Goal: Task Accomplishment & Management: Use online tool/utility

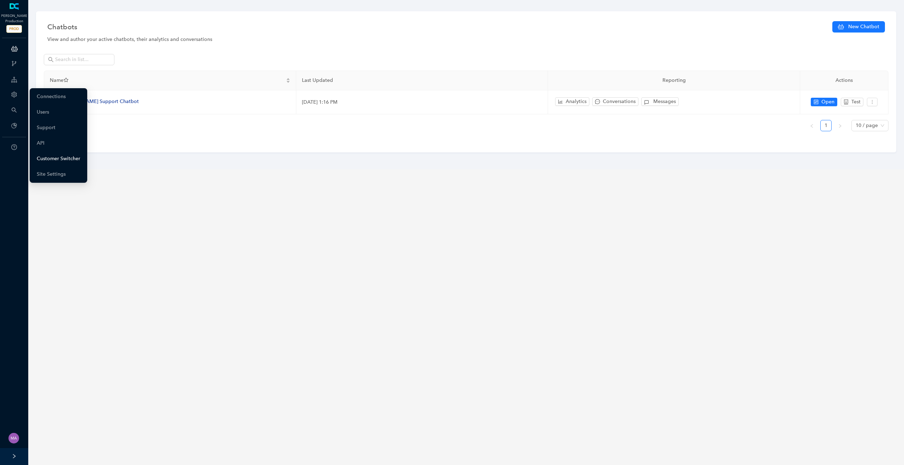
click at [74, 157] on link "Customer Switcher" at bounding box center [58, 159] width 43 height 14
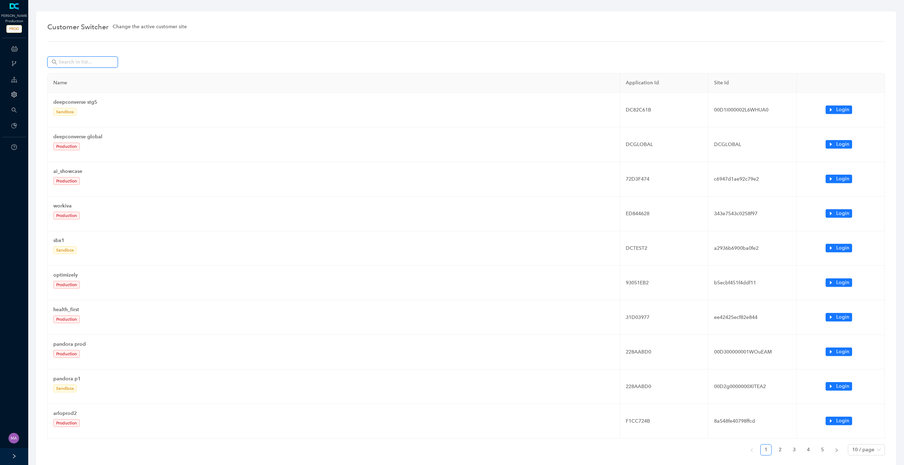
click at [93, 65] on input "text" at bounding box center [83, 62] width 49 height 8
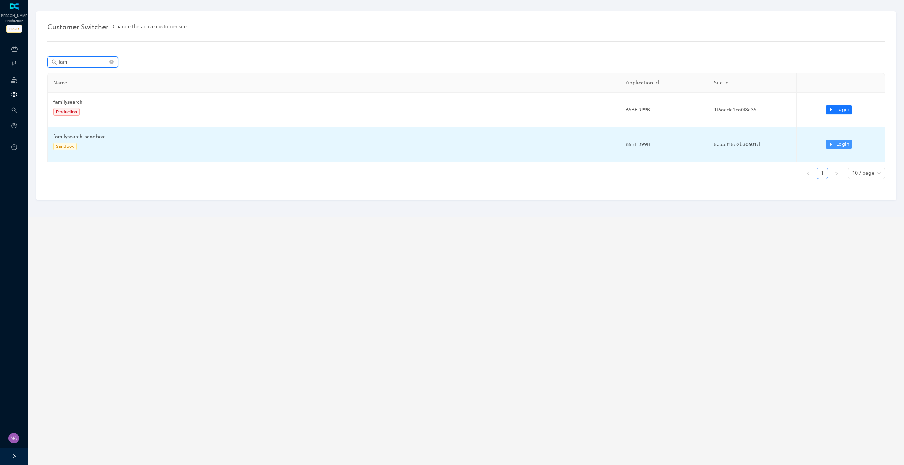
type input "fam"
click at [833, 144] on button "Login" at bounding box center [839, 144] width 26 height 8
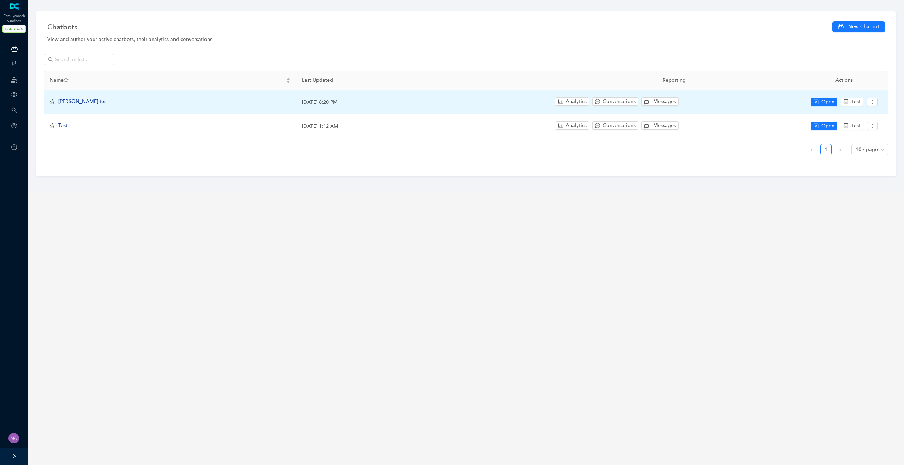
click at [78, 101] on span "Tyler's test" at bounding box center [83, 102] width 50 height 6
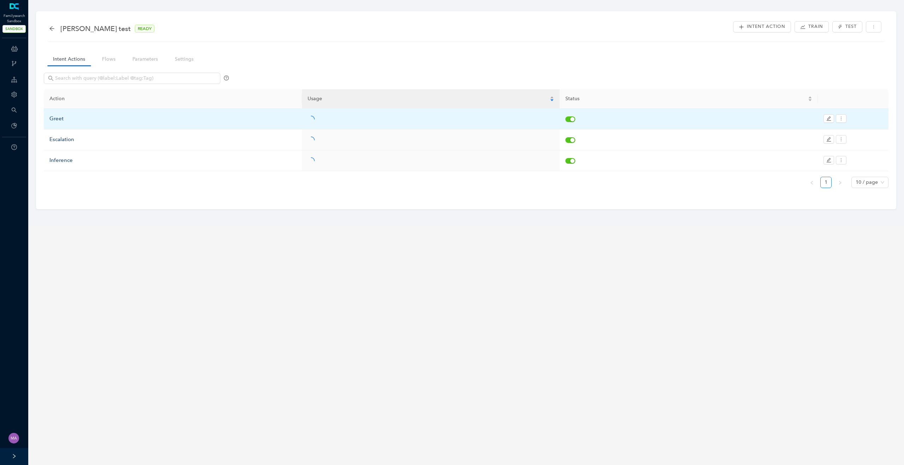
click at [66, 117] on div "Greet" at bounding box center [172, 119] width 247 height 8
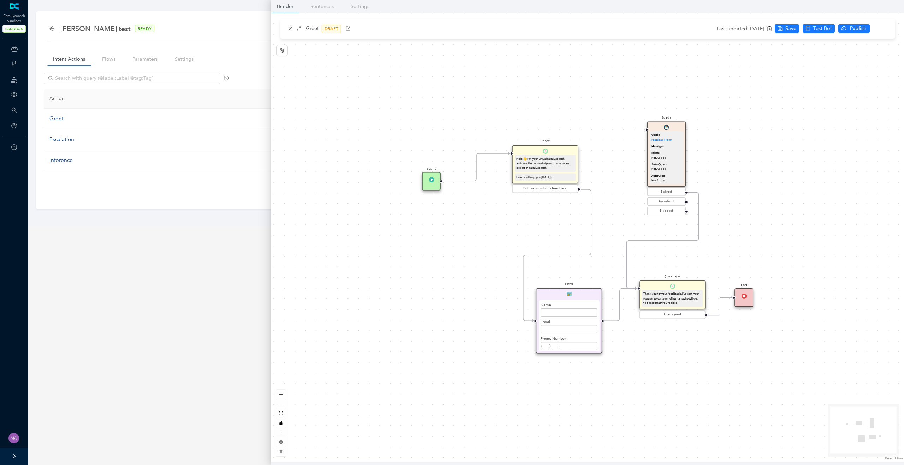
click at [578, 292] on div "Form Name Email Phone Number Date / Time Submit" at bounding box center [569, 320] width 66 height 65
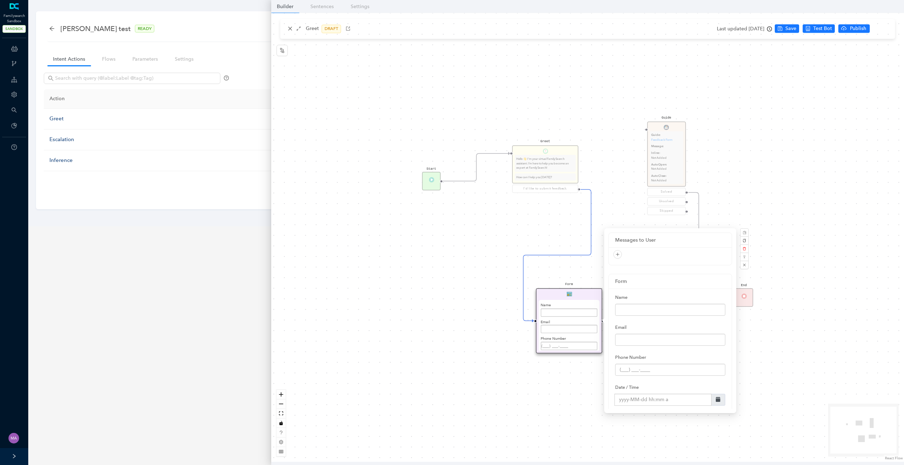
click at [580, 255] on icon "Edge from 6117501c-f15d-2d93-4aed-55029085c9e6 to reactflownode_9f4cf115-7df7-4…" at bounding box center [557, 255] width 68 height 131
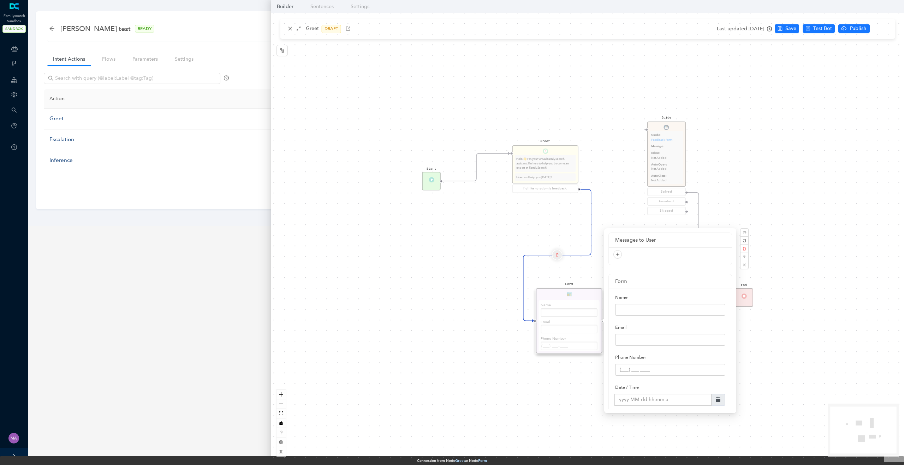
click at [557, 255] on icon "delete" at bounding box center [556, 255] width 3 height 6
click at [597, 235] on span "Yes" at bounding box center [599, 237] width 8 height 8
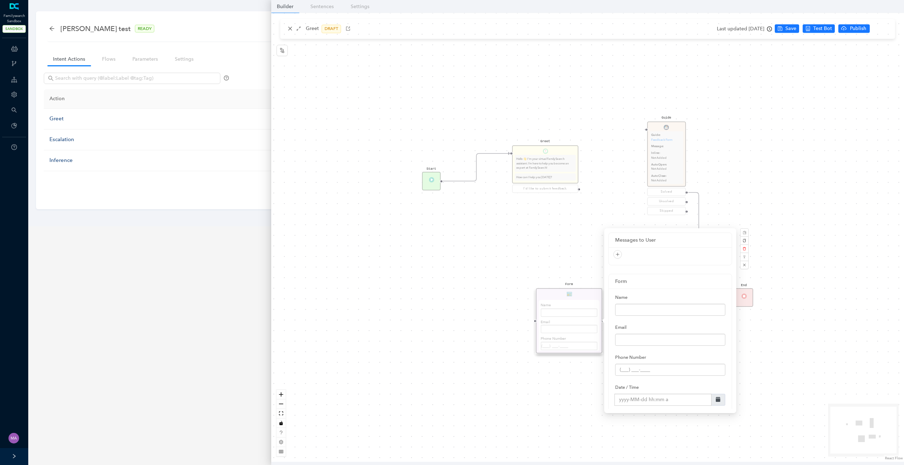
click at [538, 226] on div "Start Greet Hello 👋 I'm your virtual FamilySearch assistant. I'm here to help y…" at bounding box center [587, 237] width 633 height 449
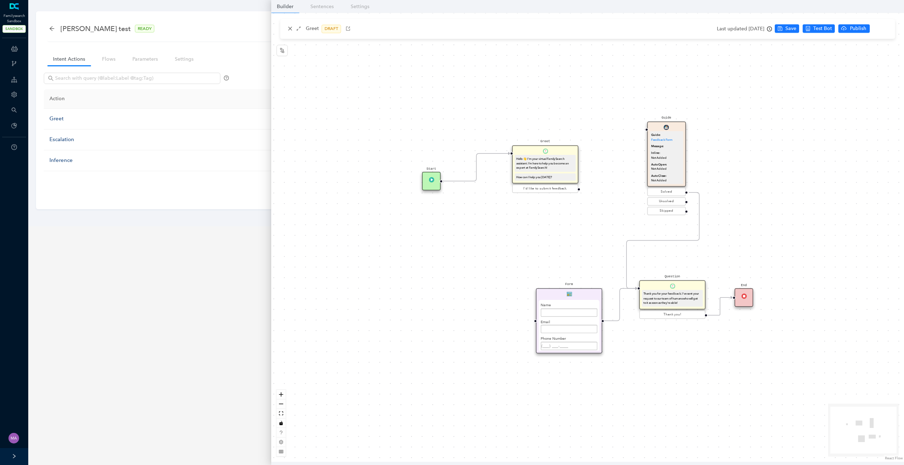
click at [673, 145] on div "Message:" at bounding box center [666, 146] width 30 height 5
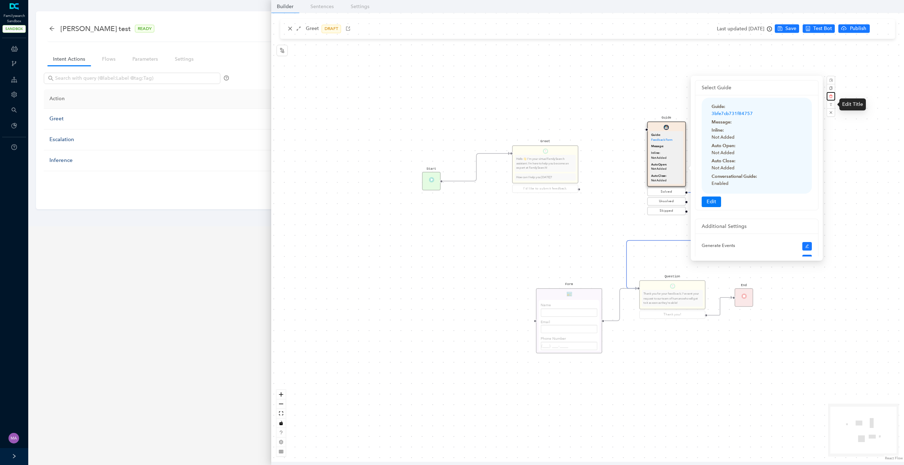
click at [831, 95] on icon "delete" at bounding box center [831, 97] width 4 height 4
click at [867, 82] on span "Yes" at bounding box center [868, 80] width 5 height 6
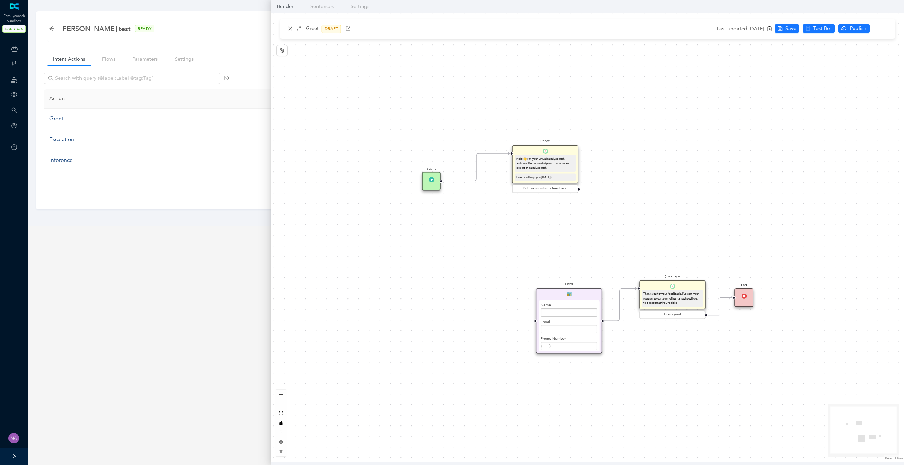
click at [619, 309] on icon "Edge from reactflownode_9f4cf115-7df7-4b93-bf7f-761d7d154cf3 to reactflownode_c…" at bounding box center [619, 304] width 35 height 32
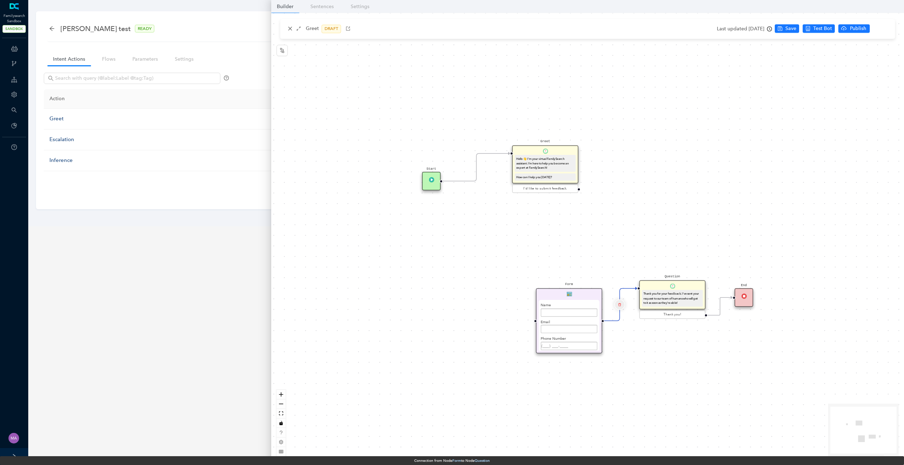
click at [621, 307] on icon "delete" at bounding box center [619, 305] width 3 height 6
click at [661, 287] on span "Yes" at bounding box center [661, 287] width 8 height 8
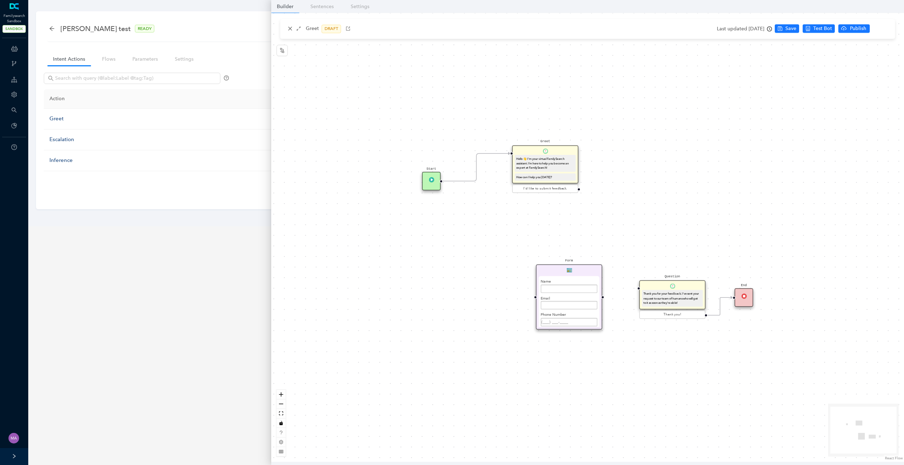
drag, startPoint x: 588, startPoint y: 295, endPoint x: 588, endPoint y: 269, distance: 25.4
click at [588, 269] on div "Form Name Email Phone Number Date / Time Submit" at bounding box center [569, 297] width 66 height 65
click at [714, 306] on div "Start Greet Hello 👋 I'm your virtual FamilySearch assistant. I'm here to help y…" at bounding box center [587, 237] width 633 height 449
click at [691, 282] on div "Question Thank you for your feedback. I've sent your request to our team of hum…" at bounding box center [672, 295] width 66 height 29
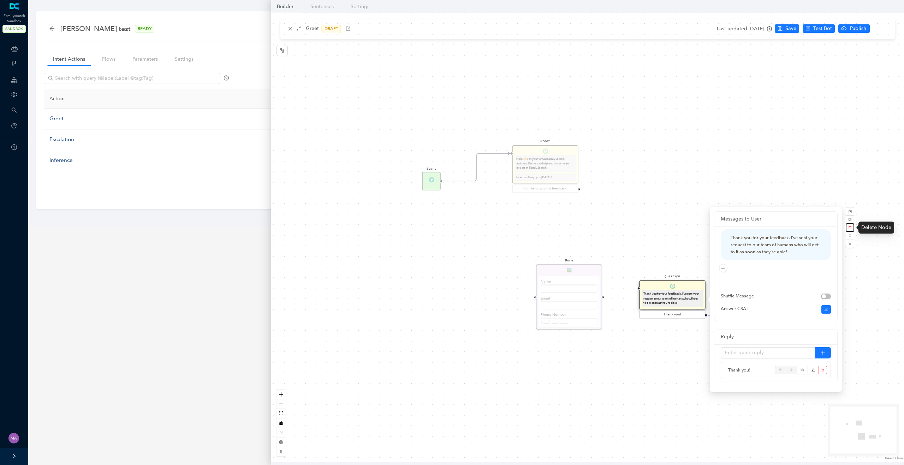
click at [850, 228] on icon "delete" at bounding box center [850, 228] width 4 height 4
click at [881, 211] on button "Yes" at bounding box center [887, 211] width 13 height 8
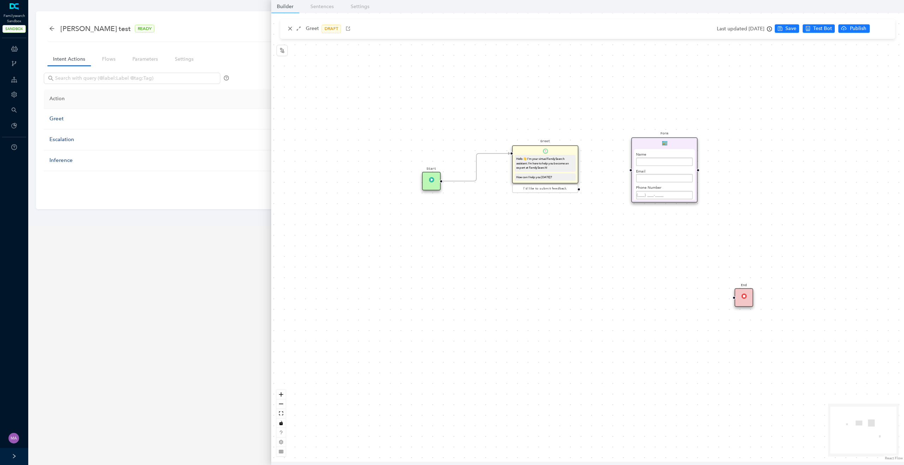
drag, startPoint x: 590, startPoint y: 268, endPoint x: 686, endPoint y: 144, distance: 156.8
click at [686, 144] on div "Form Name Email Phone Number Date / Time Submit" at bounding box center [664, 170] width 66 height 65
drag, startPoint x: 562, startPoint y: 152, endPoint x: 573, endPoint y: 171, distance: 21.5
click at [573, 171] on div "Greet Hello 👋 I'm your virtual FamilySearch assistant. I'm here to help you bec…" at bounding box center [553, 180] width 66 height 38
drag, startPoint x: 432, startPoint y: 180, endPoint x: 433, endPoint y: 172, distance: 8.5
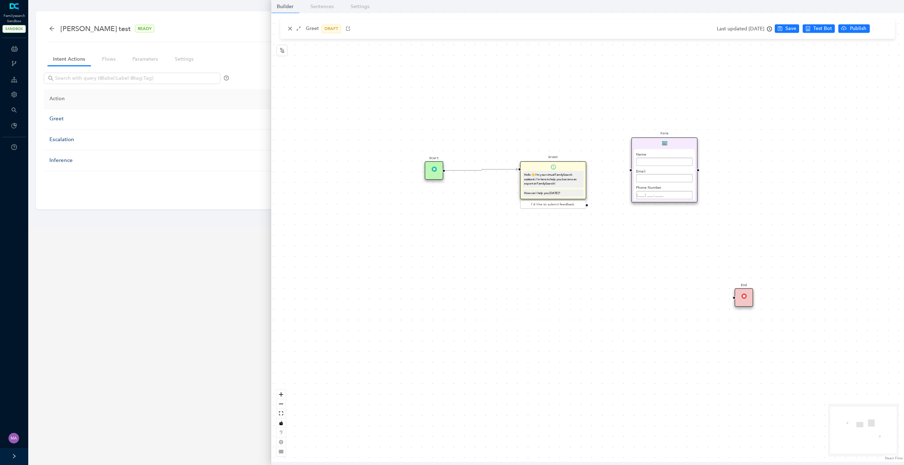
click at [433, 172] on div "Start" at bounding box center [434, 170] width 19 height 19
drag, startPoint x: 689, startPoint y: 146, endPoint x: 688, endPoint y: 162, distance: 16.3
click at [688, 162] on div "Form Name Email Phone Number Date / Time Submit" at bounding box center [664, 186] width 66 height 65
drag, startPoint x: 744, startPoint y: 298, endPoint x: 758, endPoint y: 181, distance: 117.6
click at [758, 181] on div "End" at bounding box center [759, 178] width 19 height 19
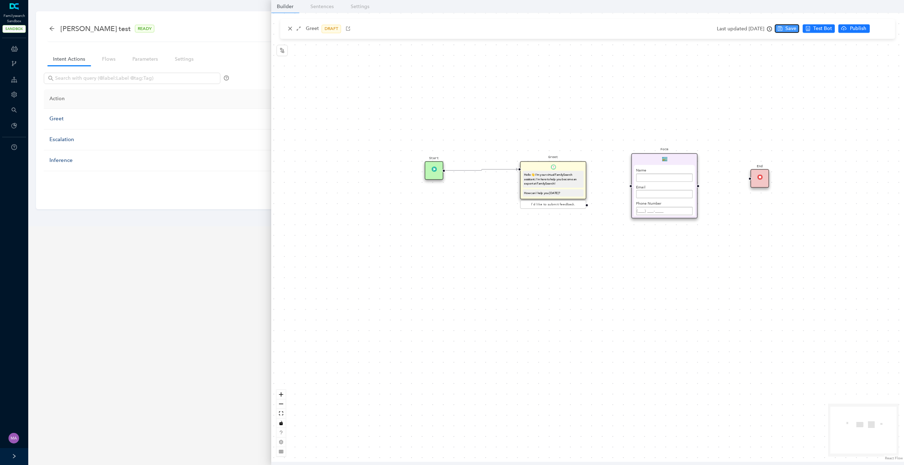
click at [793, 29] on span "Save" at bounding box center [790, 29] width 11 height 8
click at [291, 28] on icon "close" at bounding box center [290, 28] width 5 height 5
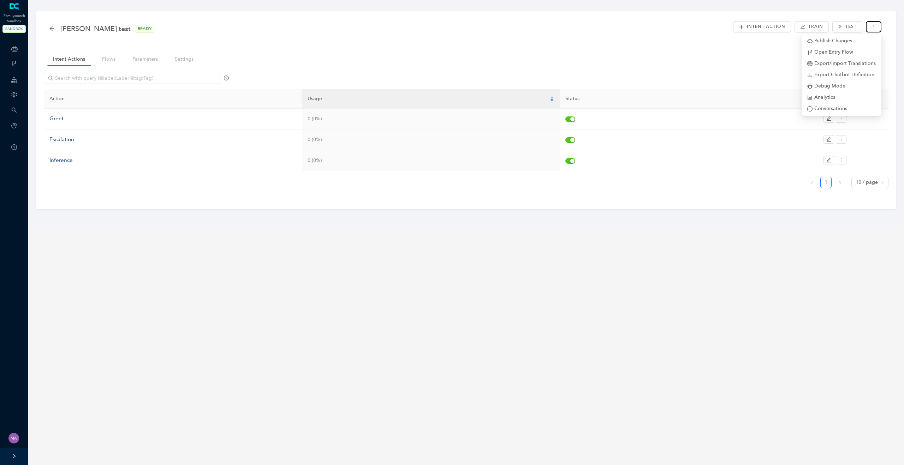
click at [873, 28] on icon "more" at bounding box center [873, 27] width 4 height 4
click at [51, 27] on icon "arrow-left" at bounding box center [51, 28] width 5 height 5
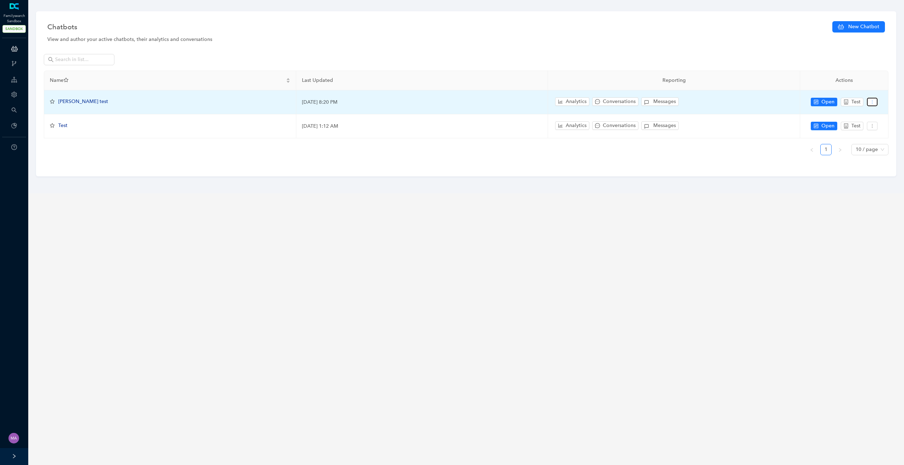
click at [871, 106] on button "button" at bounding box center [872, 102] width 11 height 8
click at [866, 113] on span "Edit Label" at bounding box center [858, 115] width 28 height 8
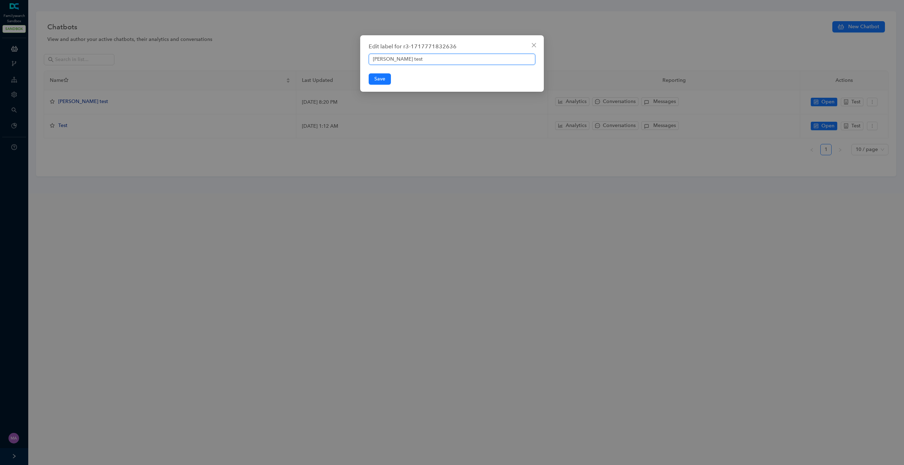
drag, startPoint x: 387, startPoint y: 61, endPoint x: 353, endPoint y: 61, distance: 33.9
click at [353, 61] on div "Edit label for r3-1717771832636 Tyler's test Save" at bounding box center [452, 232] width 904 height 465
drag, startPoint x: 404, startPoint y: 57, endPoint x: 392, endPoint y: 58, distance: 12.7
click at [392, 58] on input "Practice test" at bounding box center [452, 59] width 167 height 11
type input "Practice bot"
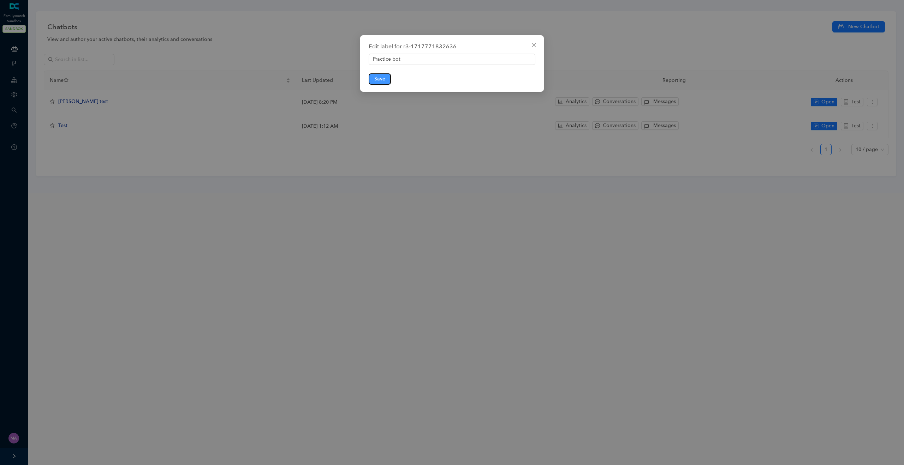
click at [379, 78] on span "Save" at bounding box center [379, 79] width 11 height 8
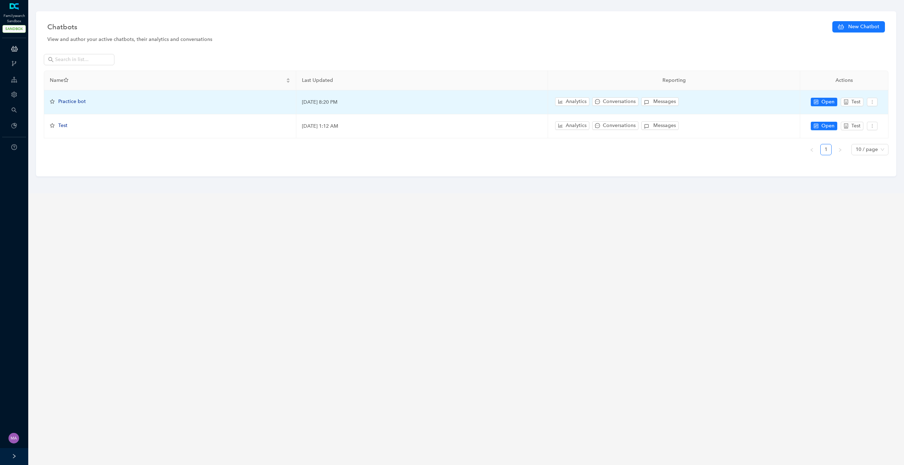
click at [76, 104] on span "Practice bot" at bounding box center [72, 102] width 28 height 6
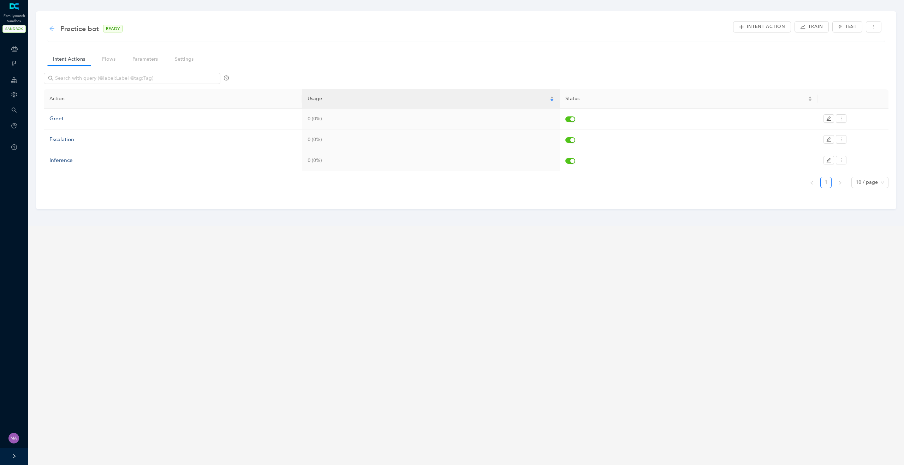
click at [50, 27] on icon "arrow-left" at bounding box center [52, 29] width 6 height 6
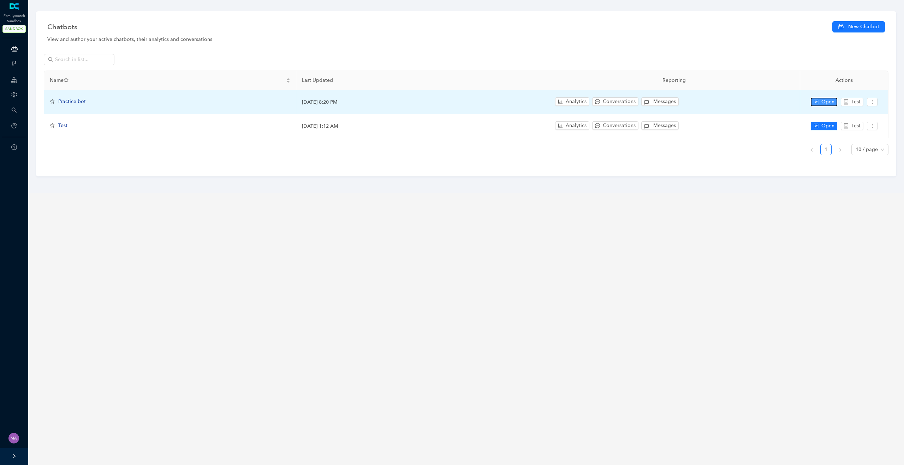
click at [814, 104] on icon "control" at bounding box center [816, 102] width 5 height 5
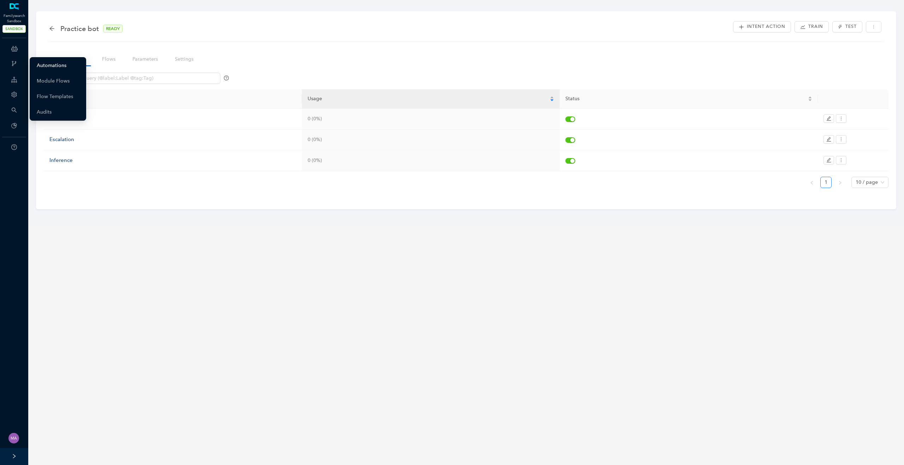
click at [47, 65] on link "Automations" at bounding box center [52, 66] width 30 height 14
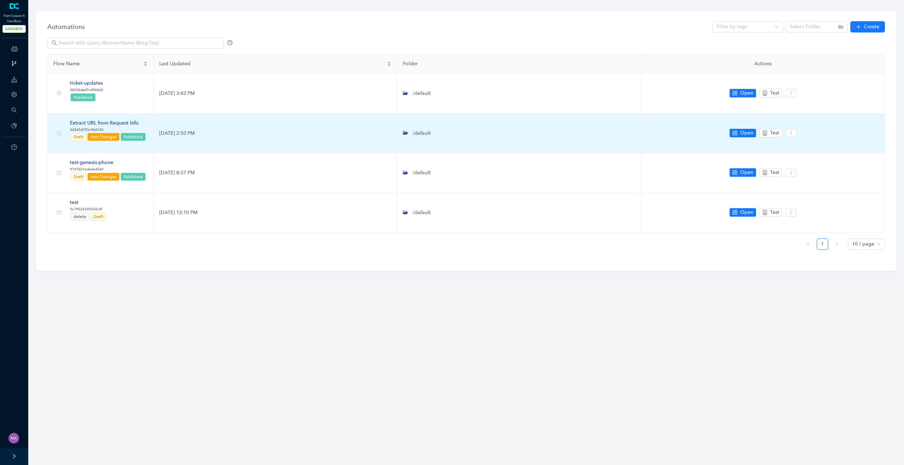
click at [110, 123] on div "Extract URL from Request Info" at bounding box center [108, 123] width 76 height 8
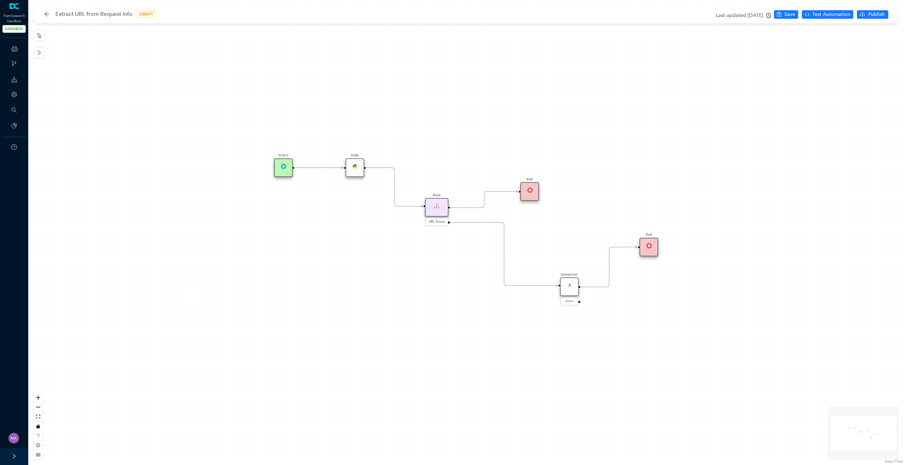
click at [355, 171] on div "Code" at bounding box center [355, 168] width 19 height 19
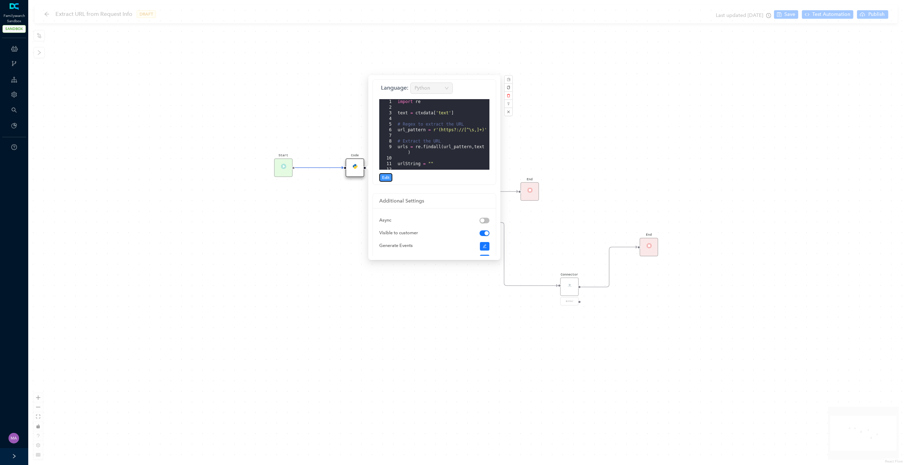
click at [386, 179] on span "Edit" at bounding box center [385, 177] width 7 height 6
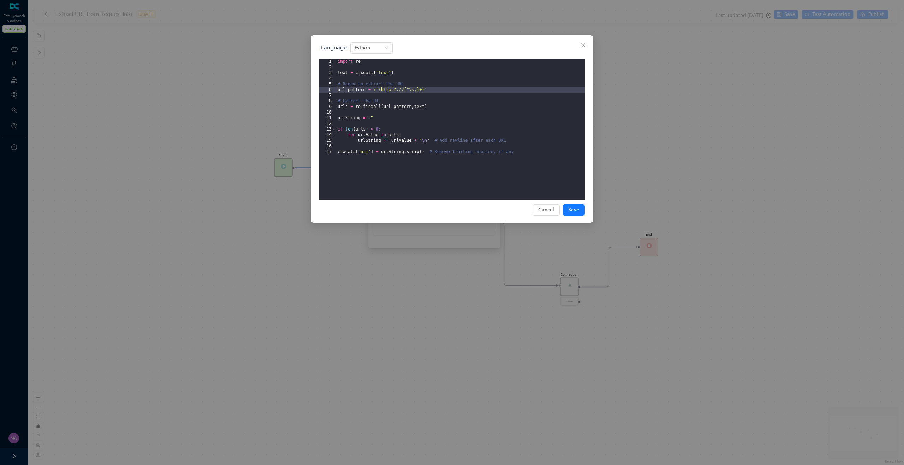
drag, startPoint x: 433, startPoint y: 92, endPoint x: 337, endPoint y: 90, distance: 95.7
click at [337, 90] on div "import re text = ctxdata [ 'text' ] # Regex to extract the URL url_pattern = r'…" at bounding box center [460, 135] width 249 height 153
click at [436, 104] on div "import re text = ctxdata [ 'text' ] # Regex to extract the URL url_pattern = r'…" at bounding box center [460, 135] width 249 height 153
click at [268, 229] on div "Language: Python 1 2 3 4 5 6 7 8 9 10 11 12 13 14 15 16 17 import re text = ctx…" at bounding box center [452, 232] width 904 height 465
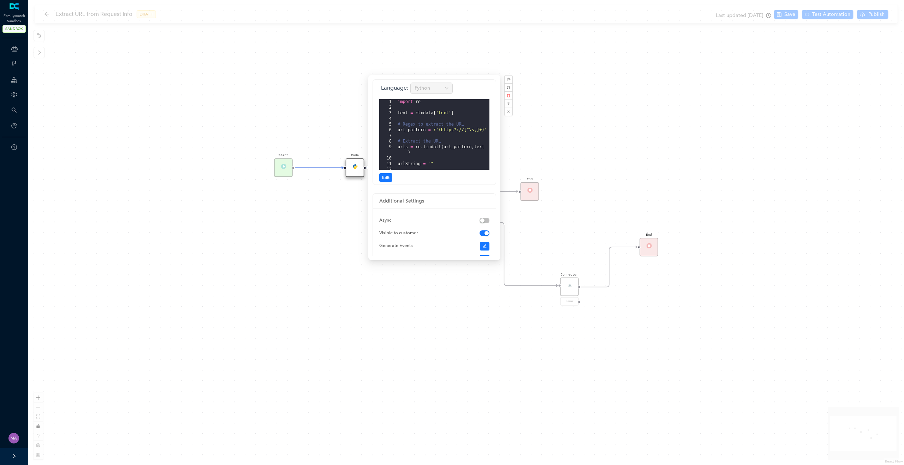
click at [446, 323] on div "Start Code Rule URL Exists End Connector error End" at bounding box center [466, 232] width 876 height 465
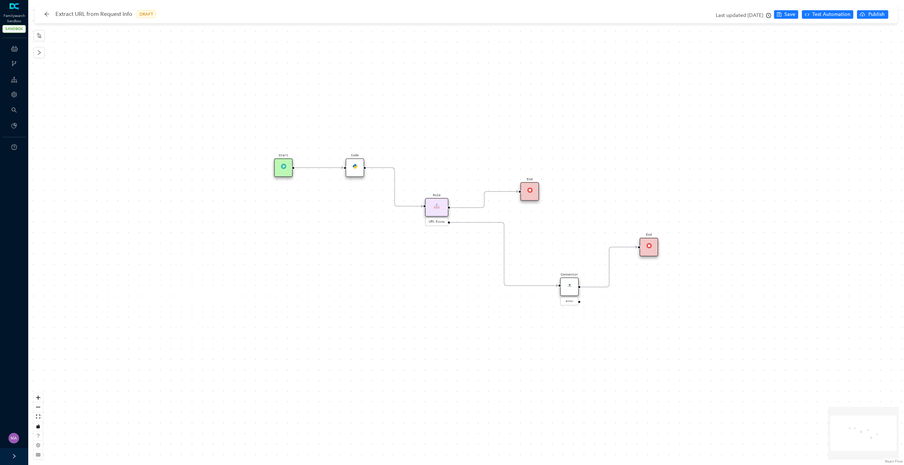
click at [574, 283] on div "Connector" at bounding box center [569, 287] width 19 height 19
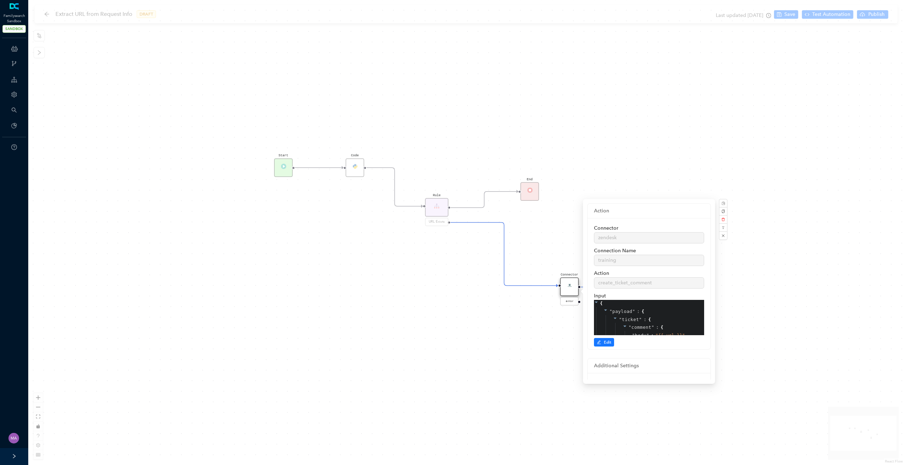
click at [572, 283] on img at bounding box center [569, 285] width 5 height 5
click at [606, 341] on span "Edit" at bounding box center [607, 342] width 7 height 6
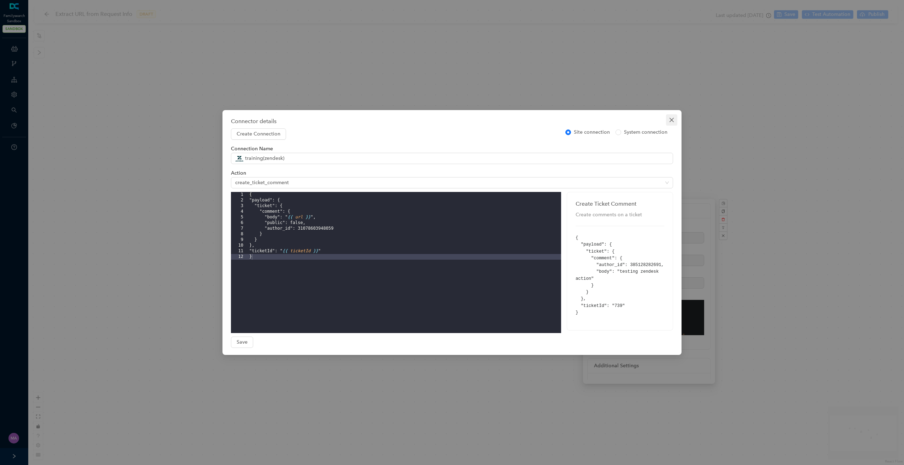
click at [672, 118] on icon "close" at bounding box center [672, 120] width 6 height 6
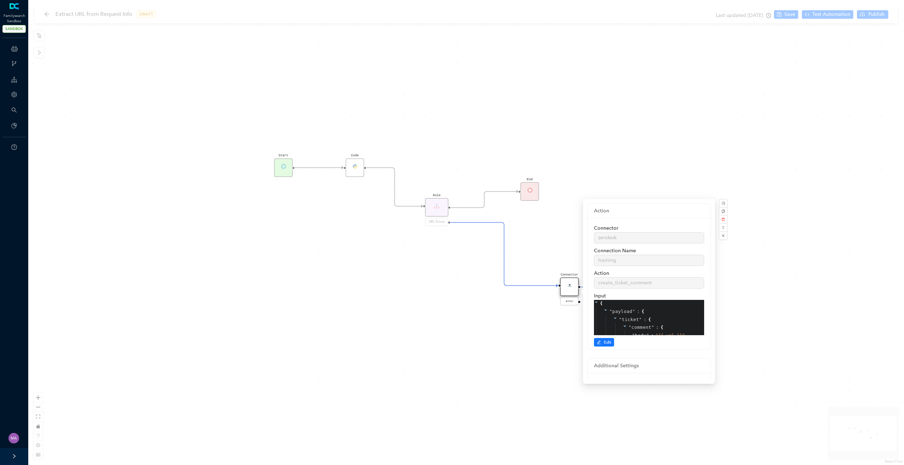
click at [316, 211] on div "Start Code Rule URL Exists End Connector error End" at bounding box center [466, 232] width 876 height 465
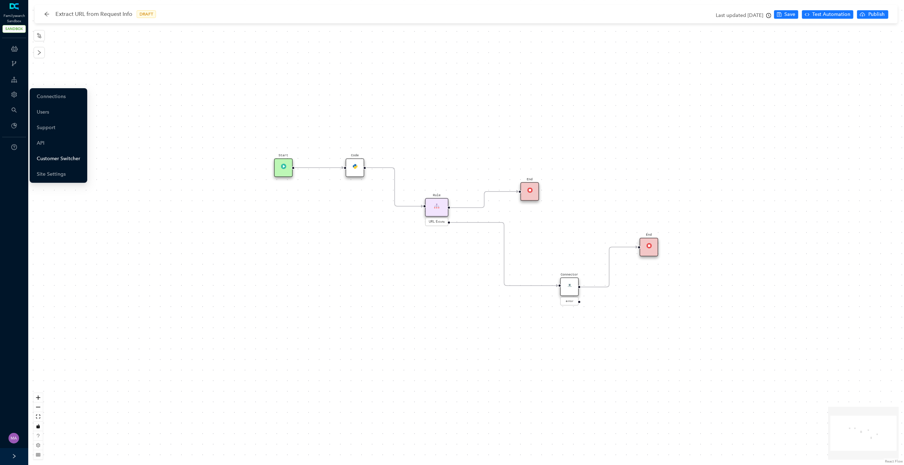
click at [58, 163] on link "Customer Switcher" at bounding box center [58, 159] width 43 height 14
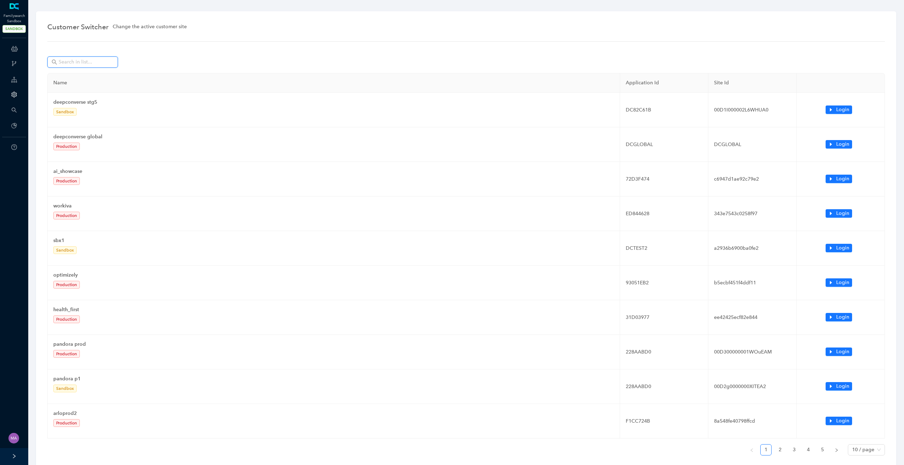
click at [102, 64] on input "text" at bounding box center [83, 62] width 49 height 8
type input "d"
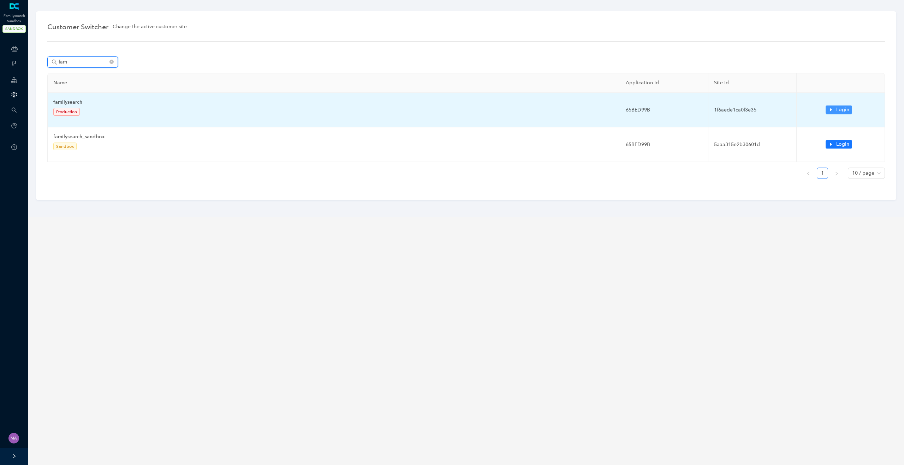
type input "fam"
click at [829, 109] on icon "caret-right" at bounding box center [830, 109] width 5 height 5
click at [830, 111] on icon "caret-right" at bounding box center [830, 109] width 5 height 5
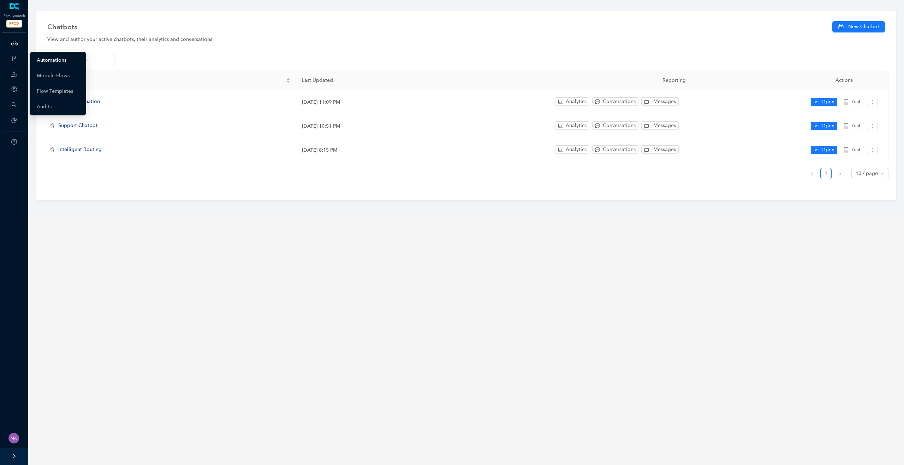
click at [52, 58] on link "Automations" at bounding box center [52, 60] width 30 height 14
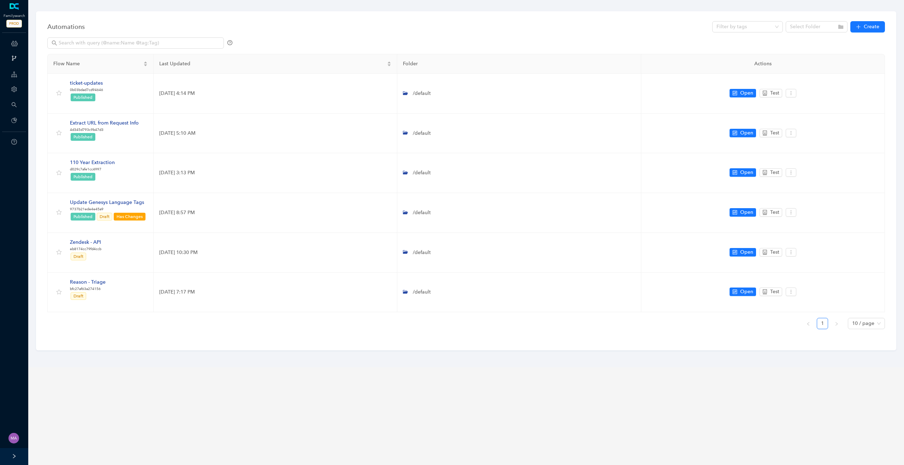
click at [264, 26] on div "Automations Filter by tags Select Folder Create" at bounding box center [466, 27] width 838 height 14
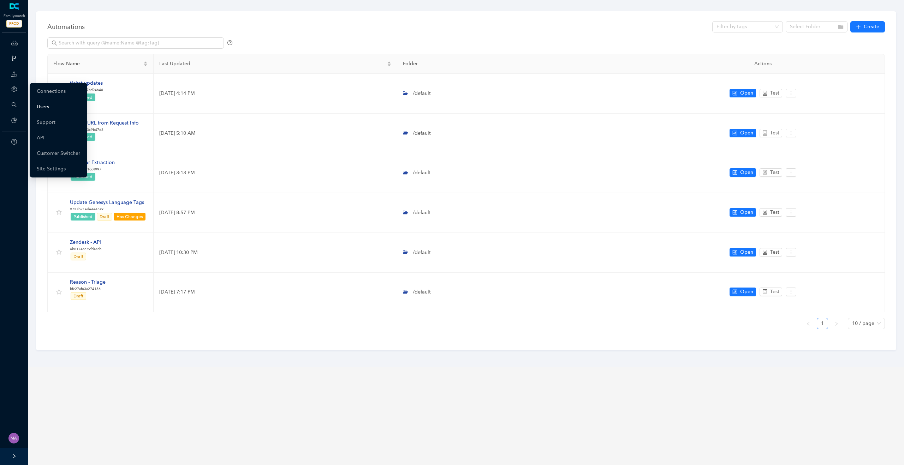
click at [49, 107] on link "Users" at bounding box center [43, 107] width 12 height 14
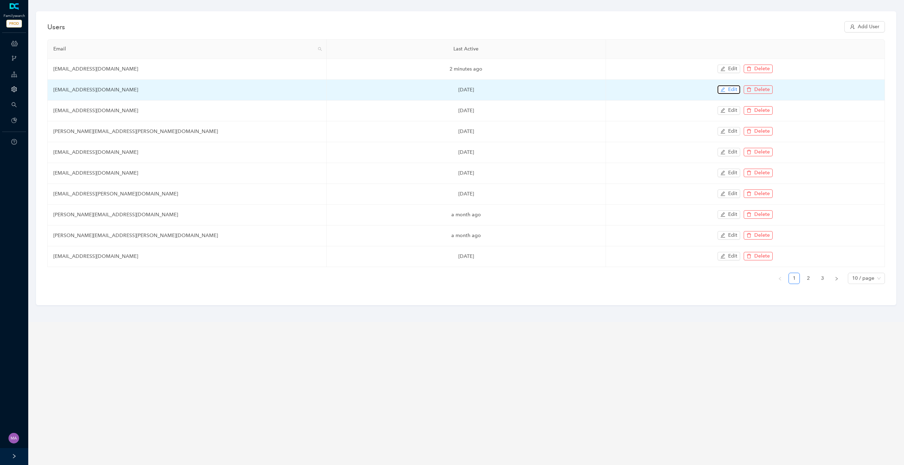
click at [731, 90] on span "Edit" at bounding box center [732, 90] width 9 height 8
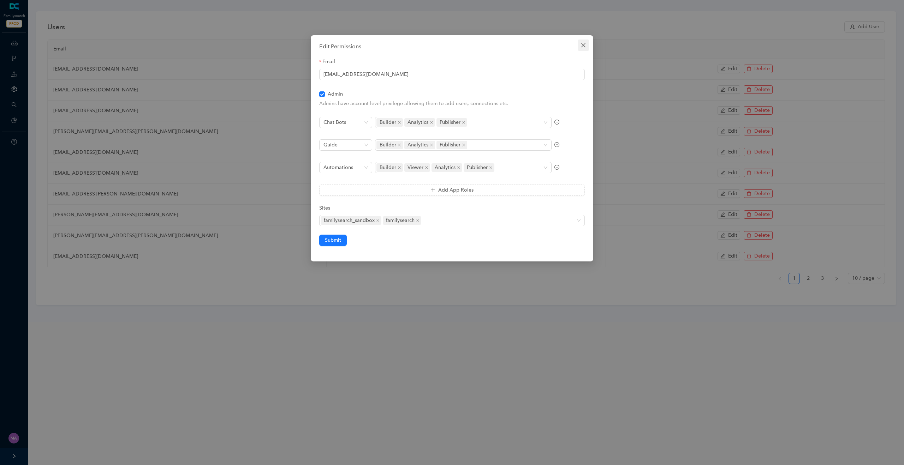
click at [583, 45] on icon "close" at bounding box center [583, 45] width 4 height 4
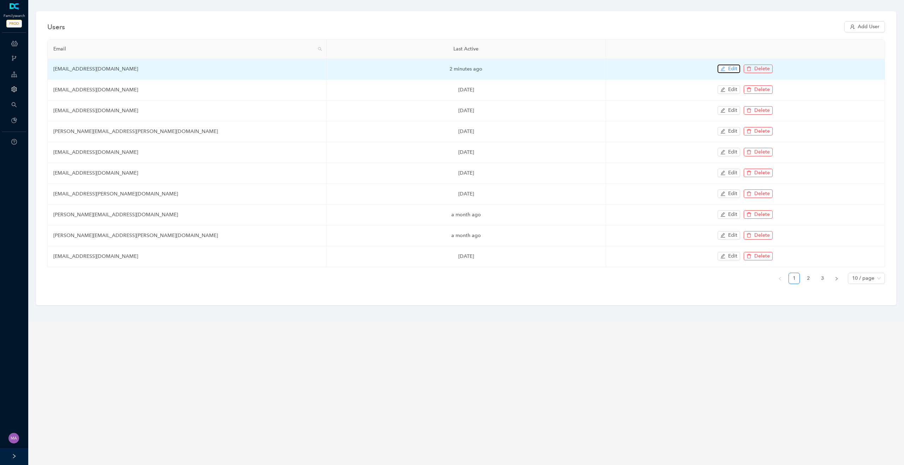
click at [734, 69] on span "Edit" at bounding box center [732, 69] width 9 height 8
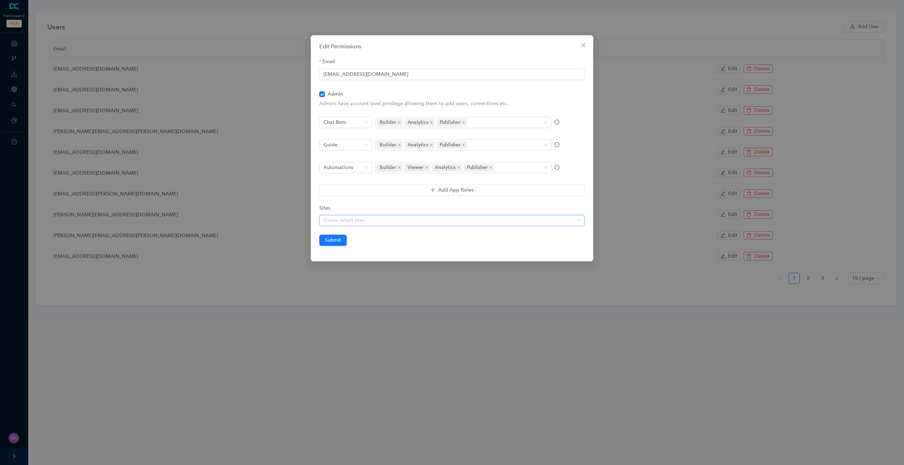
click at [403, 220] on div at bounding box center [448, 221] width 255 height 6
click at [388, 246] on div "familysearch_sandbox" at bounding box center [452, 246] width 254 height 8
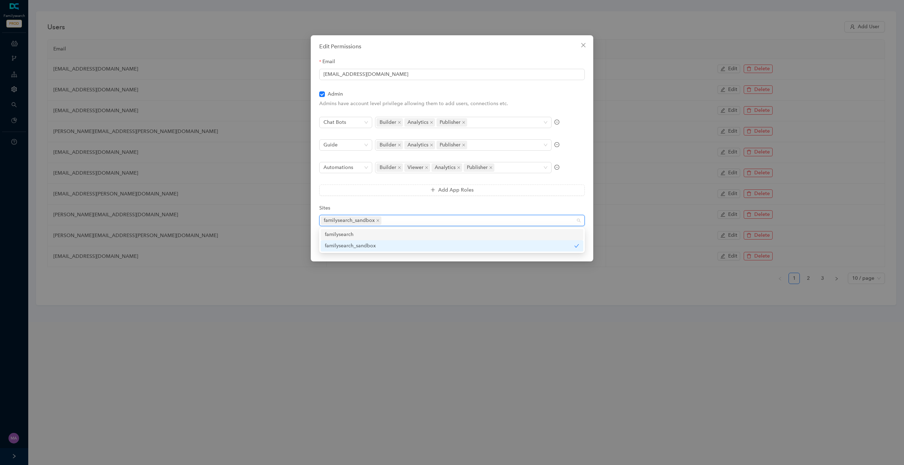
click at [396, 236] on div "familysearch" at bounding box center [452, 235] width 254 height 8
click at [506, 205] on div "Sites" at bounding box center [452, 209] width 266 height 11
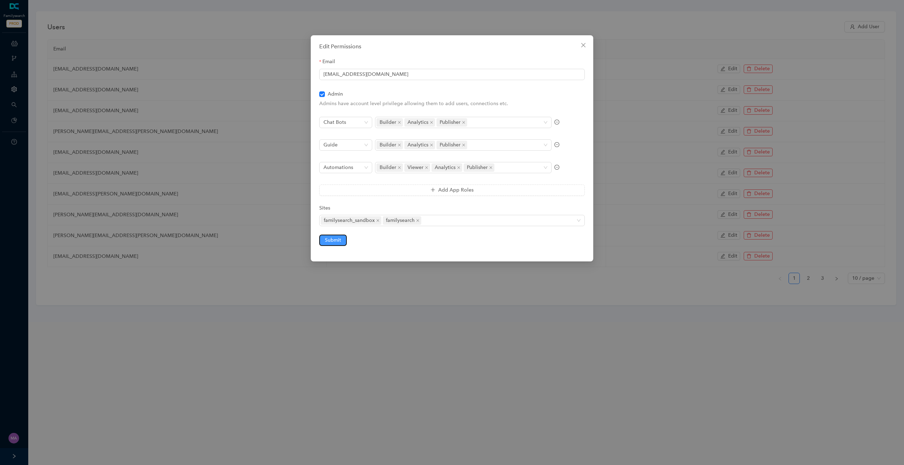
click at [337, 240] on span "Submit" at bounding box center [333, 241] width 16 height 8
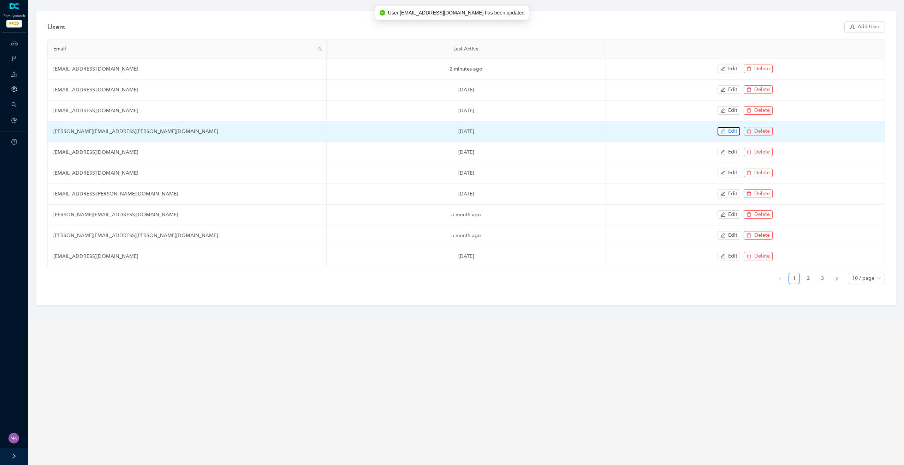
click at [723, 131] on icon "edit" at bounding box center [723, 131] width 5 height 5
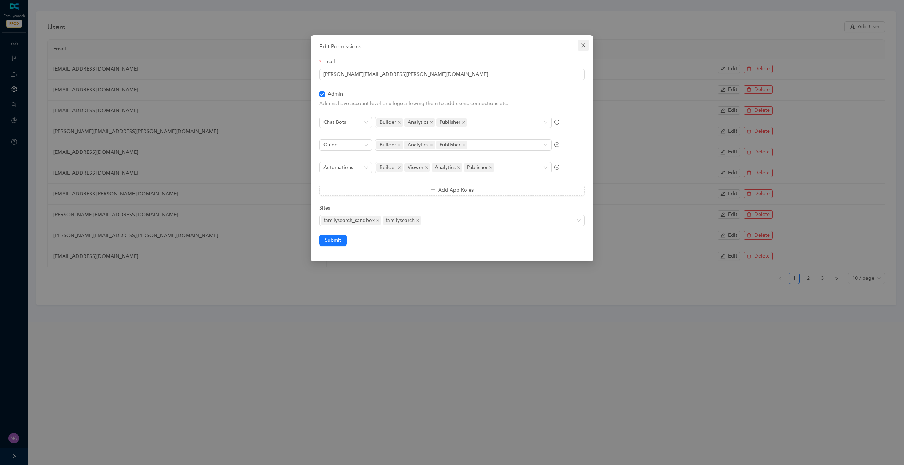
click at [585, 47] on icon "close" at bounding box center [584, 45] width 6 height 6
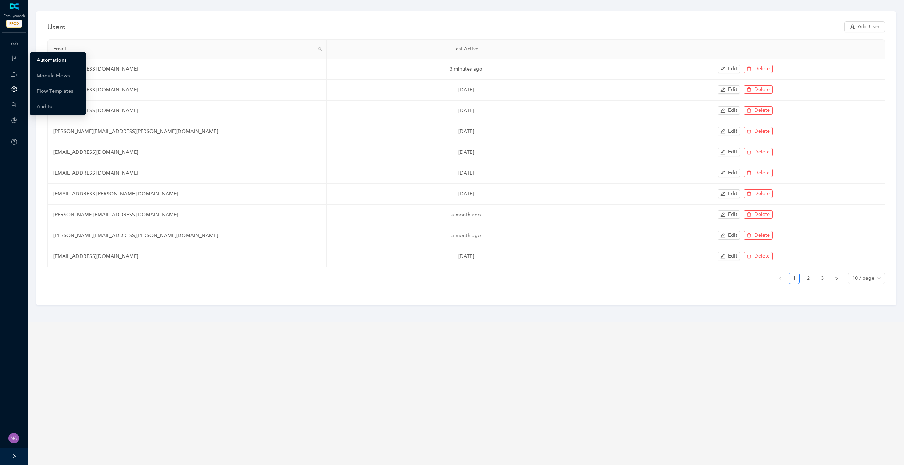
click at [50, 59] on link "Automations" at bounding box center [52, 60] width 30 height 14
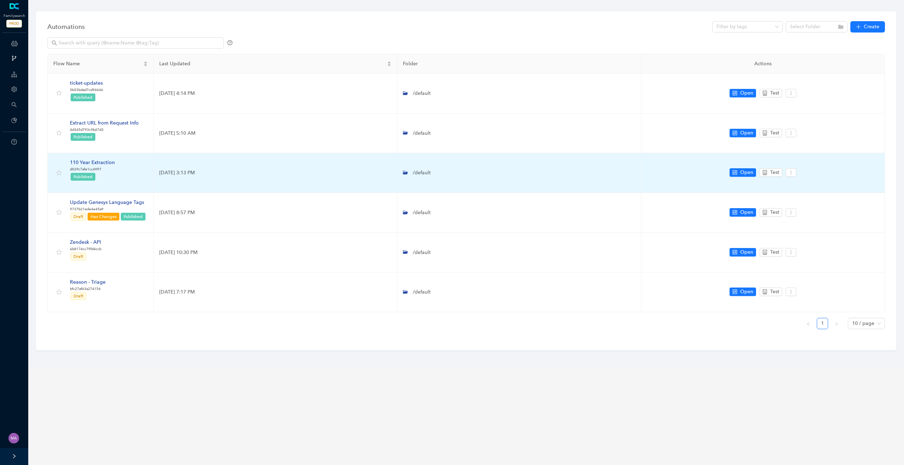
click at [107, 163] on div "110 Year Extraction" at bounding box center [92, 163] width 45 height 8
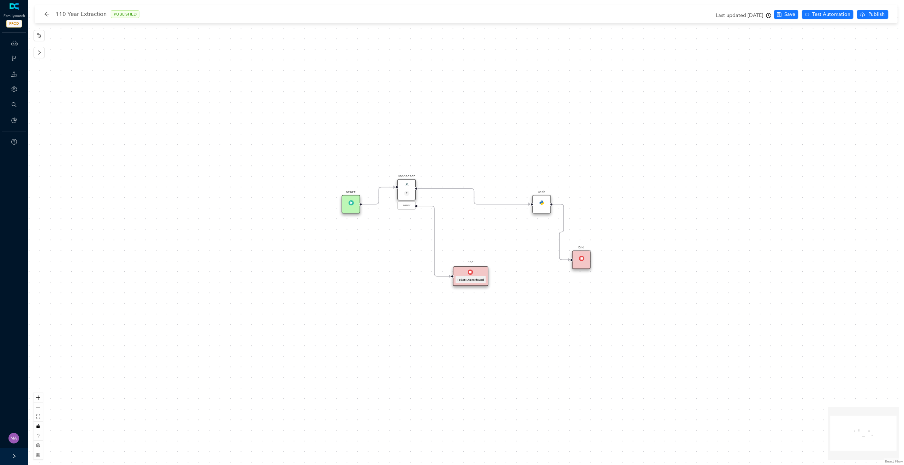
click at [407, 184] on img at bounding box center [406, 185] width 5 height 5
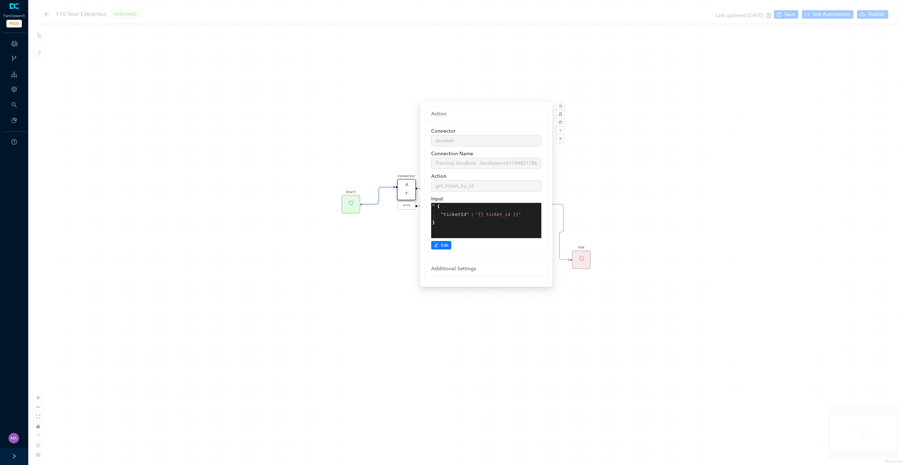
click at [382, 250] on div "Start Connector P error Code End End Ticket ID is not found" at bounding box center [466, 232] width 876 height 465
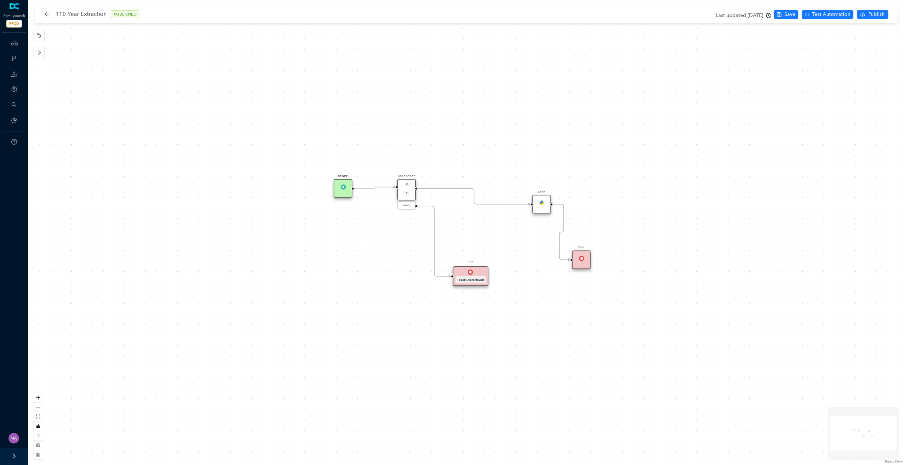
drag, startPoint x: 352, startPoint y: 208, endPoint x: 341, endPoint y: 195, distance: 17.3
click at [341, 195] on div "Start" at bounding box center [343, 188] width 19 height 19
click at [47, 14] on icon "arrow-left" at bounding box center [46, 14] width 5 height 5
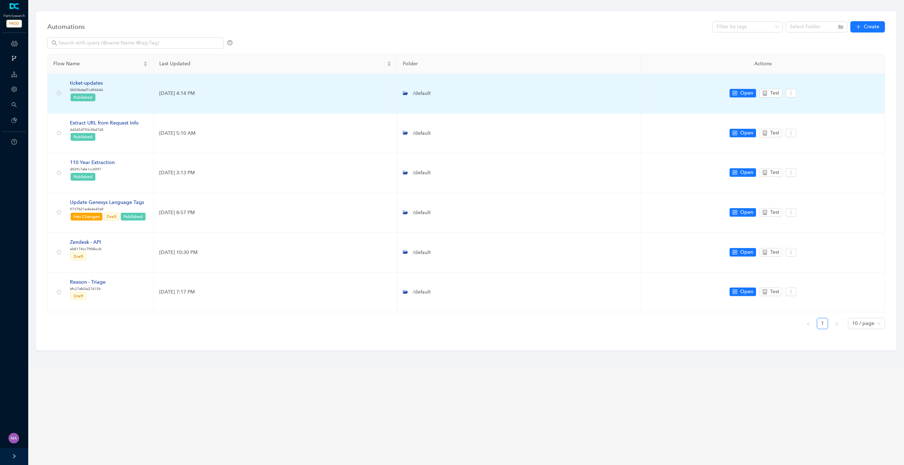
click at [99, 84] on div "ticket-updates" at bounding box center [86, 83] width 33 height 8
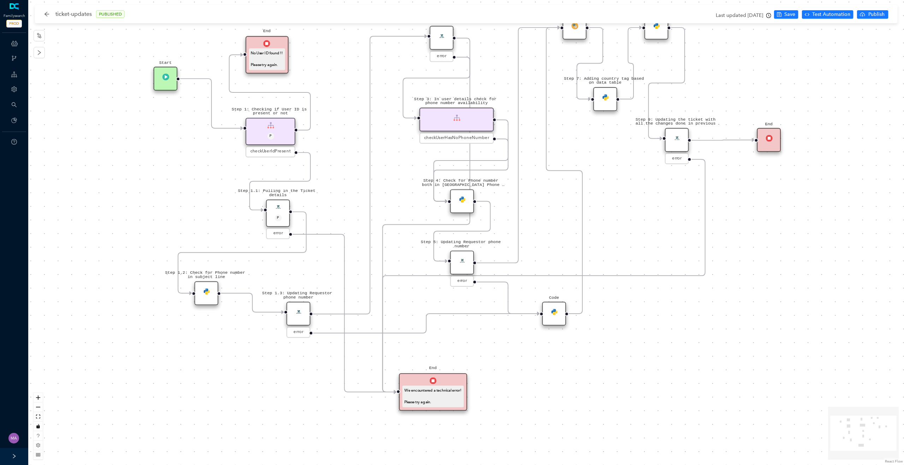
drag, startPoint x: 256, startPoint y: 173, endPoint x: 200, endPoint y: 149, distance: 61.4
click at [200, 149] on div "Step 1.3: Updating Requestor phone number error Step 1.2: Check for Phone numbe…" at bounding box center [466, 232] width 876 height 465
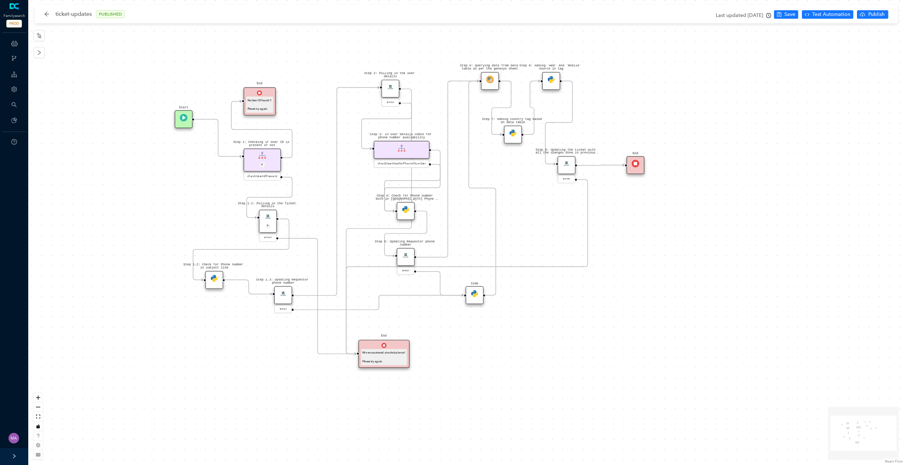
drag, startPoint x: 200, startPoint y: 149, endPoint x: 211, endPoint y: 177, distance: 29.8
click at [211, 177] on div "Step 1.3: Updating Requestor phone number error Step 1.2: Check for Phone numbe…" at bounding box center [466, 232] width 876 height 465
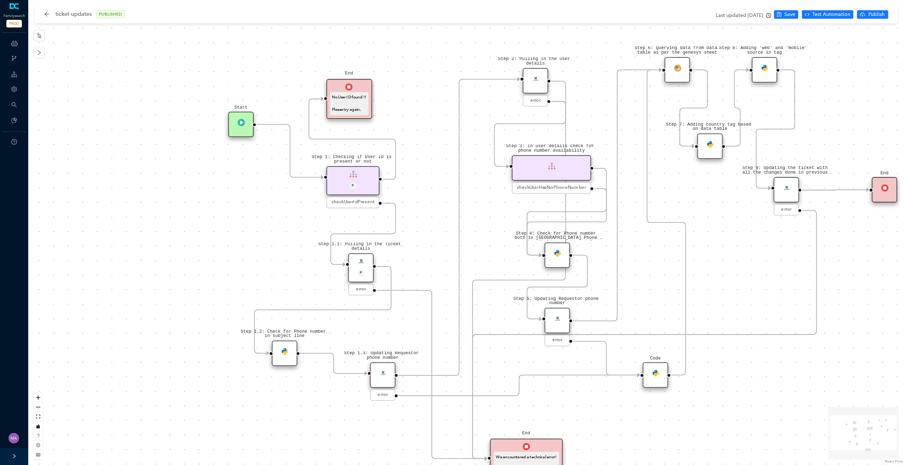
drag, startPoint x: 222, startPoint y: 204, endPoint x: 292, endPoint y: 238, distance: 78.5
click at [292, 238] on div "Step 1.3: Updating Requestor phone number error Step 1.2: Check for Phone numbe…" at bounding box center [466, 232] width 876 height 465
click at [368, 261] on div "Step 1.1: Pulling in the Ticket details P" at bounding box center [360, 267] width 25 height 29
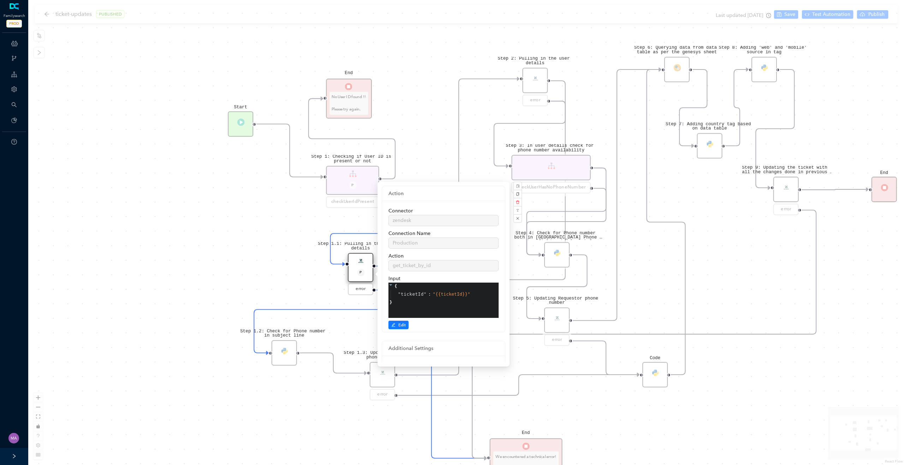
click at [322, 281] on div "Step 1.3: Updating Requestor phone number error Step 1.2: Check for Phone numbe…" at bounding box center [466, 232] width 876 height 465
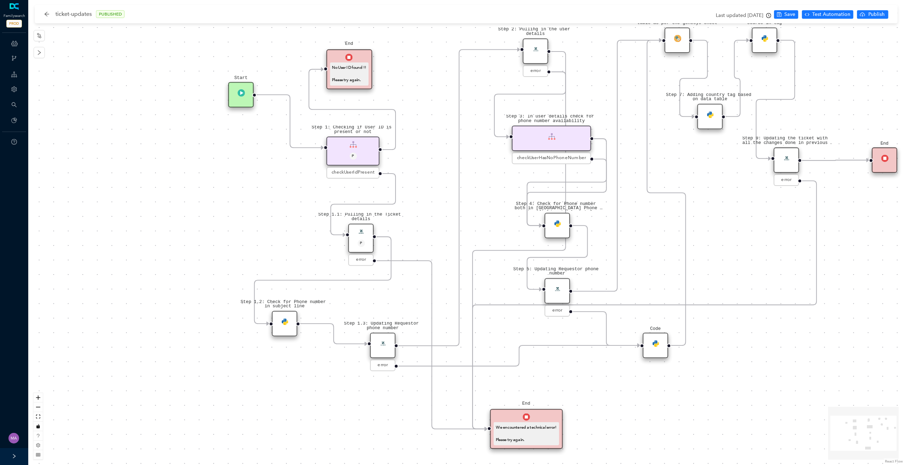
drag, startPoint x: 408, startPoint y: 260, endPoint x: 409, endPoint y: 223, distance: 36.4
click at [409, 223] on div "Step 1.3: Updating Requestor phone number error Step 1.2: Check for Phone numbe…" at bounding box center [466, 232] width 876 height 465
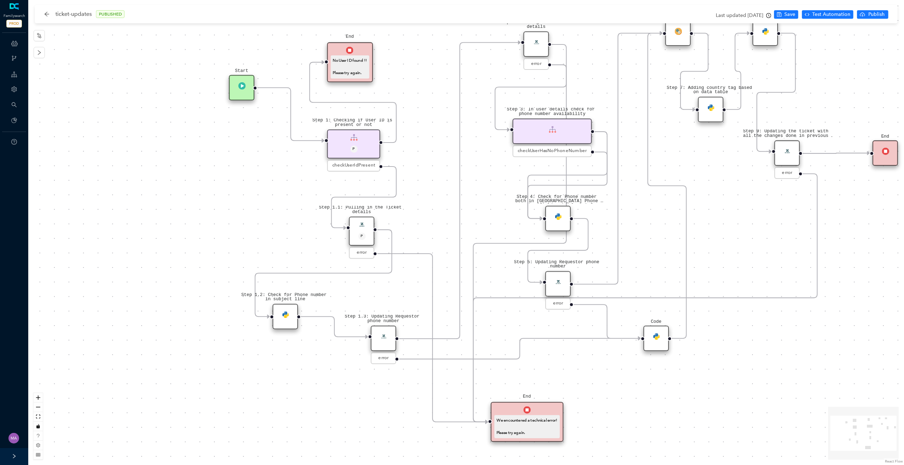
drag, startPoint x: 340, startPoint y: 309, endPoint x: 361, endPoint y: 278, distance: 37.7
click at [361, 278] on div "Step 1.3: Updating Requestor phone number error Step 1.2: Check for Phone numbe…" at bounding box center [466, 232] width 876 height 465
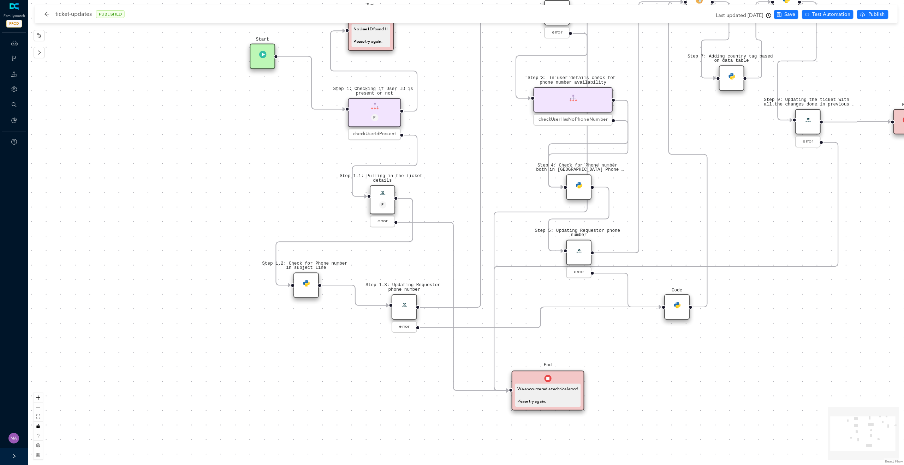
click at [305, 280] on img at bounding box center [306, 283] width 7 height 7
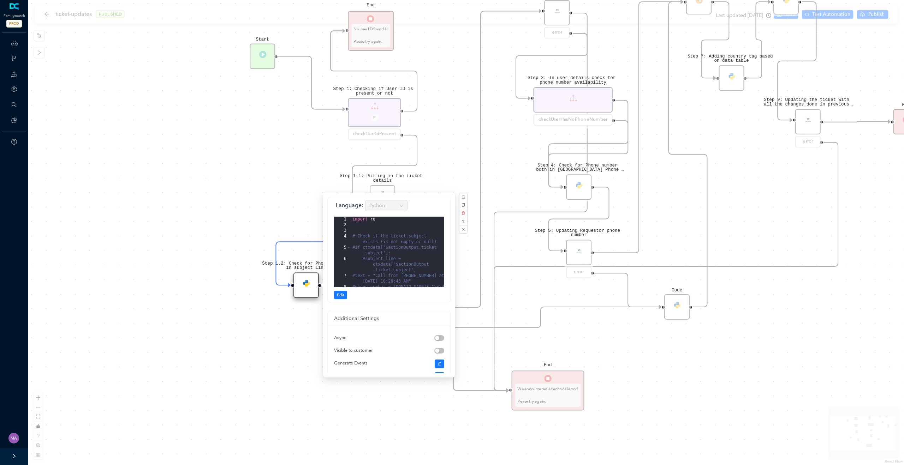
click at [275, 320] on div "Step 1.3: Updating Requestor phone number error Step 1.2: Check for Phone numbe…" at bounding box center [466, 232] width 876 height 465
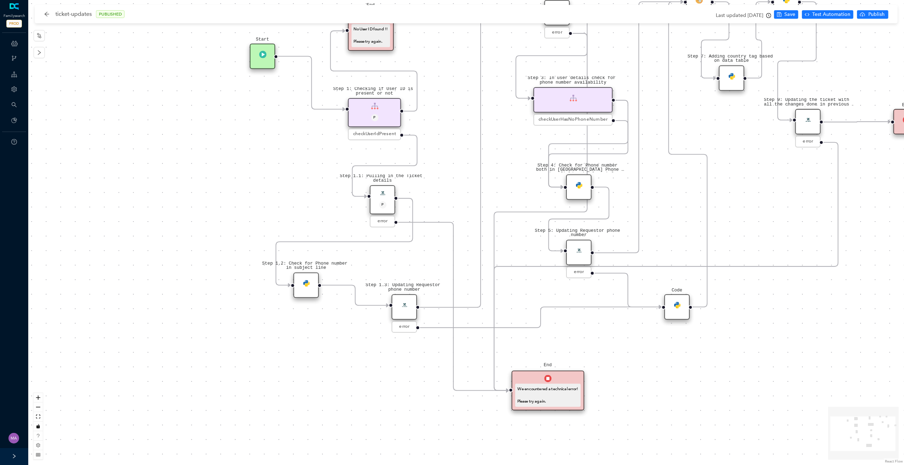
click at [309, 288] on div "Step 1.2: Check for Phone number in subject line" at bounding box center [305, 285] width 25 height 25
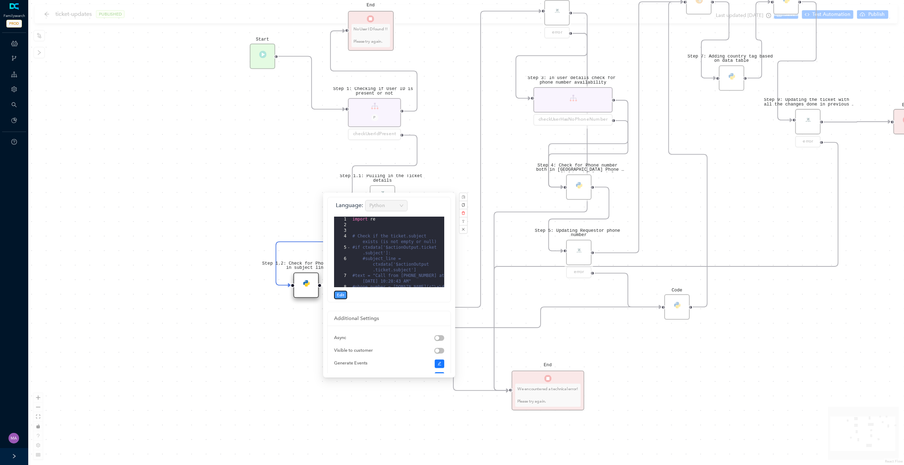
click at [344, 294] on span "Edit" at bounding box center [340, 295] width 7 height 6
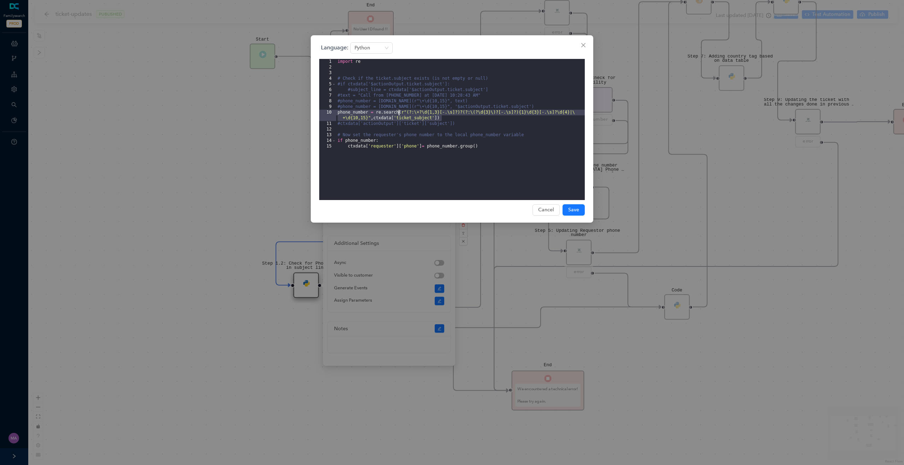
drag, startPoint x: 447, startPoint y: 119, endPoint x: 399, endPoint y: 111, distance: 49.1
click at [399, 111] on div "import re # Check if the ticket.subject exists (is not empty or null) #if ctxda…" at bounding box center [460, 135] width 249 height 153
click at [460, 123] on div "import re # Check if the ticket.subject exists (is not empty or null) #if ctxda…" at bounding box center [460, 135] width 249 height 153
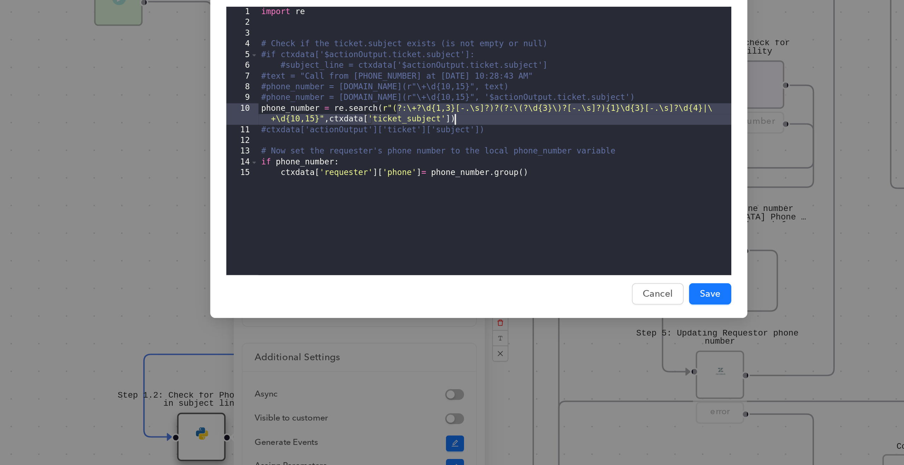
drag, startPoint x: 408, startPoint y: 112, endPoint x: 440, endPoint y: 119, distance: 32.6
click at [440, 119] on div "import re # Check if the ticket.subject exists (is not empty or null) #if ctxda…" at bounding box center [460, 135] width 249 height 153
click at [549, 211] on span "Cancel" at bounding box center [546, 210] width 16 height 8
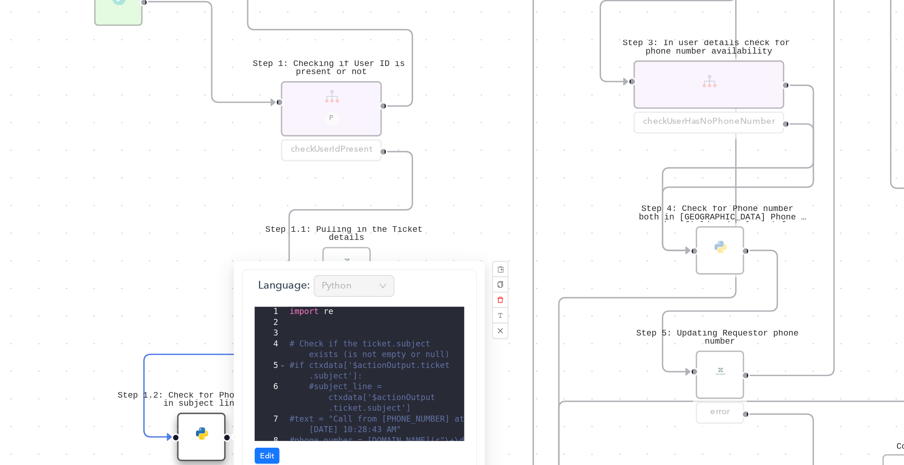
click at [300, 204] on div "Step 1.3: Updating Requestor phone number error Step 1.2: Check for Phone numbe…" at bounding box center [466, 232] width 876 height 465
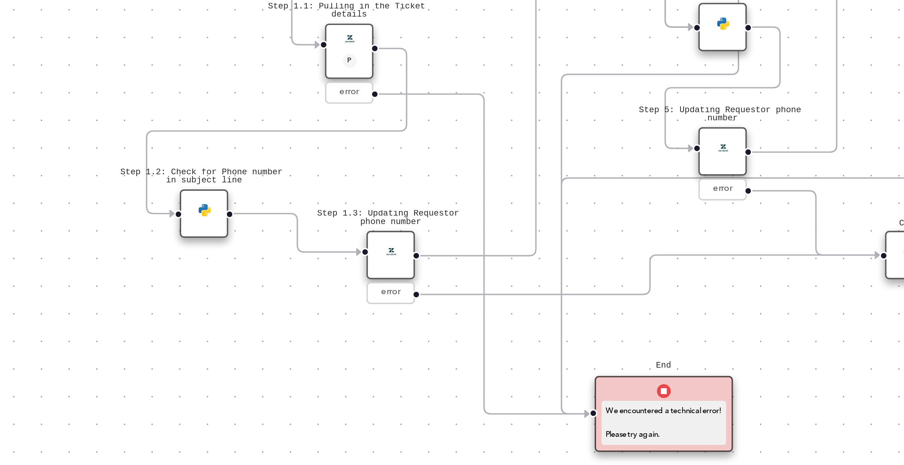
drag, startPoint x: 433, startPoint y: 202, endPoint x: 433, endPoint y: 157, distance: 45.2
click at [433, 157] on div "Step 1.3: Updating Requestor phone number error Step 1.2: Check for Phone numbe…" at bounding box center [466, 232] width 876 height 465
click at [409, 194] on div "Step 1.3: Updating Requestor phone number" at bounding box center [405, 189] width 25 height 25
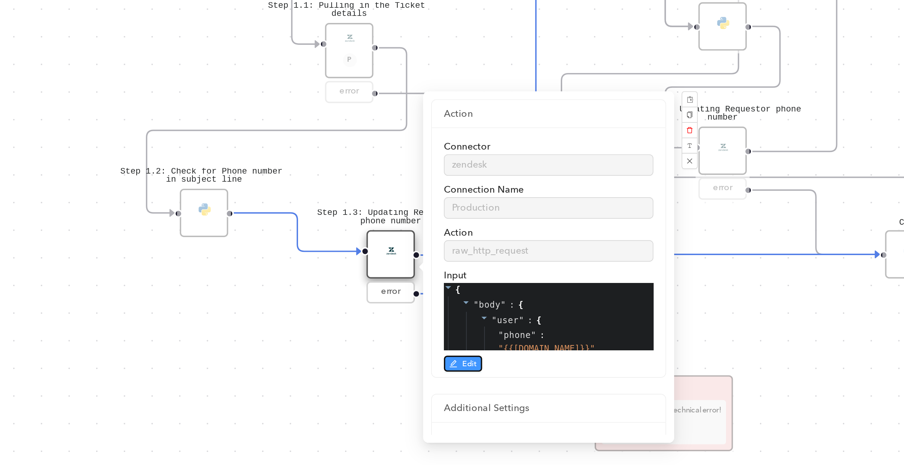
click at [442, 246] on button "Edit" at bounding box center [444, 247] width 20 height 8
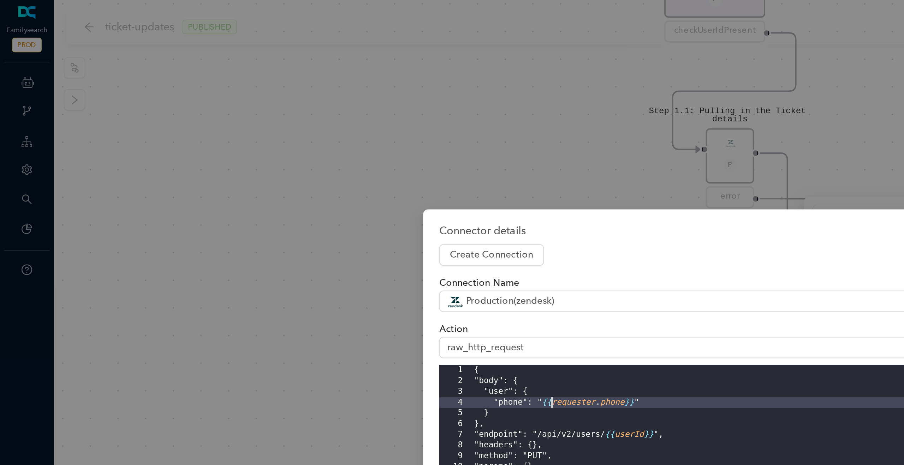
click at [90, 156] on div "Connector details Create Connection Site connection System connection Connectio…" at bounding box center [452, 232] width 904 height 465
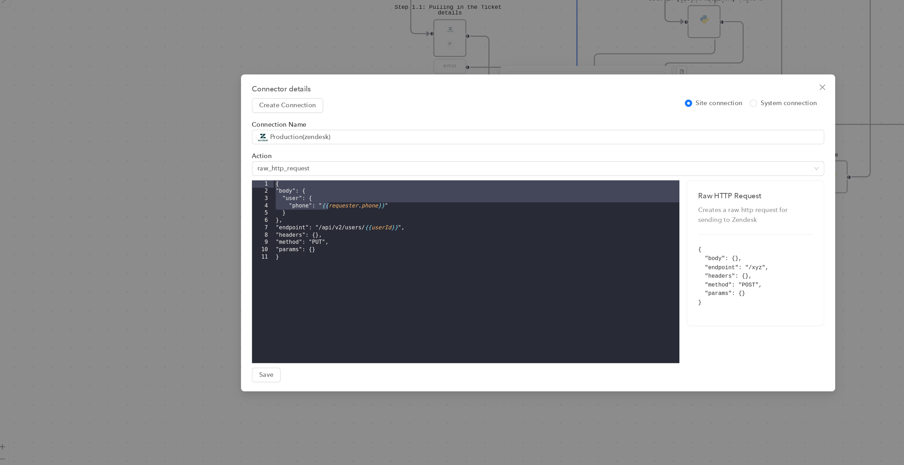
click at [195, 201] on div "Connector details Create Connection Site connection System connection Connectio…" at bounding box center [452, 232] width 904 height 465
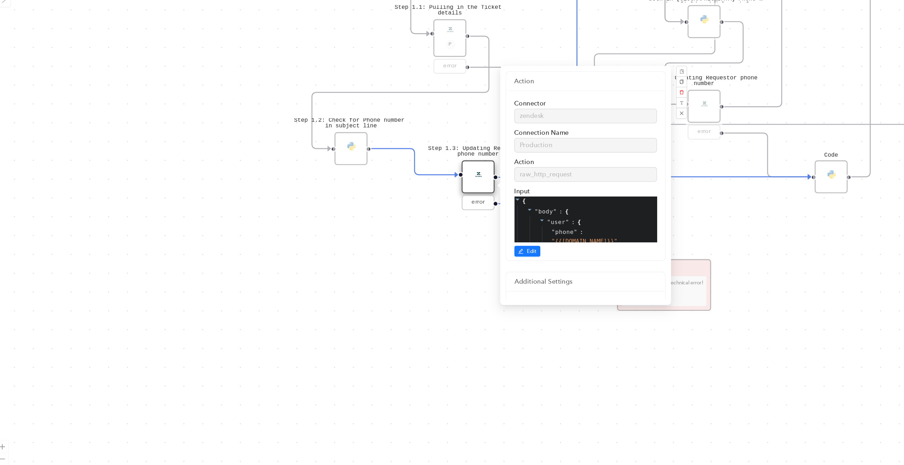
click at [312, 248] on div "Step 1.3: Updating Requestor phone number error Step 1.2: Check for Phone numbe…" at bounding box center [466, 232] width 876 height 465
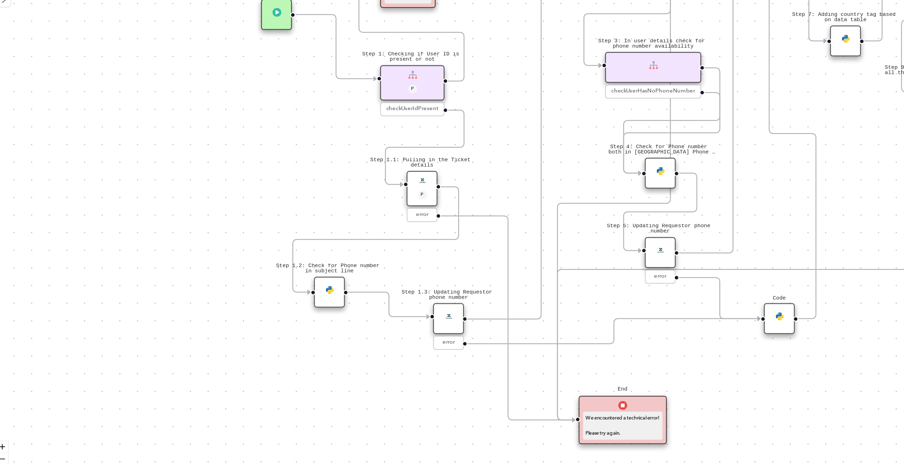
click at [293, 279] on img at bounding box center [290, 276] width 7 height 7
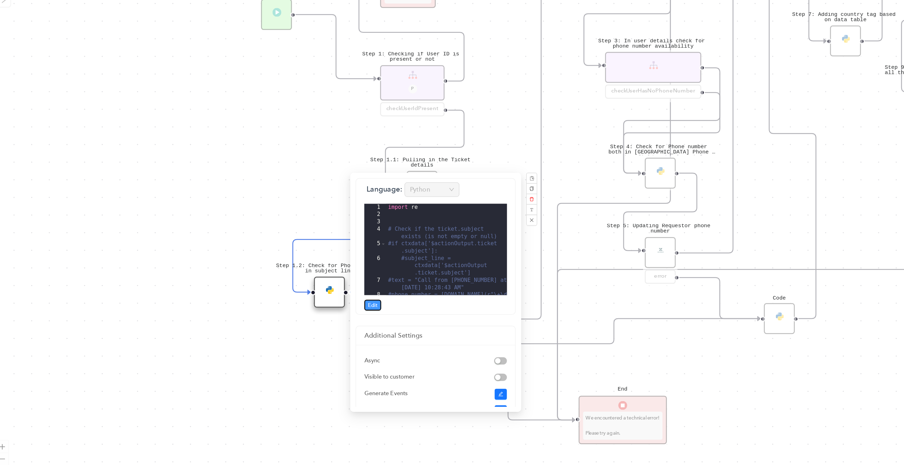
click at [323, 289] on span "Edit" at bounding box center [324, 288] width 7 height 6
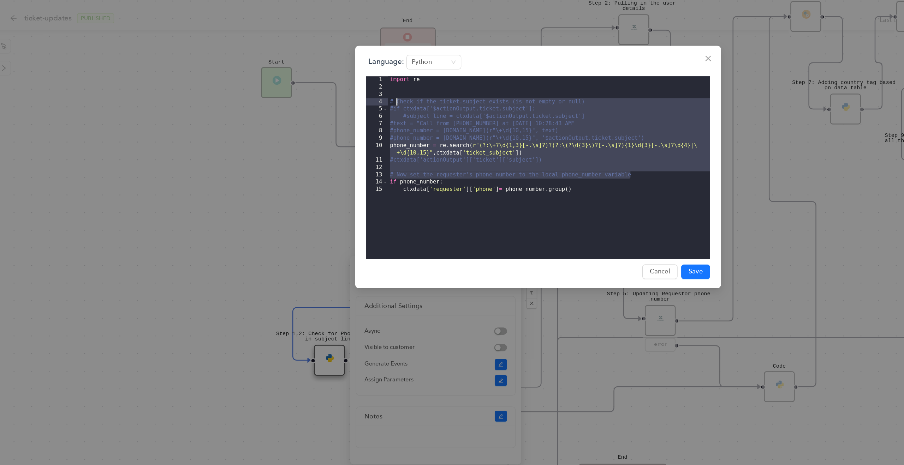
drag, startPoint x: 526, startPoint y: 134, endPoint x: 340, endPoint y: 79, distance: 193.5
click at [340, 79] on div "import re # Check if the ticket.subject exists (is not empty or null) #if ctxda…" at bounding box center [460, 135] width 249 height 153
drag, startPoint x: 386, startPoint y: 134, endPoint x: 350, endPoint y: 134, distance: 36.4
click at [350, 134] on div "import re # Check if the ticket.subject exists (is not empty or null) #if ctxda…" at bounding box center [460, 135] width 249 height 153
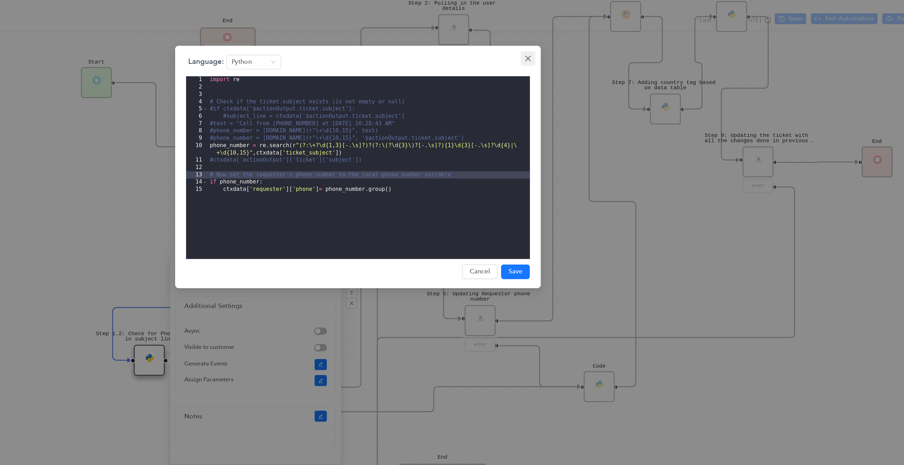
click at [586, 46] on span "Close" at bounding box center [583, 45] width 11 height 6
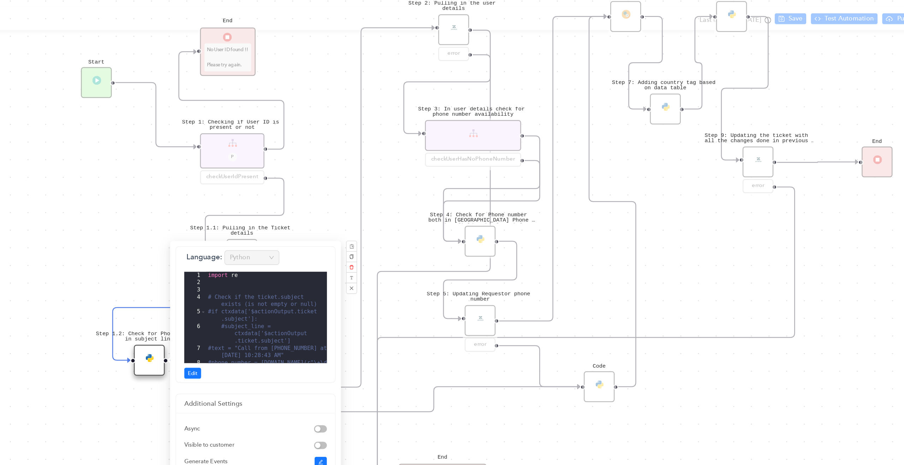
click at [292, 189] on div "Step 1.3: Updating Requestor phone number error Step 1.2: Check for Phone numbe…" at bounding box center [466, 232] width 876 height 465
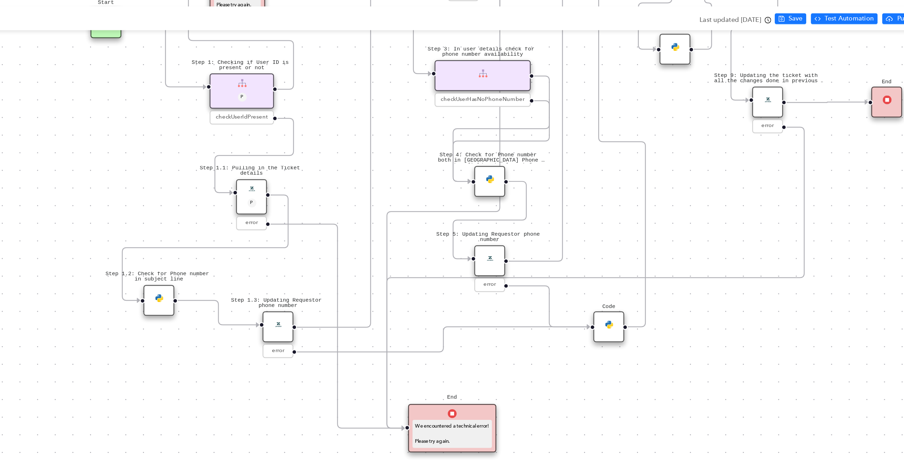
drag, startPoint x: 410, startPoint y: 265, endPoint x: 417, endPoint y: 219, distance: 47.2
click at [417, 219] on div "Step 1.3: Updating Requestor phone number error Step 1.2: Check for Phone numbe…" at bounding box center [466, 232] width 876 height 465
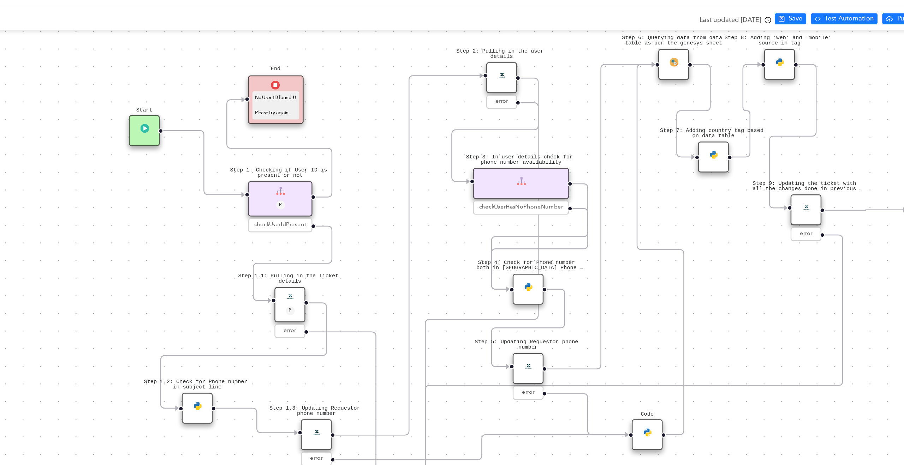
drag, startPoint x: 440, startPoint y: 136, endPoint x: 469, endPoint y: 220, distance: 88.3
click at [469, 220] on div "Step 1.3: Updating Requestor phone number error Step 1.2: Check for Phone numbe…" at bounding box center [466, 232] width 876 height 465
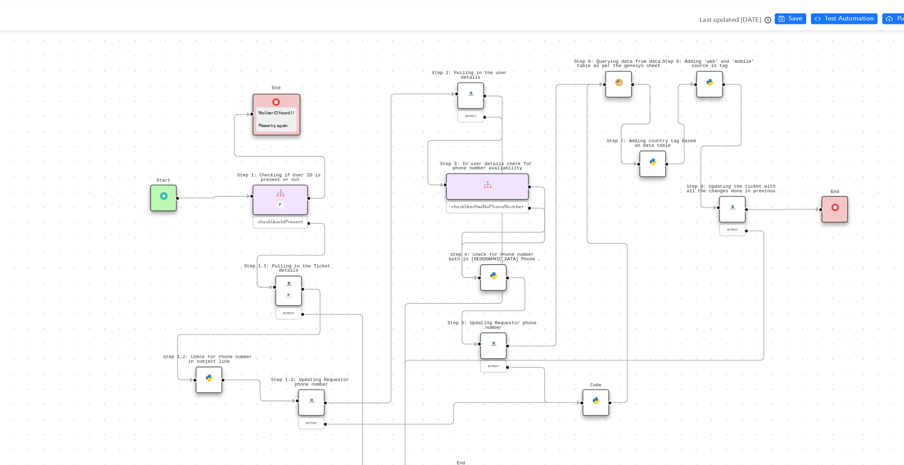
drag, startPoint x: 300, startPoint y: 113, endPoint x: 300, endPoint y: 159, distance: 46.3
click at [300, 159] on div "Start" at bounding box center [301, 153] width 20 height 20
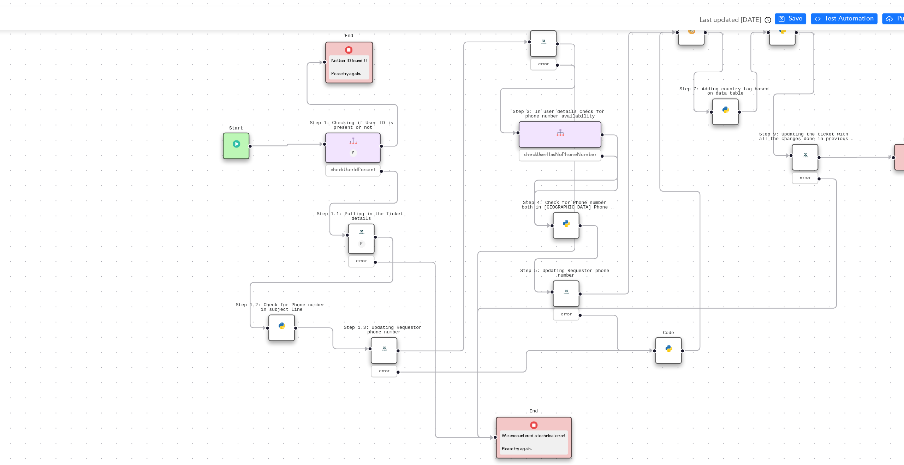
drag, startPoint x: 386, startPoint y: 281, endPoint x: 444, endPoint y: 240, distance: 70.4
click at [444, 240] on div "Step 1.3: Updating Requestor phone number error Step 1.2: Check for Phone numbe…" at bounding box center [466, 232] width 876 height 465
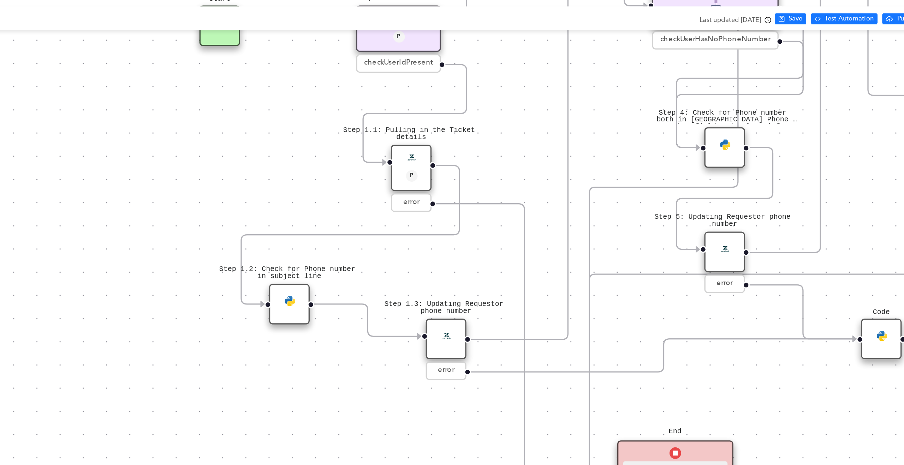
drag, startPoint x: 337, startPoint y: 153, endPoint x: 387, endPoint y: 151, distance: 50.5
click at [387, 151] on div "Step 1.3: Updating Requestor phone number error Step 1.2: Check for Phone numbe…" at bounding box center [466, 232] width 876 height 465
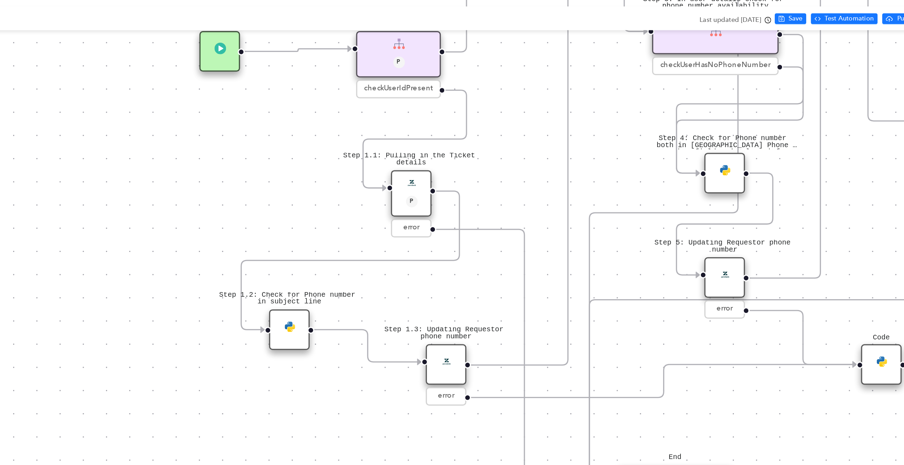
drag, startPoint x: 387, startPoint y: 151, endPoint x: 387, endPoint y: 171, distance: 19.8
click at [387, 171] on div "Step 1.3: Updating Requestor phone number error Step 1.2: Check for Phone numbe…" at bounding box center [466, 232] width 876 height 465
click at [494, 145] on img at bounding box center [493, 141] width 9 height 9
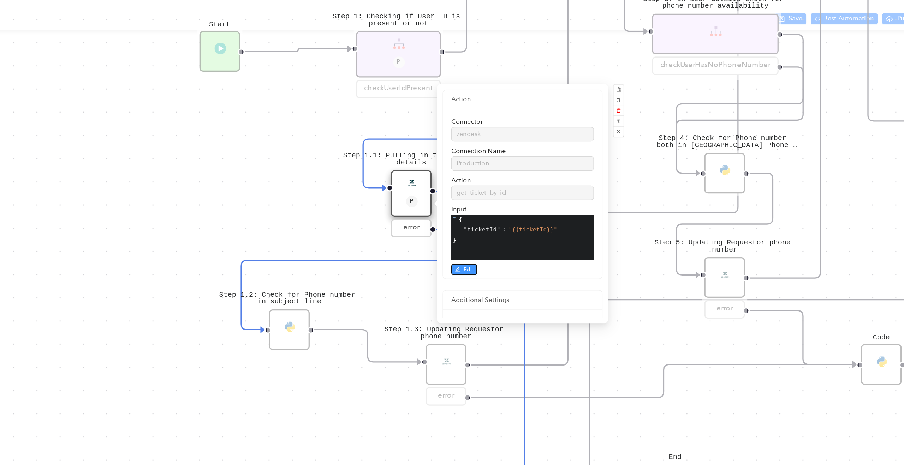
click at [541, 211] on button "Edit" at bounding box center [534, 208] width 20 height 8
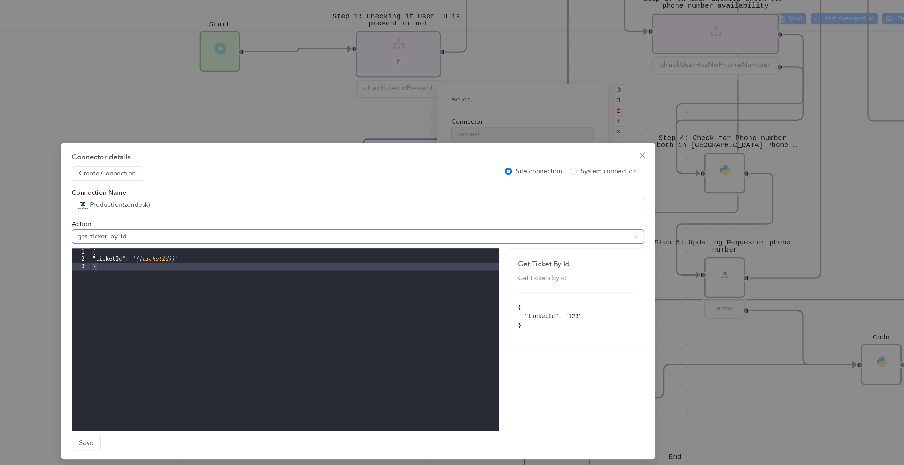
click at [281, 184] on span "get_ticket_by_id" at bounding box center [452, 183] width 434 height 11
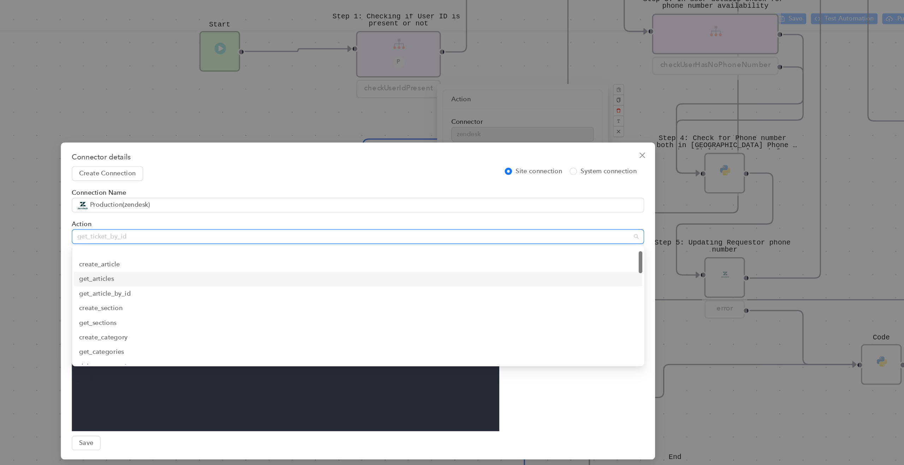
scroll to position [3, 0]
click at [269, 228] on div "get_article_by_id" at bounding box center [452, 228] width 431 height 8
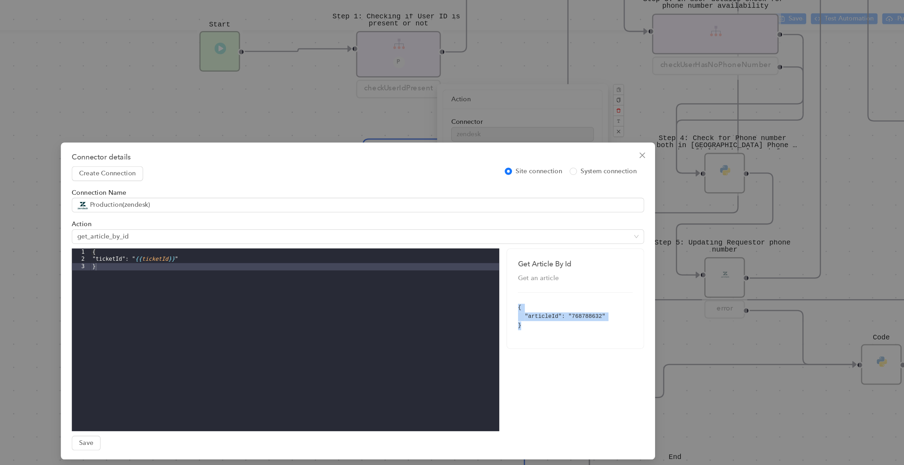
drag, startPoint x: 574, startPoint y: 236, endPoint x: 587, endPoint y: 258, distance: 25.9
click at [587, 256] on div "Get Article By Id Get an article { "articleId": "768788632" }" at bounding box center [620, 230] width 106 height 77
click at [588, 259] on div "Get Article By Id Get an article { "articleId": "768788632" }" at bounding box center [620, 230] width 106 height 77
drag, startPoint x: 574, startPoint y: 235, endPoint x: 581, endPoint y: 254, distance: 19.9
click at [581, 254] on div "Get Article By Id Get an article { "articleId": "768788632" }" at bounding box center [620, 230] width 106 height 77
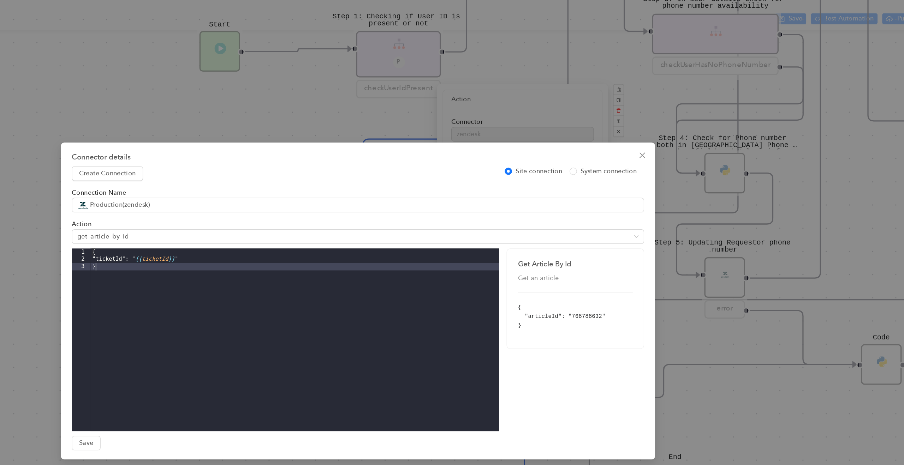
click at [584, 255] on pre "{ "articleId": "768788632" }" at bounding box center [620, 245] width 89 height 20
drag, startPoint x: 584, startPoint y: 255, endPoint x: 576, endPoint y: 234, distance: 22.4
click at [576, 235] on pre "{ "articleId": "768788632" }" at bounding box center [620, 245] width 89 height 20
click at [584, 255] on div "Get Article By Id Get an article { "articleId": "768788632" }" at bounding box center [620, 230] width 106 height 77
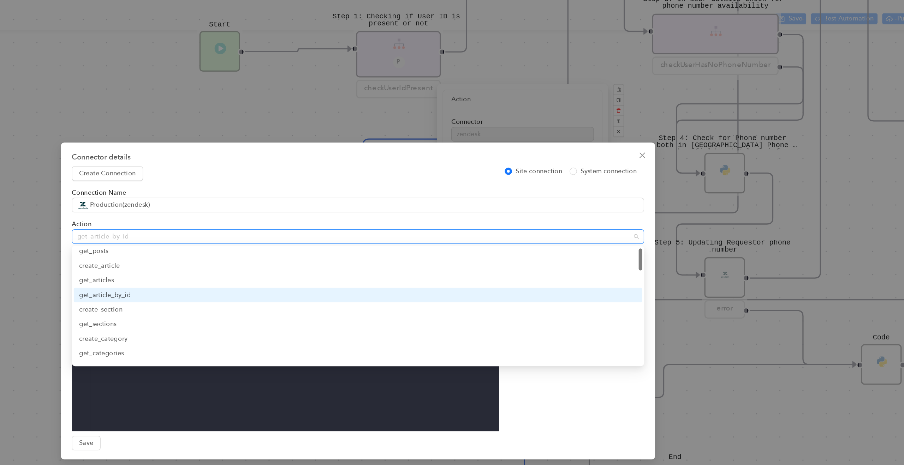
click at [311, 183] on span "get_article_by_id" at bounding box center [452, 183] width 434 height 11
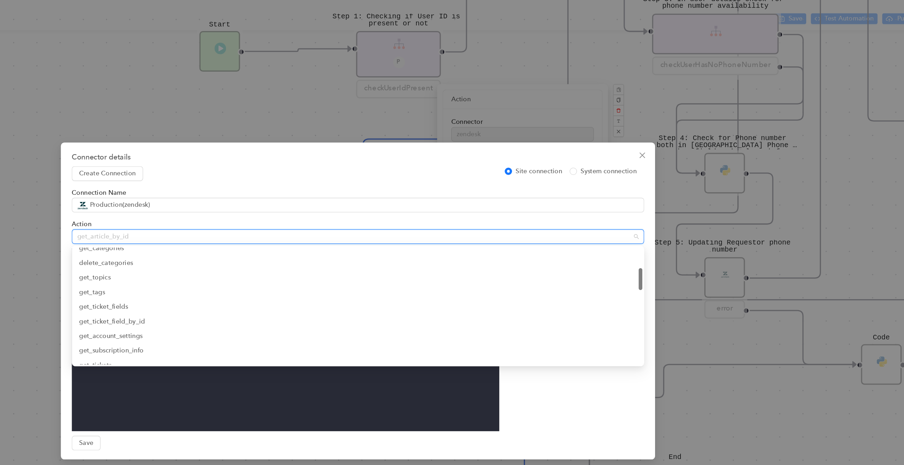
scroll to position [83, 0]
click at [276, 239] on div "get_ticket_fields" at bounding box center [452, 239] width 431 height 8
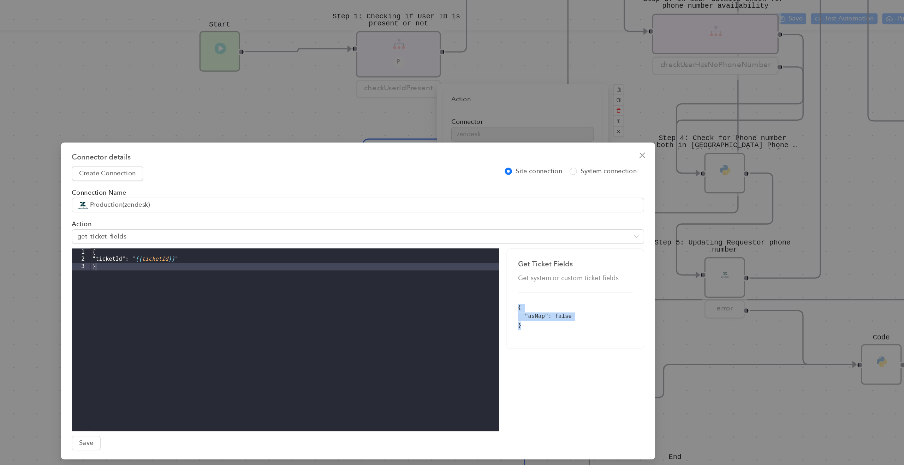
drag, startPoint x: 588, startPoint y: 260, endPoint x: 572, endPoint y: 236, distance: 28.6
click at [572, 236] on div "Get Ticket Fields Get system or custom ticket fields { "asMap": false }" at bounding box center [620, 230] width 106 height 77
click at [590, 267] on div "Get Ticket Fields Get system or custom ticket fields { "asMap": false }" at bounding box center [620, 230] width 106 height 77
drag, startPoint x: 585, startPoint y: 257, endPoint x: 575, endPoint y: 237, distance: 22.1
click at [575, 237] on div "Get Ticket Fields Get system or custom ticket fields { "asMap": false }" at bounding box center [620, 230] width 106 height 77
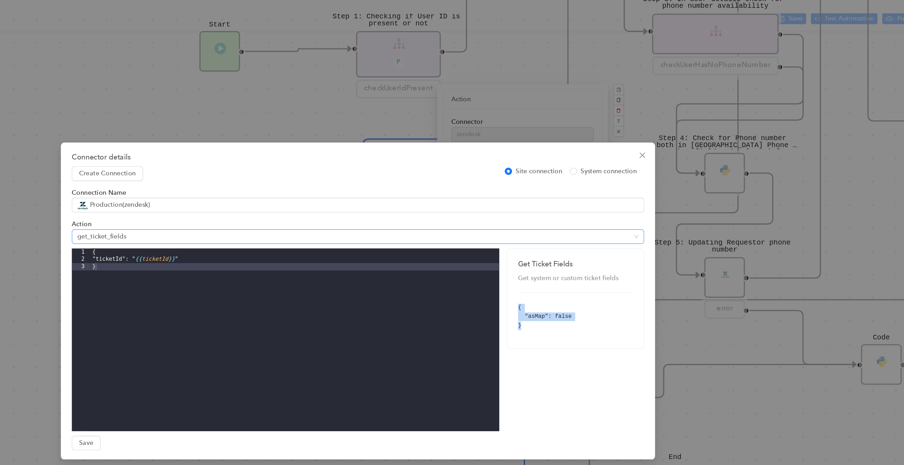
click at [297, 180] on span "get_ticket_fields" at bounding box center [452, 183] width 434 height 11
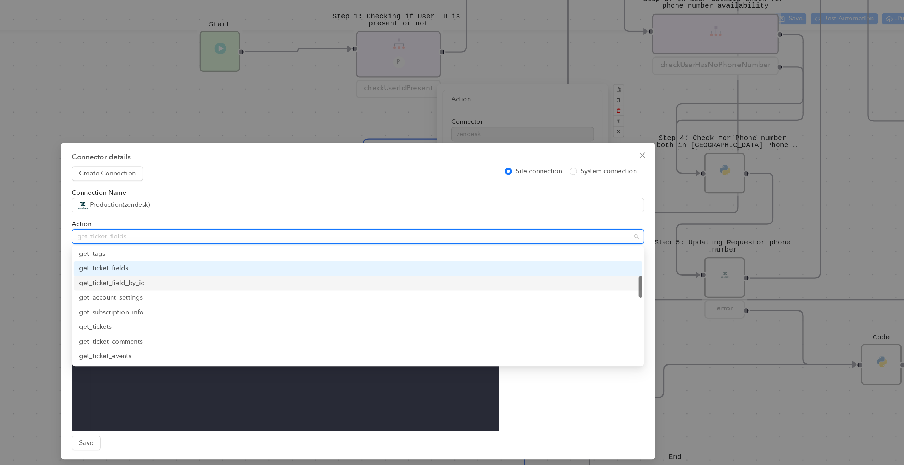
scroll to position [115, 0]
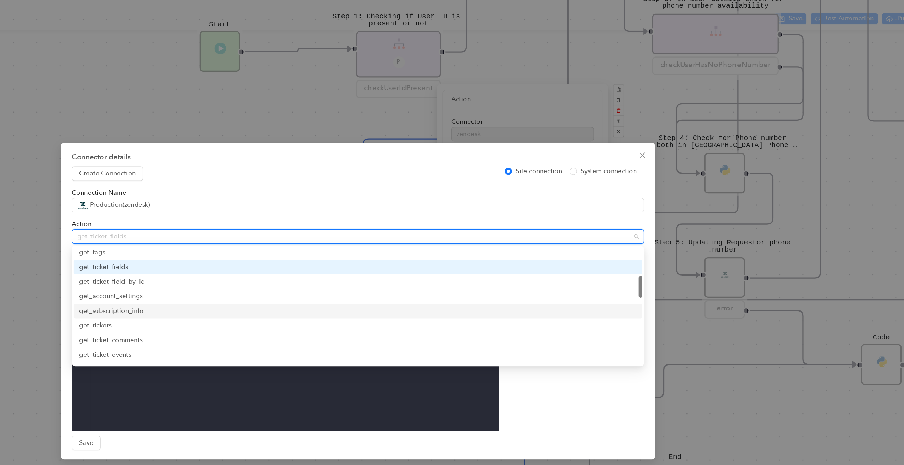
click at [270, 241] on div "get_subscription_info" at bounding box center [452, 241] width 431 height 8
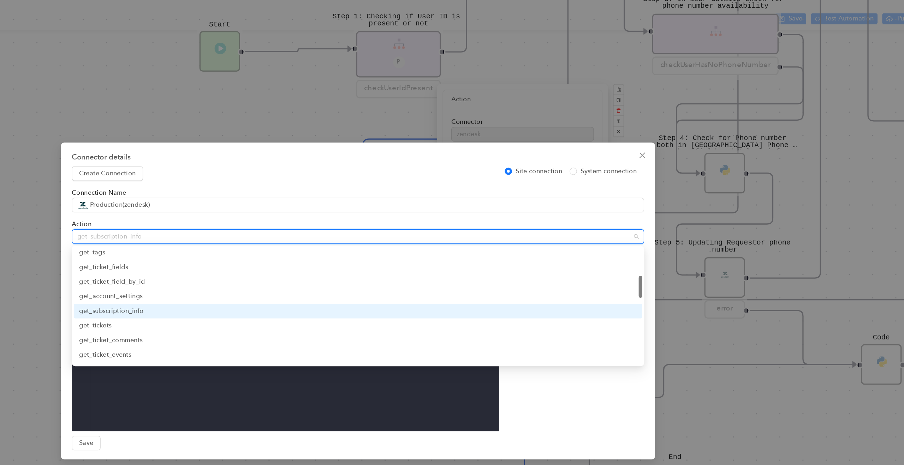
click at [325, 184] on span "get_subscription_info" at bounding box center [452, 183] width 434 height 11
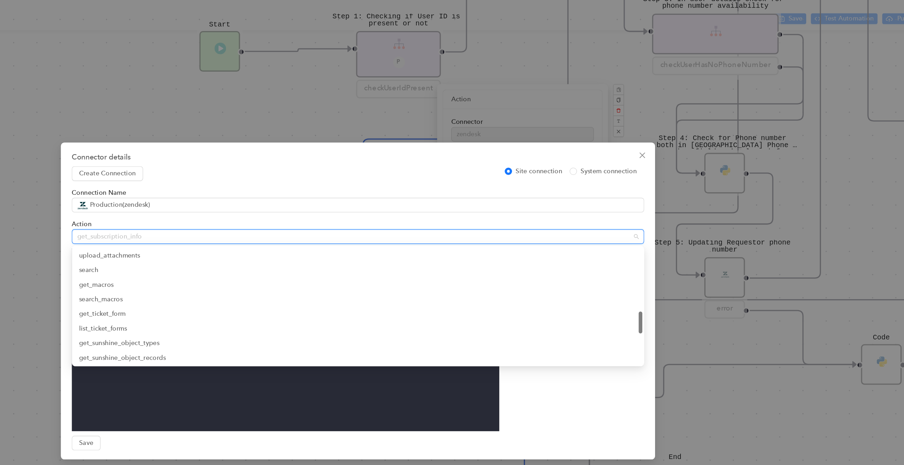
scroll to position [264, 0]
click at [256, 226] on div "search_macros" at bounding box center [452, 227] width 431 height 8
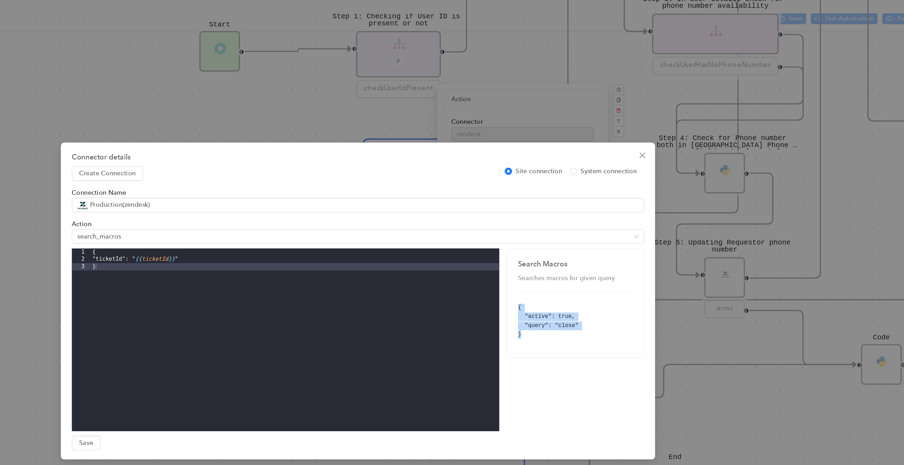
drag, startPoint x: 586, startPoint y: 267, endPoint x: 574, endPoint y: 230, distance: 39.1
click at [574, 230] on div "Search Macros Searches macros for given query { "active": true, "query": "close…" at bounding box center [620, 234] width 106 height 84
click at [588, 269] on div "Search Macros Searches macros for given query { "active": true, "query": "close…" at bounding box center [620, 234] width 106 height 84
drag, startPoint x: 584, startPoint y: 263, endPoint x: 577, endPoint y: 237, distance: 27.3
click at [577, 237] on div "Search Macros Searches macros for given query { "active": true, "query": "close…" at bounding box center [620, 234] width 106 height 84
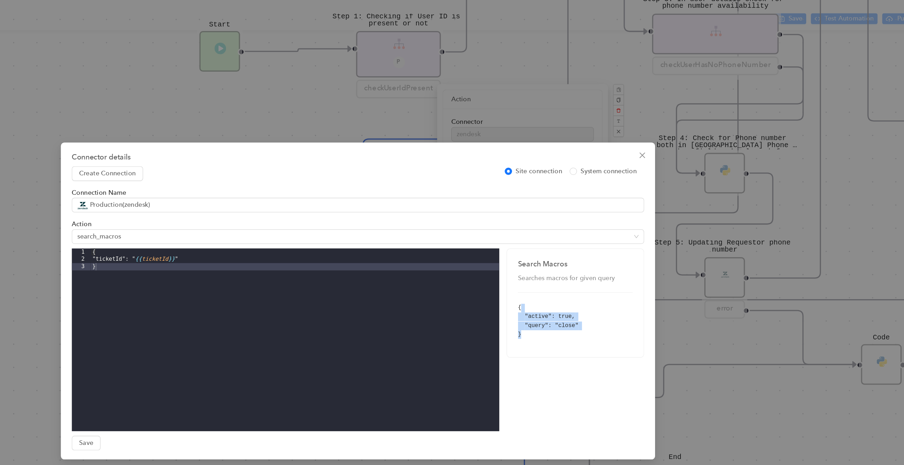
click at [584, 270] on div "Search Macros Searches macros for given query { "active": true, "query": "close…" at bounding box center [620, 234] width 106 height 84
drag, startPoint x: 620, startPoint y: 252, endPoint x: 608, endPoint y: 252, distance: 12.4
click at [608, 252] on pre "{ "active": true, "query": "close" }" at bounding box center [620, 248] width 89 height 27
drag, startPoint x: 618, startPoint y: 245, endPoint x: 608, endPoint y: 244, distance: 9.6
click at [608, 244] on pre "{ "active": true, "query": "close" }" at bounding box center [620, 248] width 89 height 27
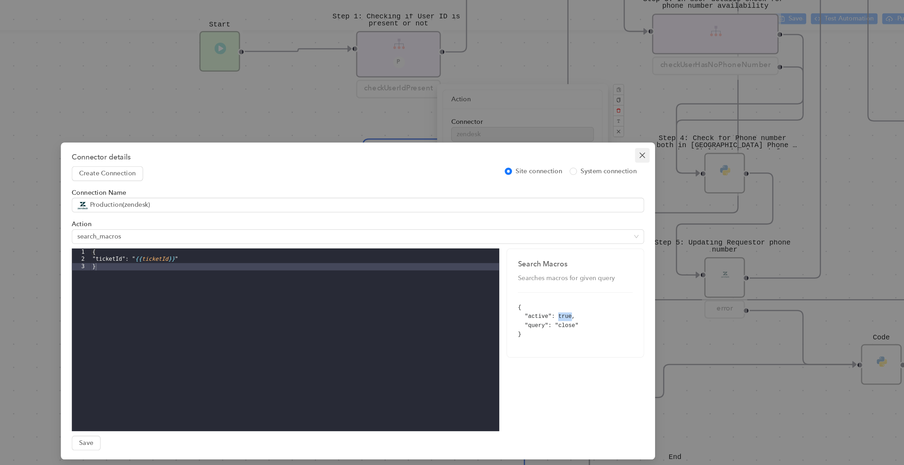
click at [673, 121] on icon "close" at bounding box center [671, 120] width 4 height 4
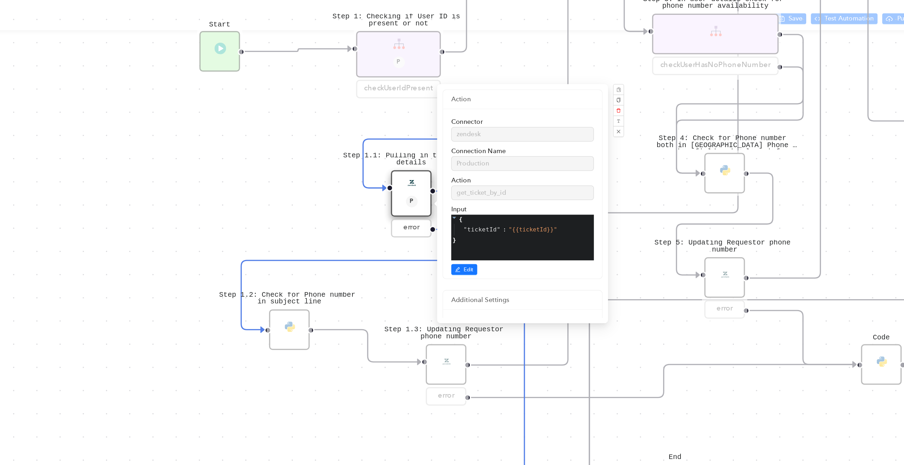
click at [405, 150] on div "Step 1.3: Updating Requestor phone number error Step 1.2: Check for Phone numbe…" at bounding box center [466, 232] width 876 height 465
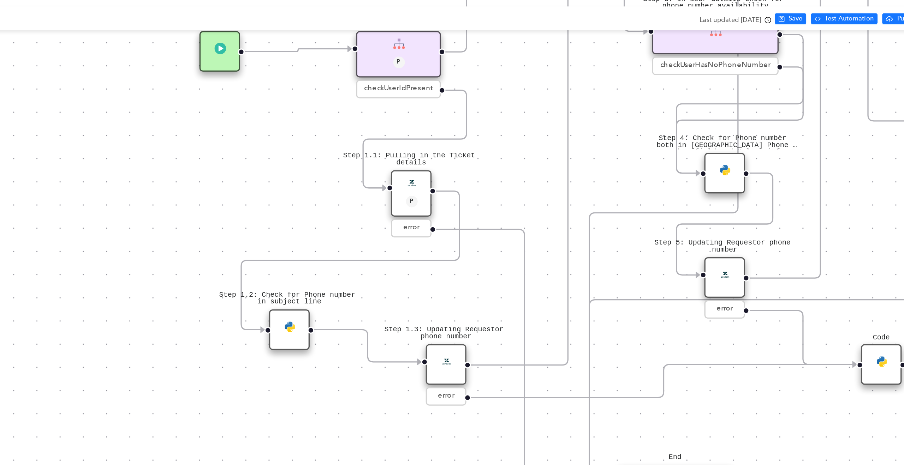
click at [405, 258] on div "Step 1.2: Check for Phone number in subject line" at bounding box center [398, 254] width 31 height 31
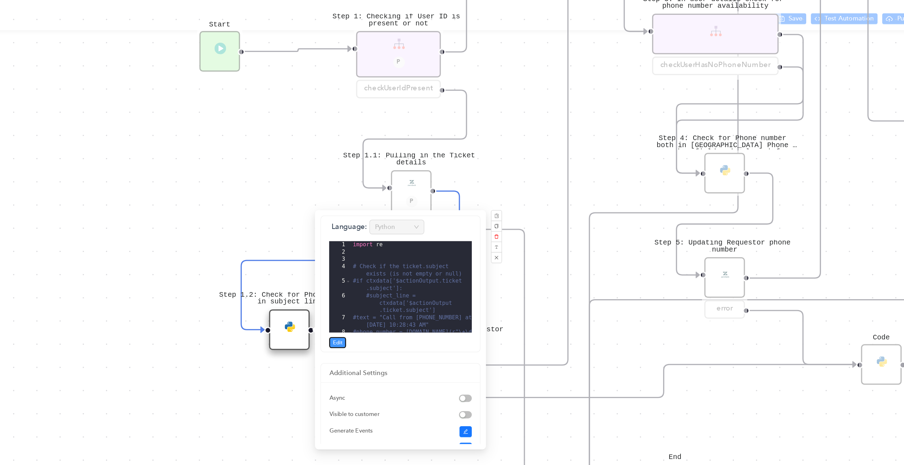
click at [437, 266] on span "Edit" at bounding box center [436, 265] width 7 height 6
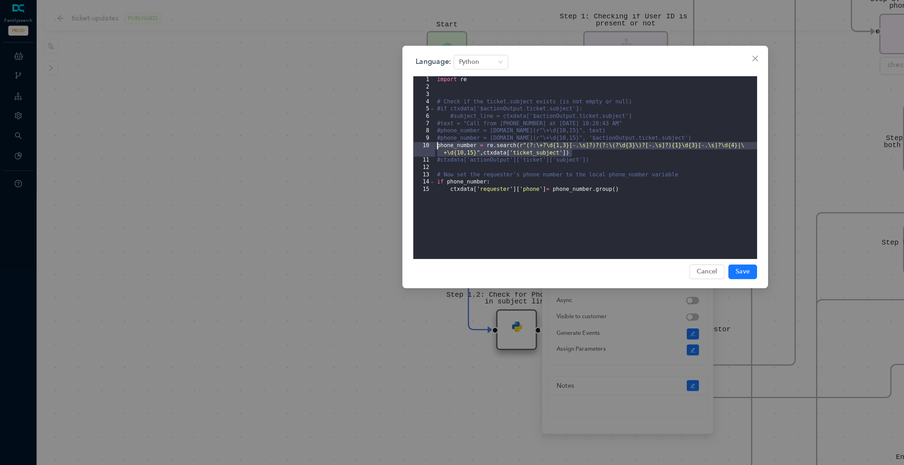
drag, startPoint x: 447, startPoint y: 118, endPoint x: 338, endPoint y: 114, distance: 109.9
click at [338, 114] on div "import re # Check if the ticket.subject exists (is not empty or null) #if ctxda…" at bounding box center [460, 135] width 249 height 153
click at [547, 212] on span "Cancel" at bounding box center [546, 210] width 16 height 8
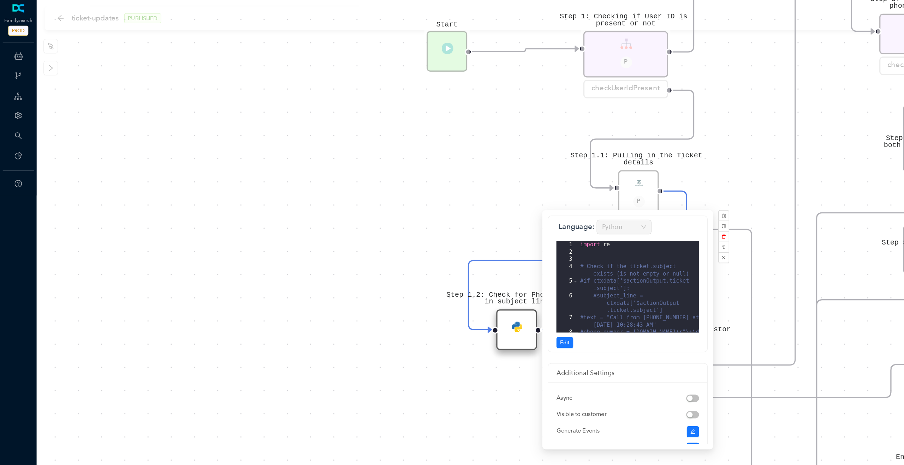
click at [365, 148] on div "Step 1.3: Updating Requestor phone number error Step 1.2: Check for Phone numbe…" at bounding box center [466, 232] width 876 height 465
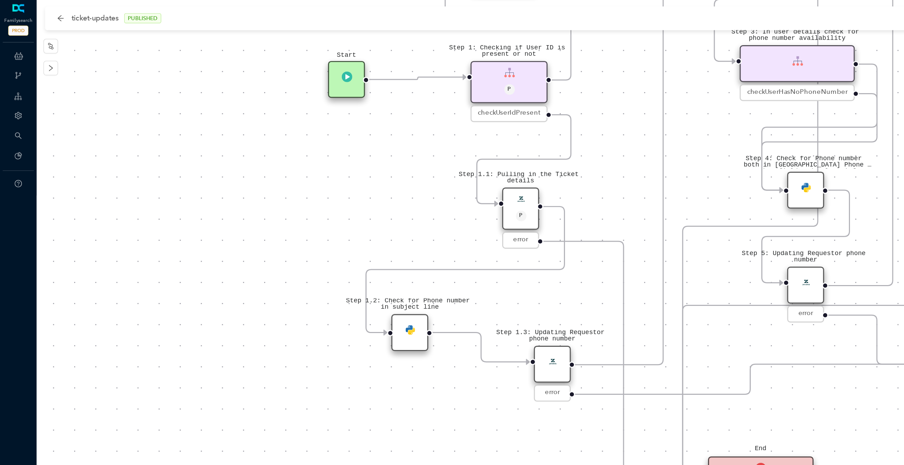
drag, startPoint x: 385, startPoint y: 143, endPoint x: 304, endPoint y: 155, distance: 81.8
click at [304, 155] on div "Step 1.3: Updating Requestor phone number error Step 1.2: Check for Phone numbe…" at bounding box center [466, 232] width 876 height 465
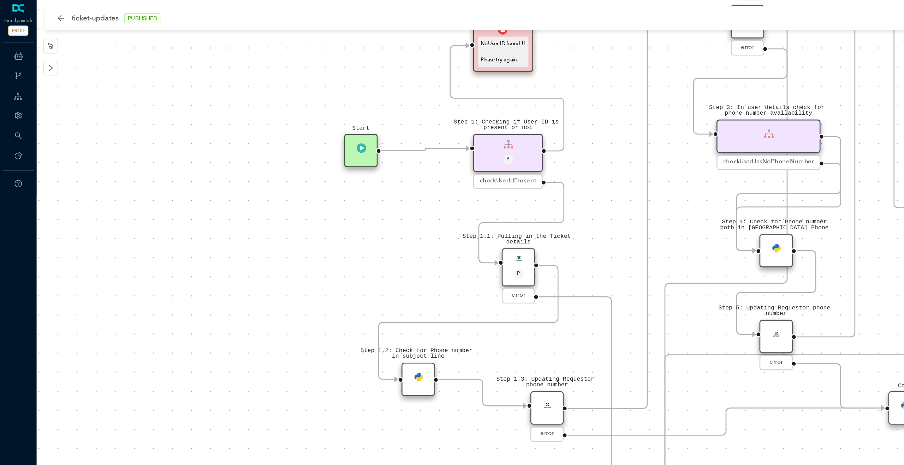
drag, startPoint x: 473, startPoint y: 140, endPoint x: 463, endPoint y: 186, distance: 47.3
click at [464, 185] on div "Step 1.3: Updating Requestor phone number error Step 1.2: Check for Phone numbe…" at bounding box center [466, 232] width 876 height 465
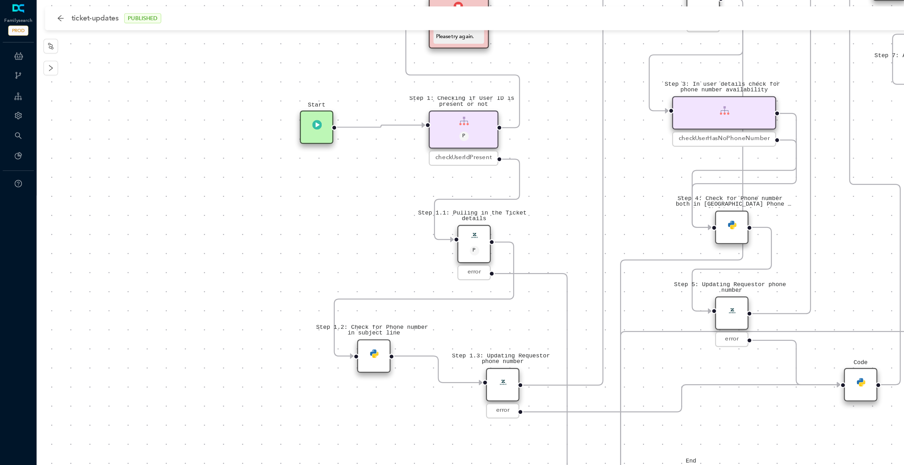
drag, startPoint x: 463, startPoint y: 177, endPoint x: 429, endPoint y: 160, distance: 38.2
click at [429, 160] on div "Step 1.3: Updating Requestor phone number error Step 1.2: Check for Phone numbe…" at bounding box center [466, 232] width 876 height 465
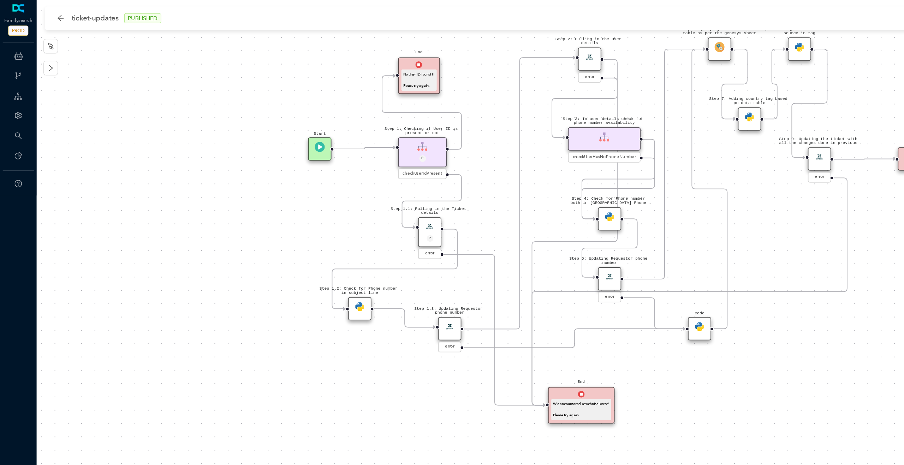
drag, startPoint x: 439, startPoint y: 147, endPoint x: 385, endPoint y: 147, distance: 54.4
click at [385, 147] on div "Step 1.3: Updating Requestor phone number error Step 1.2: Check for Phone numbe…" at bounding box center [466, 232] width 876 height 465
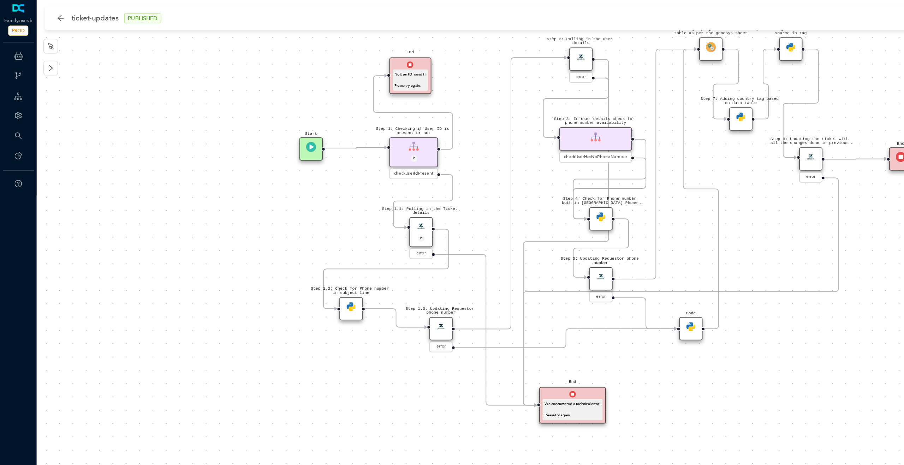
drag, startPoint x: 385, startPoint y: 147, endPoint x: 337, endPoint y: 148, distance: 47.3
click at [337, 148] on div "Step 1.3: Updating Requestor phone number error Step 1.2: Check for Phone numbe…" at bounding box center [466, 232] width 876 height 465
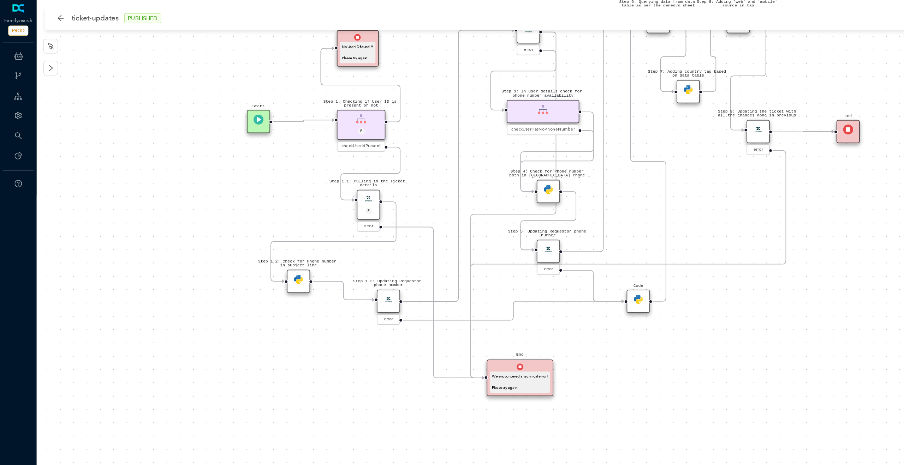
drag, startPoint x: 265, startPoint y: 287, endPoint x: 265, endPoint y: 265, distance: 21.5
click at [265, 265] on div "Step 1.3: Updating Requestor phone number error Step 1.2: Check for Phone numbe…" at bounding box center [466, 232] width 876 height 465
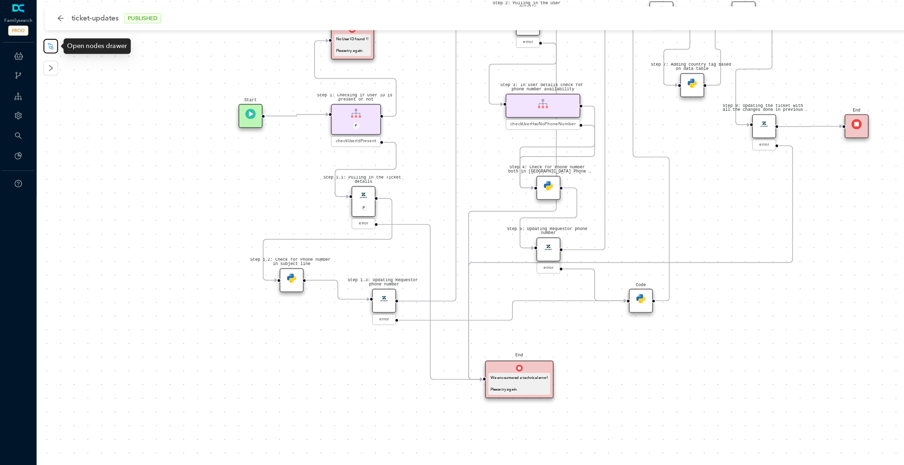
click at [40, 36] on icon "node-index" at bounding box center [39, 35] width 4 height 5
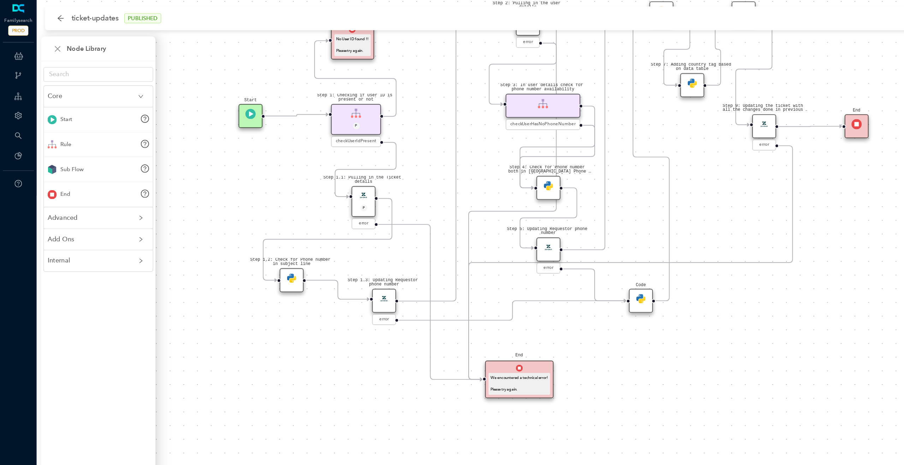
click at [422, 260] on div "Step 1.3: Updating Requestor phone number error Step 1.2: Check for Phone numbe…" at bounding box center [466, 232] width 876 height 465
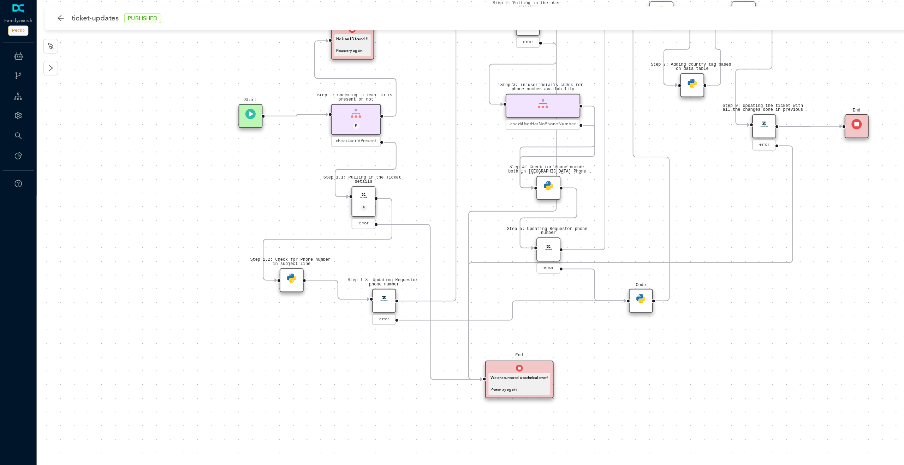
click at [460, 287] on div "Step 1.3: Updating Requestor phone number error Step 1.2: Check for Phone numbe…" at bounding box center [466, 232] width 876 height 465
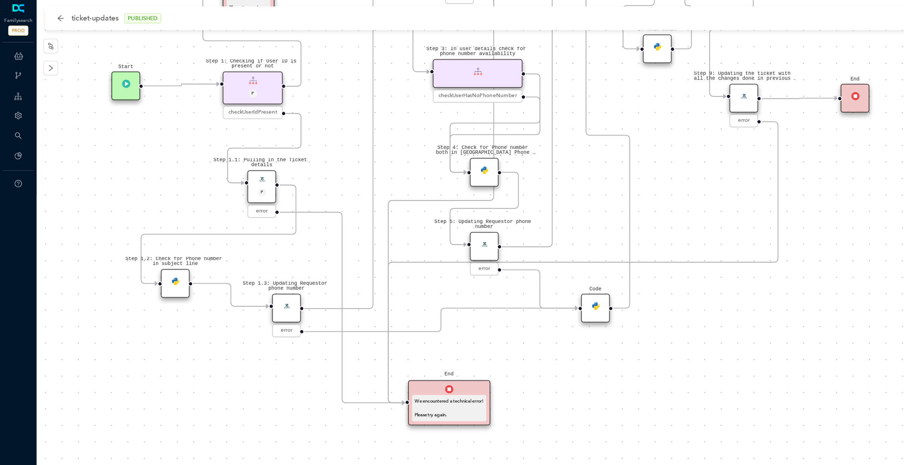
drag, startPoint x: 459, startPoint y: 262, endPoint x: 412, endPoint y: 275, distance: 49.2
click at [412, 275] on div "Step 1.3: Updating Requestor phone number error Step 1.2: Check for Phone numbe…" at bounding box center [466, 232] width 876 height 465
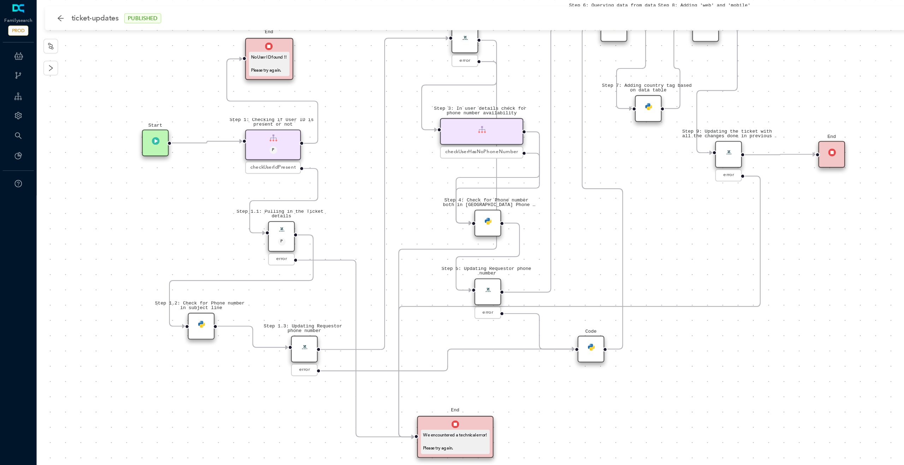
drag, startPoint x: 328, startPoint y: 126, endPoint x: 327, endPoint y: 180, distance: 54.0
click at [327, 180] on div "Step 1.3: Updating Requestor phone number error Step 1.2: Check for Phone numbe…" at bounding box center [466, 232] width 876 height 465
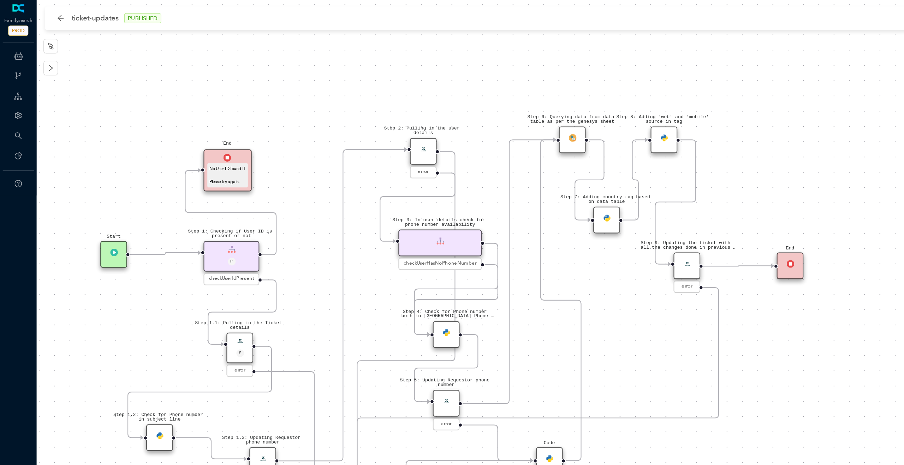
drag, startPoint x: 315, startPoint y: 83, endPoint x: 282, endPoint y: 145, distance: 70.8
click at [282, 145] on div "Step 1.3: Updating Requestor phone number error Step 1.2: Check for Phone numbe…" at bounding box center [466, 232] width 876 height 465
click at [327, 119] on div "Step 2: Pulling in the user details" at bounding box center [326, 118] width 21 height 21
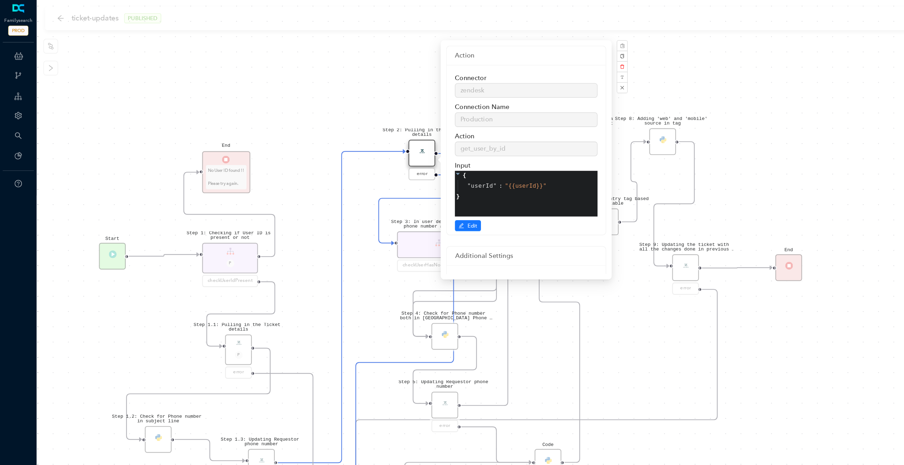
click at [282, 93] on div "Step 1.3: Updating Requestor phone number error Step 1.2: Check for Phone numbe…" at bounding box center [466, 232] width 876 height 465
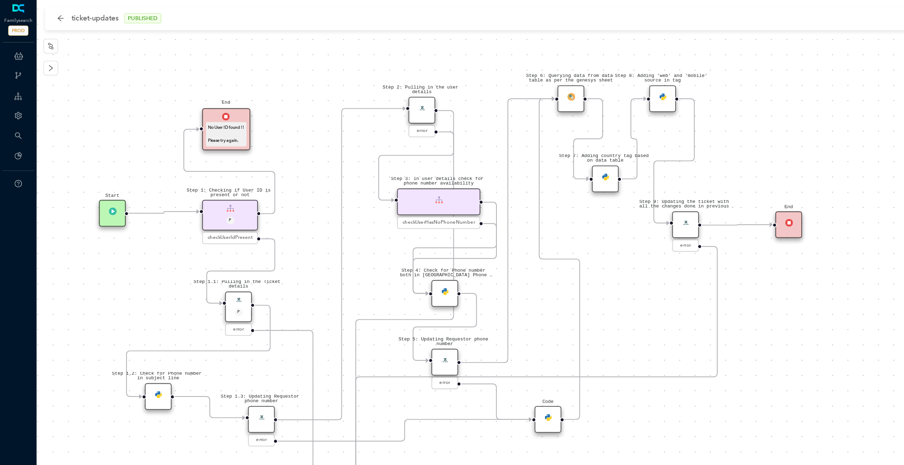
drag, startPoint x: 377, startPoint y: 130, endPoint x: 377, endPoint y: 96, distance: 33.2
click at [377, 96] on div "Step 1.3: Updating Requestor phone number error Step 1.2: Check for Phone numbe…" at bounding box center [466, 232] width 876 height 465
drag, startPoint x: 330, startPoint y: 92, endPoint x: 340, endPoint y: 77, distance: 18.0
click at [340, 77] on div "Step 2: Pulling in the user details" at bounding box center [335, 76] width 21 height 21
click at [337, 69] on div "Step 2: Pulling in the user details" at bounding box center [335, 67] width 21 height 21
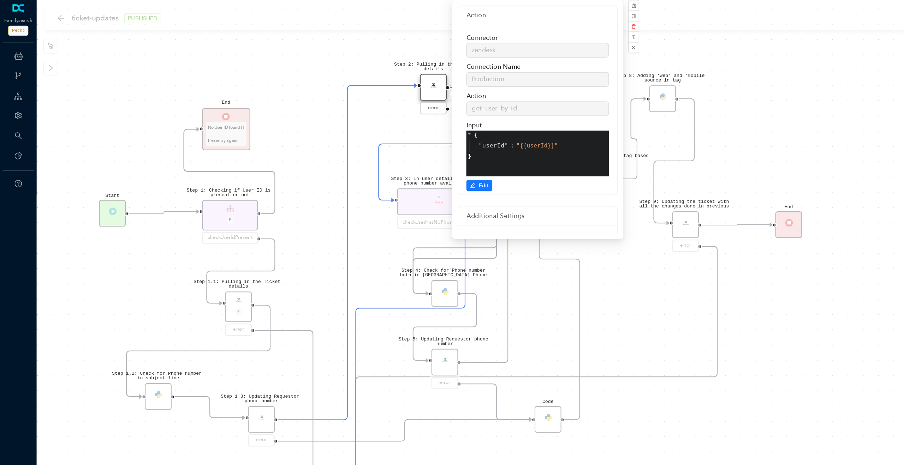
click at [309, 97] on div "Step 1.3: Updating Requestor phone number error Step 1.2: Check for Phone numbe…" at bounding box center [466, 232] width 876 height 465
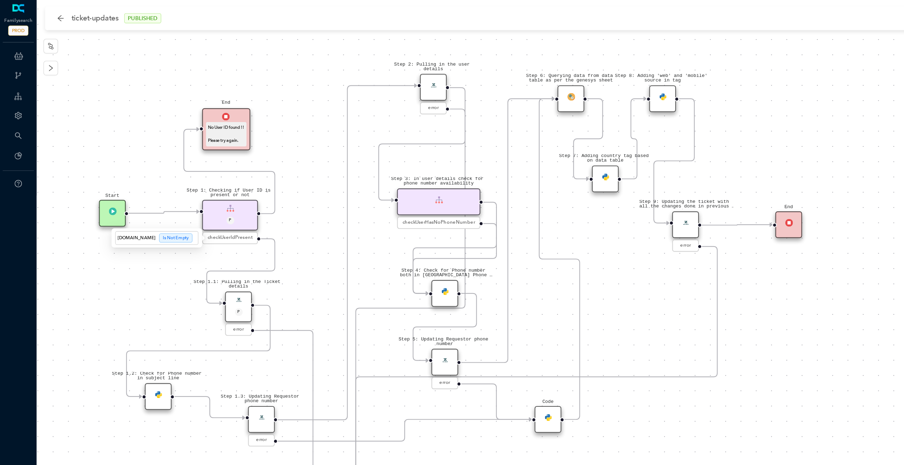
click at [182, 185] on span "checkUserIdPresent" at bounding box center [177, 184] width 35 height 6
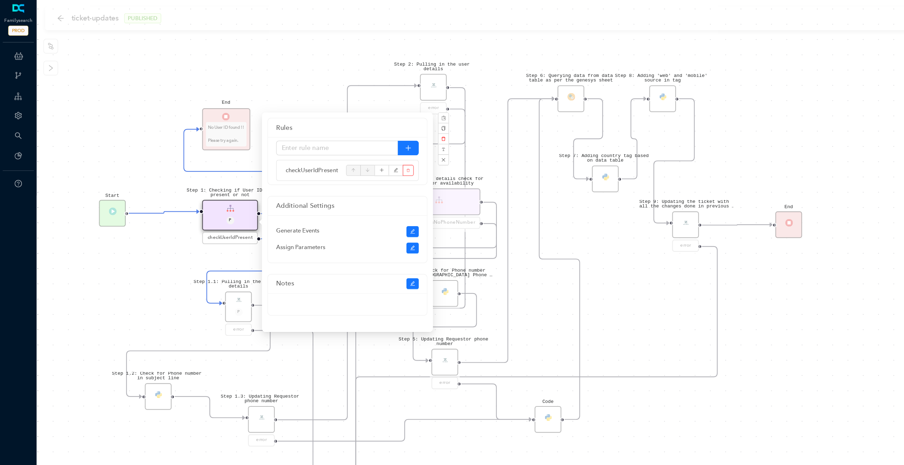
click at [124, 220] on div "Step 1.3: Updating Requestor phone number error Step 1.2: Check for Phone numbe…" at bounding box center [466, 232] width 876 height 465
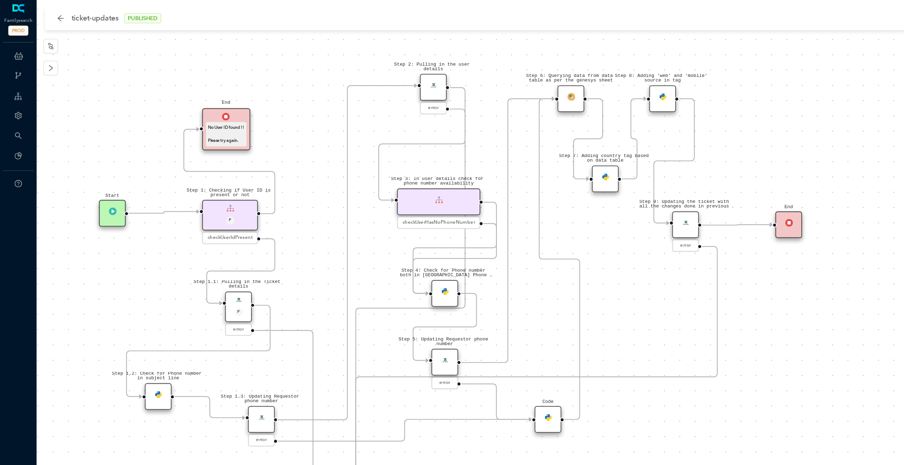
click at [181, 165] on div "Step 1: Checking if User ID is present or not P" at bounding box center [177, 167] width 43 height 24
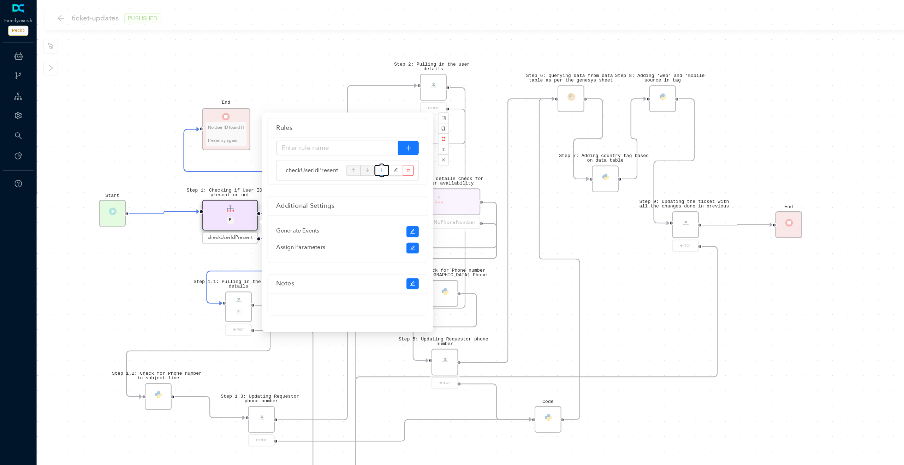
click at [297, 133] on button "button" at bounding box center [294, 131] width 11 height 8
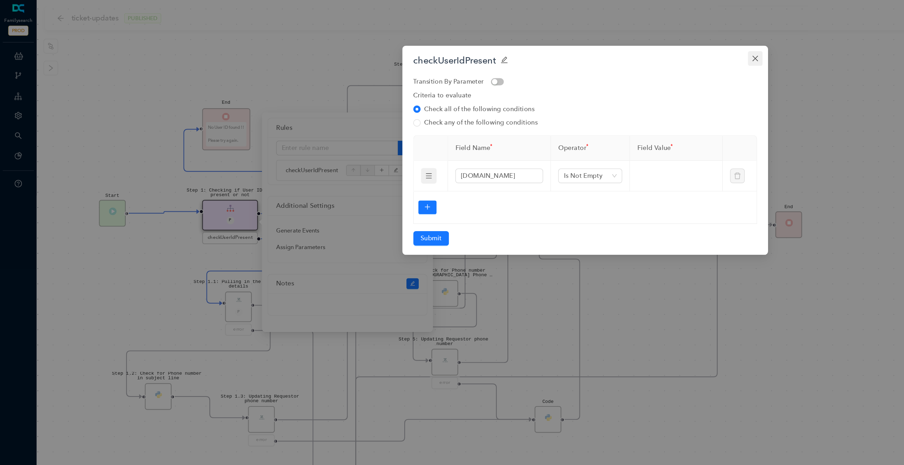
click at [583, 44] on icon "close" at bounding box center [583, 45] width 4 height 4
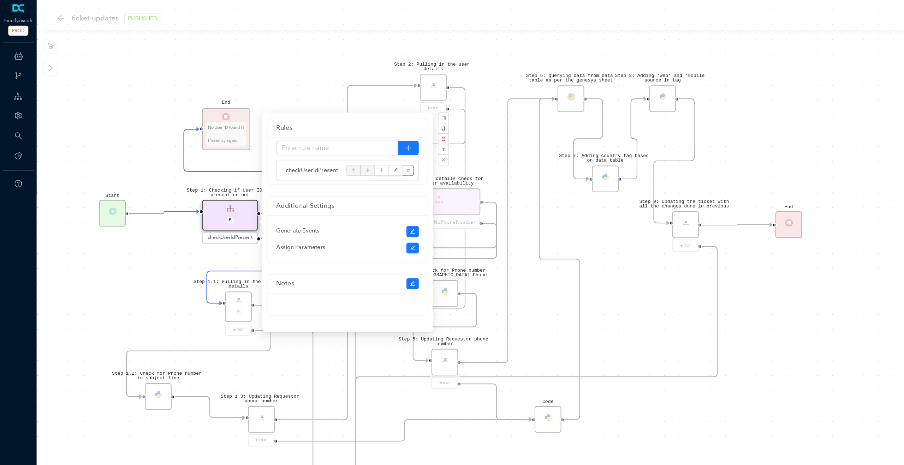
click at [109, 194] on div "Step 1.3: Updating Requestor phone number error Step 1.2: Check for Phone numbe…" at bounding box center [466, 232] width 876 height 465
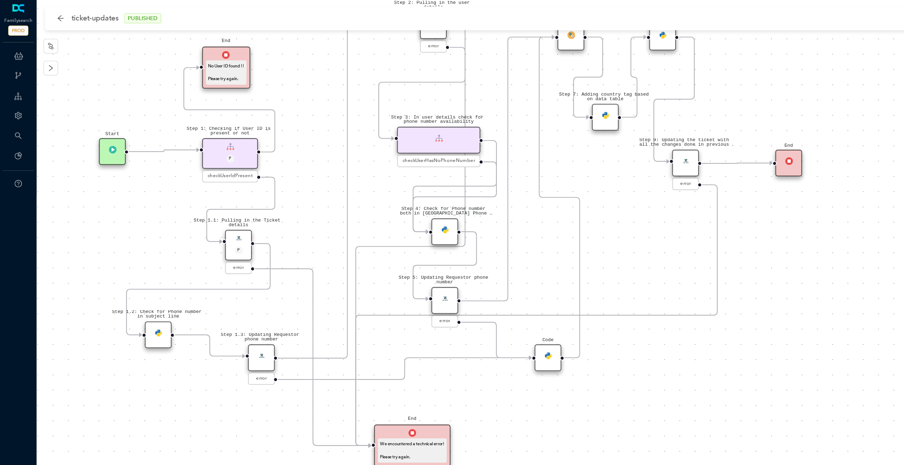
drag, startPoint x: 139, startPoint y: 248, endPoint x: 139, endPoint y: 200, distance: 47.7
click at [139, 200] on div "Step 1.3: Updating Requestor phone number error Step 1.2: Check for Phone numbe…" at bounding box center [466, 232] width 876 height 465
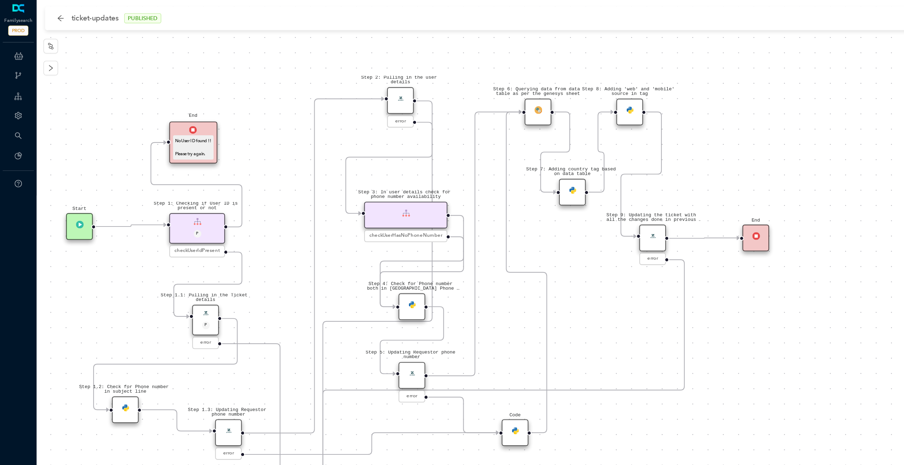
drag, startPoint x: 244, startPoint y: 162, endPoint x: 219, endPoint y: 220, distance: 63.6
click at [219, 220] on div "Step 1.3: Updating Requestor phone number error Step 1.2: Check for Phone numbe…" at bounding box center [466, 232] width 876 height 465
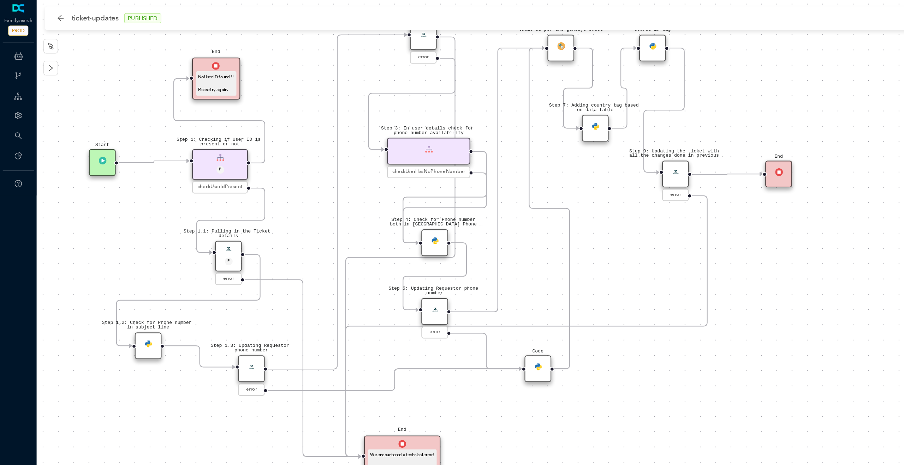
drag, startPoint x: 209, startPoint y: 225, endPoint x: 232, endPoint y: 162, distance: 66.5
click at [232, 162] on div "Step 1.3: Updating Requestor phone number error Step 1.2: Check for Phone numbe…" at bounding box center [466, 232] width 876 height 465
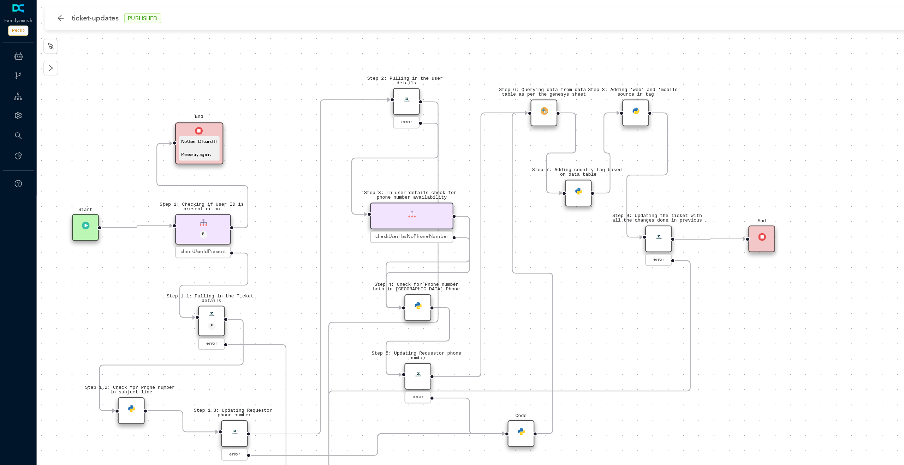
drag, startPoint x: 248, startPoint y: 174, endPoint x: 228, endPoint y: 245, distance: 73.8
click at [228, 245] on div "Step 1.3: Updating Requestor phone number error Step 1.2: Check for Phone numbe…" at bounding box center [466, 232] width 876 height 465
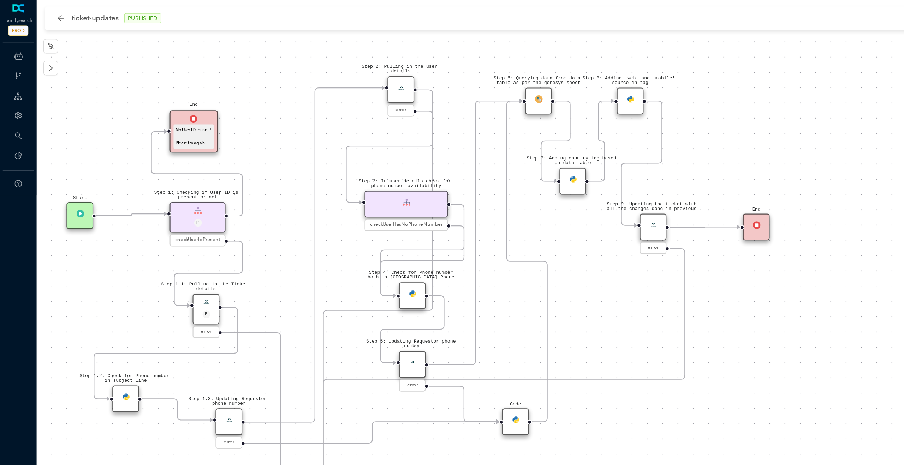
drag, startPoint x: 230, startPoint y: 222, endPoint x: 230, endPoint y: 193, distance: 29.3
click at [230, 193] on div "Step 1.3: Updating Requestor phone number error Step 1.2: Check for Phone numbe…" at bounding box center [466, 232] width 876 height 465
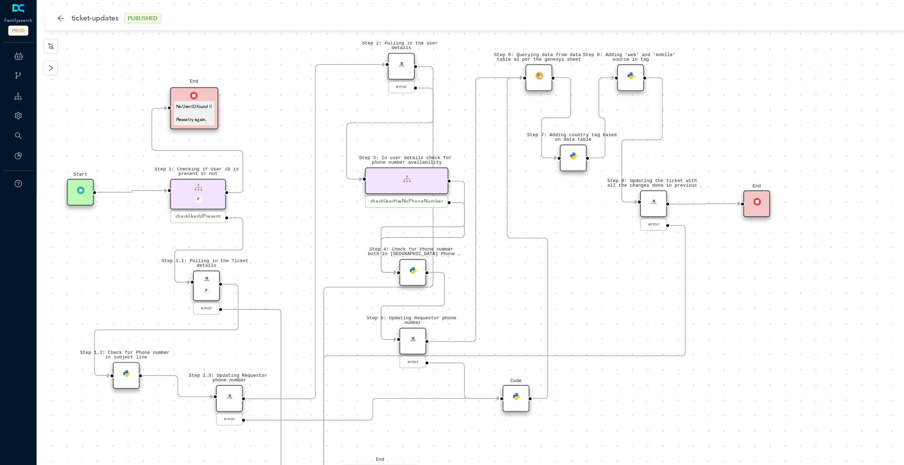
drag, startPoint x: 200, startPoint y: 290, endPoint x: 200, endPoint y: 263, distance: 27.2
click at [200, 263] on div "Step 1.3: Updating Requestor phone number error Step 1.2: Check for Phone numbe…" at bounding box center [466, 232] width 876 height 465
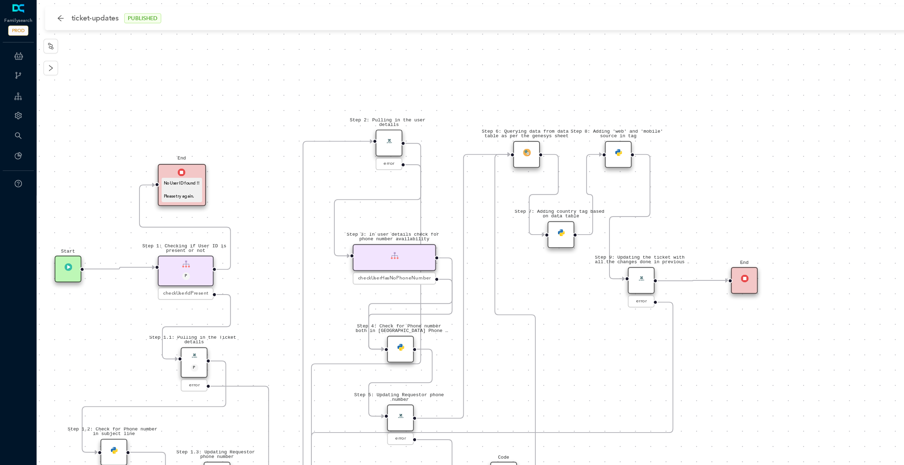
drag, startPoint x: 225, startPoint y: 129, endPoint x: 216, endPoint y: 198, distance: 69.9
click at [216, 198] on div "Step 1.3: Updating Requestor phone number error Step 1.2: Check for Phone numbe…" at bounding box center [466, 232] width 876 height 465
click at [313, 203] on div "Step 3: In user details check for phone number availability" at bounding box center [304, 199] width 64 height 21
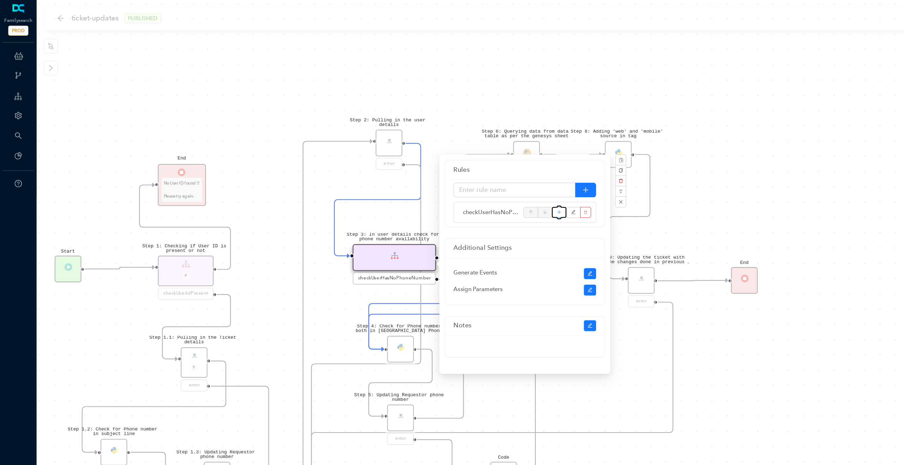
click at [429, 166] on button "button" at bounding box center [431, 164] width 11 height 8
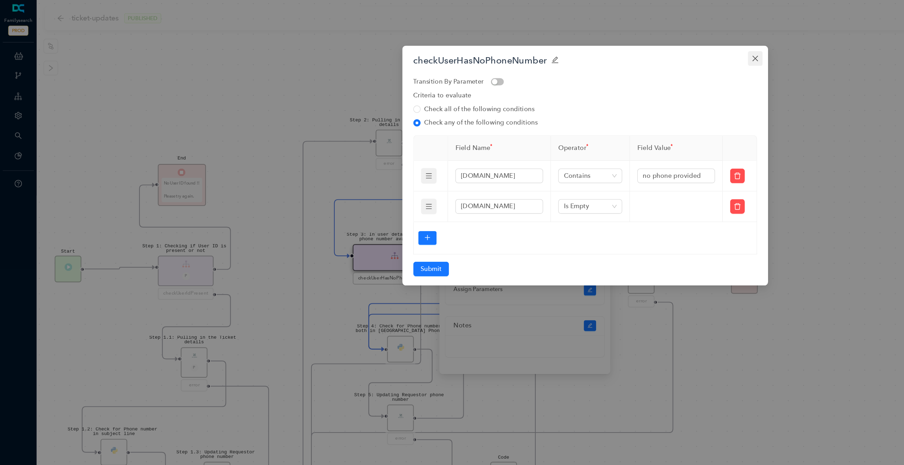
click at [583, 44] on icon "close" at bounding box center [583, 45] width 4 height 4
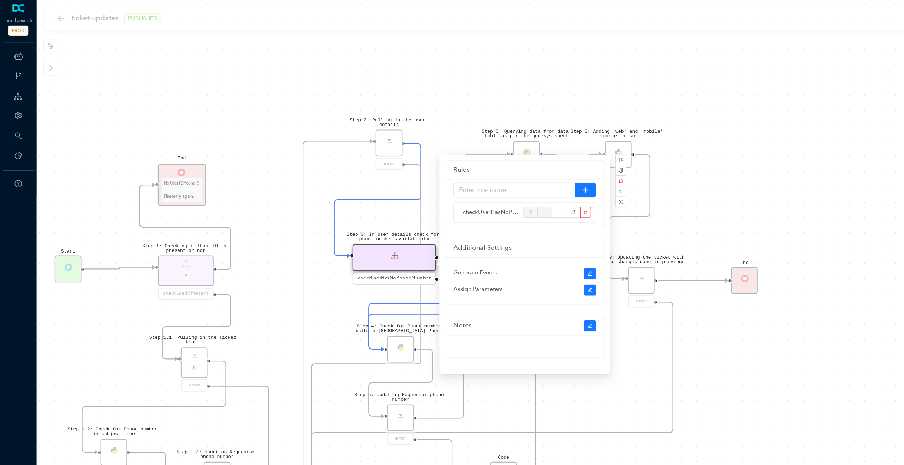
click at [274, 134] on div "Step 1.3: Updating Requestor phone number error Step 1.2: Check for Phone numbe…" at bounding box center [466, 232] width 876 height 465
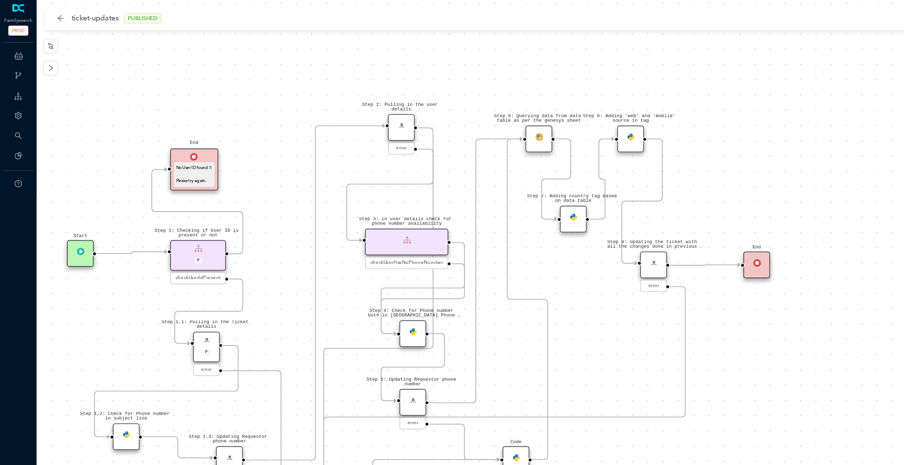
drag, startPoint x: 339, startPoint y: 82, endPoint x: 347, endPoint y: 102, distance: 21.8
click at [347, 102] on div "Step 1.3: Updating Requestor phone number error Step 1.2: Check for Phone numbe…" at bounding box center [466, 232] width 876 height 465
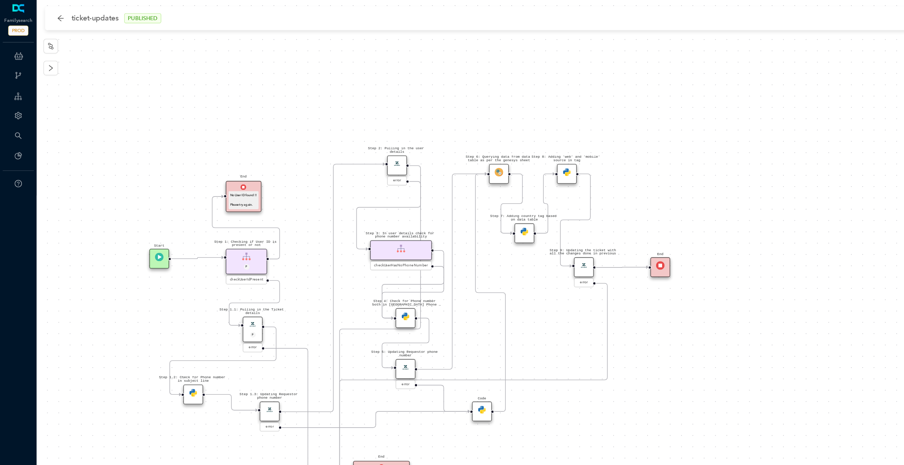
click at [306, 128] on img at bounding box center [306, 126] width 7 height 7
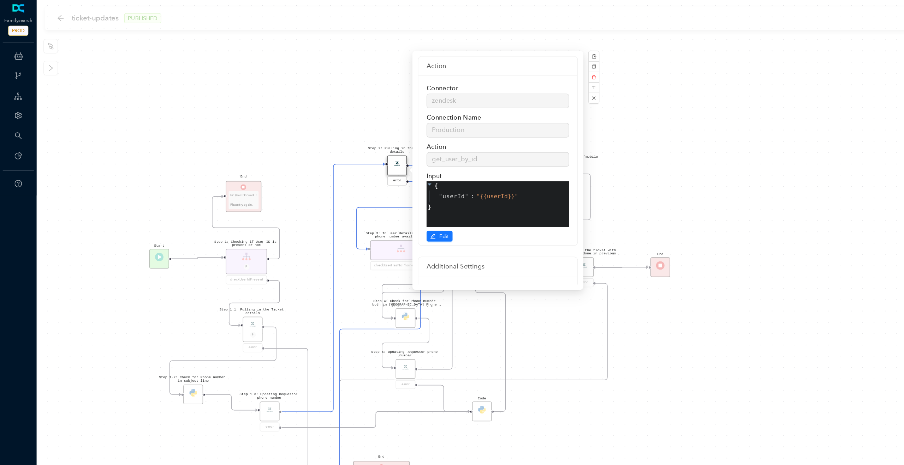
click at [244, 95] on div "Step 1.3: Updating Requestor phone number error Step 1.2: Check for Phone numbe…" at bounding box center [466, 232] width 876 height 465
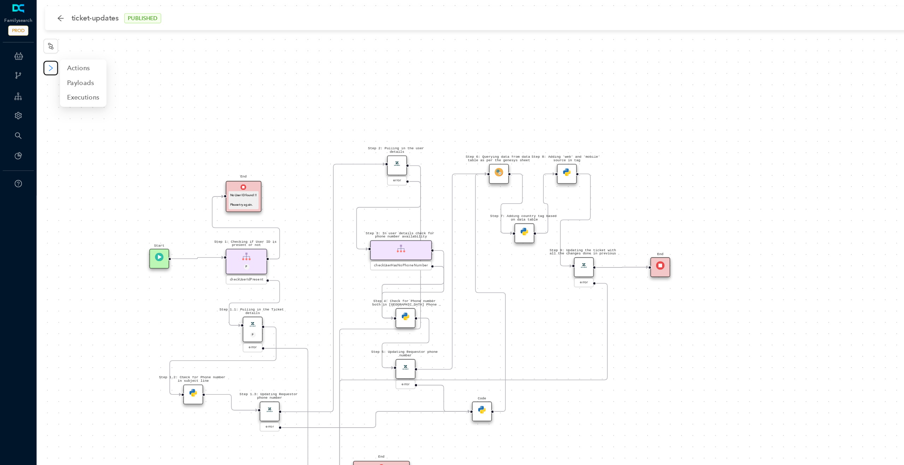
click at [42, 54] on button "button" at bounding box center [39, 52] width 11 height 11
click at [58, 76] on span "Executions" at bounding box center [64, 76] width 25 height 8
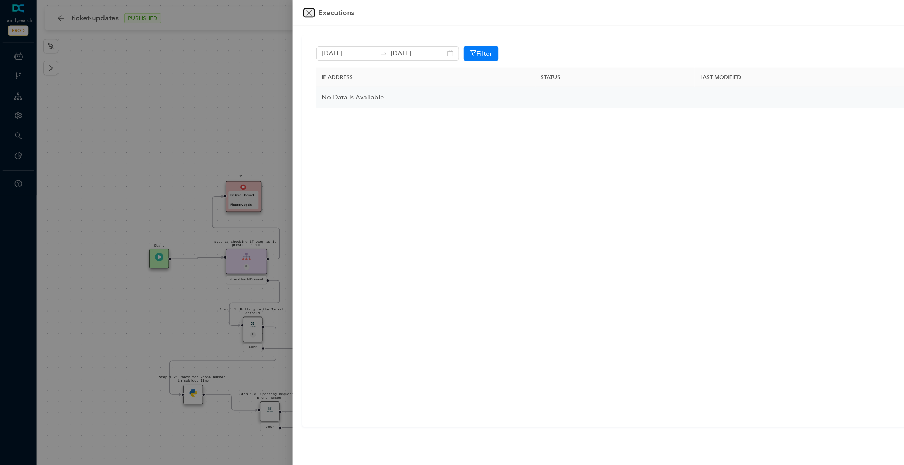
click at [239, 10] on icon "close" at bounding box center [239, 10] width 4 height 4
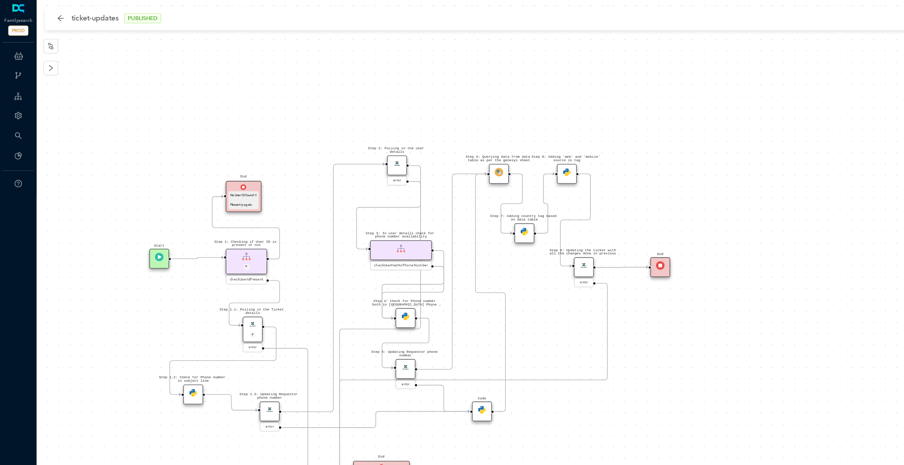
click at [273, 73] on div "Step 1.3: Updating Requestor phone number error Step 1.2: Check for Phone numbe…" at bounding box center [466, 232] width 876 height 465
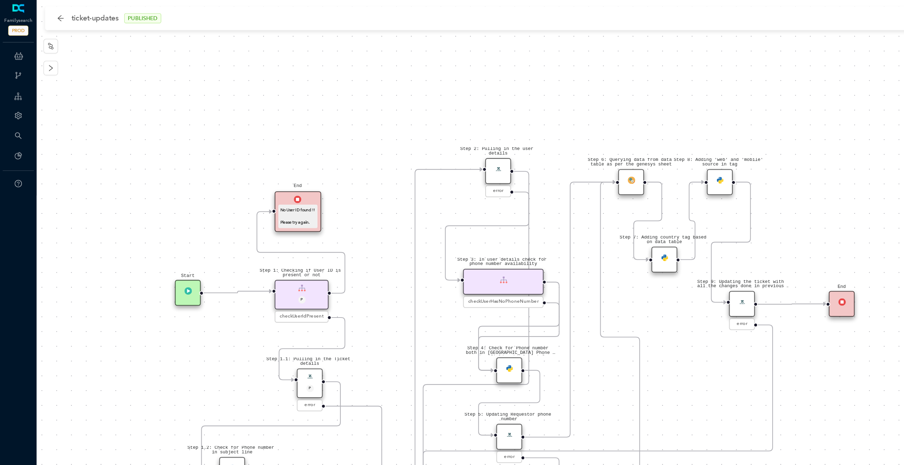
drag, startPoint x: 282, startPoint y: 78, endPoint x: 353, endPoint y: 67, distance: 71.5
click at [353, 67] on div "Step 1.3: Updating Requestor phone number error Step 1.2: Check for Phone numbe…" at bounding box center [466, 232] width 876 height 465
click at [40, 36] on icon "node-index" at bounding box center [39, 35] width 4 height 5
drag, startPoint x: 267, startPoint y: 125, endPoint x: 376, endPoint y: 137, distance: 109.4
click at [376, 137] on div "Step 1.3: Updating Requestor phone number error Step 1.2: Check for Phone numbe…" at bounding box center [774, 370] width 1415 height 752
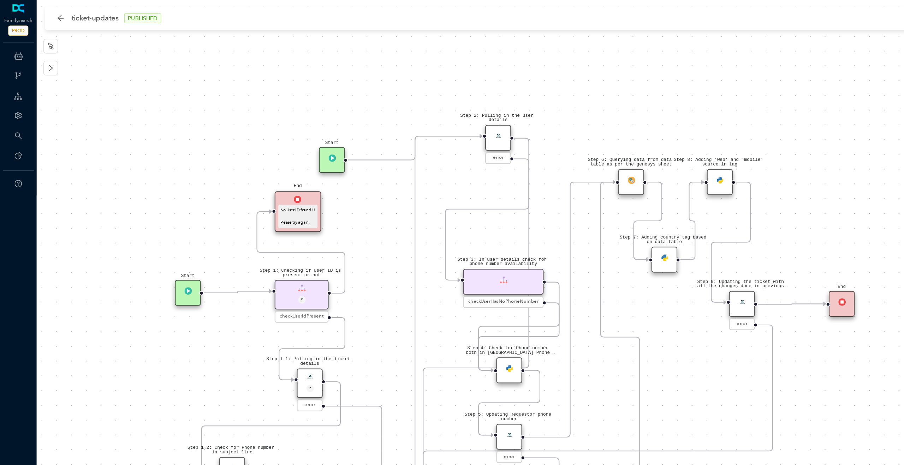
drag, startPoint x: 385, startPoint y: 134, endPoint x: 383, endPoint y: 109, distance: 24.8
click at [383, 109] on div "Step 2: Pulling in the user details" at bounding box center [385, 106] width 20 height 20
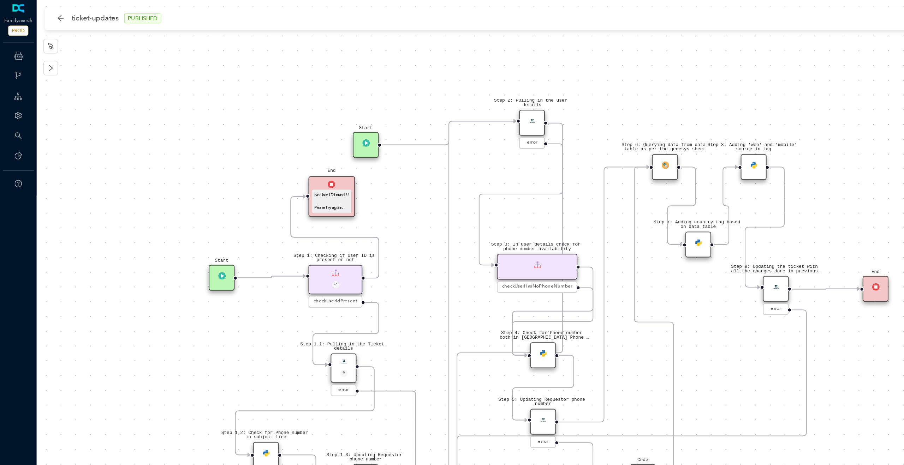
drag, startPoint x: 395, startPoint y: 107, endPoint x: 397, endPoint y: 111, distance: 4.0
click at [397, 111] on div "Step 1.3: Updating Requestor phone number error Step 1.2: Check for Phone numbe…" at bounding box center [466, 232] width 876 height 465
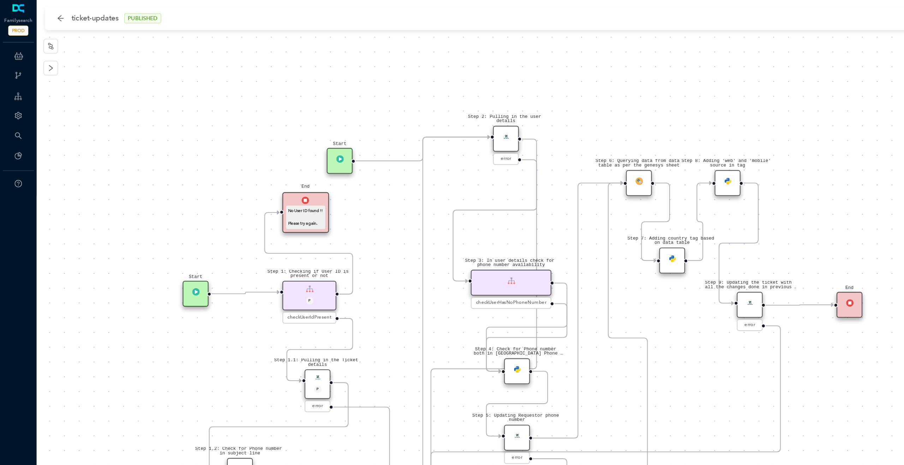
drag, startPoint x: 398, startPoint y: 109, endPoint x: 402, endPoint y: 107, distance: 4.3
click at [402, 107] on div "Step 1.3: Updating Requestor phone number error Step 1.2: Check for Phone numbe…" at bounding box center [466, 232] width 876 height 465
click at [393, 106] on img at bounding box center [391, 106] width 6 height 6
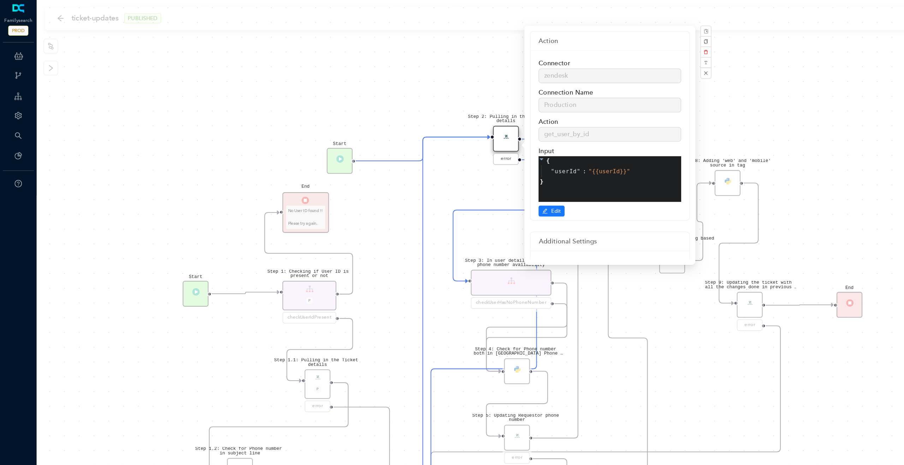
click at [370, 153] on div "Step 1.3: Updating Requestor phone number error Step 1.2: Check for Phone numbe…" at bounding box center [466, 232] width 876 height 465
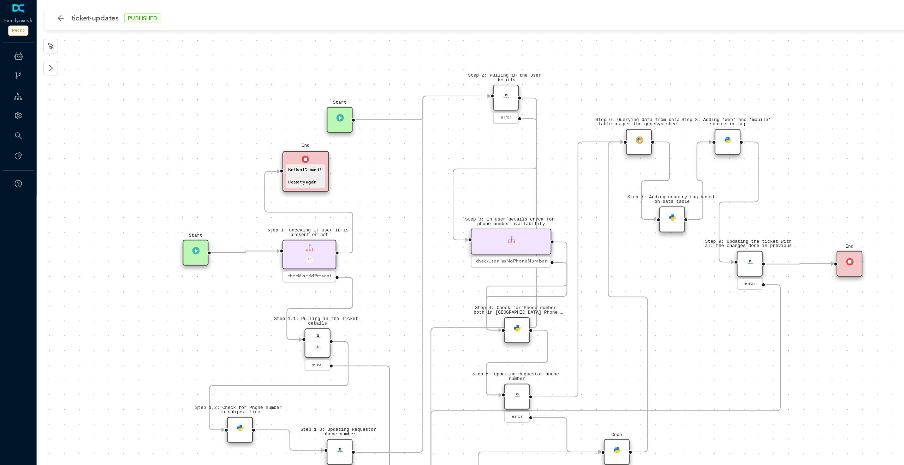
drag, startPoint x: 391, startPoint y: 189, endPoint x: 391, endPoint y: 157, distance: 31.4
click at [391, 157] on div "Step 1.3: Updating Requestor phone number error Step 1.2: Check for Phone numbe…" at bounding box center [466, 232] width 876 height 465
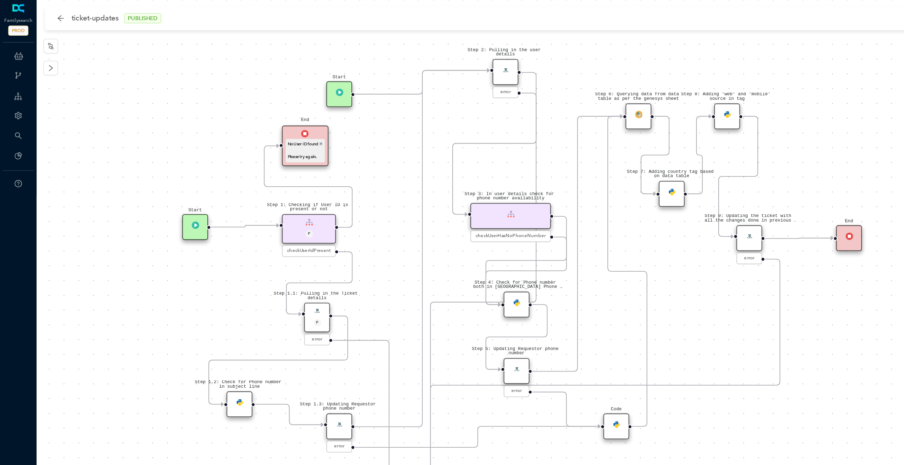
drag, startPoint x: 393, startPoint y: 150, endPoint x: 381, endPoint y: 158, distance: 14.9
click at [380, 158] on div "Step 1.3: Updating Requestor phone number error Step 1.2: Check for Phone numbe…" at bounding box center [466, 232] width 876 height 465
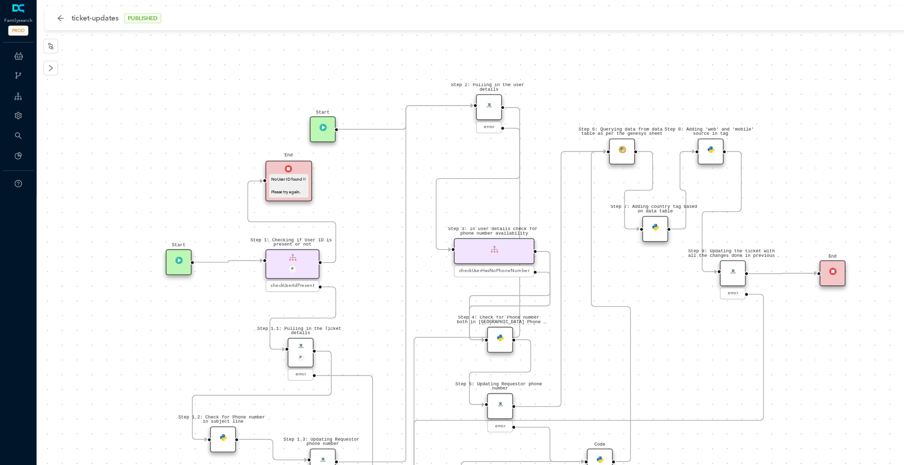
click at [381, 87] on div "Step 2: Pulling in the user details" at bounding box center [378, 83] width 20 height 20
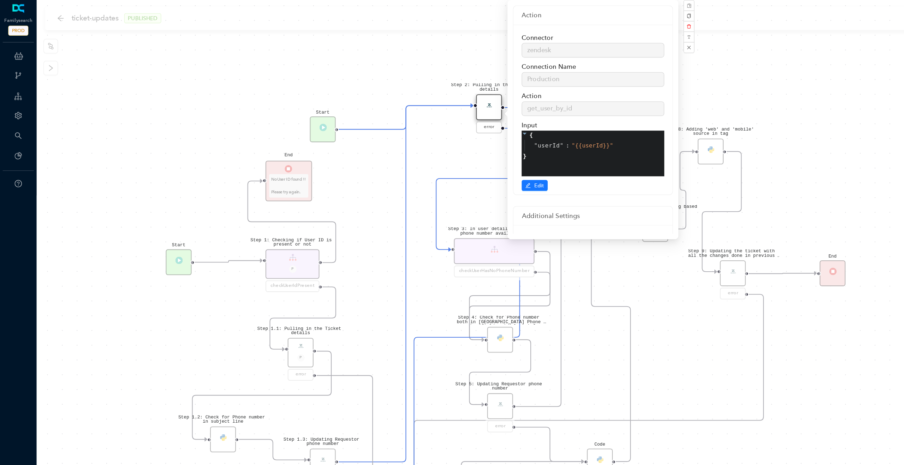
click at [373, 126] on div "Step 1.3: Updating Requestor phone number error Step 1.2: Check for Phone numbe…" at bounding box center [466, 232] width 876 height 465
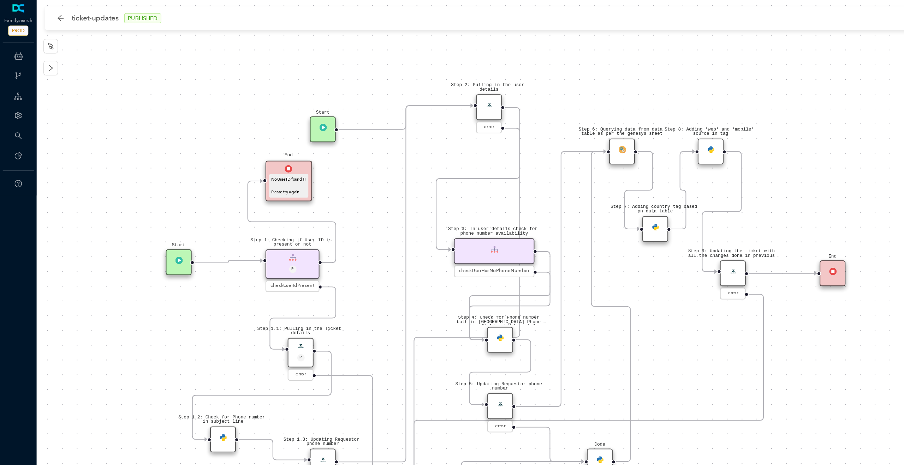
click at [387, 198] on div "Step 3: In user details check for phone number availability" at bounding box center [382, 194] width 62 height 20
click at [389, 192] on div "Step 3: In user details check for phone number availability" at bounding box center [382, 194] width 62 height 20
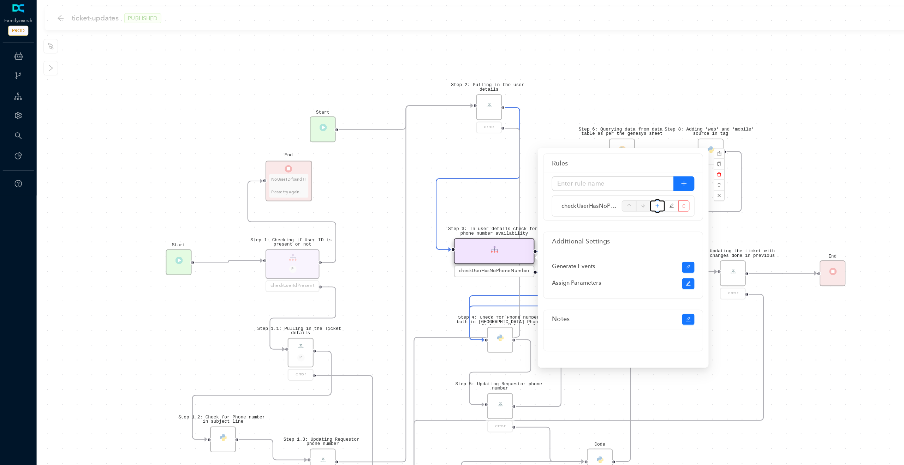
click at [510, 160] on button "button" at bounding box center [507, 159] width 11 height 8
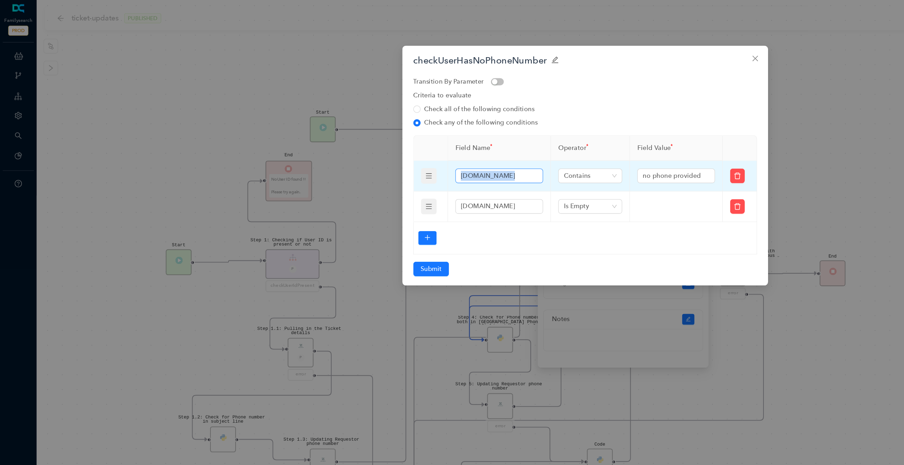
drag, startPoint x: 415, startPoint y: 137, endPoint x: 366, endPoint y: 136, distance: 48.8
click at [366, 136] on span "actionOutput.user.phone" at bounding box center [386, 135] width 68 height 11
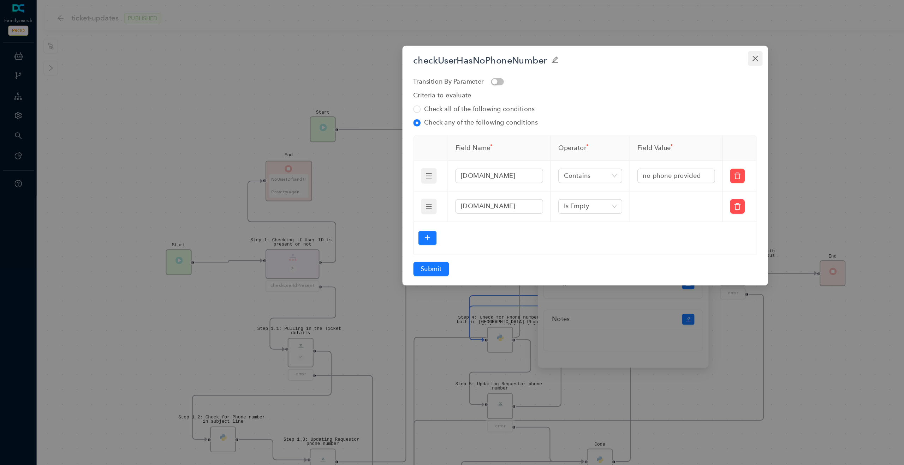
click at [583, 46] on icon "close" at bounding box center [584, 45] width 6 height 6
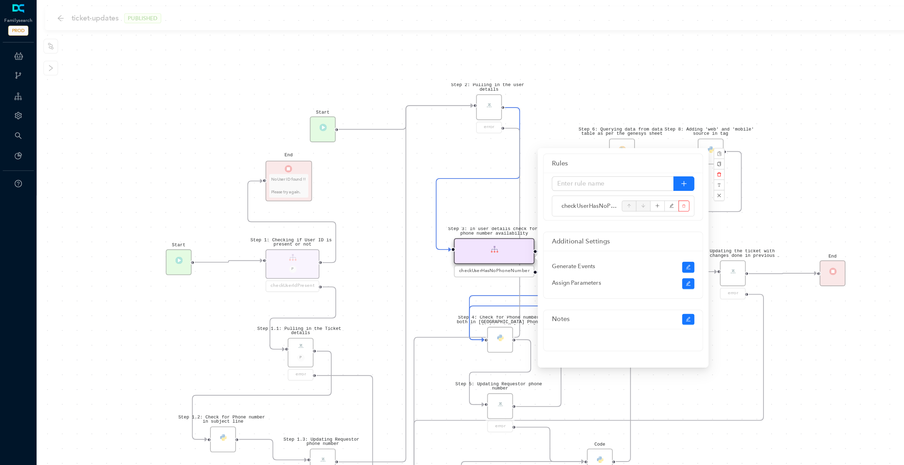
click at [466, 62] on div "Step 1.3: Updating Requestor phone number error Step 1.2: Check for Phone numbe…" at bounding box center [466, 232] width 876 height 465
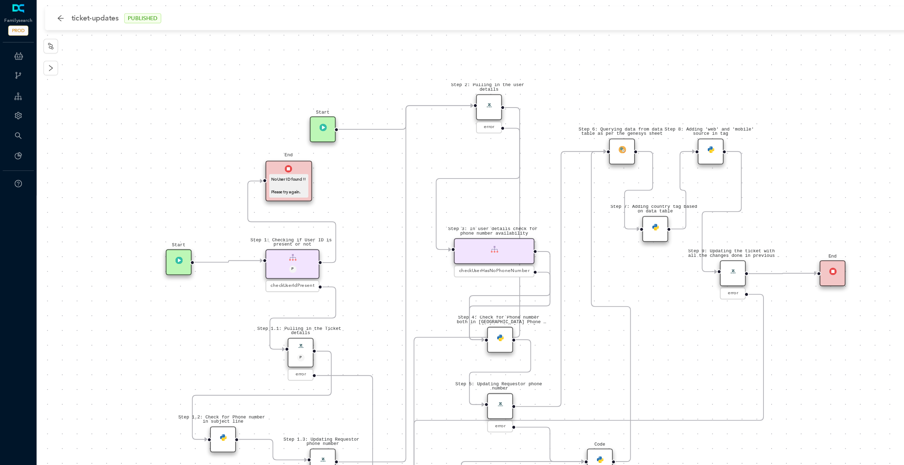
click at [401, 93] on icon "Edge from reactflownode_e8a3e879-9302-404f-b0df-9fb8d0018a3a to reactflownode_f…" at bounding box center [369, 138] width 65 height 110
click at [371, 141] on button "Edge from reactflownode_e8a3e879-9302-404f-b0df-9fb8d0018a3a to reactflownode_f…" at bounding box center [368, 137] width 11 height 11
click at [411, 121] on span "Yes" at bounding box center [411, 120] width 8 height 8
click at [389, 83] on div at bounding box center [389, 84] width 4 height 4
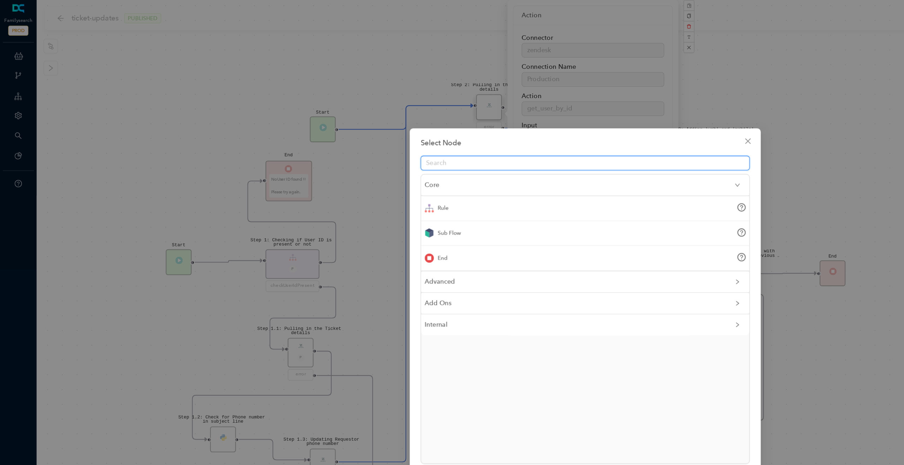
click at [407, 80] on div "Select Node Core Rule Sub Flow End Advanced Add Ons Internal" at bounding box center [452, 232] width 904 height 465
click at [354, 204] on div "End" at bounding box center [452, 199] width 254 height 19
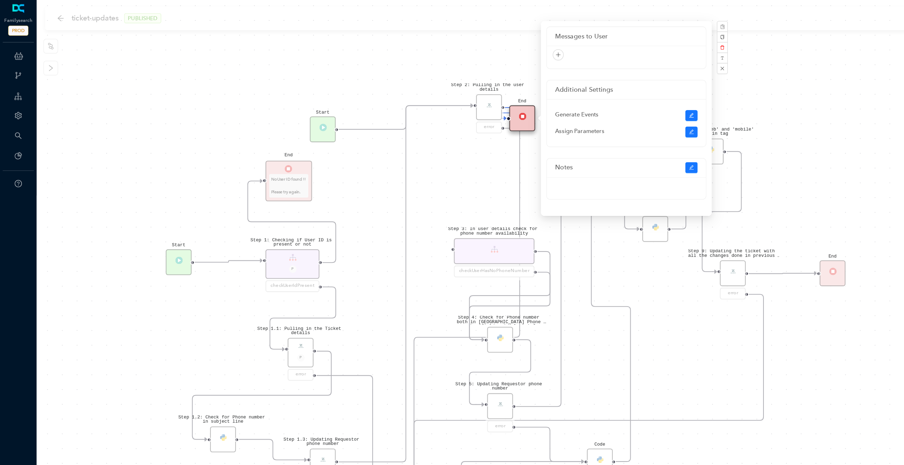
click at [355, 150] on div "Step 1.3: Updating Requestor phone number error Step 1.2: Check for Phone numbe…" at bounding box center [466, 232] width 876 height 465
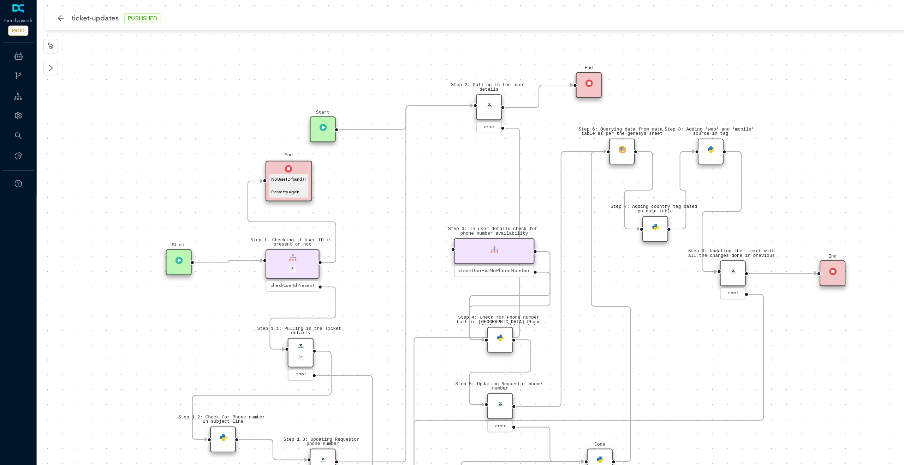
drag, startPoint x: 408, startPoint y: 93, endPoint x: 462, endPoint y: 70, distance: 58.2
click at [462, 70] on div "End" at bounding box center [455, 66] width 20 height 20
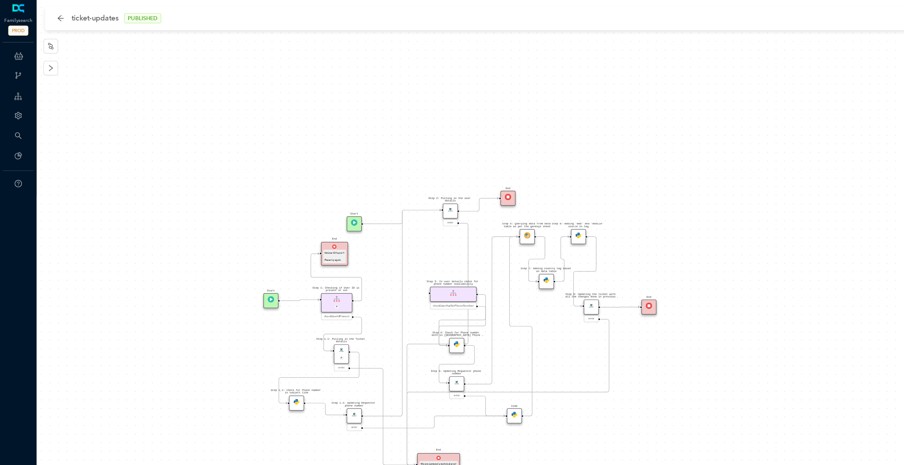
drag, startPoint x: 553, startPoint y: 57, endPoint x: 449, endPoint y: 148, distance: 138.1
click at [449, 148] on div "Step 1.3: Updating Requestor phone number error Step 1.2: Check for Phone numbe…" at bounding box center [466, 232] width 876 height 465
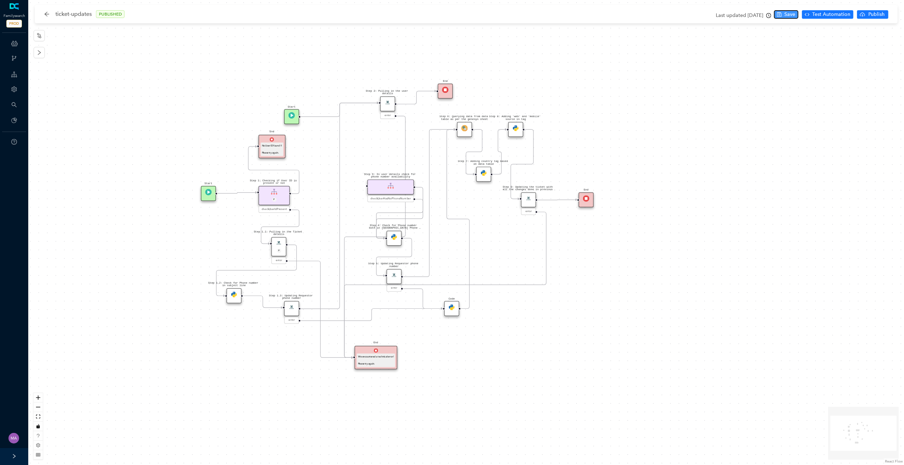
click at [788, 18] on span "Save" at bounding box center [789, 15] width 11 height 8
click at [831, 17] on span "Test Automation" at bounding box center [831, 15] width 38 height 8
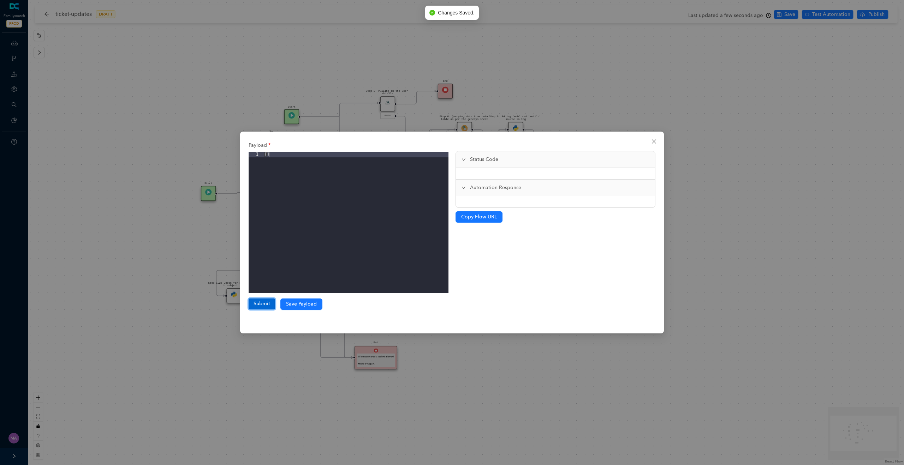
click at [268, 301] on button "Submit" at bounding box center [262, 304] width 26 height 11
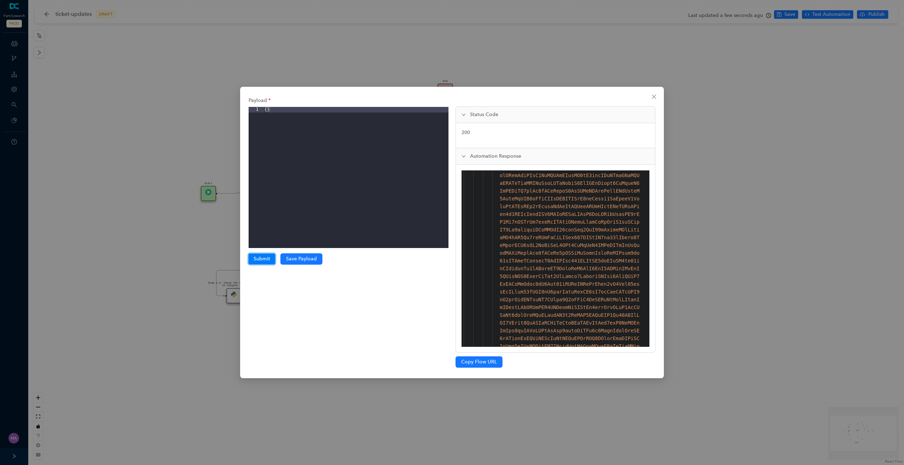
scroll to position [704, 0]
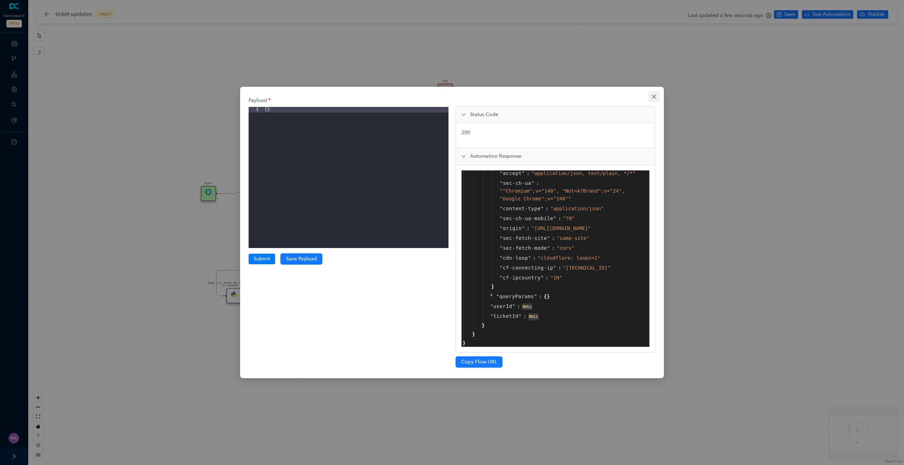
click at [651, 100] on button "Close" at bounding box center [653, 96] width 11 height 11
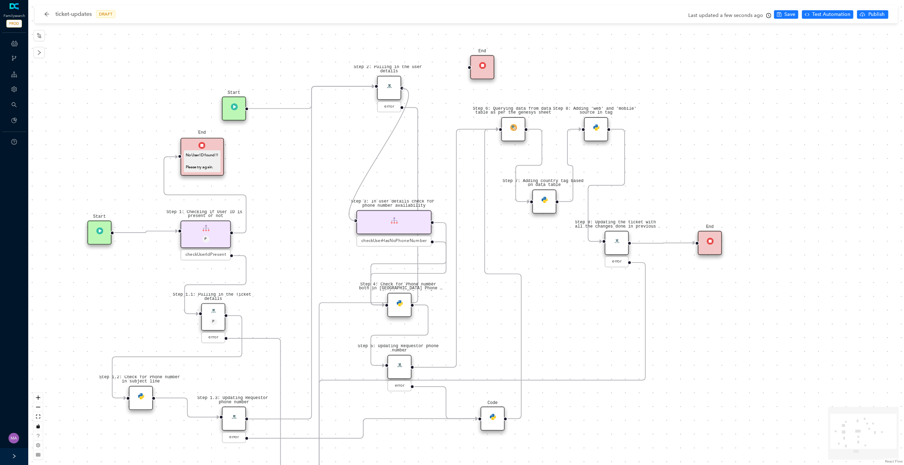
drag, startPoint x: 464, startPoint y: 67, endPoint x: 358, endPoint y: 220, distance: 185.4
click at [296, 109] on icon "Edge from reactflownode_bb8c2600-2a18-42fe-8084-2aed0c1efe68 to reactflownode_e…" at bounding box center [311, 98] width 125 height 22
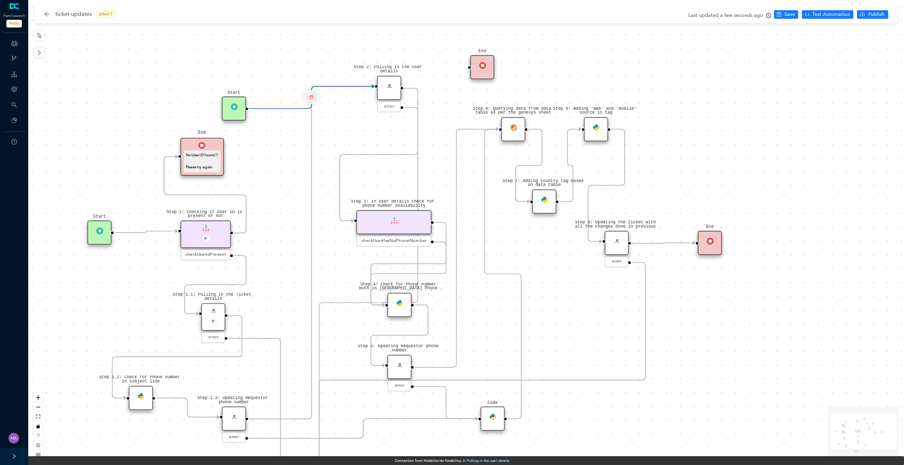
click at [312, 97] on icon "delete" at bounding box center [311, 97] width 4 height 8
click at [352, 77] on span "Yes" at bounding box center [354, 78] width 8 height 8
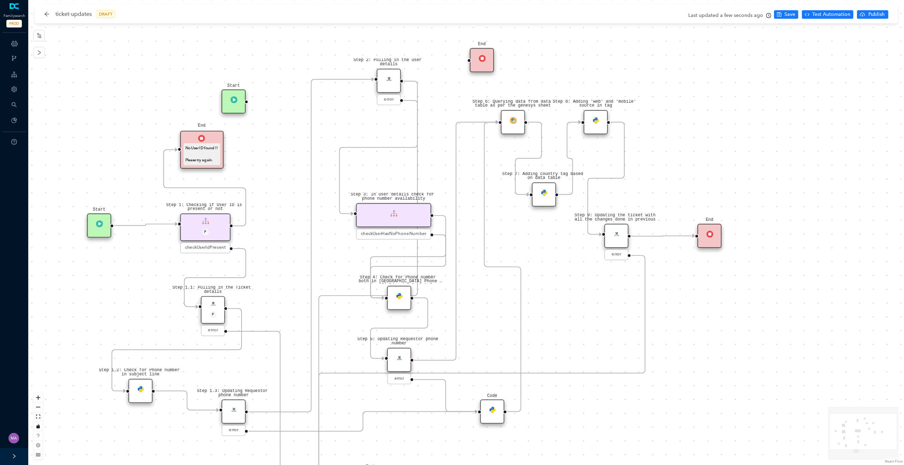
drag, startPoint x: 383, startPoint y: 141, endPoint x: 382, endPoint y: 134, distance: 7.1
click at [382, 134] on div "Step 1.3: Updating Requestor phone number error Step 1.2: Check for Phone numbe…" at bounding box center [466, 232] width 876 height 465
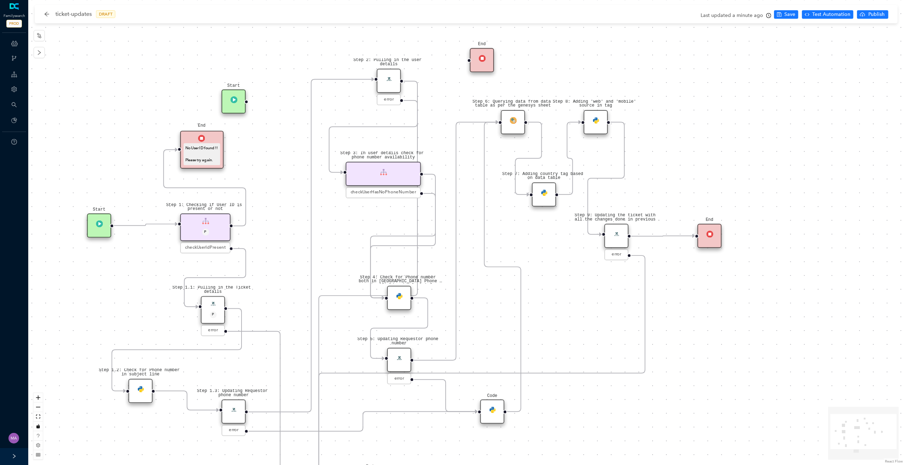
drag, startPoint x: 394, startPoint y: 214, endPoint x: 388, endPoint y: 169, distance: 45.3
click at [388, 169] on div "Step 3: In user details check for phone number availability" at bounding box center [383, 174] width 75 height 24
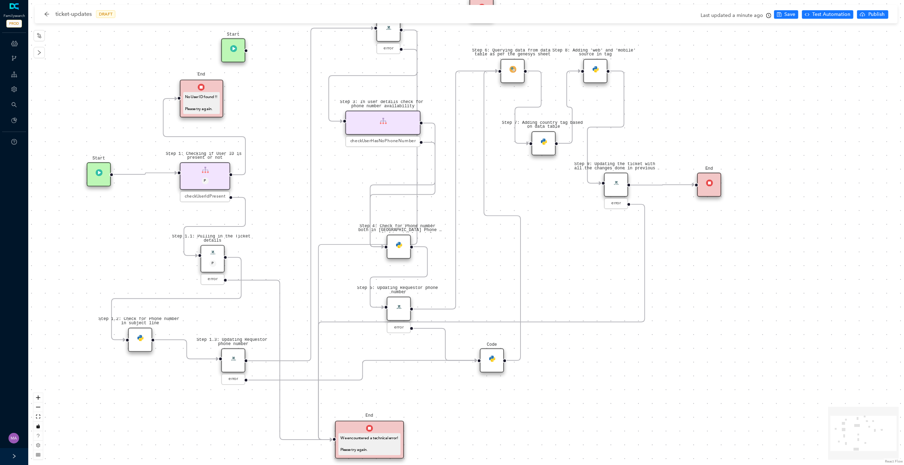
drag, startPoint x: 384, startPoint y: 215, endPoint x: 383, endPoint y: 151, distance: 64.3
click at [383, 151] on div "Step 1.3: Updating Requestor phone number error Step 1.2: Check for Phone numbe…" at bounding box center [466, 232] width 876 height 465
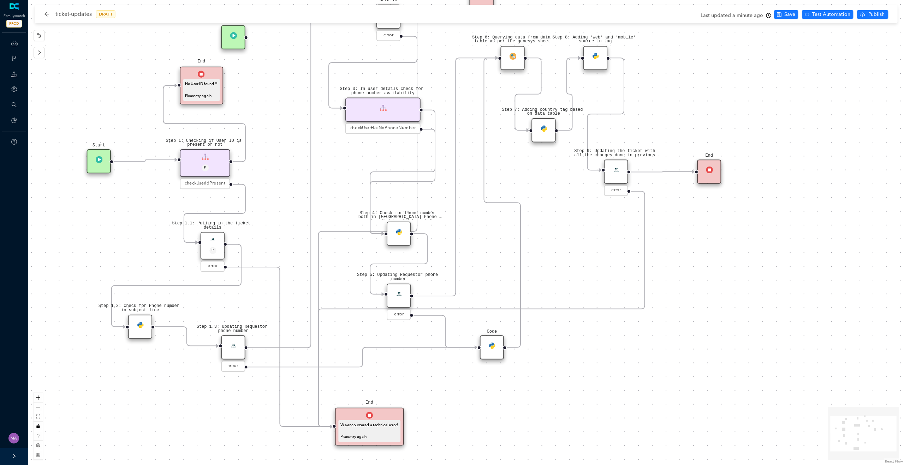
click at [398, 234] on img at bounding box center [398, 231] width 7 height 7
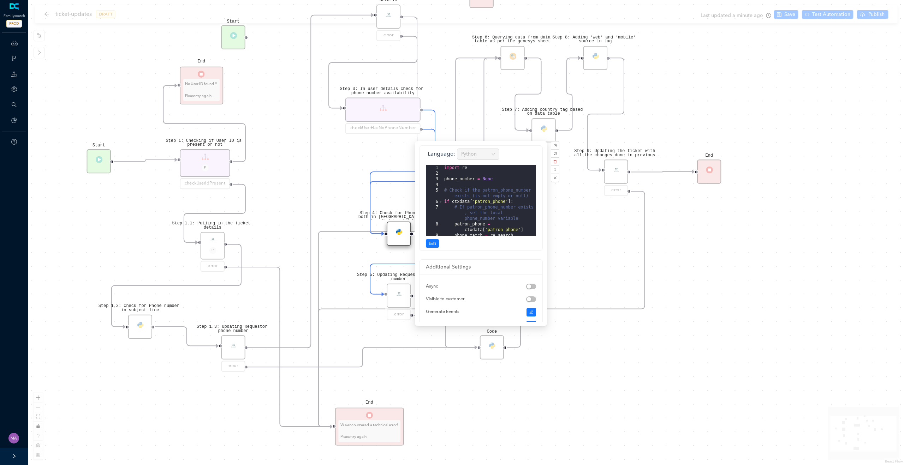
click at [332, 186] on div "Step 1.3: Updating Requestor phone number error Step 1.2: Check for Phone numbe…" at bounding box center [466, 232] width 876 height 465
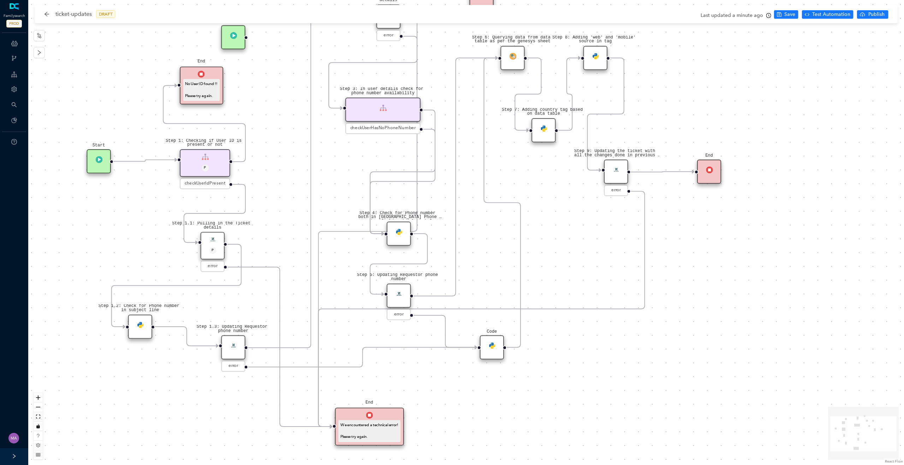
click at [401, 234] on img at bounding box center [398, 231] width 7 height 7
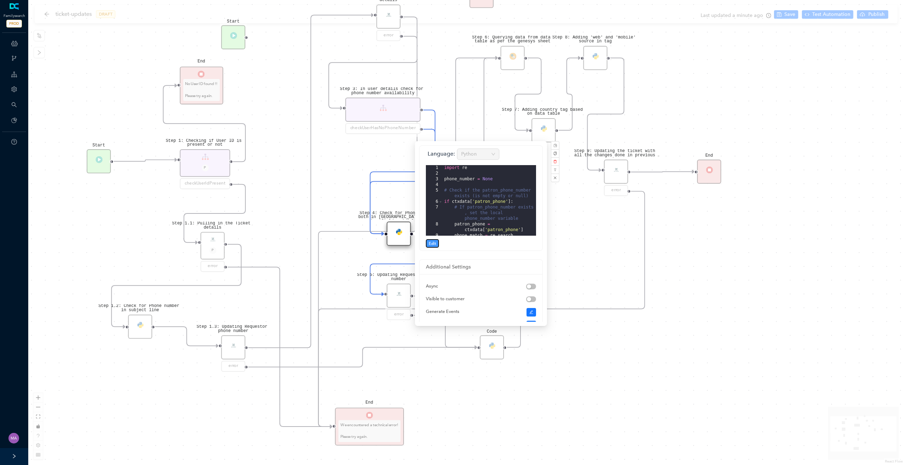
click at [434, 243] on span "Edit" at bounding box center [432, 243] width 7 height 6
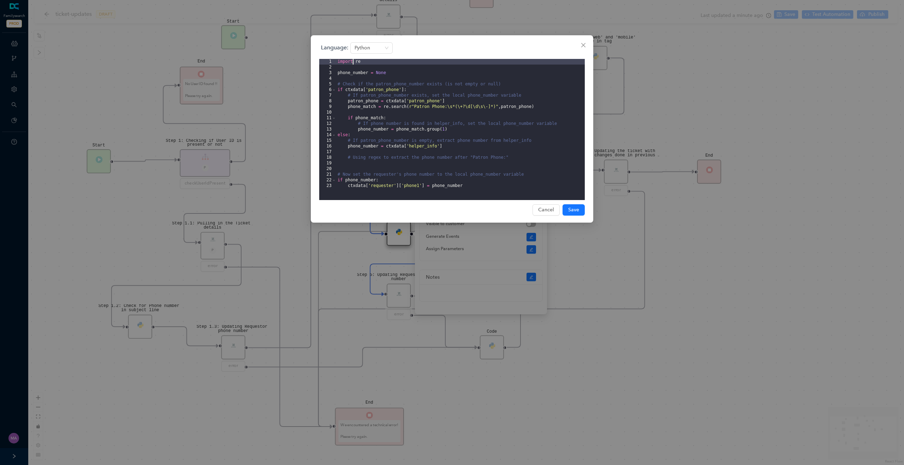
drag, startPoint x: 365, startPoint y: 63, endPoint x: 353, endPoint y: 63, distance: 12.0
click at [353, 63] on div "import re phone_number = None # Check if the patron_phone_number exists (is not…" at bounding box center [460, 135] width 249 height 153
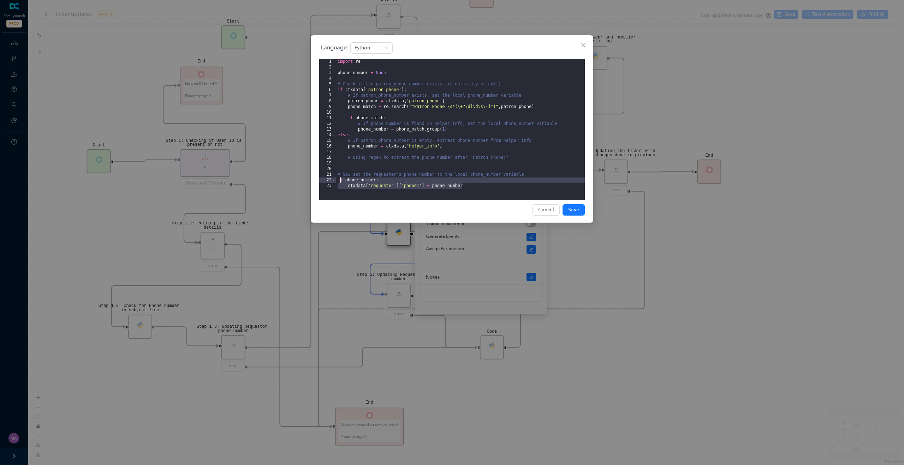
drag, startPoint x: 468, startPoint y: 189, endPoint x: 339, endPoint y: 182, distance: 129.4
click at [339, 182] on div "import re phone_number = None # Check if the patron_phone_number exists (is not…" at bounding box center [460, 135] width 249 height 153
click at [483, 192] on div "import re phone_number = None # Check if the patron_phone_number exists (is not…" at bounding box center [460, 135] width 249 height 153
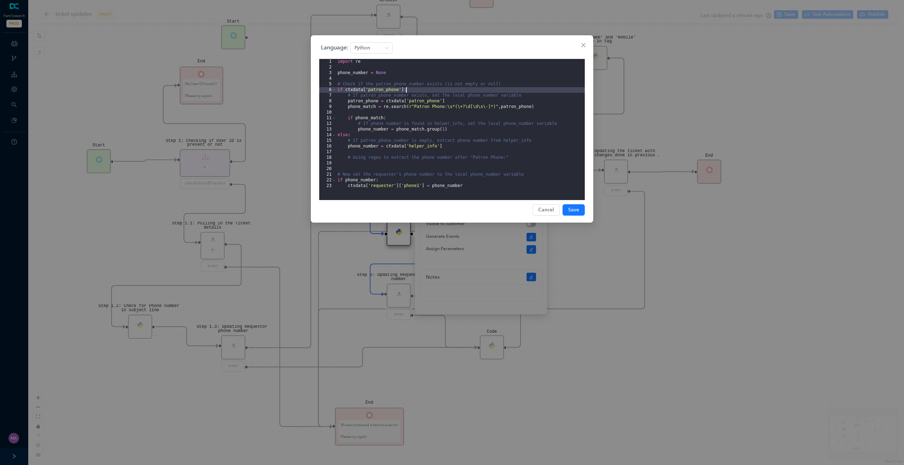
drag, startPoint x: 337, startPoint y: 90, endPoint x: 409, endPoint y: 90, distance: 72.0
click at [409, 90] on div "import re phone_number = None # Check if the patron_phone_number exists (is not…" at bounding box center [460, 135] width 249 height 153
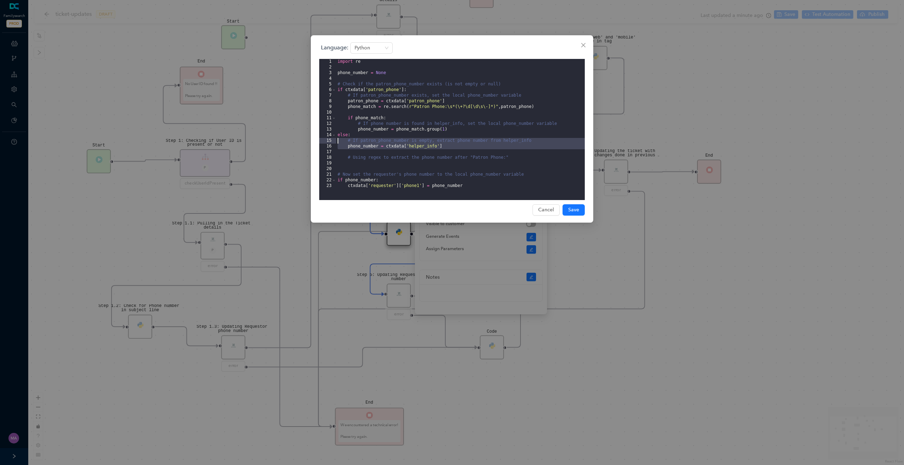
drag, startPoint x: 443, startPoint y: 150, endPoint x: 329, endPoint y: 138, distance: 115.0
click at [329, 137] on editor "1 2 3 4 5 6 7 8 9 10 11 12 13 14 15 16 17 18 19 20 21 22 23 import re phone_num…" at bounding box center [452, 129] width 266 height 141
click at [555, 147] on div "import re phone_number = None # Check if the patron_phone_number exists (is not…" at bounding box center [460, 135] width 249 height 153
click at [586, 46] on span "Close" at bounding box center [583, 45] width 11 height 6
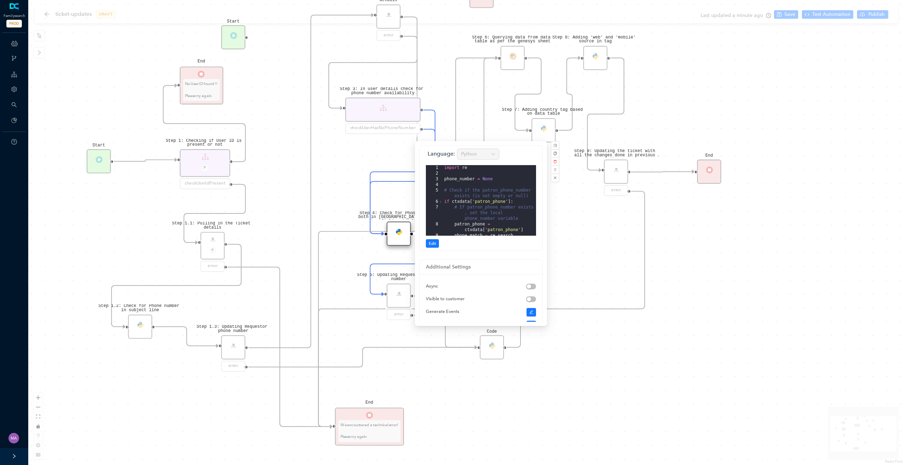
click at [326, 173] on div "Step 1.3: Updating Requestor phone number error Step 1.2: Check for Phone numbe…" at bounding box center [466, 232] width 876 height 465
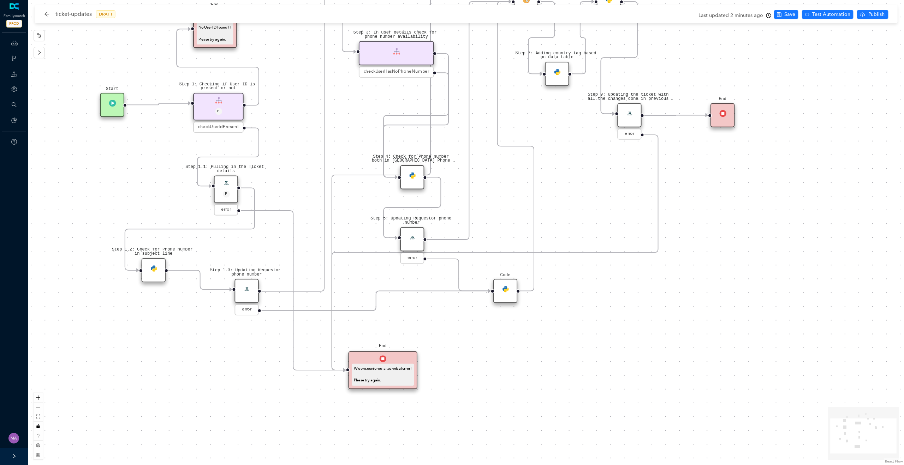
drag, startPoint x: 384, startPoint y: 161, endPoint x: 398, endPoint y: 97, distance: 65.1
click at [398, 97] on div "Step 1.3: Updating Requestor phone number error Step 1.2: Check for Phone numbe…" at bounding box center [466, 232] width 876 height 465
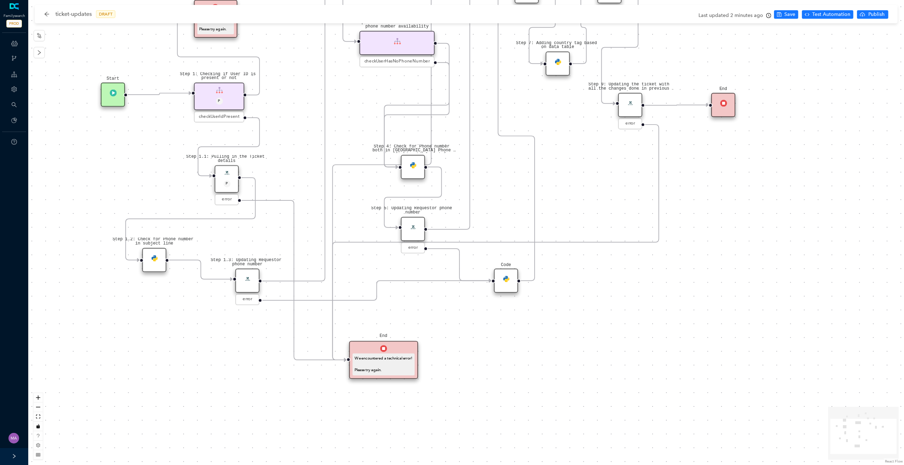
click at [414, 226] on img at bounding box center [412, 227] width 7 height 7
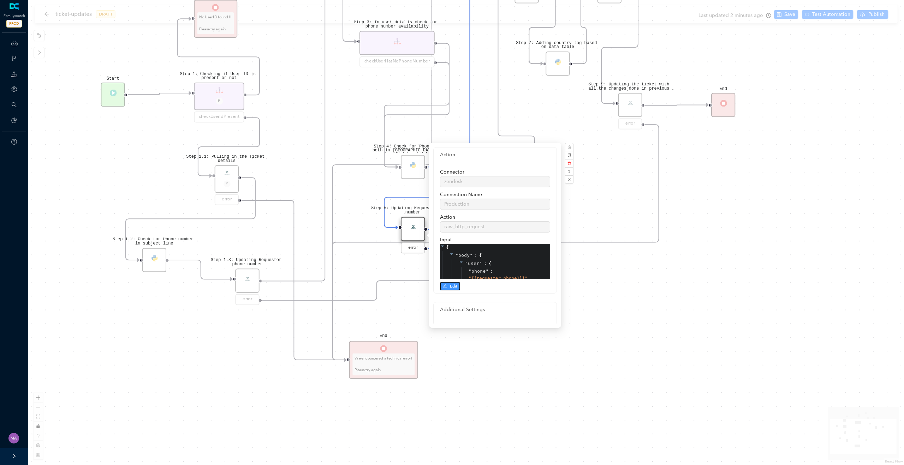
click at [449, 288] on button "Edit" at bounding box center [450, 286] width 20 height 8
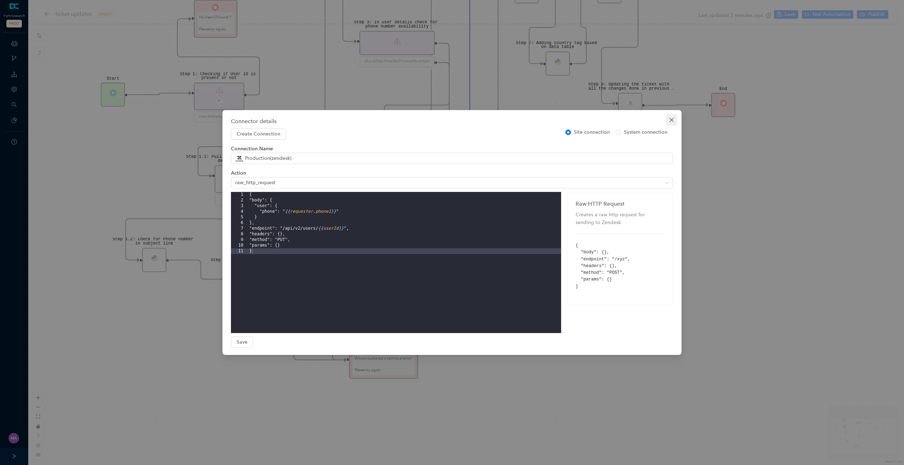
click at [674, 122] on icon "close" at bounding box center [672, 120] width 6 height 6
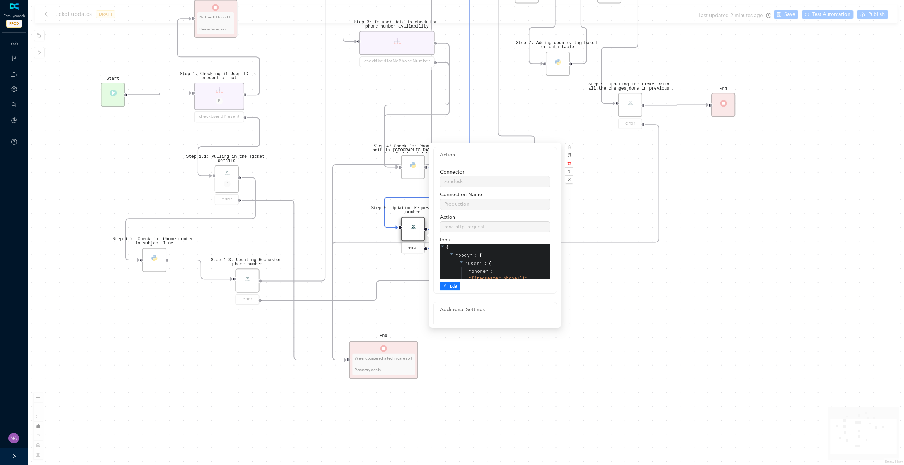
click at [355, 216] on div "Step 1.3: Updating Requestor phone number error Step 1.2: Check for Phone numbe…" at bounding box center [466, 232] width 876 height 465
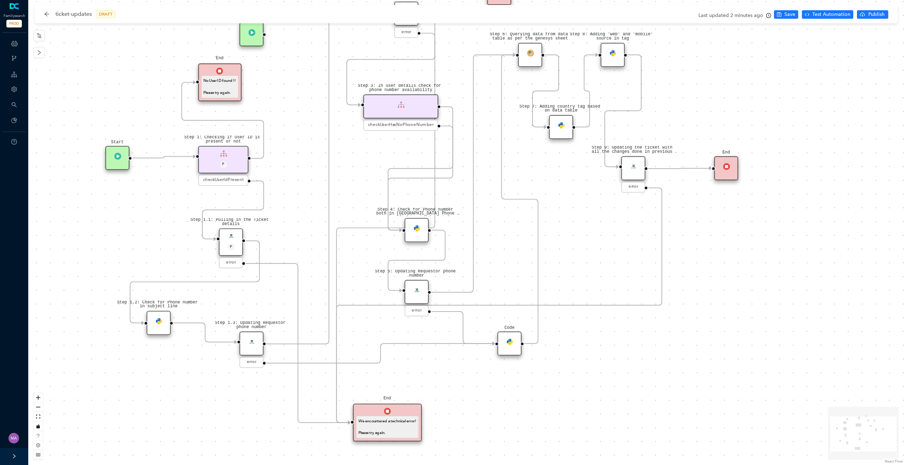
drag, startPoint x: 487, startPoint y: 167, endPoint x: 490, endPoint y: 230, distance: 63.3
click at [490, 230] on div "Step 1.3: Updating Requestor phone number error Step 1.2: Check for Phone numbe…" at bounding box center [466, 232] width 876 height 465
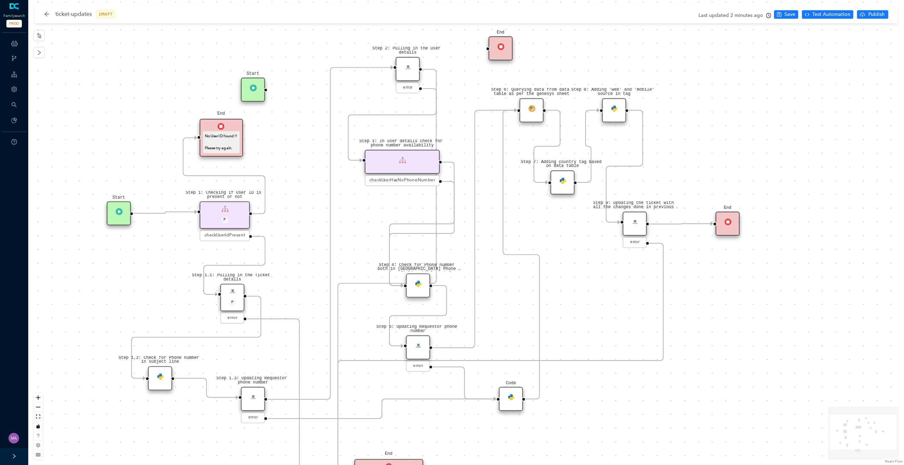
drag, startPoint x: 375, startPoint y: 165, endPoint x: 376, endPoint y: 220, distance: 55.5
click at [376, 220] on div "Step 1.3: Updating Requestor phone number error Step 1.2: Check for Phone numbe…" at bounding box center [466, 232] width 876 height 465
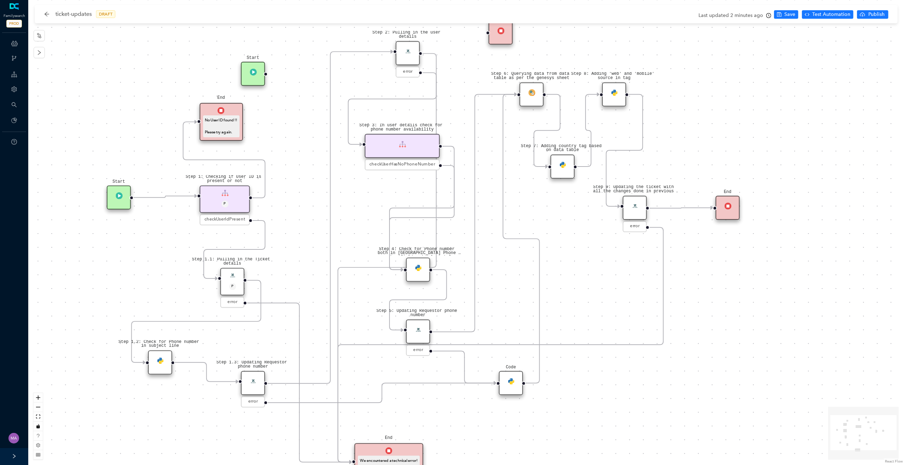
drag, startPoint x: 376, startPoint y: 220, endPoint x: 376, endPoint y: 205, distance: 15.5
click at [376, 205] on div "Step 1.3: Updating Requestor phone number error Step 1.2: Check for Phone numbe…" at bounding box center [466, 232] width 876 height 465
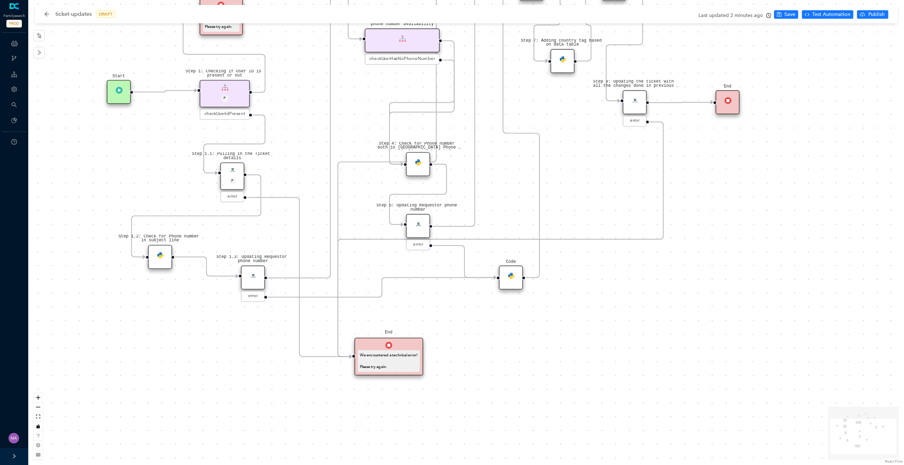
drag, startPoint x: 506, startPoint y: 323, endPoint x: 506, endPoint y: 212, distance: 111.6
click at [506, 212] on div "Step 1.3: Updating Requestor phone number error Step 1.2: Check for Phone numbe…" at bounding box center [466, 232] width 876 height 465
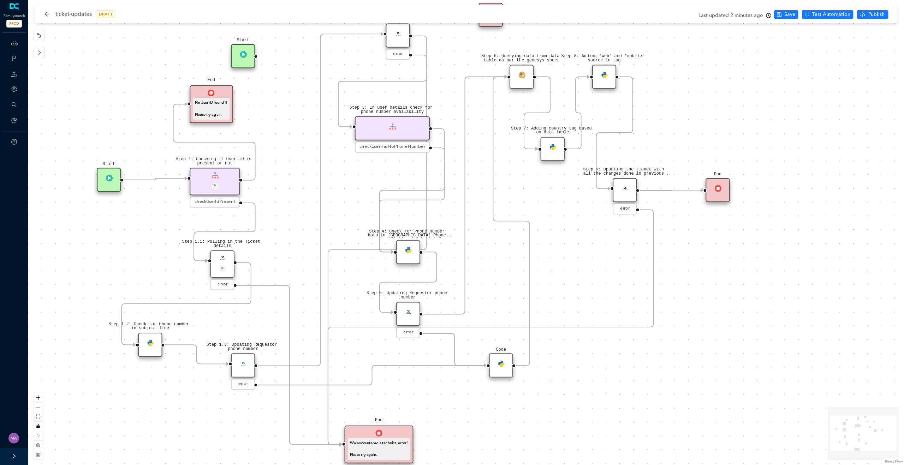
drag, startPoint x: 501, startPoint y: 184, endPoint x: 489, endPoint y: 294, distance: 110.4
click at [490, 294] on div "Step 1.3: Updating Requestor phone number error Step 1.2: Check for Phone numbe…" at bounding box center [466, 232] width 876 height 465
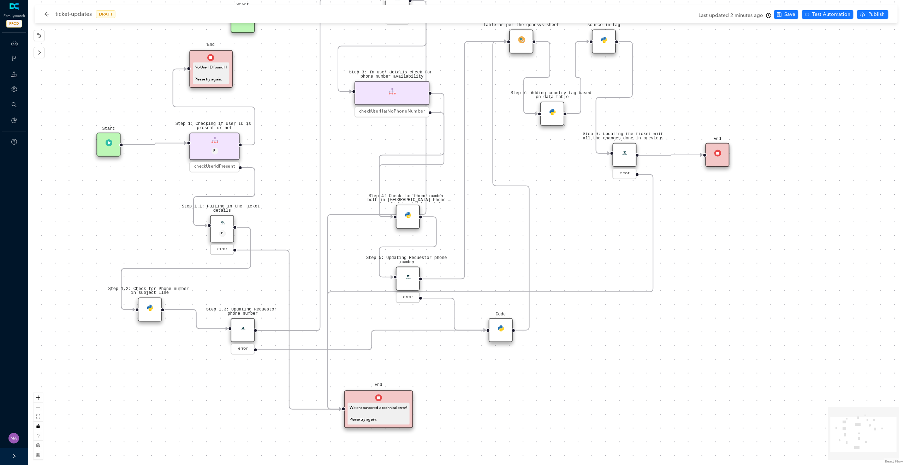
drag, startPoint x: 489, startPoint y: 294, endPoint x: 490, endPoint y: 243, distance: 51.6
click at [490, 243] on div "Step 1.3: Updating Requestor phone number error Step 1.2: Check for Phone numbe…" at bounding box center [466, 232] width 876 height 465
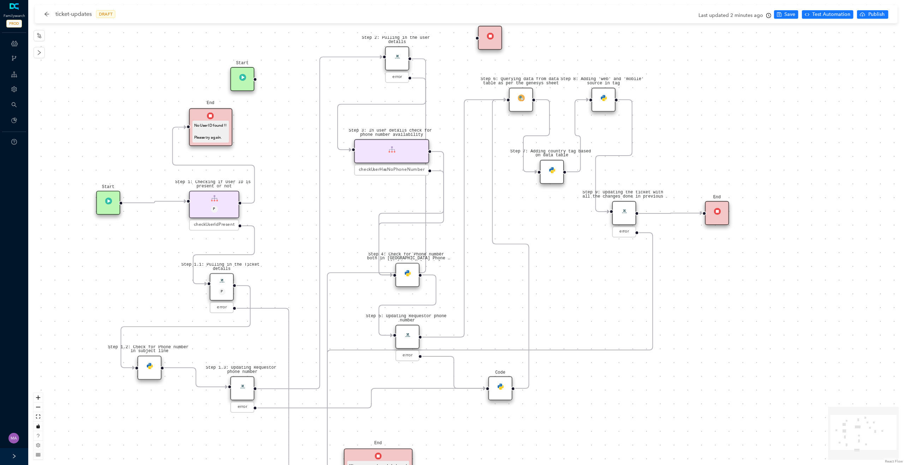
drag, startPoint x: 491, startPoint y: 228, endPoint x: 491, endPoint y: 287, distance: 58.3
click at [491, 287] on div "Step 1.3: Updating Requestor phone number error Step 1.2: Check for Phone numbe…" at bounding box center [466, 232] width 876 height 465
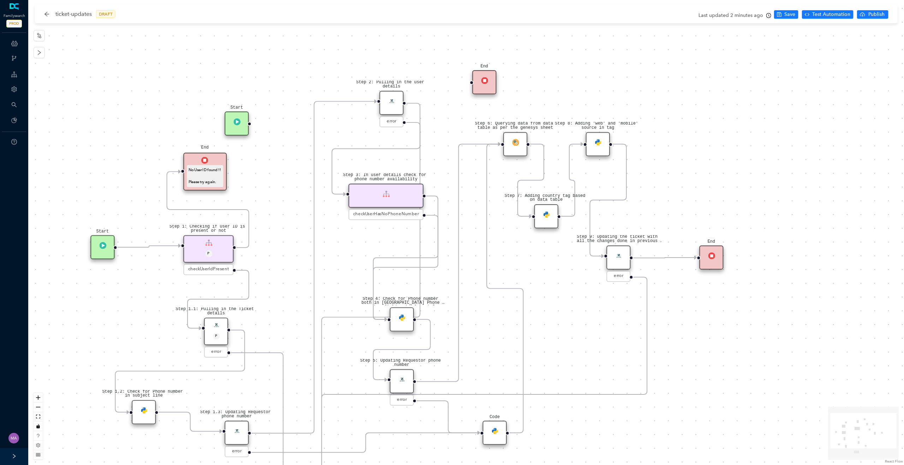
drag, startPoint x: 513, startPoint y: 213, endPoint x: 507, endPoint y: 260, distance: 47.0
click at [507, 260] on div "Step 1.3: Updating Requestor phone number error Step 1.2: Check for Phone numbe…" at bounding box center [466, 232] width 876 height 465
click at [518, 149] on div "Step 6: Querying data from data table as per the genesys sheet" at bounding box center [515, 146] width 24 height 24
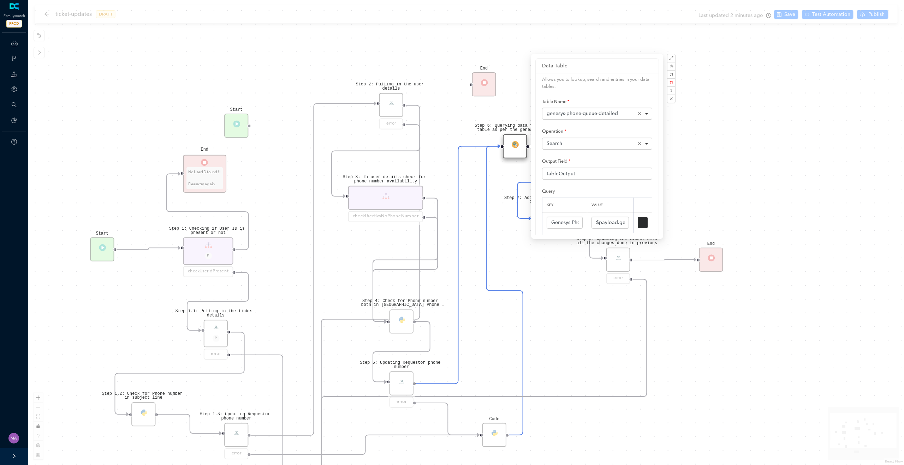
click at [504, 240] on div "Step 1.3: Updating Requestor phone number error Step 1.2: Check for Phone numbe…" at bounding box center [466, 232] width 876 height 465
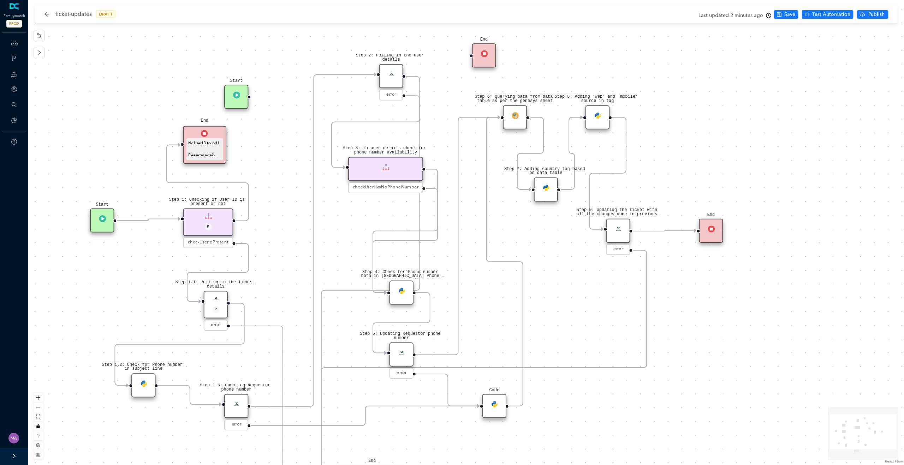
drag, startPoint x: 476, startPoint y: 367, endPoint x: 476, endPoint y: 335, distance: 31.8
click at [476, 335] on div "Step 1.3: Updating Requestor phone number error Step 1.2: Check for Phone numbe…" at bounding box center [466, 232] width 876 height 465
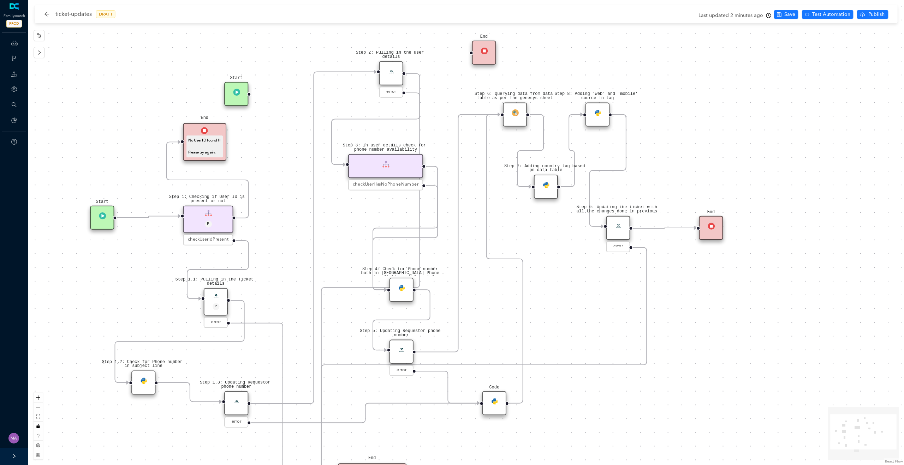
click at [518, 114] on div "Step 6: Querying data from data table as per the genesys sheet" at bounding box center [515, 114] width 24 height 24
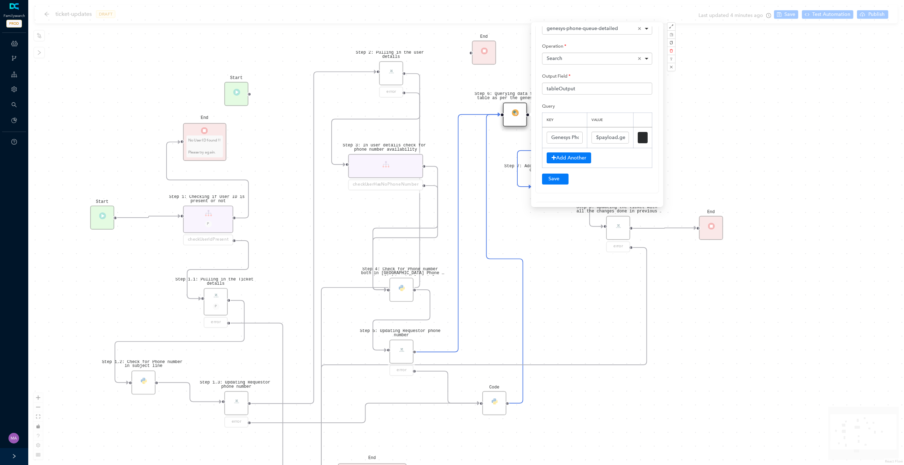
scroll to position [54, 0]
click at [607, 136] on input "$payload.genesis_phone_queue" at bounding box center [609, 137] width 37 height 12
click at [578, 286] on div "Step 1.3: Updating Requestor phone number error Step 1.2: Check for Phone numbe…" at bounding box center [466, 232] width 876 height 465
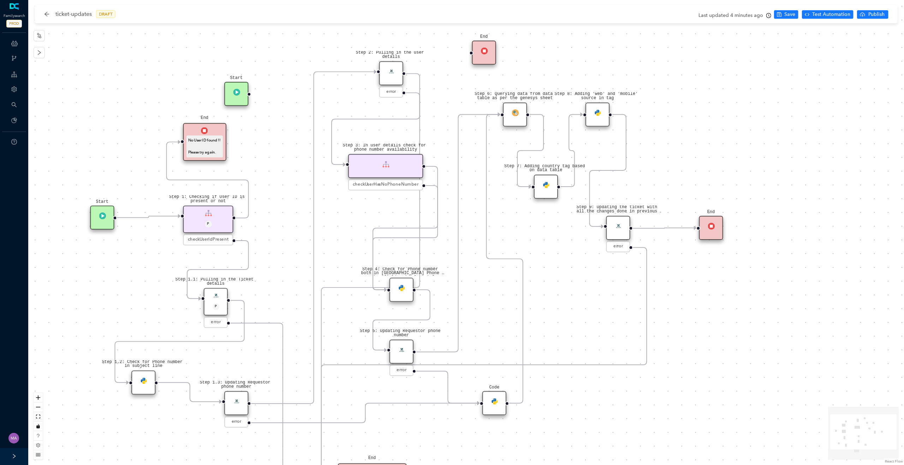
click at [548, 192] on div "Step 7: Adding country tag based on data table" at bounding box center [546, 187] width 24 height 24
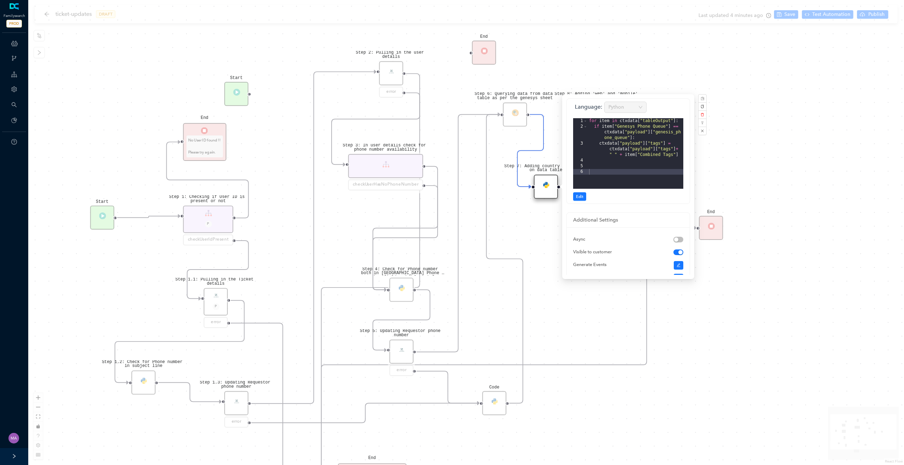
click at [530, 230] on div "Step 1.3: Updating Requestor phone number error Step 1.2: Check for Phone numbe…" at bounding box center [466, 232] width 876 height 465
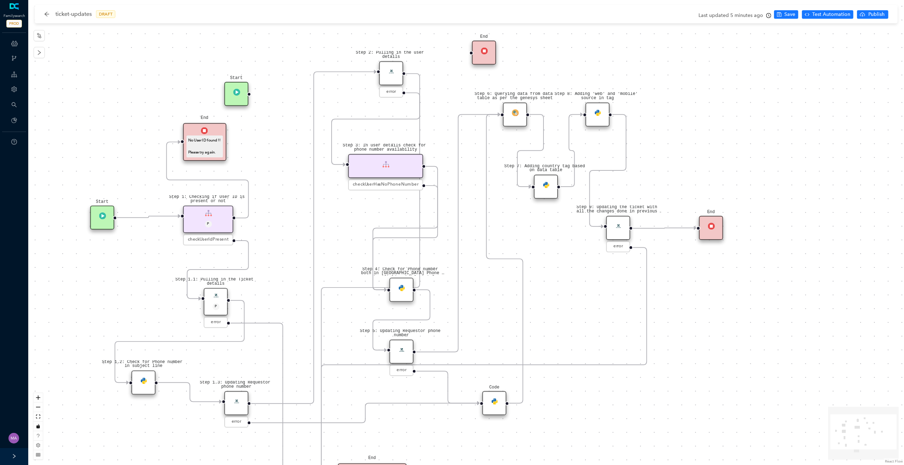
click at [551, 190] on div "Step 7: Adding country tag based on data table" at bounding box center [546, 187] width 24 height 24
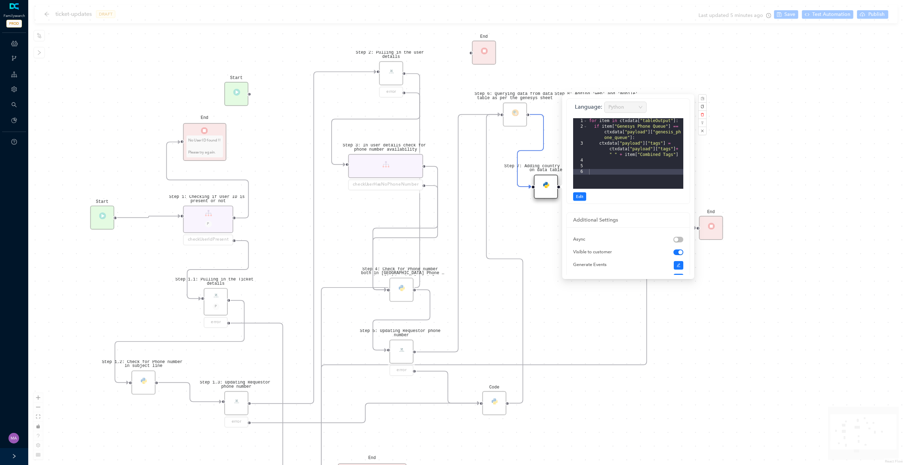
click at [540, 237] on div "Step 1.3: Updating Requestor phone number error Step 1.2: Check for Phone numbe…" at bounding box center [466, 232] width 876 height 465
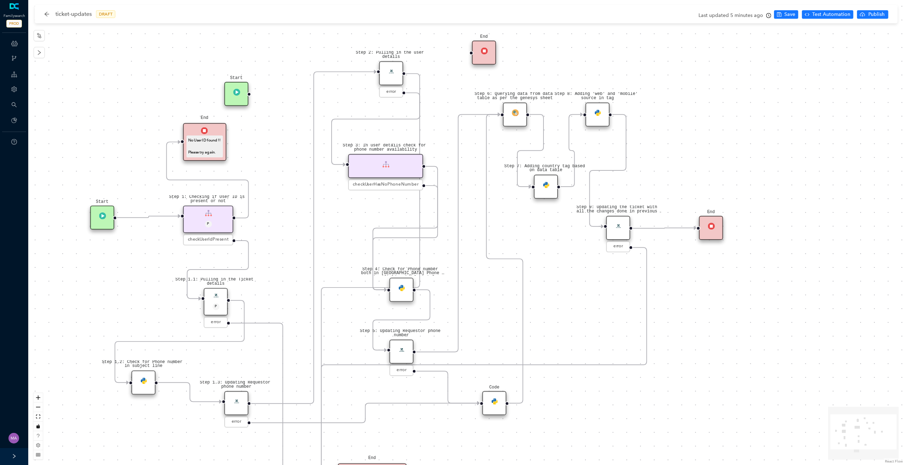
click at [516, 115] on img at bounding box center [514, 112] width 7 height 7
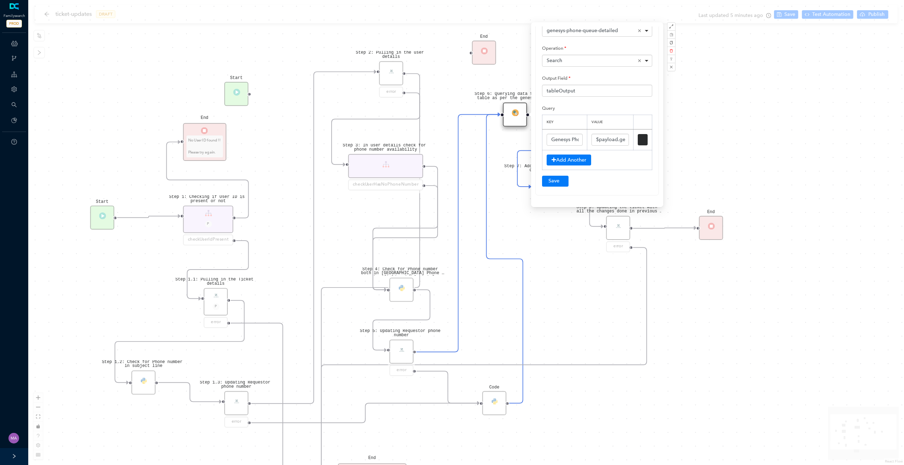
scroll to position [52, 0]
click at [554, 239] on div "Step 1.3: Updating Requestor phone number error Step 1.2: Check for Phone numbe…" at bounding box center [466, 232] width 876 height 465
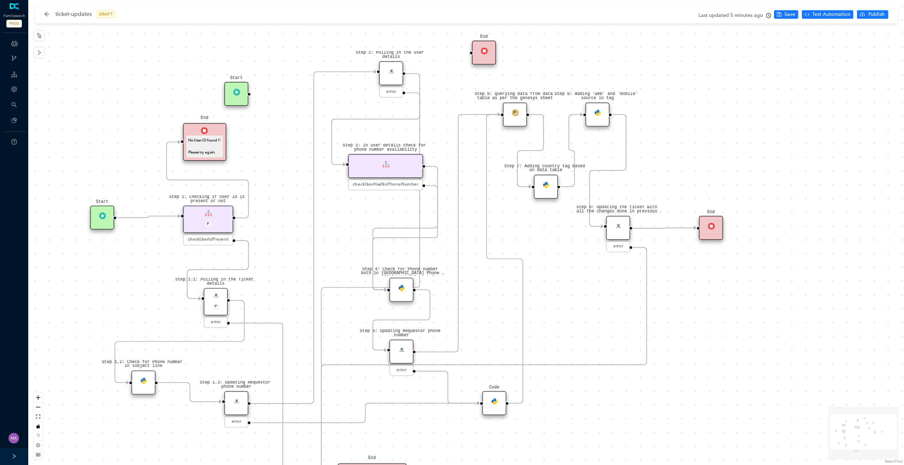
click at [549, 189] on div "Step 7: Adding country tag based on data table" at bounding box center [546, 187] width 24 height 24
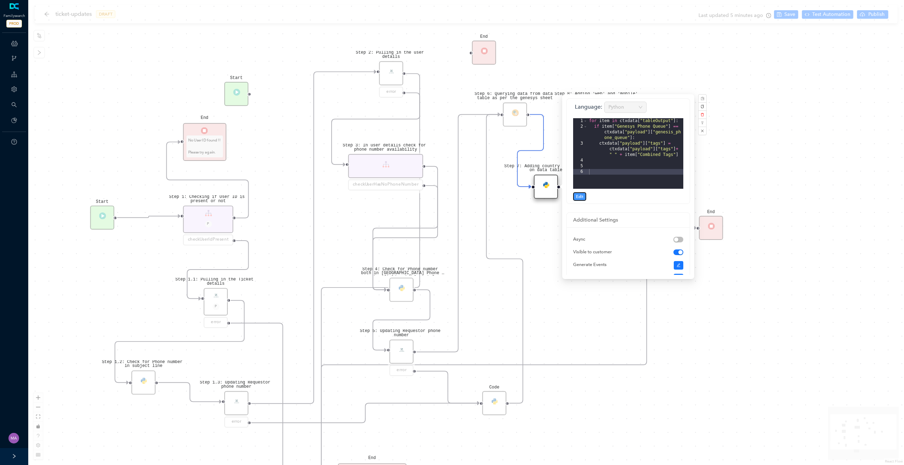
click at [584, 197] on button "Edit" at bounding box center [579, 196] width 13 height 8
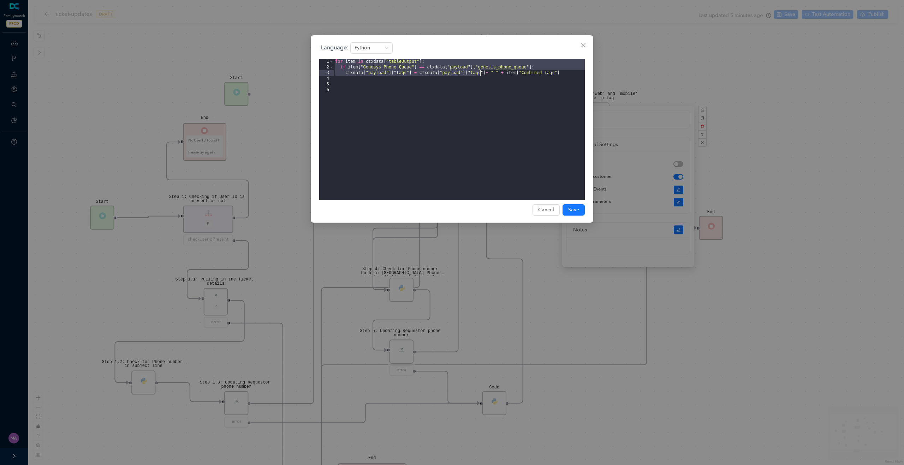
drag, startPoint x: 335, startPoint y: 61, endPoint x: 532, endPoint y: 77, distance: 197.6
click at [532, 77] on div "for item in ctxdata [ "tableOutput" ] : if item [ "Genesys Phone Queue" ] == ct…" at bounding box center [459, 135] width 251 height 153
click at [583, 47] on icon "close" at bounding box center [584, 45] width 6 height 6
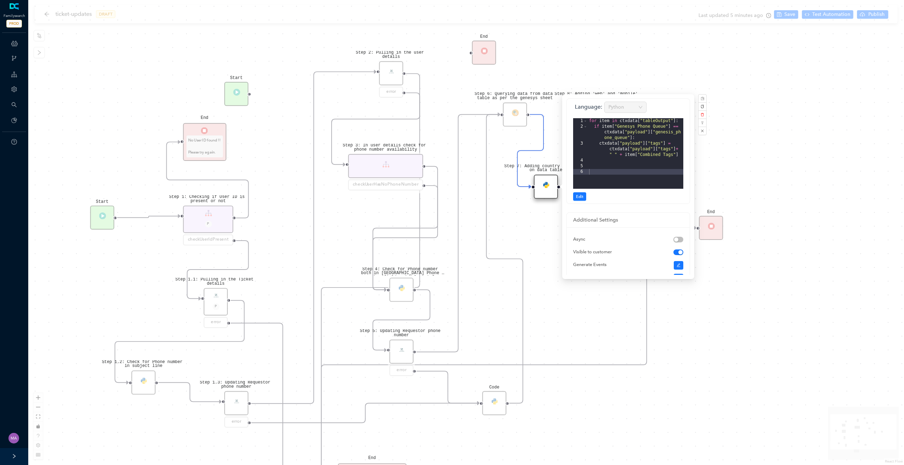
click at [513, 139] on div "Step 1.3: Updating Requestor phone number error Step 1.2: Check for Phone numbe…" at bounding box center [466, 232] width 876 height 465
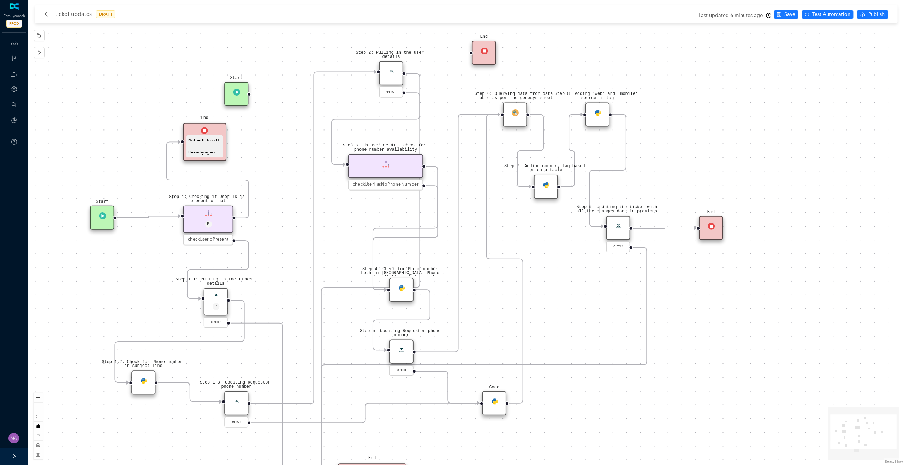
click at [544, 187] on img at bounding box center [545, 184] width 7 height 7
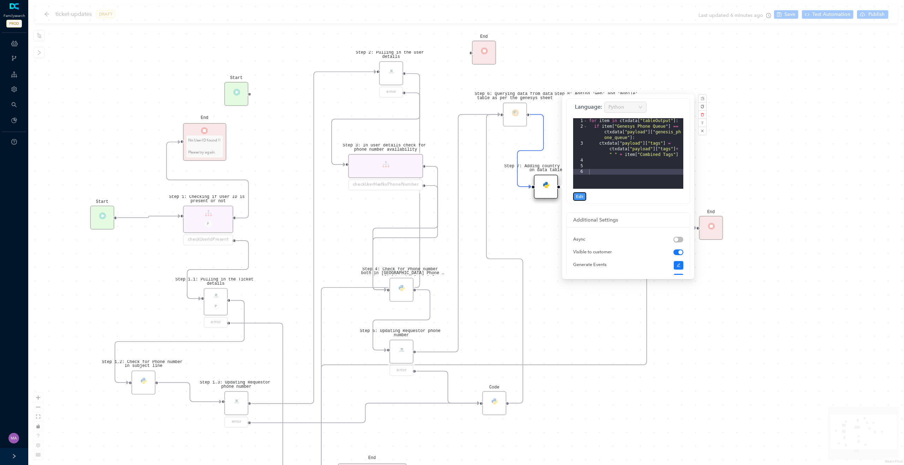
click at [580, 196] on span "Edit" at bounding box center [579, 197] width 7 height 6
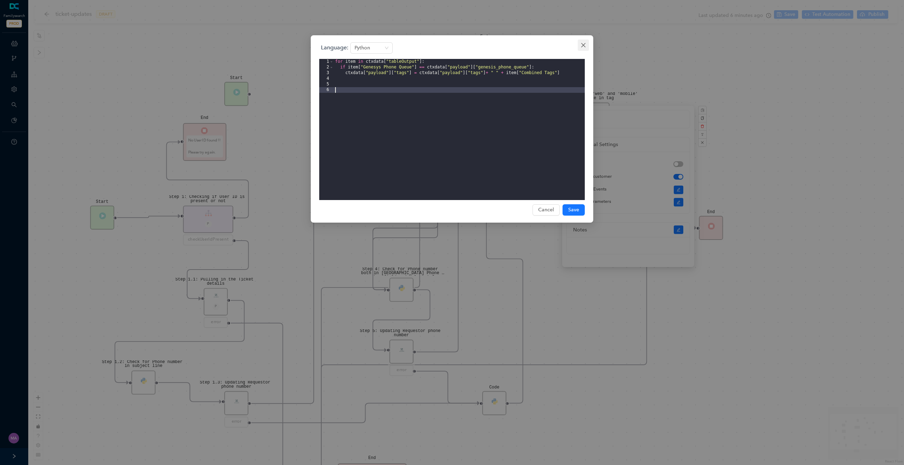
click at [585, 46] on icon "close" at bounding box center [584, 45] width 6 height 6
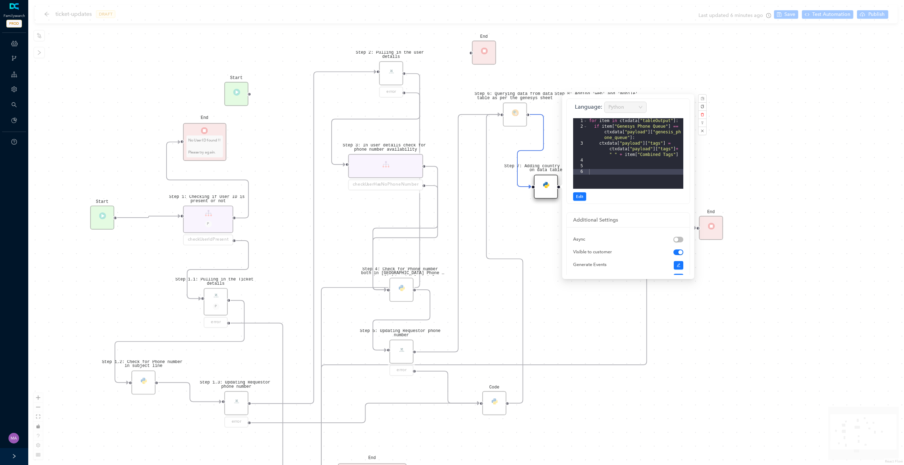
click at [526, 228] on div "Step 1.3: Updating Requestor phone number error Step 1.2: Check for Phone numbe…" at bounding box center [466, 232] width 876 height 465
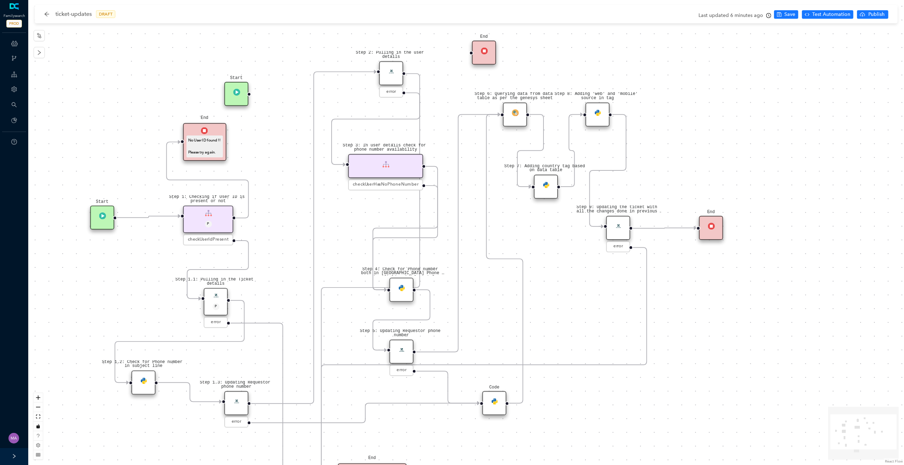
click at [601, 118] on div "Step 8: Adding 'web' and 'mobile' source in tag" at bounding box center [597, 114] width 24 height 24
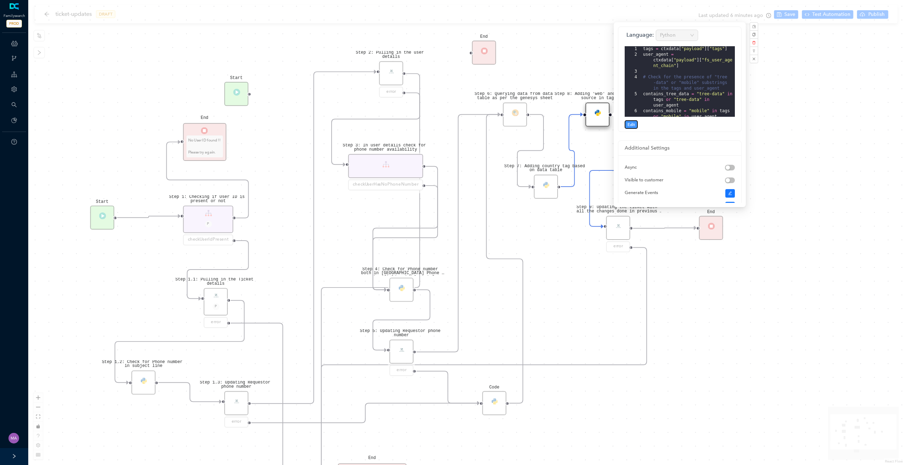
click at [635, 126] on span "Edit" at bounding box center [630, 124] width 7 height 6
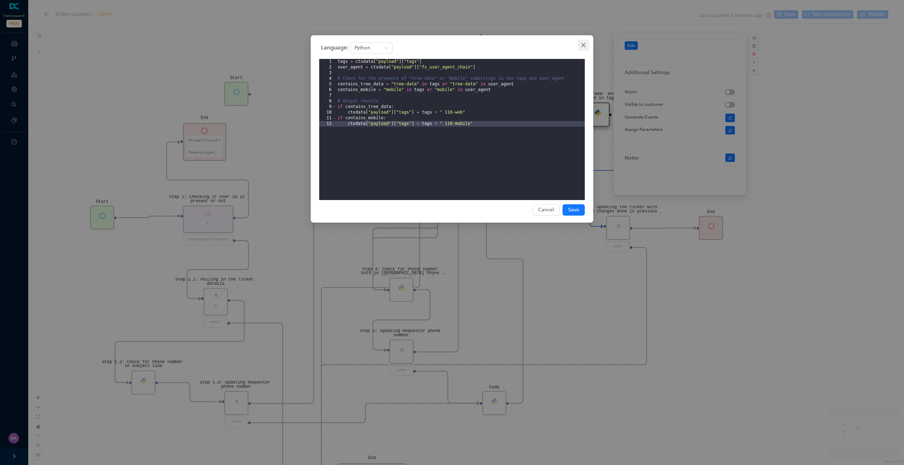
click at [586, 47] on span "Close" at bounding box center [583, 45] width 11 height 6
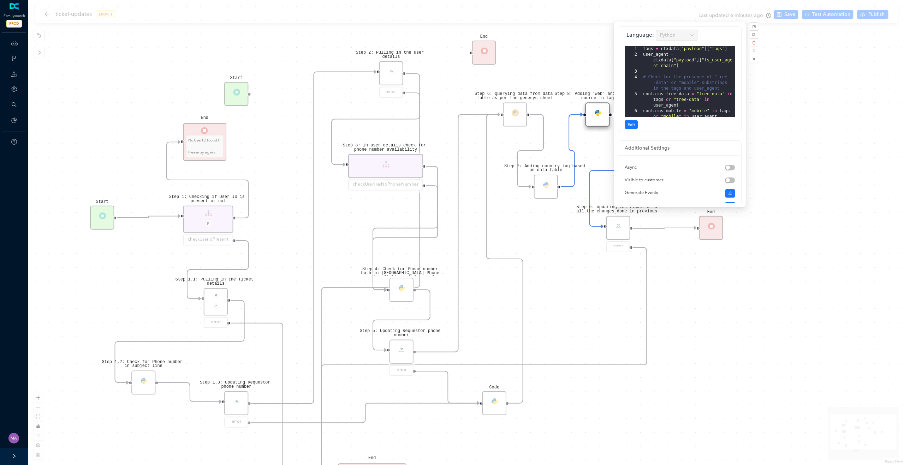
click at [563, 253] on div "Step 1.3: Updating Requestor phone number error Step 1.2: Check for Phone numbe…" at bounding box center [466, 232] width 876 height 465
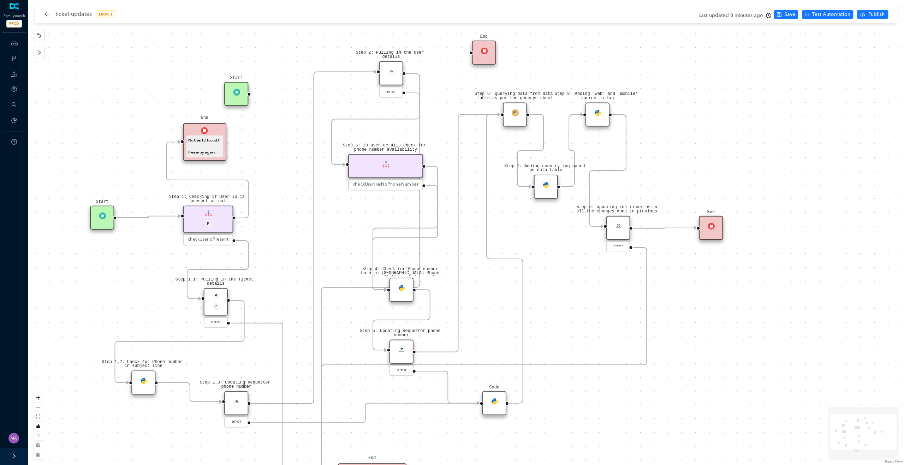
click at [615, 231] on div "Step 9: Updating the ticket with all the changes done in previous steps" at bounding box center [618, 228] width 24 height 24
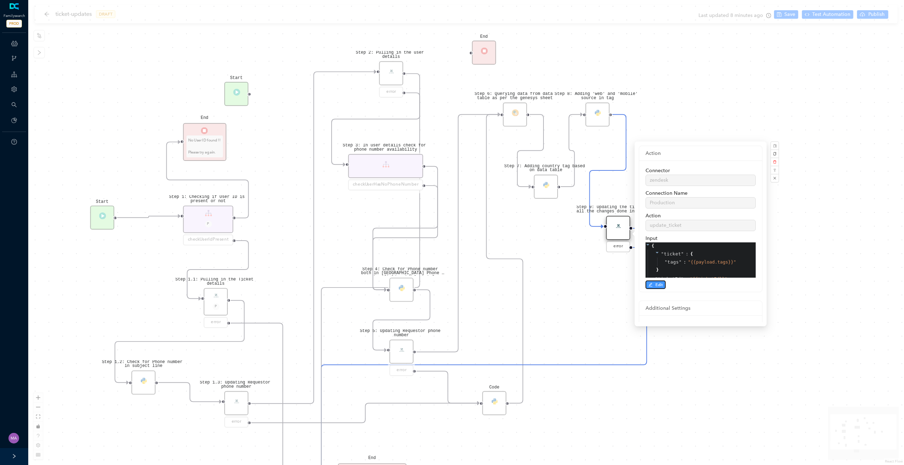
click at [656, 285] on span "Edit" at bounding box center [658, 285] width 7 height 6
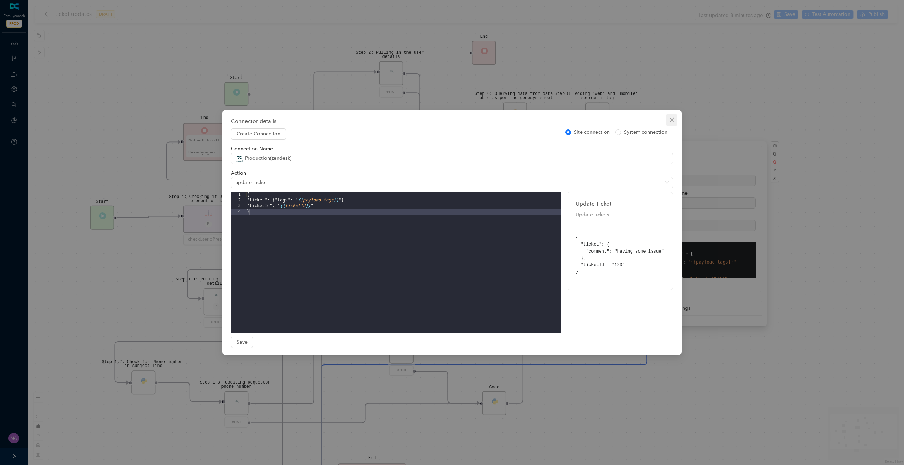
click at [672, 124] on button "Close" at bounding box center [671, 119] width 11 height 11
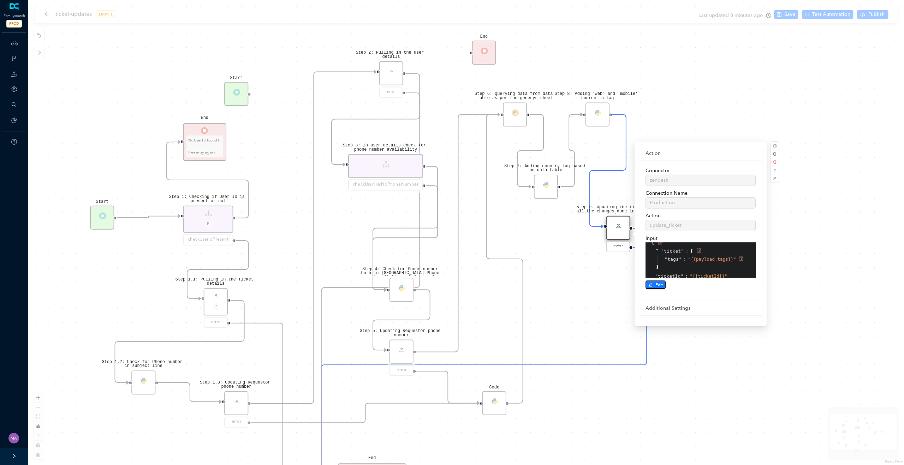
scroll to position [13, 0]
click at [563, 319] on div "Step 1.3: Updating Requestor phone number error Step 1.2: Check for Phone numbe…" at bounding box center [466, 232] width 876 height 465
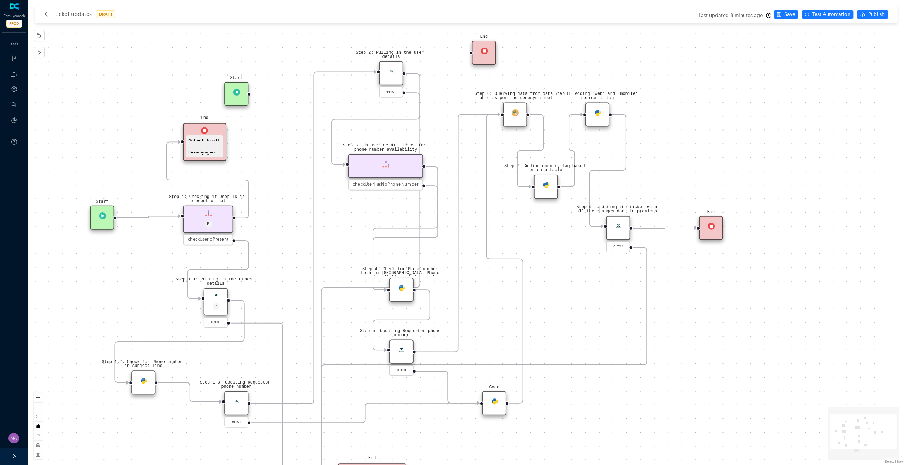
click at [695, 287] on div "Step 1.3: Updating Requestor phone number error Step 1.2: Check for Phone numbe…" at bounding box center [466, 232] width 876 height 465
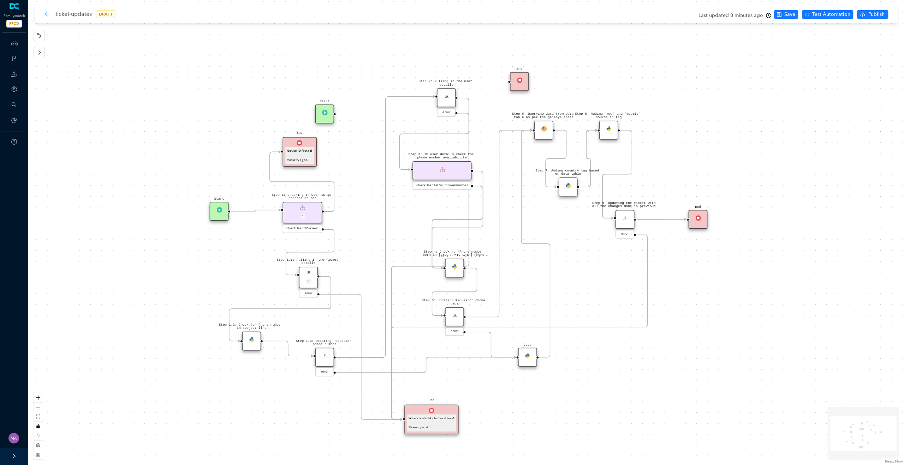
click at [48, 15] on icon "arrow-left" at bounding box center [47, 14] width 6 height 6
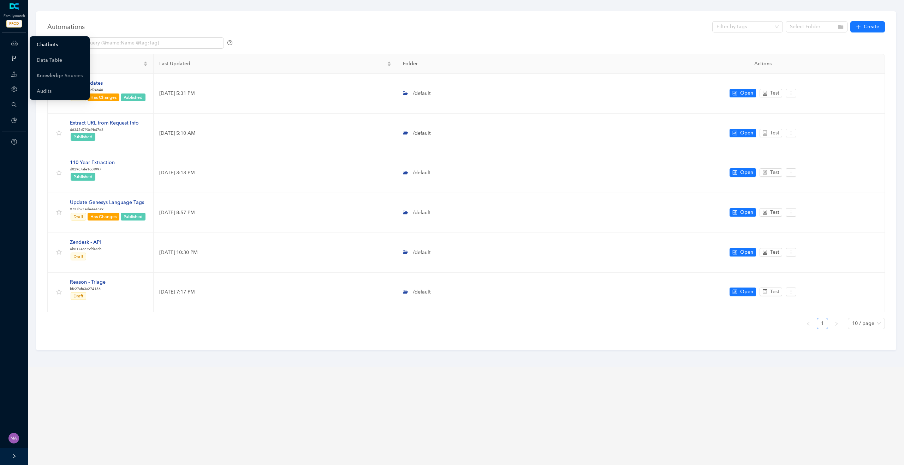
click at [53, 45] on link "Chatbots" at bounding box center [47, 45] width 21 height 14
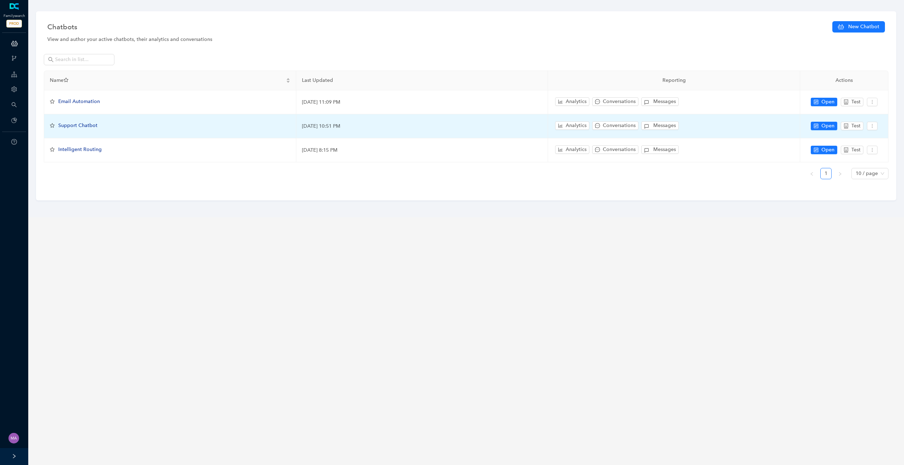
click at [85, 126] on span "Support Chatbot" at bounding box center [77, 126] width 39 height 6
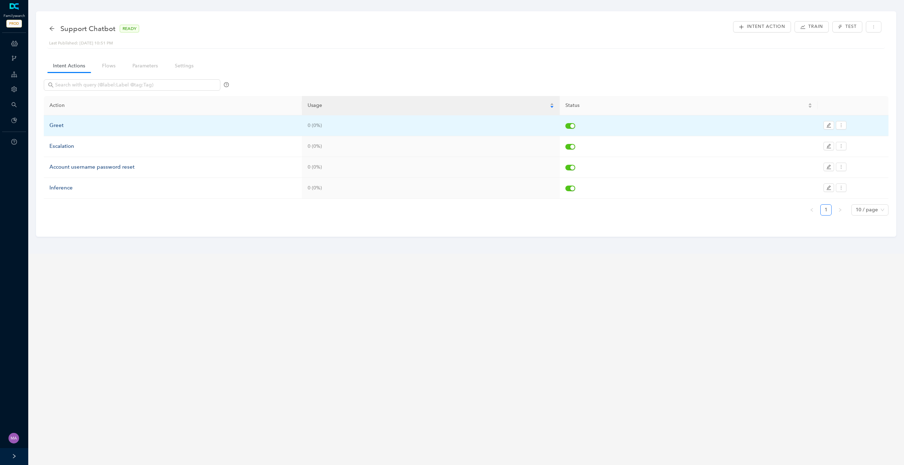
click at [56, 129] on div "Greet" at bounding box center [172, 125] width 247 height 8
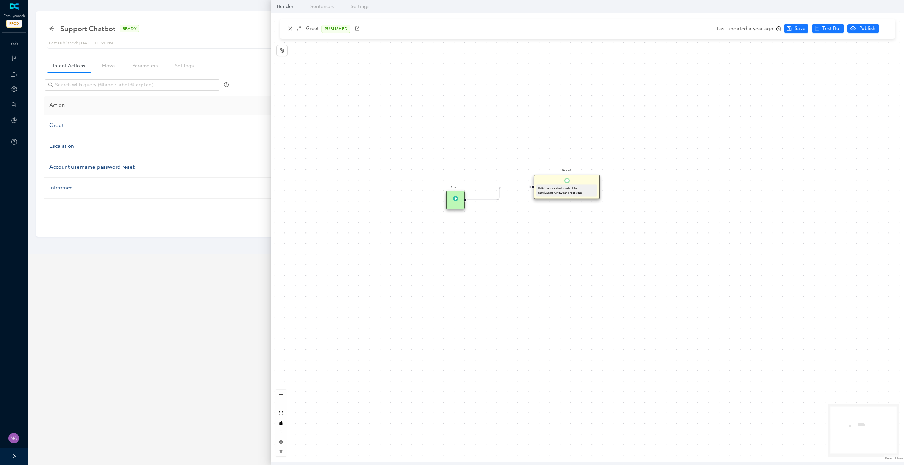
drag, startPoint x: 594, startPoint y: 269, endPoint x: 530, endPoint y: 224, distance: 79.3
click at [530, 224] on div "Start Greet Hello! I am a virtual assistant for FamilySearch. How can I help yo…" at bounding box center [587, 237] width 633 height 449
click at [591, 183] on div "Greet Hello! I am a virtual assistant for FamilySearch. How can I help you?" at bounding box center [567, 187] width 66 height 24
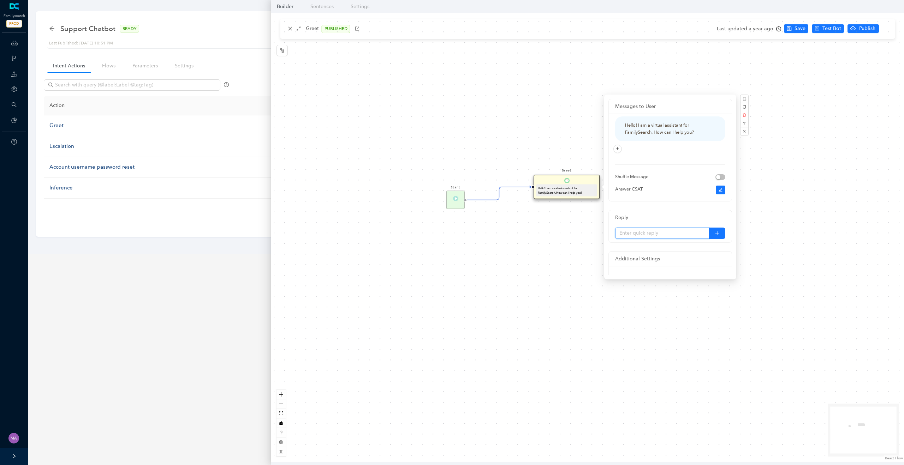
click at [668, 234] on input "text" at bounding box center [662, 233] width 94 height 11
click at [558, 283] on div "Start Greet Hello! I am a virtual assistant for FamilySearch. How can I help yo…" at bounding box center [587, 237] width 633 height 449
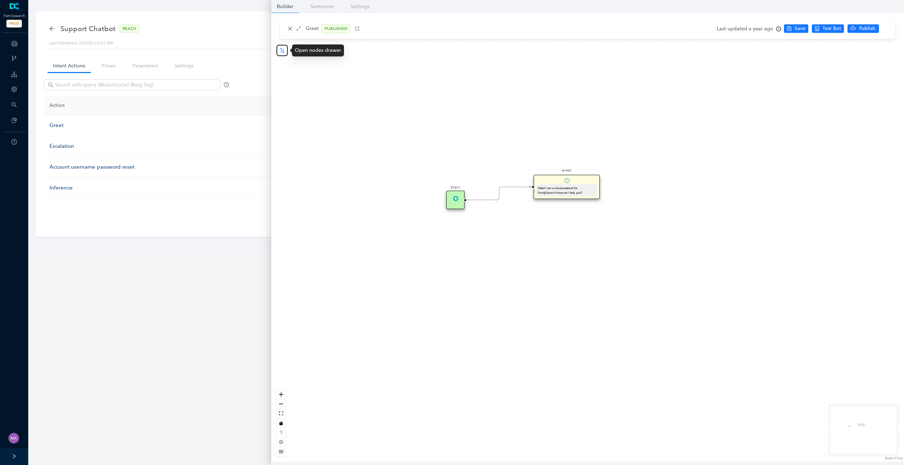
click at [283, 48] on icon "node-index" at bounding box center [282, 51] width 6 height 6
drag, startPoint x: 526, startPoint y: 187, endPoint x: 512, endPoint y: 164, distance: 27.6
click at [522, 178] on div "Start Greet Hello! I am a virtual assistant for FamilySearch. How can I help yo…" at bounding box center [587, 237] width 633 height 449
click at [505, 140] on div "Message" at bounding box center [511, 136] width 19 height 19
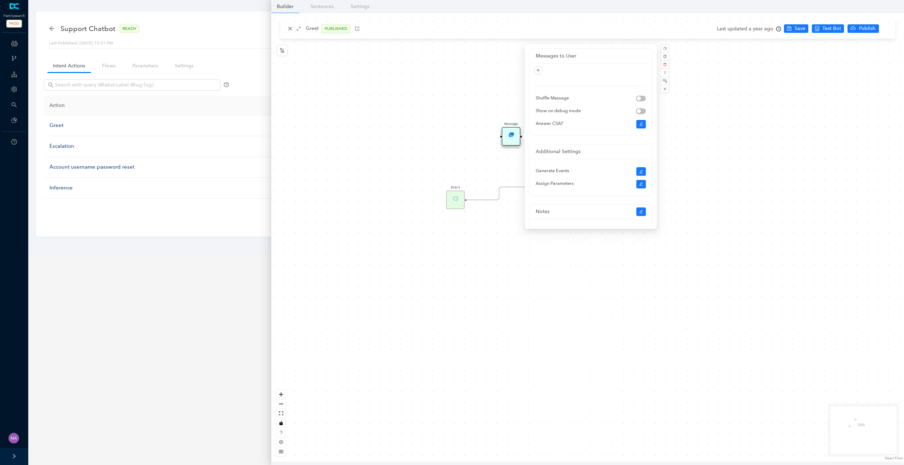
click at [488, 177] on div "Start Greet Hello! I am a virtual assistant for FamilySearch. How can I help yo…" at bounding box center [587, 237] width 633 height 449
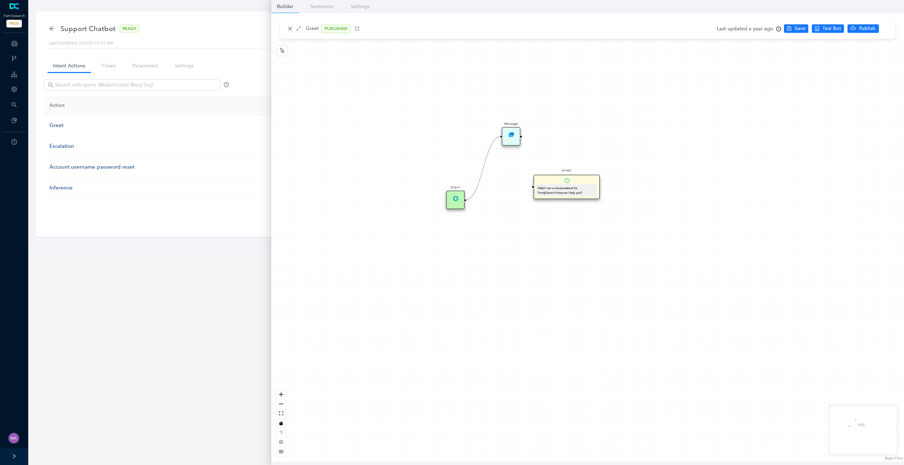
drag, startPoint x: 528, startPoint y: 188, endPoint x: 498, endPoint y: 131, distance: 64.8
click at [510, 136] on img at bounding box center [510, 134] width 5 height 5
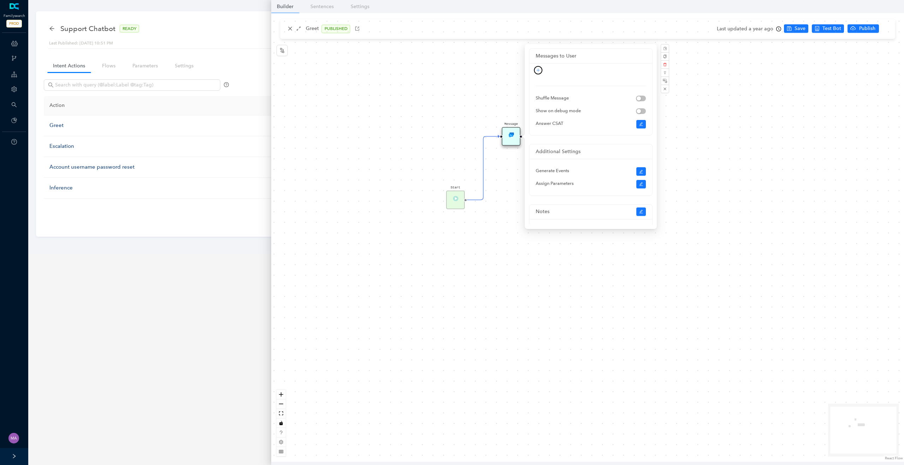
click at [538, 72] on icon "plus" at bounding box center [538, 70] width 4 height 4
click at [534, 82] on link "Text" at bounding box center [526, 83] width 14 height 8
click at [570, 77] on textarea at bounding box center [585, 83] width 98 height 34
type textarea "T"
type textarea "Ths"
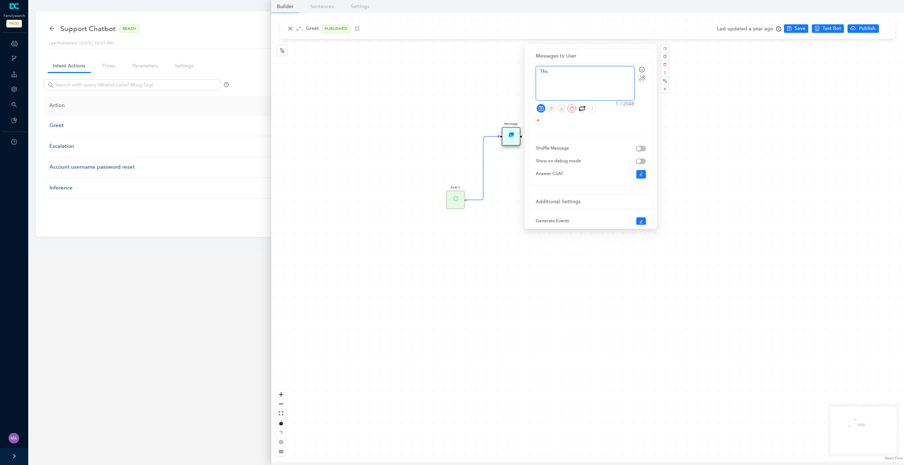
type textarea "Thsi"
type textarea "Thsi i"
type textarea "Thsi is"
type textarea "Thsi is a"
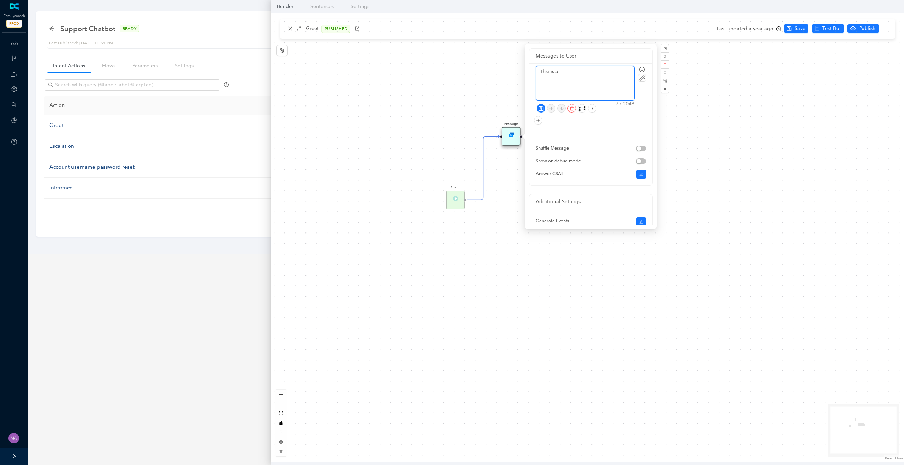
type textarea "Thsi is a"
type textarea "Thsi is"
type textarea "Thsi"
type textarea "Ths"
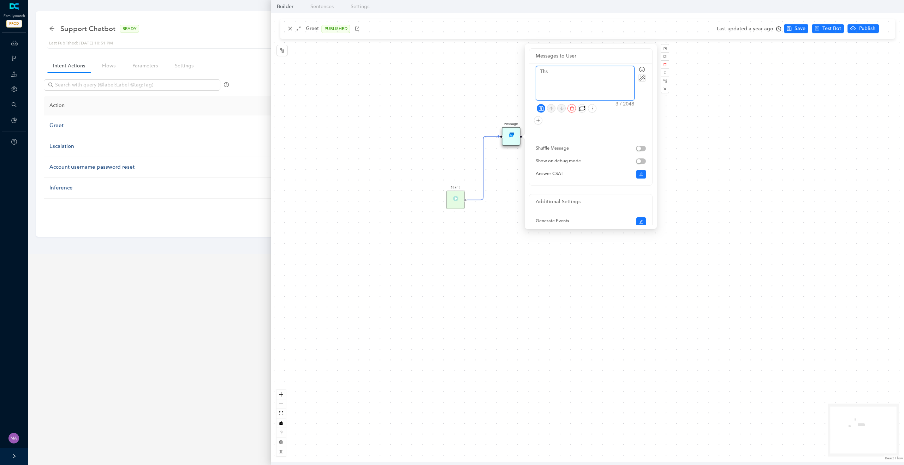
type textarea "Th"
type textarea "Thi"
type textarea "This"
type textarea "This i"
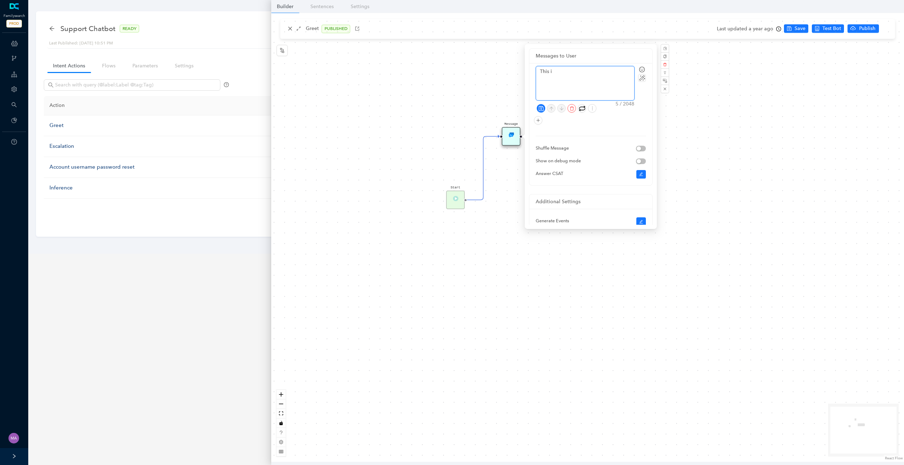
type textarea "This is"
type textarea "This is a"
type textarea "This is a t"
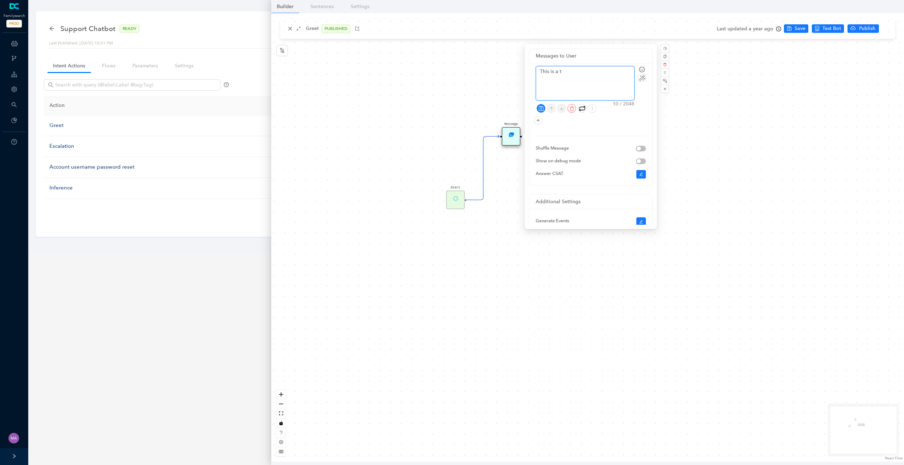
type textarea "This is a te"
type textarea "This is a tes"
type textarea "This is a test"
type textarea "This is a test m"
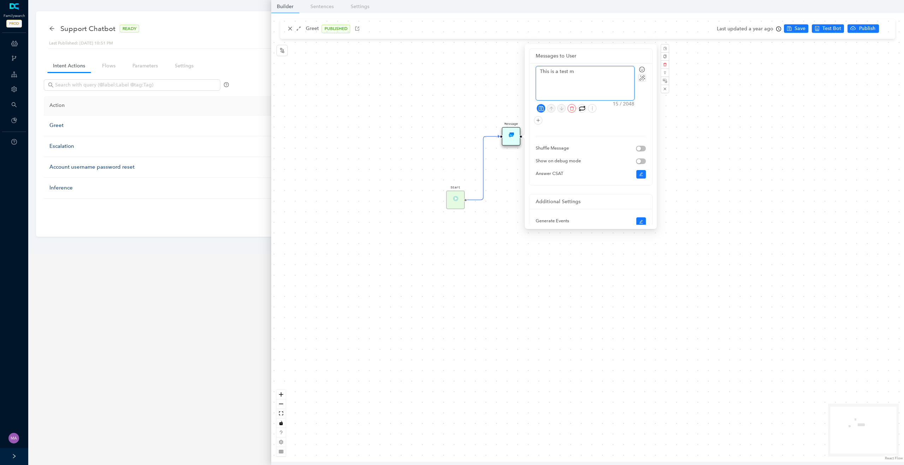
type textarea "This is a test me"
type textarea "This is a test mes"
type textarea "This is a test mess"
type textarea "This is a test messa"
type textarea "This is a test messag"
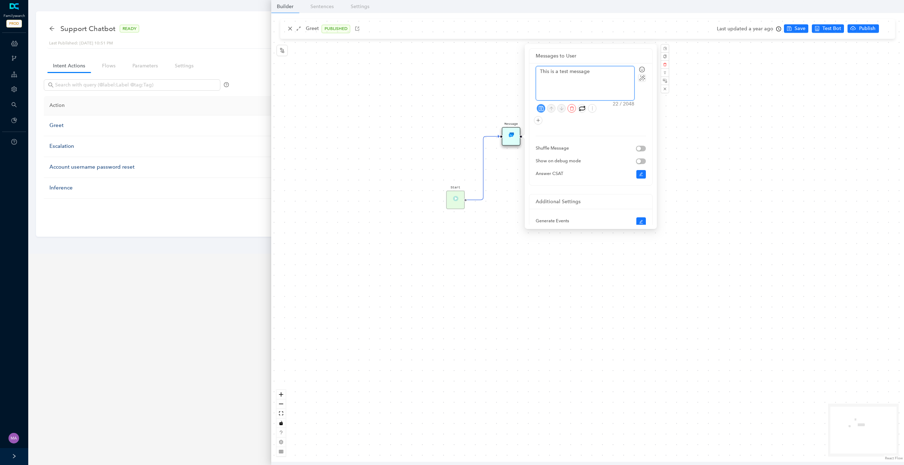
type textarea "This is a test message"
click at [542, 107] on icon "save" at bounding box center [540, 108] width 5 height 5
click at [482, 104] on div "Start Greet Hello! I am a virtual assistant for FamilySearch. How can I help yo…" at bounding box center [587, 237] width 633 height 449
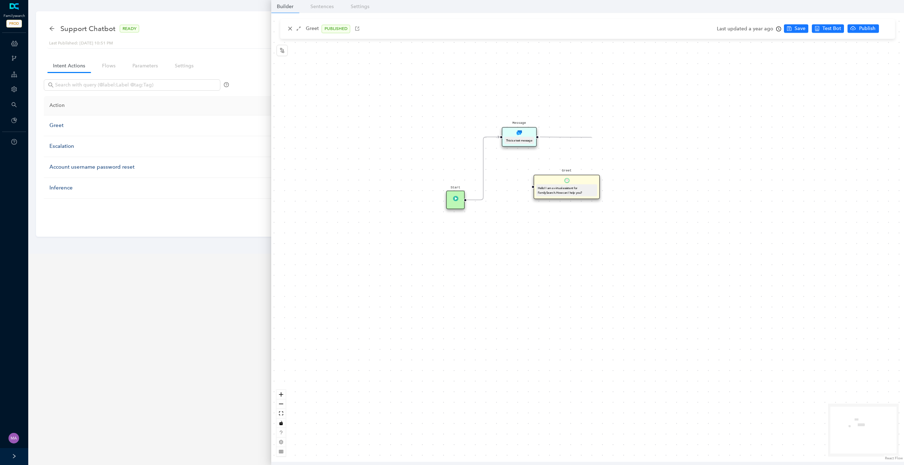
drag, startPoint x: 541, startPoint y: 137, endPoint x: 591, endPoint y: 137, distance: 50.8
click at [591, 137] on div "Start Greet Hello! I am a virtual assistant for FamilySearch. How can I help yo…" at bounding box center [587, 237] width 633 height 449
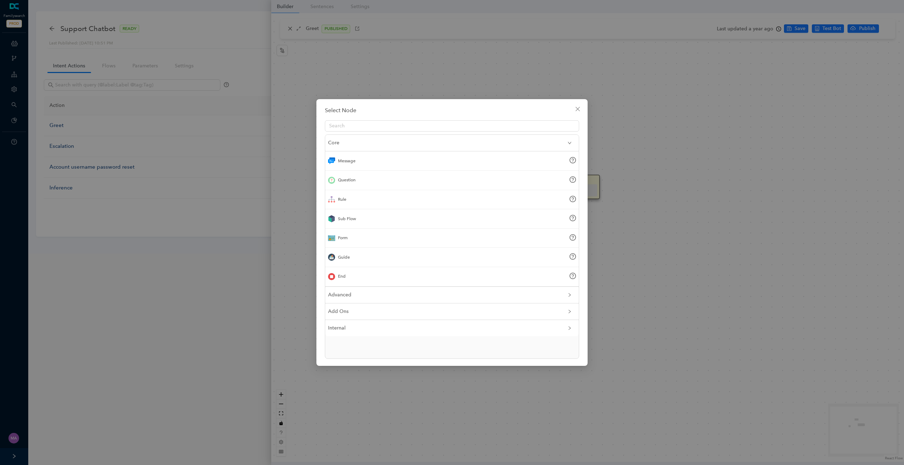
click at [359, 276] on div "End" at bounding box center [452, 276] width 254 height 19
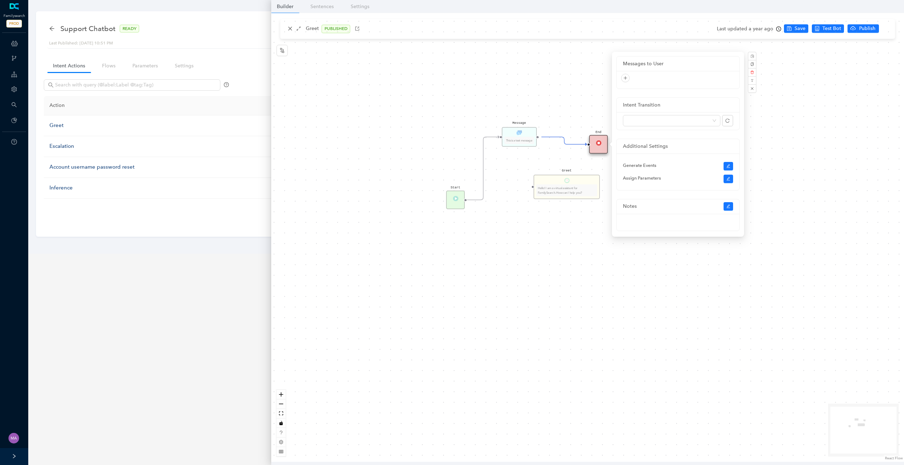
click at [813, 62] on div "Start Greet Hello! I am a virtual assistant for FamilySearch. How can I help yo…" at bounding box center [587, 237] width 633 height 449
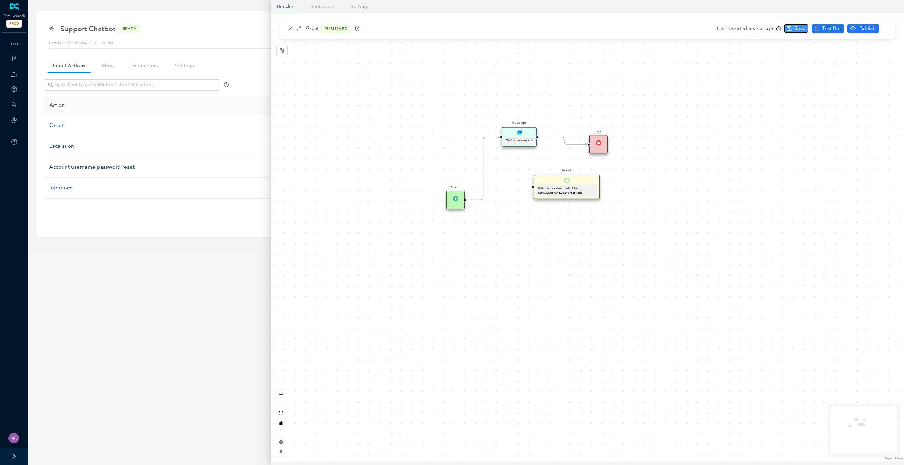
click at [798, 29] on span "Save" at bounding box center [799, 29] width 11 height 8
click at [846, 42] on span "Test this flow" at bounding box center [849, 41] width 30 height 8
click at [447, 128] on div "Start Greet Hello! I am a virtual assistant for FamilySearch. How can I help yo…" at bounding box center [587, 237] width 633 height 449
click at [519, 167] on div "Start Greet Hello! I am a virtual assistant for FamilySearch. How can I help yo…" at bounding box center [587, 237] width 633 height 449
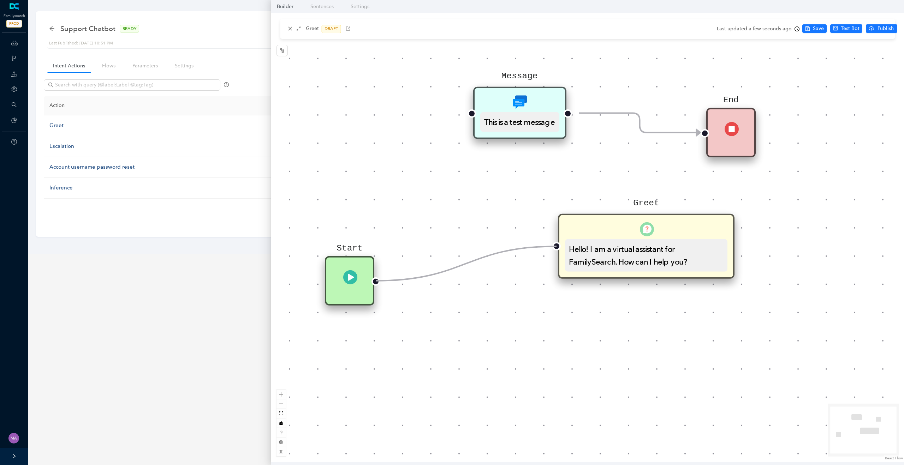
drag, startPoint x: 461, startPoint y: 113, endPoint x: 550, endPoint y: 237, distance: 153.3
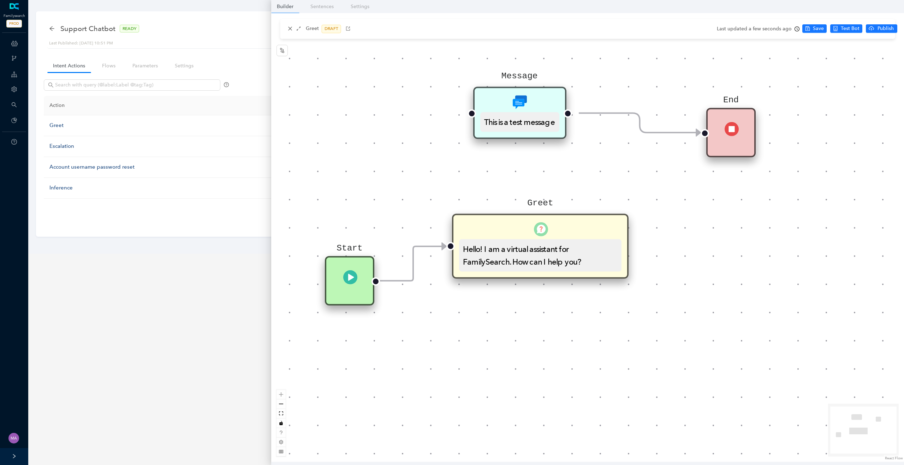
drag, startPoint x: 593, startPoint y: 237, endPoint x: 486, endPoint y: 242, distance: 107.1
click at [486, 242] on div "Greet Hello! I am a virtual assistant for FamilySearch. How can I help you?" at bounding box center [540, 246] width 177 height 65
drag, startPoint x: 579, startPoint y: 113, endPoint x: 640, endPoint y: 145, distance: 68.5
click at [640, 145] on div "Start Greet Hello! I am a virtual assistant for FamilySearch. How can I help yo…" at bounding box center [587, 237] width 633 height 449
click at [536, 247] on div "Hello! I am a virtual assistant for FamilySearch. How can I help you?" at bounding box center [540, 255] width 155 height 25
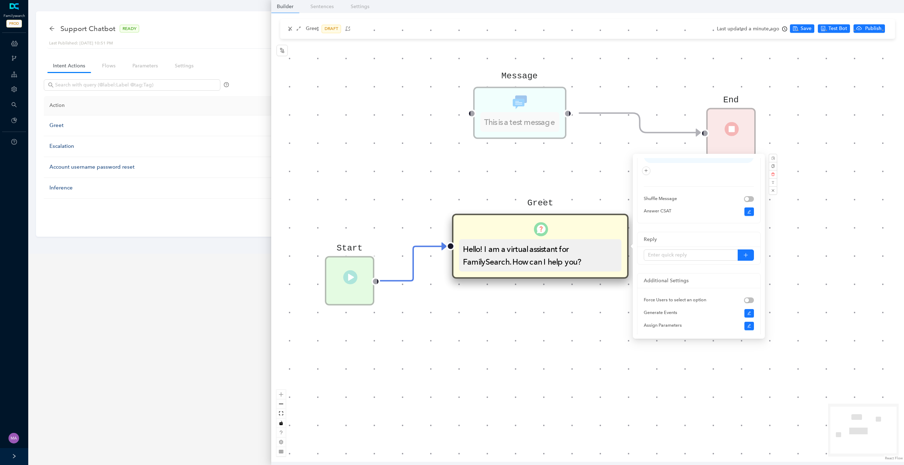
scroll to position [38, 0]
click at [685, 255] on input "text" at bounding box center [691, 254] width 94 height 11
type input "I need to update a ticket"
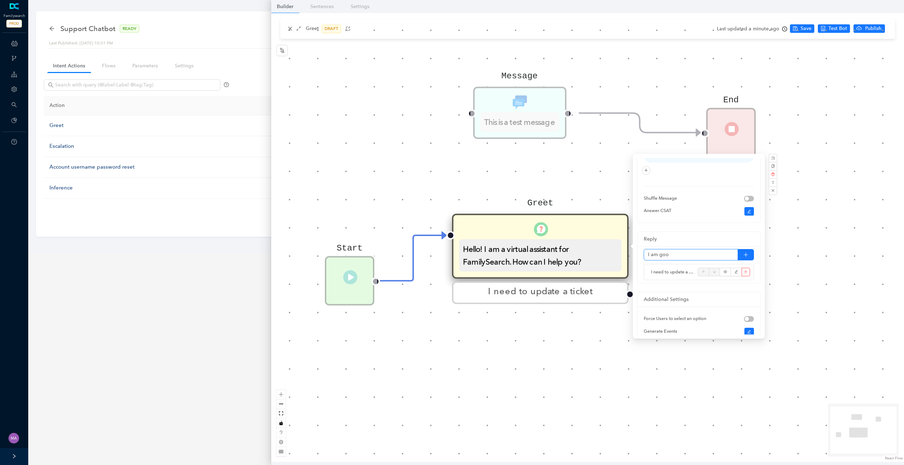
type input "I am good"
click at [642, 373] on div "Start Greet Hello! I am a virtual assistant for FamilySearch. How can I help yo…" at bounding box center [587, 237] width 633 height 449
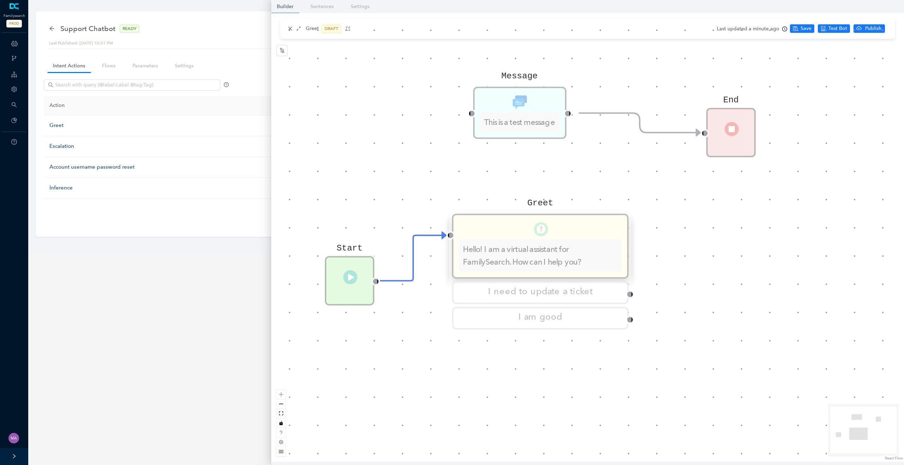
scroll to position [0, 0]
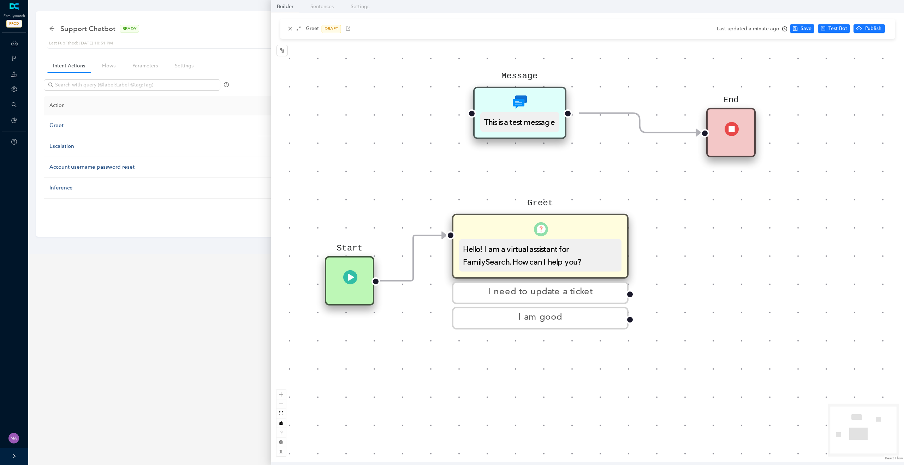
click at [588, 230] on div "Greet Hello! I am a virtual assistant for FamilySearch. How can I help you?" at bounding box center [540, 246] width 177 height 65
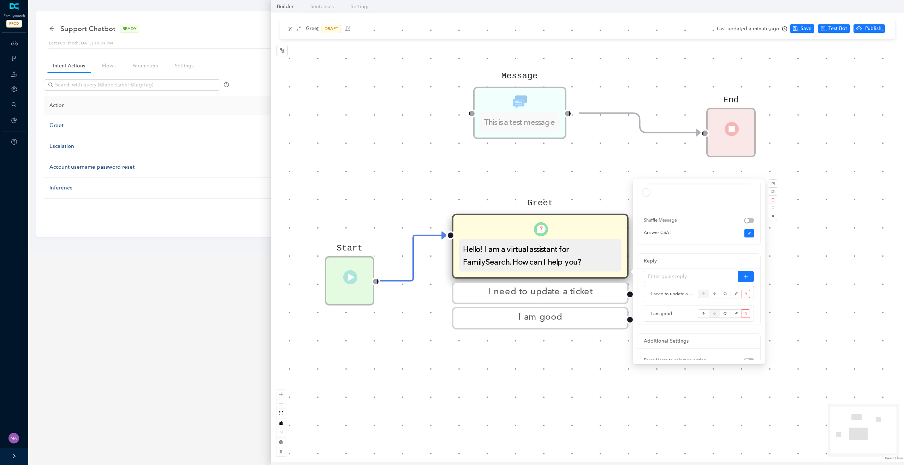
scroll to position [48, 0]
click at [692, 270] on input "text" at bounding box center [691, 270] width 94 height 11
type input "j"
type input "Nevermind"
click at [577, 415] on div "Start Greet Hello! I am a virtual assistant for FamilySearch. How can I help yo…" at bounding box center [587, 237] width 633 height 449
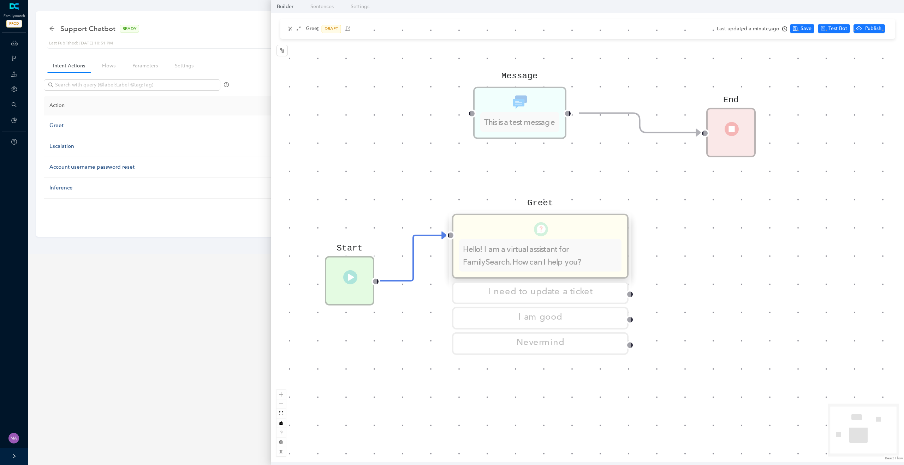
scroll to position [0, 0]
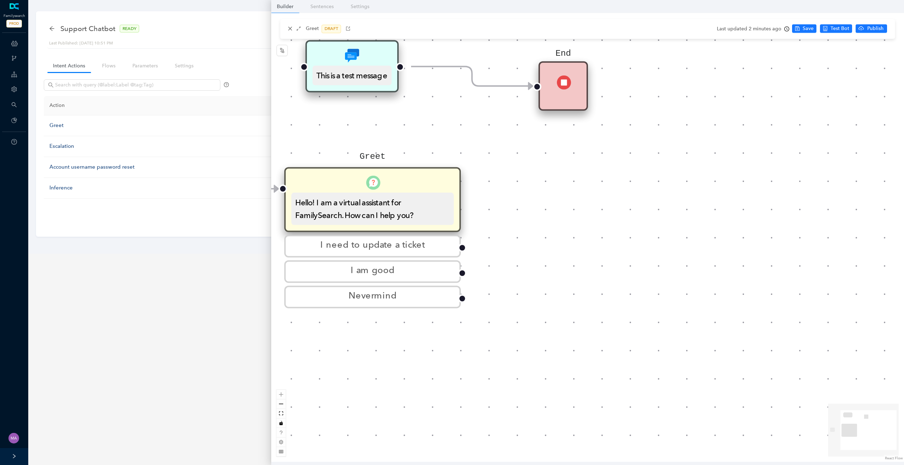
drag, startPoint x: 699, startPoint y: 368, endPoint x: 531, endPoint y: 321, distance: 174.1
click at [531, 321] on div "Start Greet Hello! I am a virtual assistant for FamilySearch. How can I help yo…" at bounding box center [587, 237] width 633 height 449
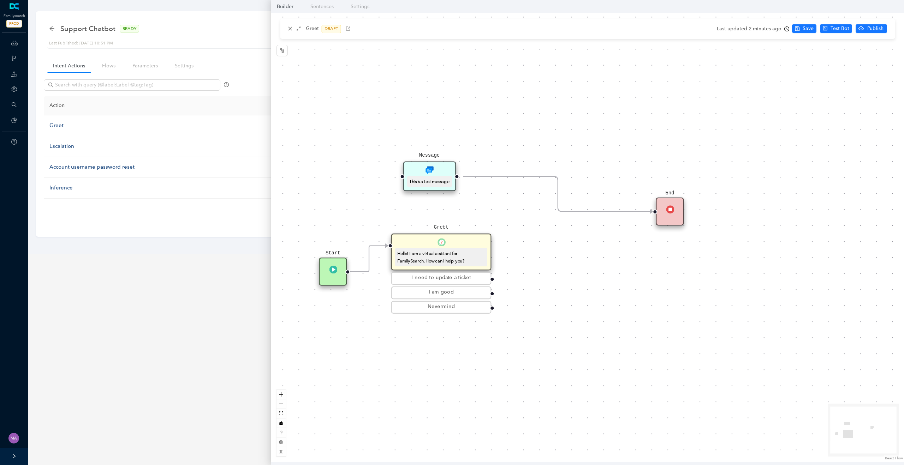
drag, startPoint x: 550, startPoint y: 177, endPoint x: 671, endPoint y: 196, distance: 122.4
click at [671, 198] on div "End" at bounding box center [670, 212] width 28 height 28
drag, startPoint x: 440, startPoint y: 174, endPoint x: 585, endPoint y: 241, distance: 159.9
click at [585, 241] on div "Message This is a test message" at bounding box center [573, 249] width 53 height 30
drag, startPoint x: 492, startPoint y: 280, endPoint x: 537, endPoint y: 255, distance: 51.2
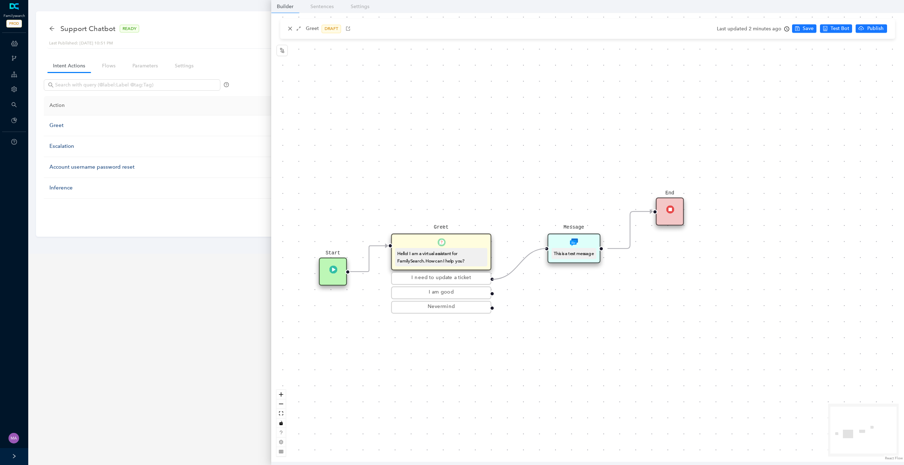
click at [537, 255] on div "Start Greet Hello! I am a virtual assistant for FamilySearch. How can I help yo…" at bounding box center [587, 237] width 633 height 449
drag, startPoint x: 567, startPoint y: 246, endPoint x: 558, endPoint y: 246, distance: 9.5
click at [558, 246] on div "Message This is a test message" at bounding box center [561, 249] width 53 height 30
click at [803, 29] on span "Save" at bounding box center [808, 29] width 11 height 8
click at [849, 28] on span "Test Bot" at bounding box center [850, 29] width 19 height 8
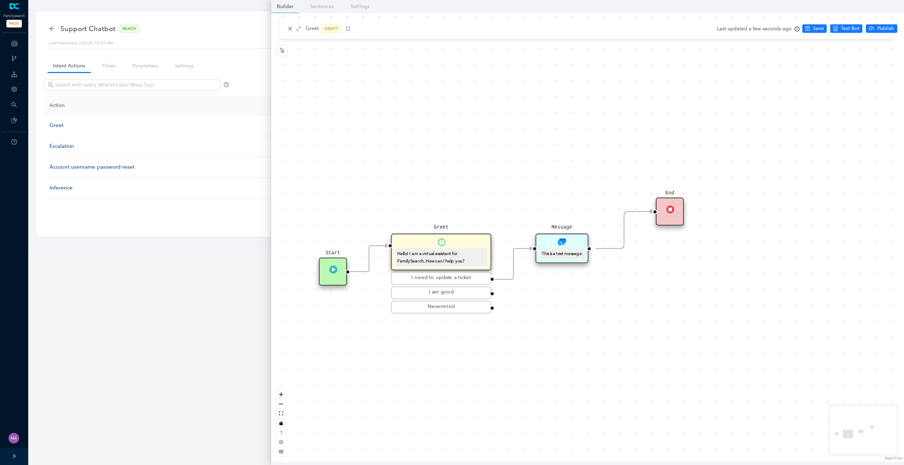
click at [566, 249] on div "This is a test message" at bounding box center [562, 254] width 44 height 12
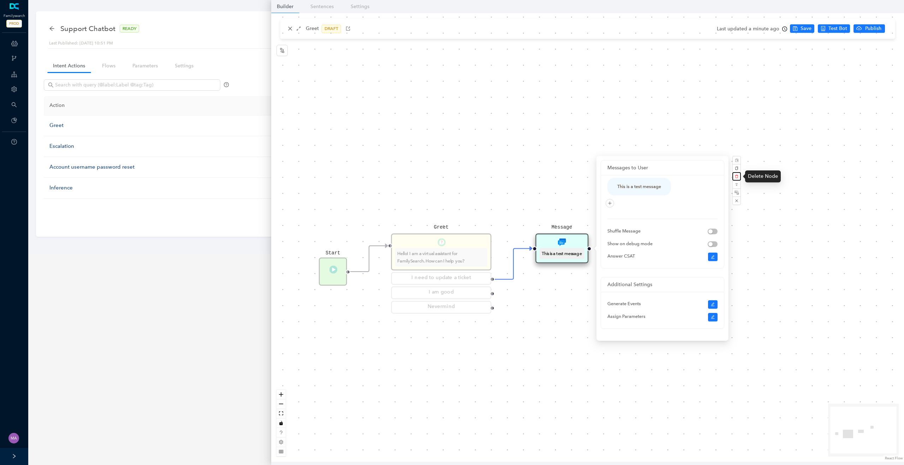
click at [737, 178] on icon "delete" at bounding box center [736, 176] width 3 height 3
click at [548, 306] on div "Start Greet Hello! I am a virtual assistant for FamilySearch. How can I help yo…" at bounding box center [587, 237] width 633 height 449
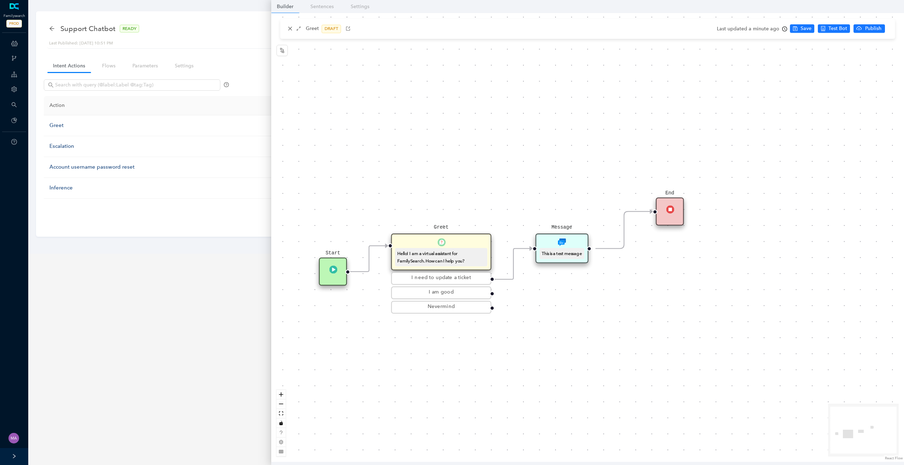
click at [510, 269] on icon "Edge from 6117501c-f15d-2d93-4aed-55029085c9e6 to reactflownode_df0b09a1-9cc7-4…" at bounding box center [514, 264] width 38 height 31
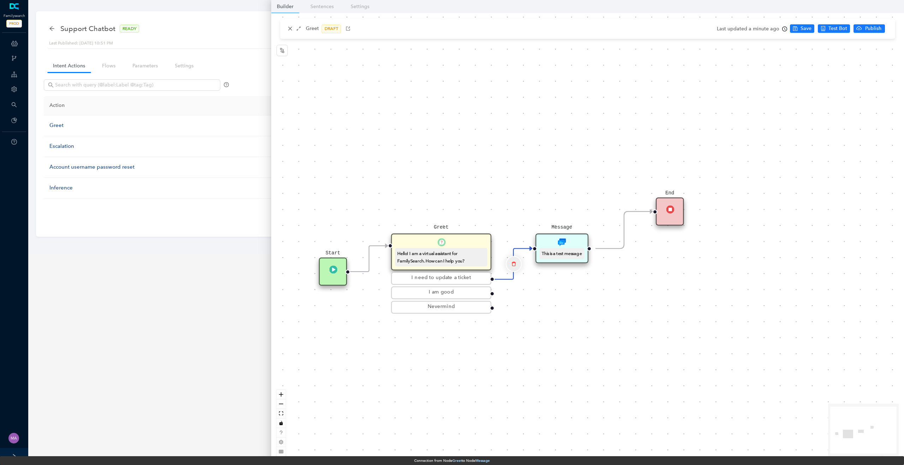
click at [513, 266] on icon "delete" at bounding box center [513, 264] width 5 height 10
click at [553, 247] on span "Yes" at bounding box center [556, 243] width 8 height 8
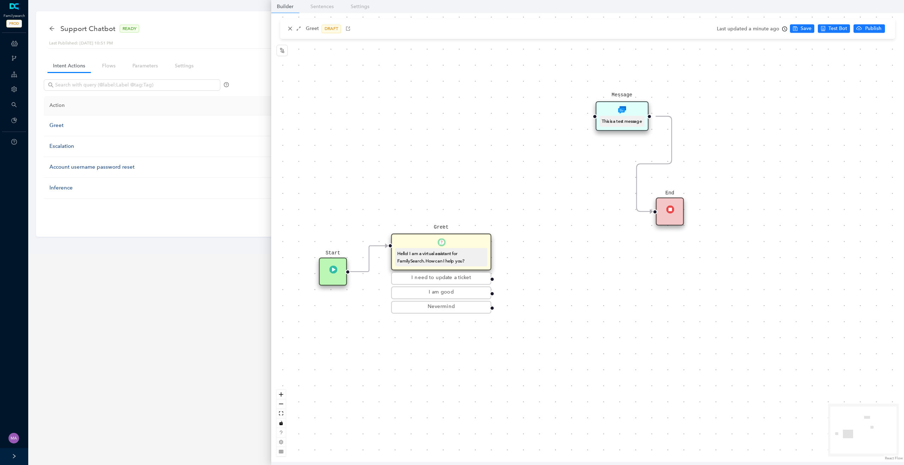
drag, startPoint x: 559, startPoint y: 244, endPoint x: 613, endPoint y: 114, distance: 140.7
click at [613, 113] on div "Message This is a test message" at bounding box center [622, 116] width 53 height 30
drag, startPoint x: 677, startPoint y: 212, endPoint x: 734, endPoint y: 113, distance: 114.9
click at [734, 113] on div "End" at bounding box center [730, 115] width 28 height 28
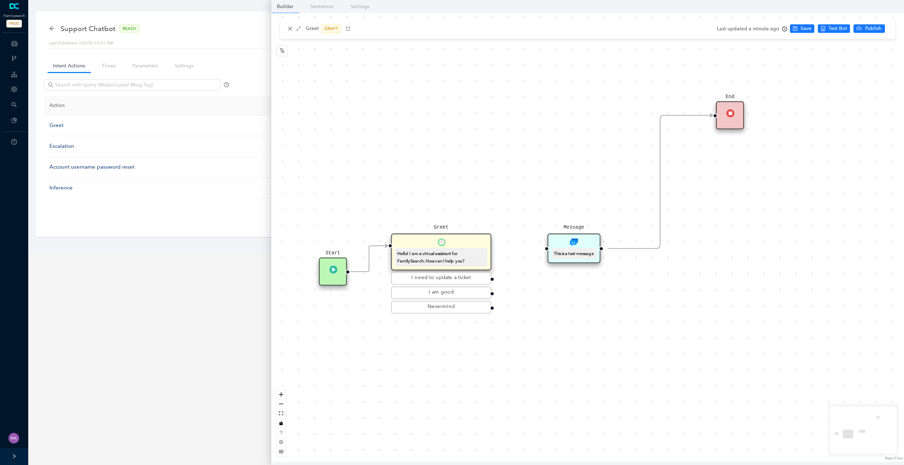
drag, startPoint x: 618, startPoint y: 114, endPoint x: 565, endPoint y: 250, distance: 145.8
click at [565, 250] on div "Message This is a test message" at bounding box center [573, 249] width 53 height 30
drag, startPoint x: 490, startPoint y: 280, endPoint x: 543, endPoint y: 251, distance: 59.9
click at [543, 251] on div "Start Greet Hello! I am a virtual assistant for FamilySearch. How can I help yo…" at bounding box center [587, 237] width 633 height 449
drag, startPoint x: 560, startPoint y: 245, endPoint x: 536, endPoint y: 245, distance: 24.0
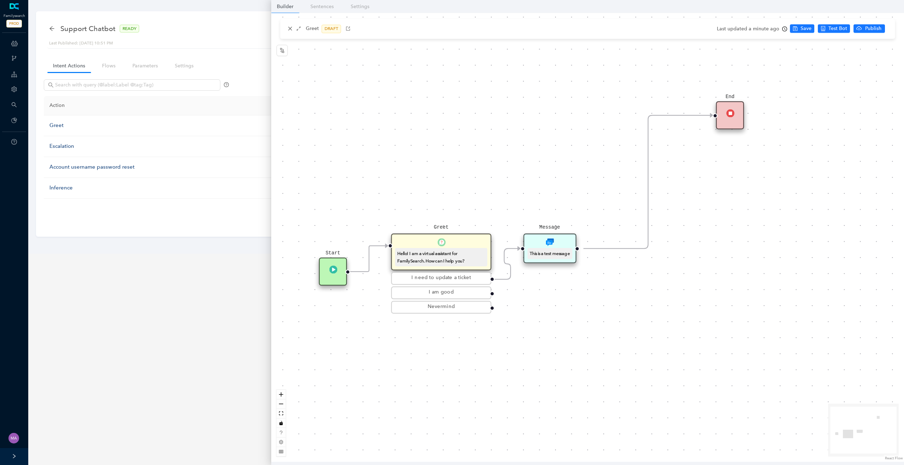
click at [536, 245] on div "Message This is a test message" at bounding box center [549, 249] width 53 height 30
click at [555, 248] on div "This is a test message" at bounding box center [550, 254] width 44 height 12
click at [561, 260] on div "Message This is a test message" at bounding box center [549, 249] width 53 height 30
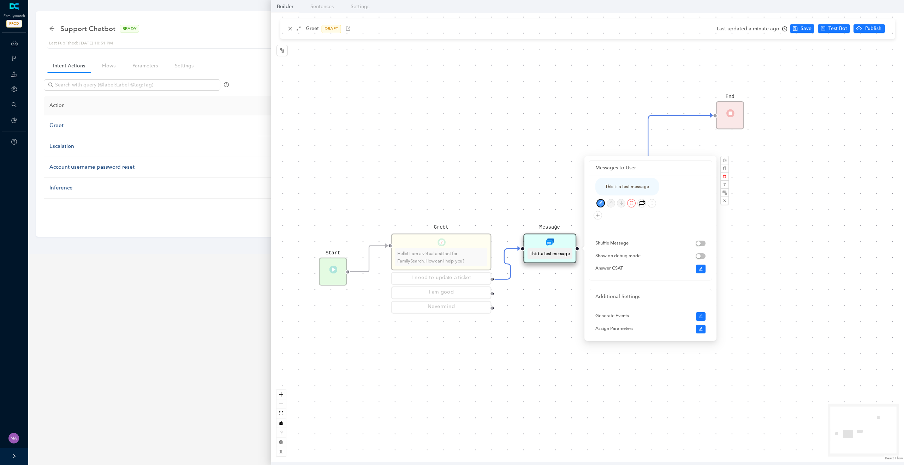
click at [599, 204] on icon "edit" at bounding box center [601, 203] width 5 height 5
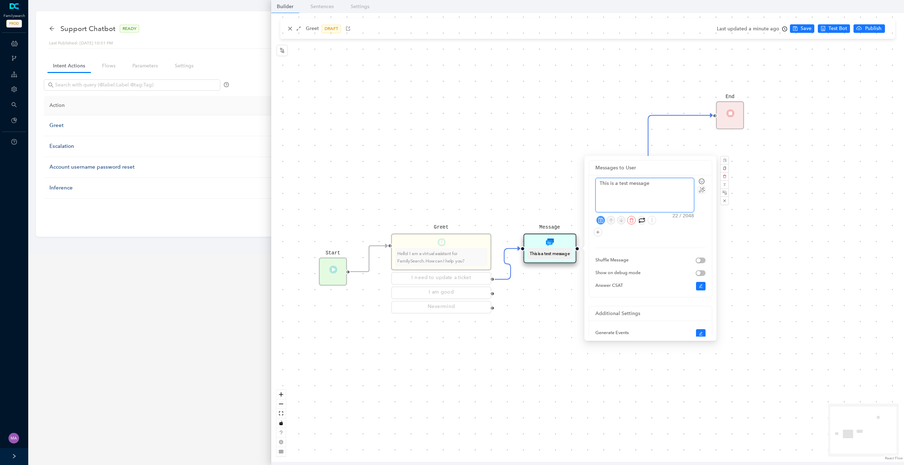
click at [622, 187] on textarea "This is a test message" at bounding box center [645, 195] width 98 height 34
type textarea "I"
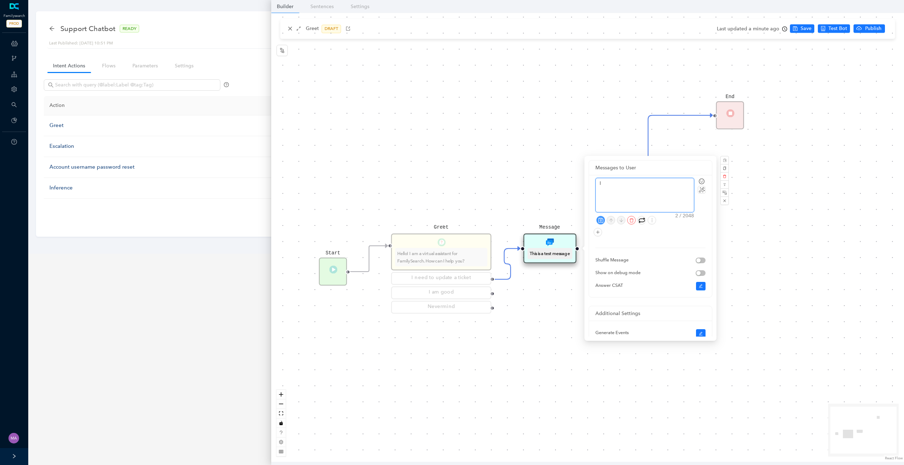
type textarea "I c"
type textarea "I ca"
type textarea "I can"
type textarea "I can h"
type textarea "I can he"
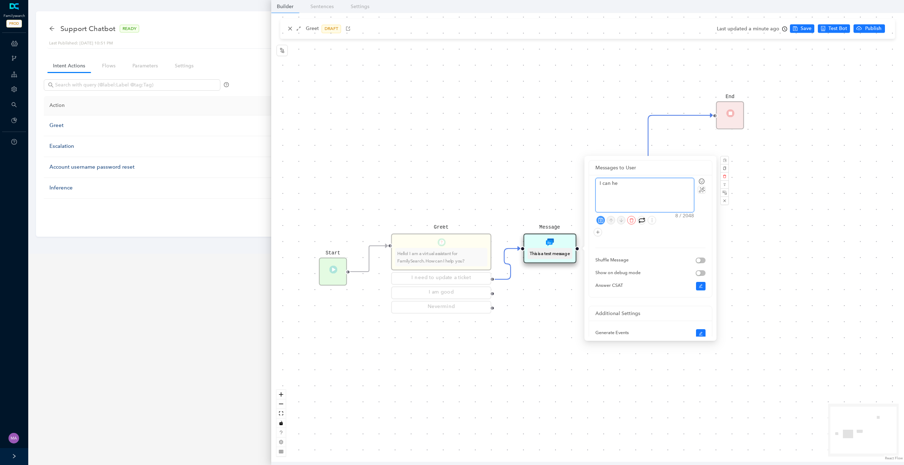
type textarea "I can hel"
type textarea "I can help"
type textarea "I can help y"
type textarea "I can help yo"
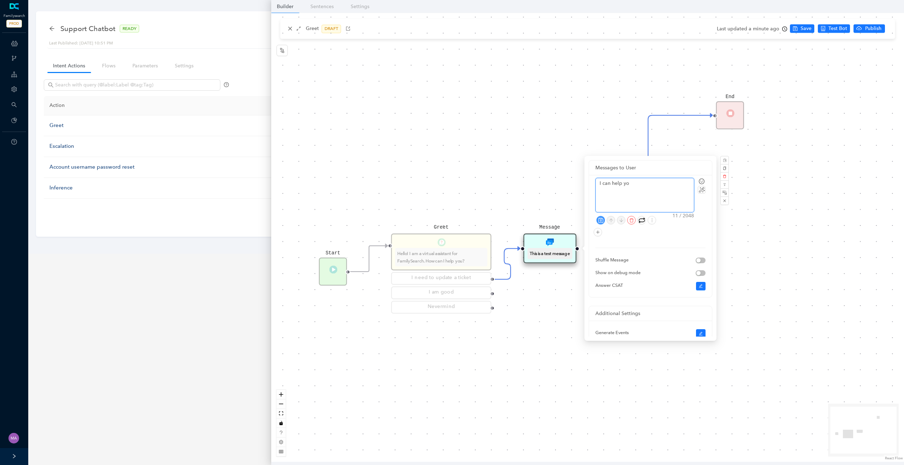
type textarea "I can help you"
type textarea "I can help you w"
type textarea "I can help you wi"
type textarea "I can help you wit"
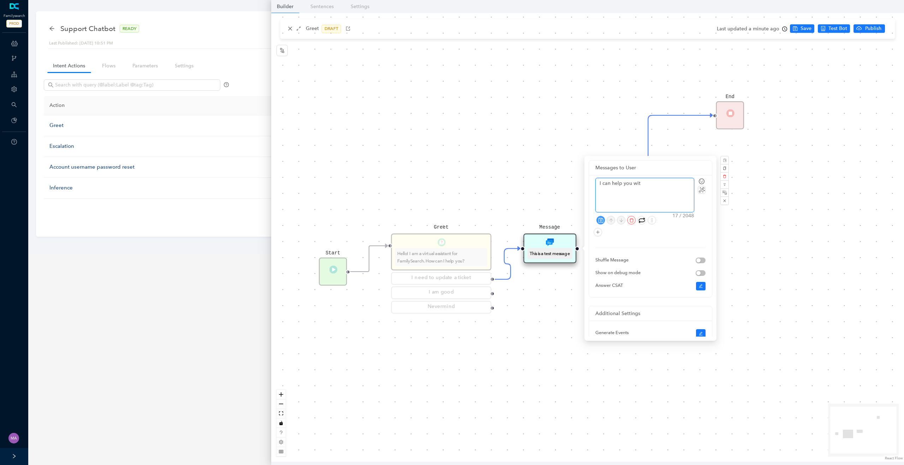
type textarea "I can help you with"
type textarea "I can help you with t"
type textarea "I can help you with th"
type textarea "I can help you with tha"
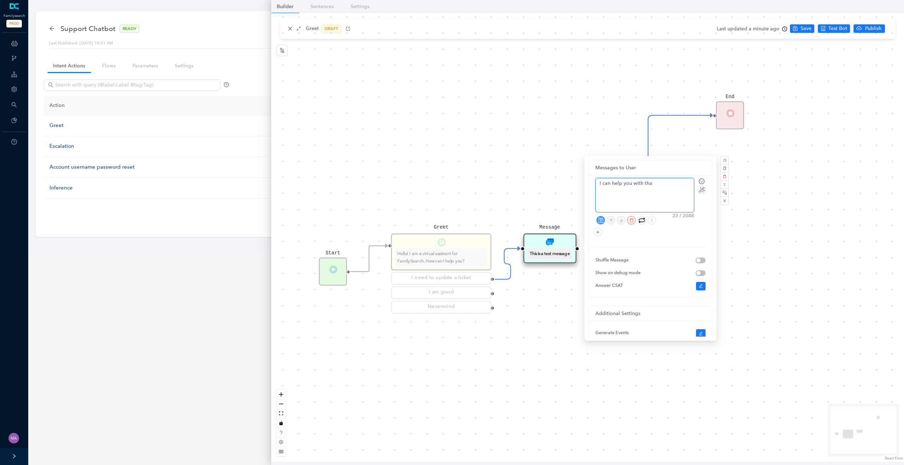
type textarea "I can help you with that"
type textarea "I can help you with that,"
type textarea "I can help you with that, c"
type textarea "I can help you with that, ca"
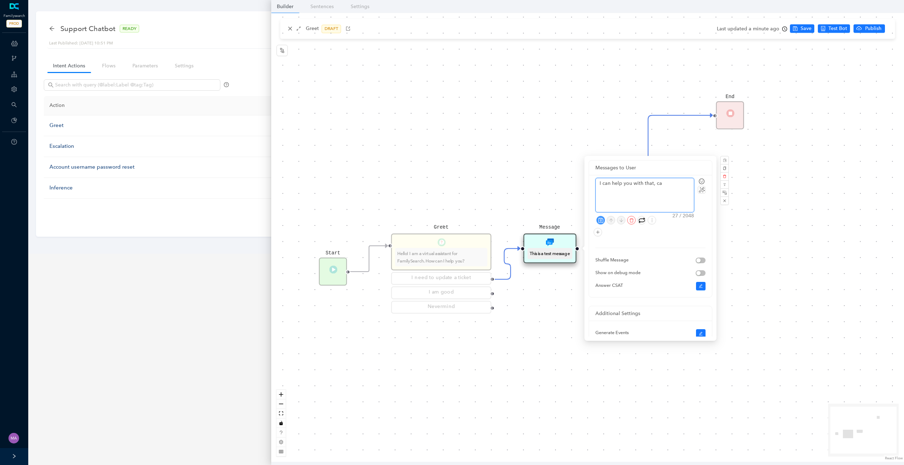
type textarea "I can help you with that, can"
type textarea "I can help you with that, cany"
type textarea "I can help you with that, canyo"
type textarea "I can help you with that, canyou"
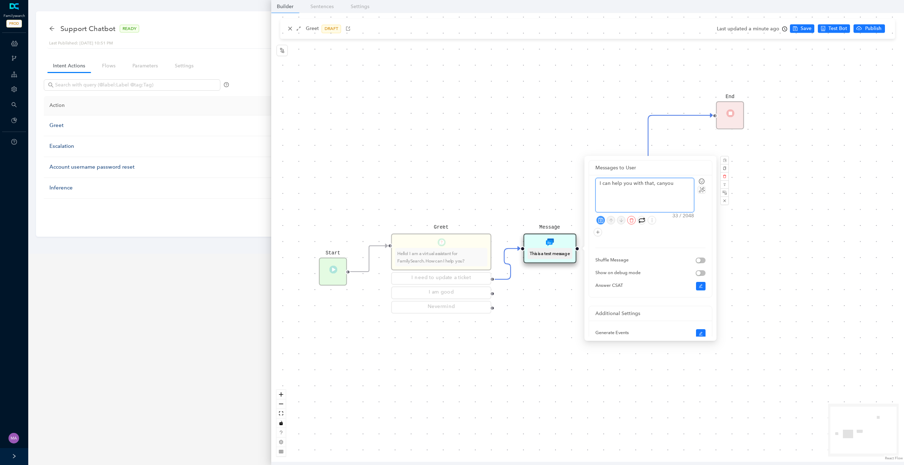
type textarea "I can help you with that, canyou p"
type textarea "I can help you with that, canyou pr"
click at [661, 183] on textarea "I can help you with that, canyou pr" at bounding box center [645, 195] width 98 height 34
type textarea "I can help you with that, can you pr"
click at [679, 186] on textarea "I can help you with that, can you pr" at bounding box center [645, 195] width 98 height 34
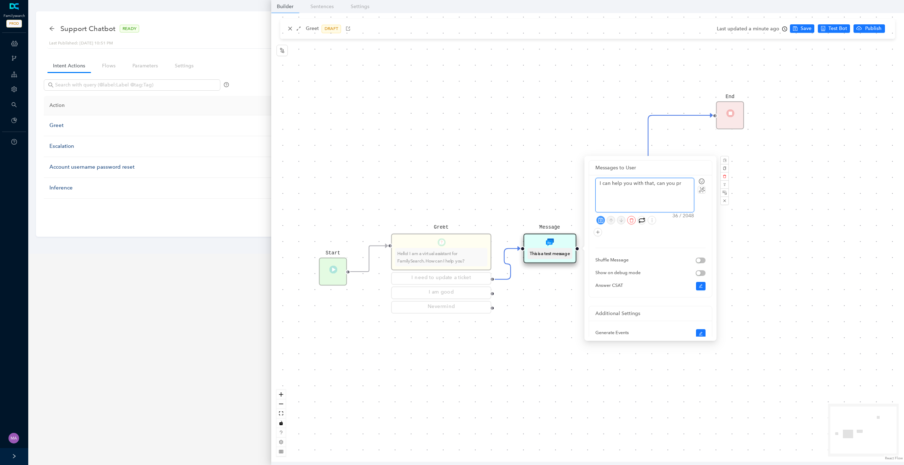
type textarea "I can help you with that, can you pro"
type textarea "I can help you with that, can you prov"
type textarea "I can help you with that, can you provi"
type textarea "I can help you with that, can you provid"
type textarea "I can help you with that, can you provide"
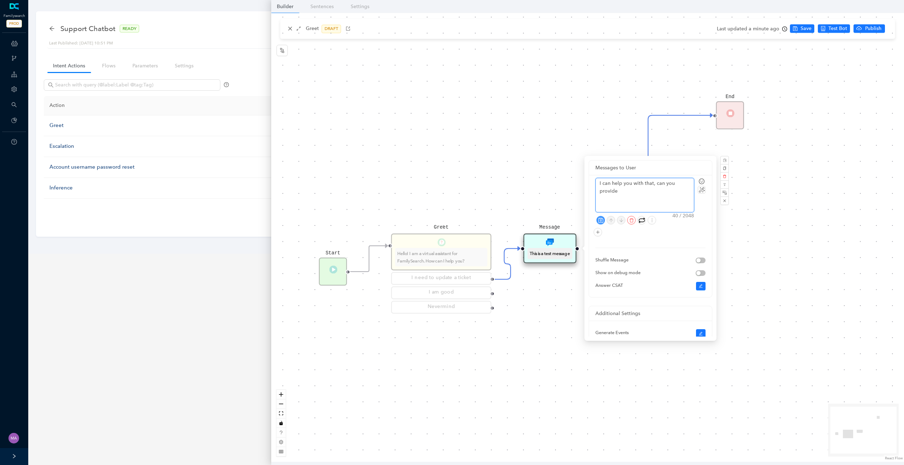
type textarea "I can help you with that, can you provide"
type textarea "I can help you with that, can you provide y"
type textarea "I can help you with that, can you provide yo"
type textarea "I can help you with that, can you provide you"
type textarea "I can help you with that, can you provide your"
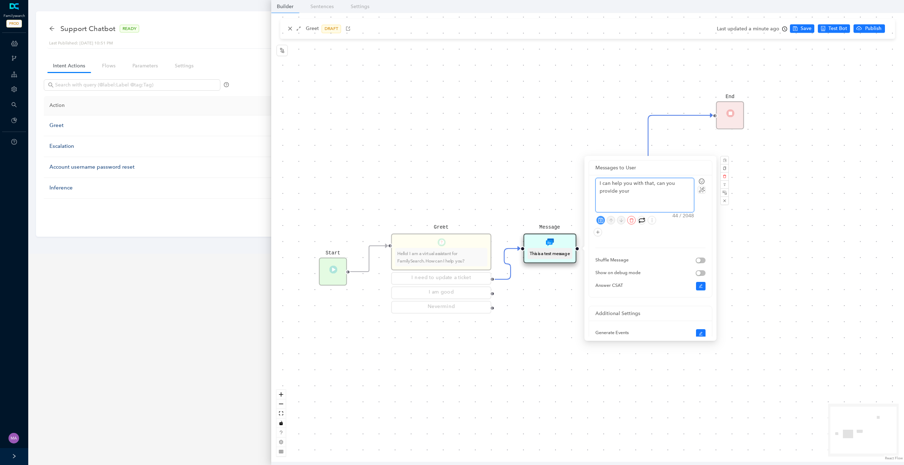
type textarea "I can help you with that, can you provide your"
type textarea "I can help you with that, can you provide your t"
type textarea "I can help you with that, can you provide your ti"
type textarea "I can help you with that, can you provide your tic"
type textarea "I can help you with that, can you provide your tick"
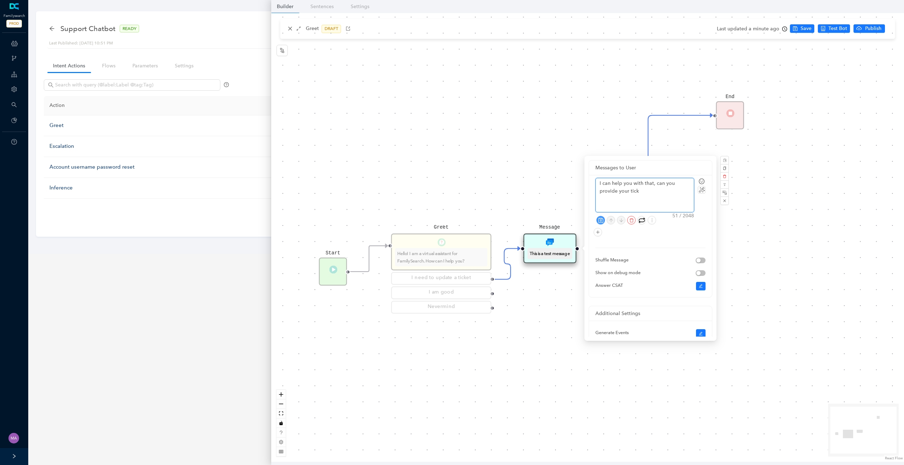
type textarea "I can help you with that, can you provide your ticke"
type textarea "I can help you with that, can you provide your ticket"
type textarea "I can help you with that, can you provide your ticket t"
type textarea "I can help you with that, can you provide your ticket"
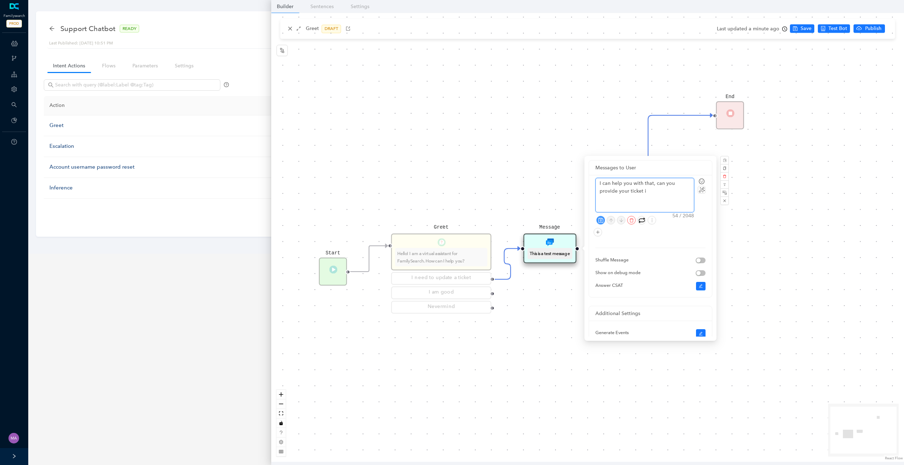
type textarea "I can help you with that, can you provide your ticket id"
type textarea "I can help you with that, can you provide your ticket id?"
click at [604, 222] on div at bounding box center [650, 220] width 109 height 8
click at [600, 222] on icon "save" at bounding box center [600, 220] width 5 height 5
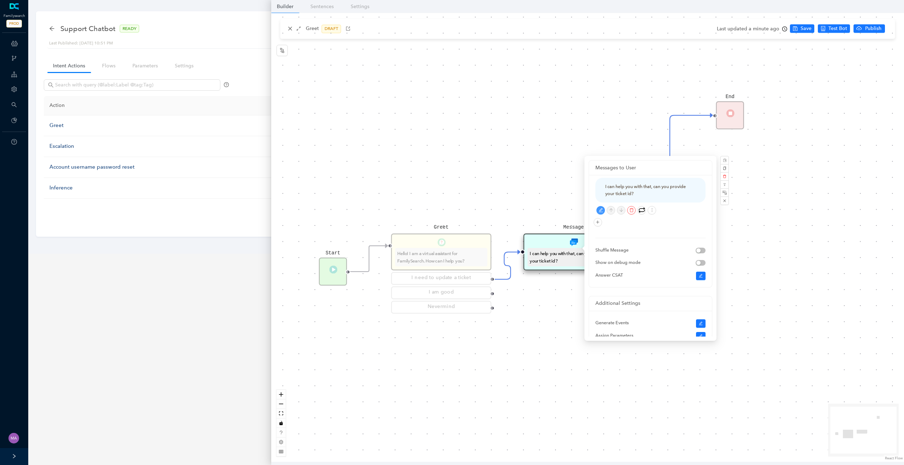
click at [534, 193] on div "Start Greet Hello! I am a virtual assistant for FamilySearch. How can I help yo…" at bounding box center [587, 237] width 633 height 449
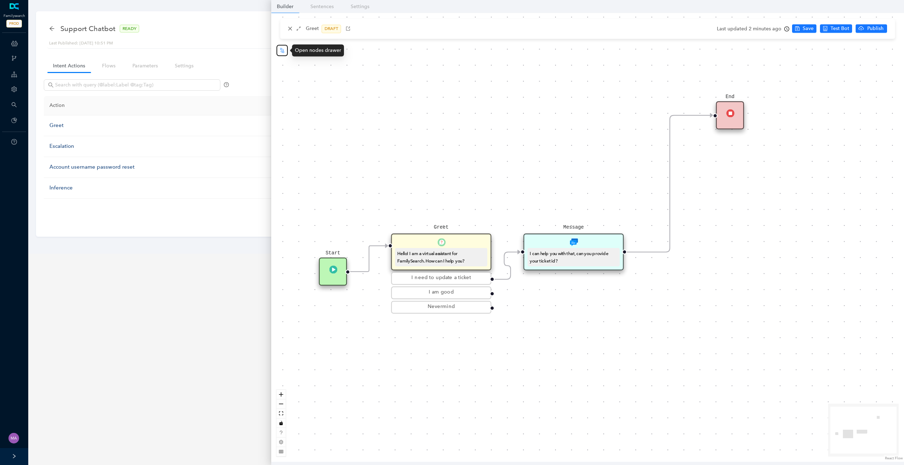
click at [280, 53] on icon "node-index" at bounding box center [282, 51] width 6 height 6
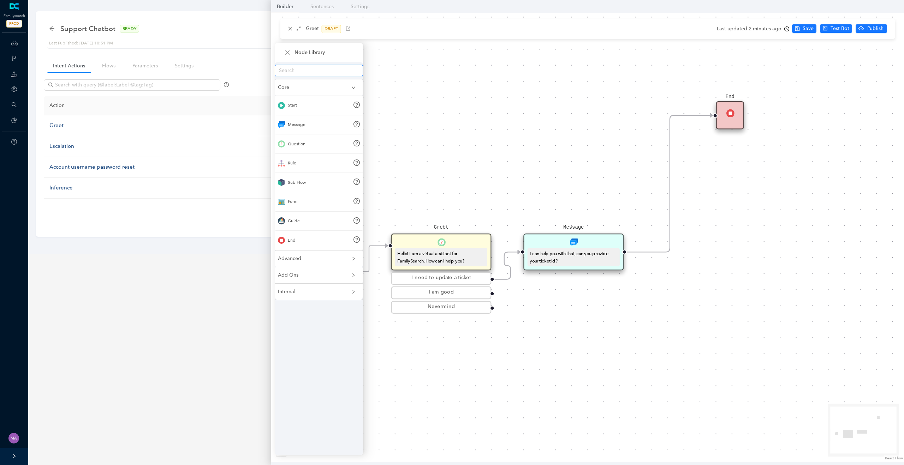
click at [304, 71] on input "text" at bounding box center [316, 71] width 74 height 8
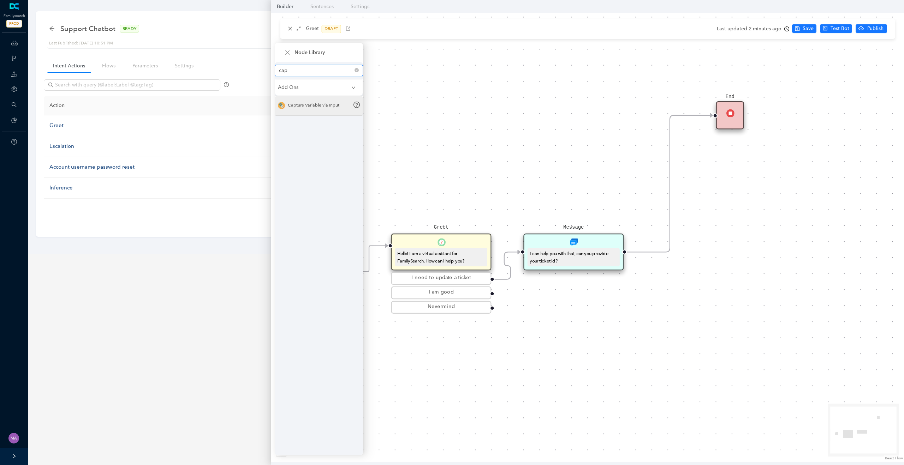
type input "cap"
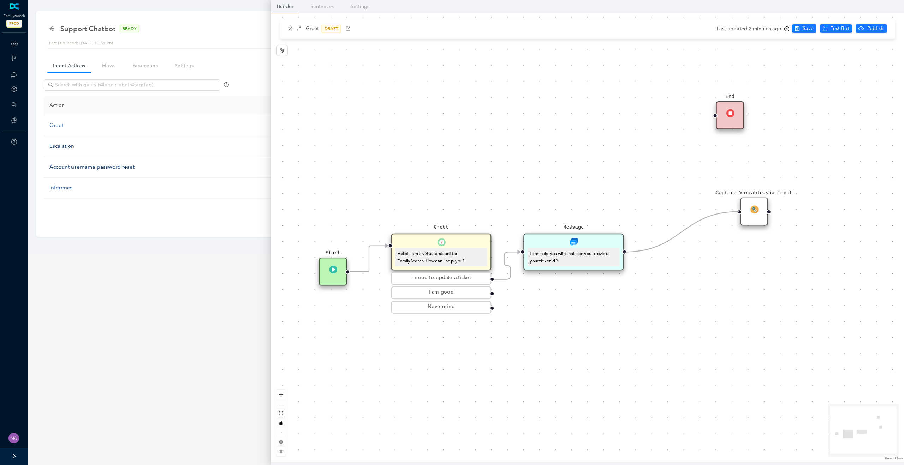
drag, startPoint x: 707, startPoint y: 117, endPoint x: 741, endPoint y: 213, distance: 102.6
drag, startPoint x: 751, startPoint y: 212, endPoint x: 692, endPoint y: 224, distance: 60.1
click at [692, 224] on img at bounding box center [694, 221] width 8 height 8
drag, startPoint x: 709, startPoint y: 224, endPoint x: 717, endPoint y: 120, distance: 103.7
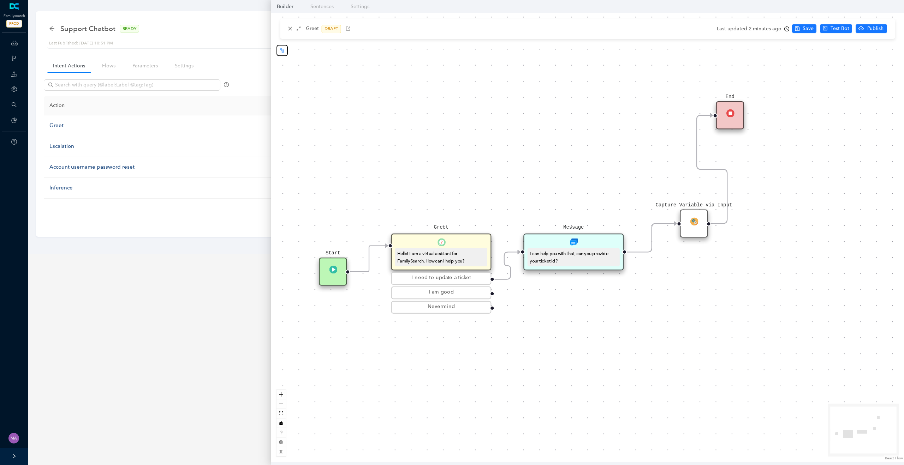
click at [282, 52] on icon "node-index" at bounding box center [282, 50] width 4 height 5
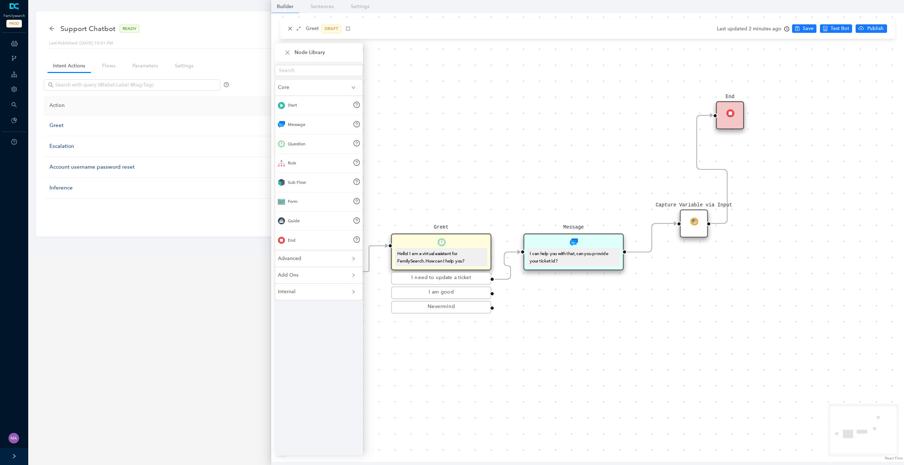
click at [352, 276] on icon "collapsed" at bounding box center [353, 275] width 4 height 4
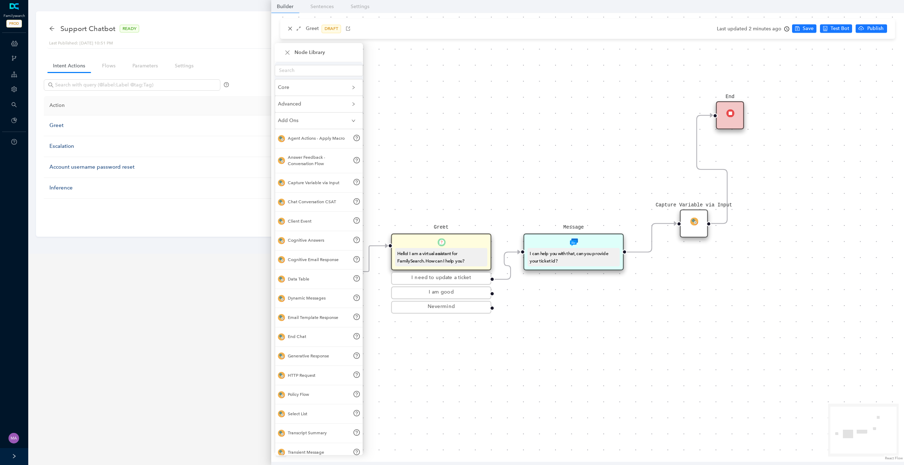
click at [446, 140] on div "Start Greet Hello! I am a virtual assistant for FamilySearch. How can I help yo…" at bounding box center [587, 237] width 633 height 449
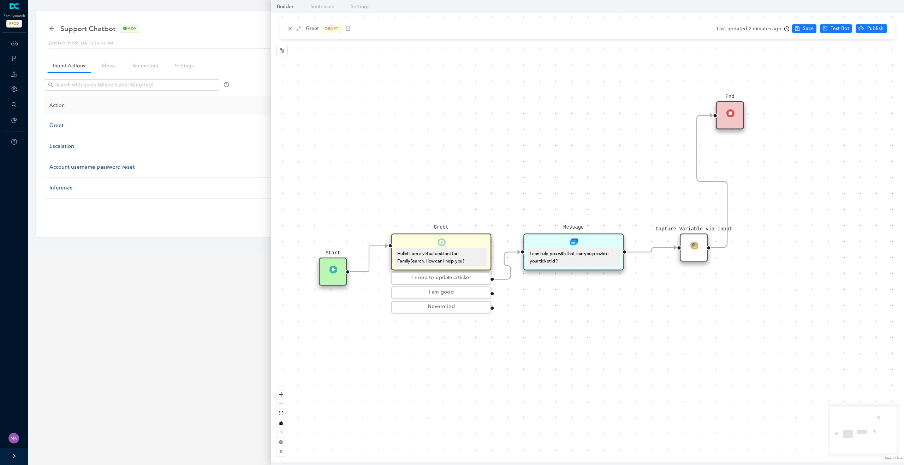
drag, startPoint x: 700, startPoint y: 232, endPoint x: 700, endPoint y: 255, distance: 23.3
click at [700, 255] on div "Capture Variable via Input" at bounding box center [694, 248] width 28 height 28
click at [692, 256] on div "Capture Variable via Input" at bounding box center [694, 248] width 28 height 28
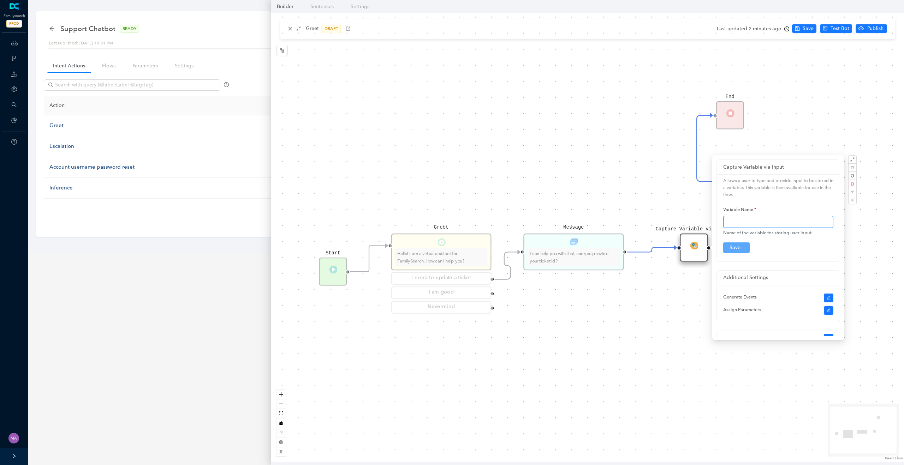
click at [741, 221] on input "text" at bounding box center [778, 222] width 110 height 12
type input "ticketId"
click at [744, 248] on button "Submit" at bounding box center [736, 248] width 26 height 11
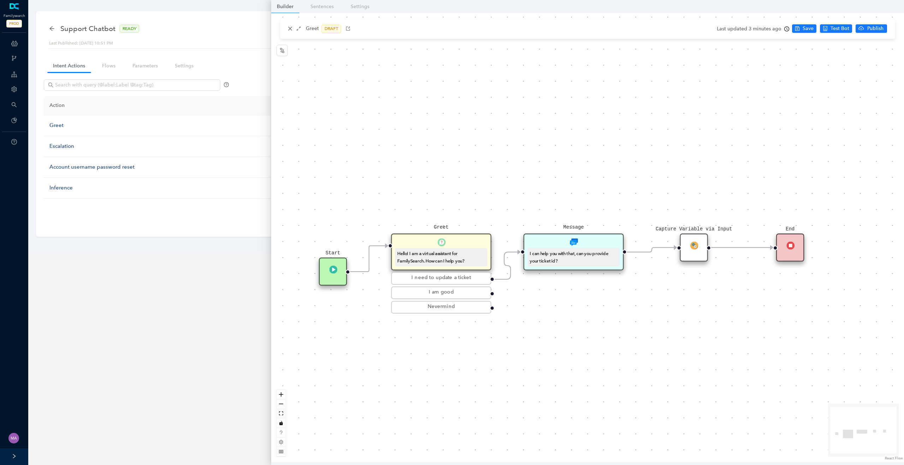
drag, startPoint x: 738, startPoint y: 112, endPoint x: 803, endPoint y: 242, distance: 145.8
click at [803, 242] on div "End" at bounding box center [790, 248] width 28 height 28
click at [283, 54] on button "button" at bounding box center [281, 50] width 11 height 11
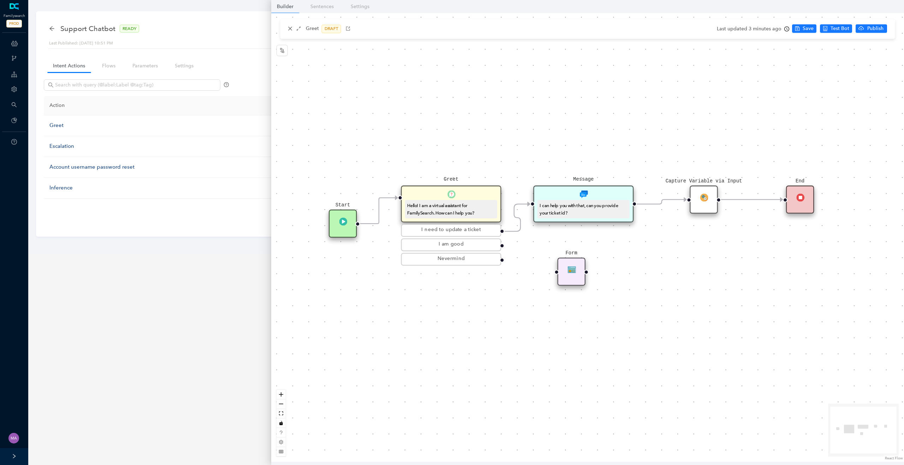
drag, startPoint x: 606, startPoint y: 316, endPoint x: 616, endPoint y: 268, distance: 48.7
click at [616, 268] on div "Start Greet Hello! I am a virtual assistant for FamilySearch. How can I help yo…" at bounding box center [587, 237] width 633 height 449
drag, startPoint x: 570, startPoint y: 273, endPoint x: 593, endPoint y: 256, distance: 28.1
click at [593, 256] on img at bounding box center [595, 258] width 8 height 8
drag, startPoint x: 503, startPoint y: 246, endPoint x: 577, endPoint y: 263, distance: 76.1
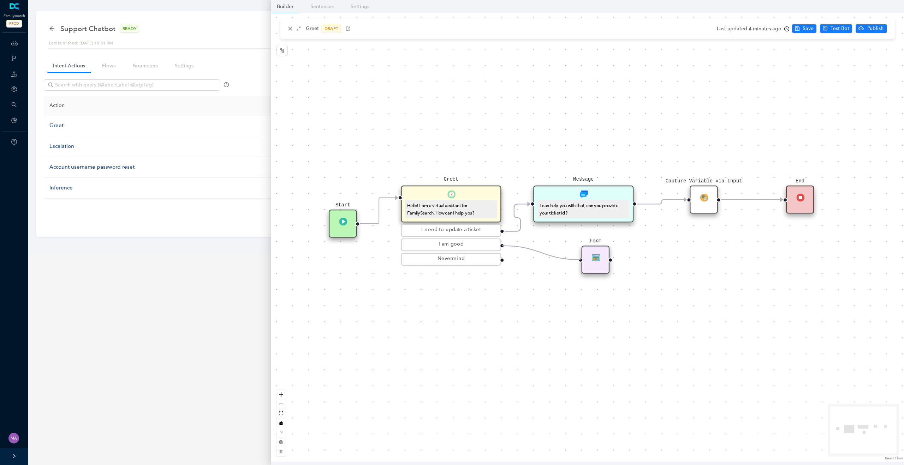
click at [577, 263] on div "Start Greet Hello! I am a virtual assistant for FamilySearch. How can I help yo…" at bounding box center [587, 237] width 633 height 449
click at [611, 261] on div at bounding box center [610, 259] width 5 height 5
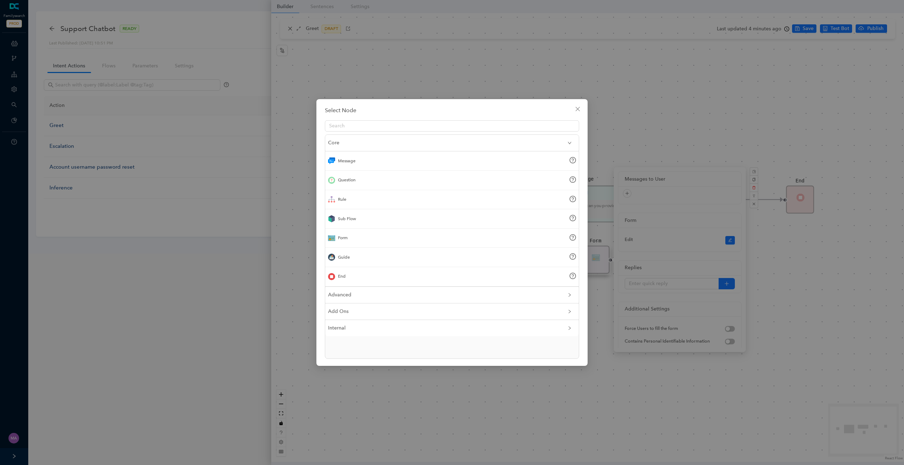
click at [615, 261] on div "Select Node Core Message Question Rule Sub Flow Form Guide End Advanced Add Ons…" at bounding box center [452, 232] width 904 height 465
click at [668, 93] on div "Select Node Core Message Question Rule Sub Flow Form Guide End Advanced Add Ons…" at bounding box center [452, 232] width 904 height 465
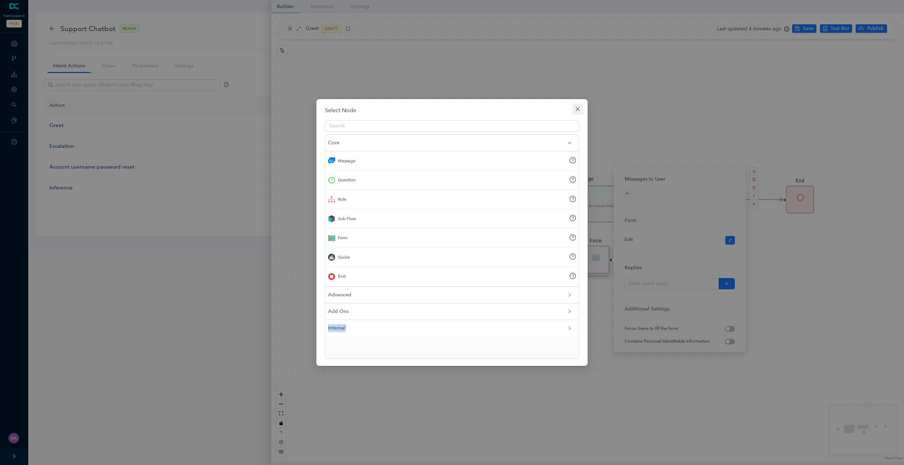
click at [579, 106] on button "Close" at bounding box center [577, 108] width 11 height 11
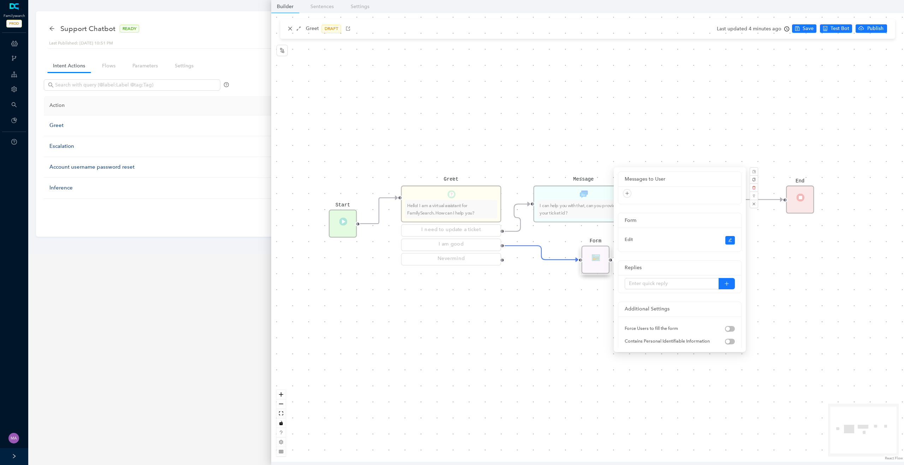
click at [636, 102] on div "Start Greet Hello! I am a virtual assistant for FamilySearch. How can I help yo…" at bounding box center [587, 237] width 633 height 449
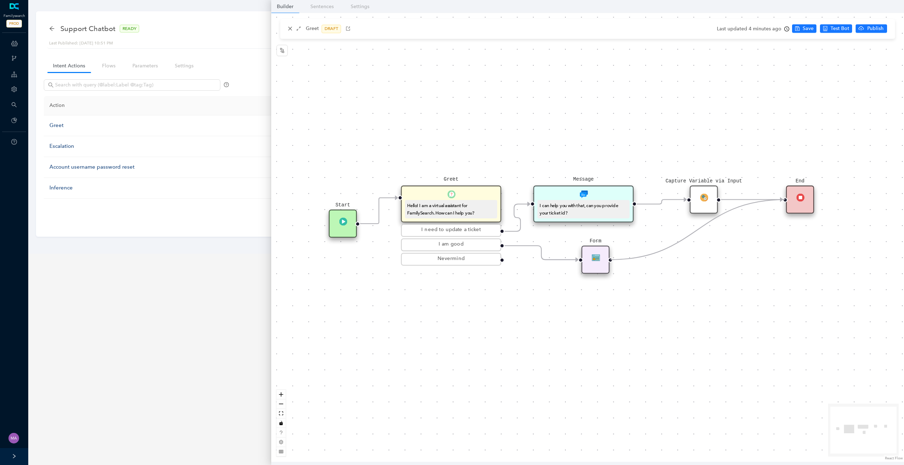
drag, startPoint x: 611, startPoint y: 260, endPoint x: 788, endPoint y: 207, distance: 185.7
drag, startPoint x: 709, startPoint y: 201, endPoint x: 698, endPoint y: 176, distance: 27.5
click at [698, 176] on div "Capture Variable via Input" at bounding box center [692, 176] width 28 height 28
click at [590, 261] on div "Form" at bounding box center [596, 260] width 28 height 28
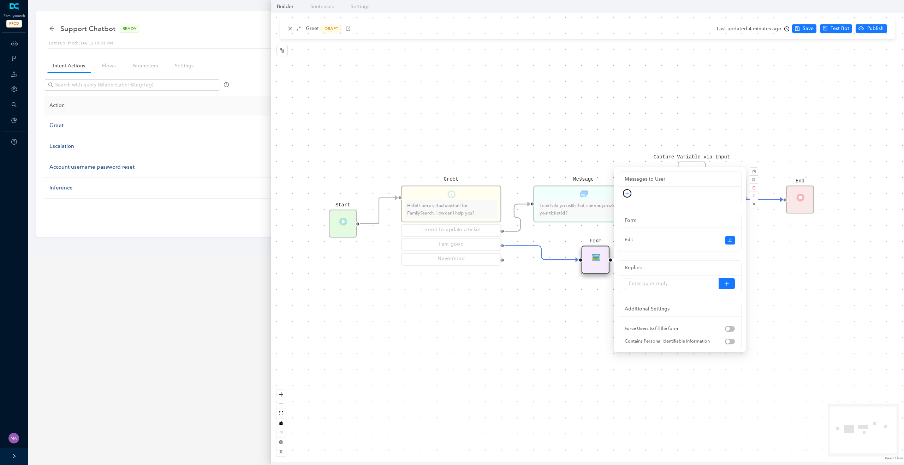
click at [629, 194] on button "button" at bounding box center [627, 193] width 8 height 8
click at [623, 207] on link "Text" at bounding box center [615, 206] width 14 height 8
click at [648, 198] on textarea at bounding box center [674, 207] width 98 height 34
type textarea "P"
type textarea "Ple"
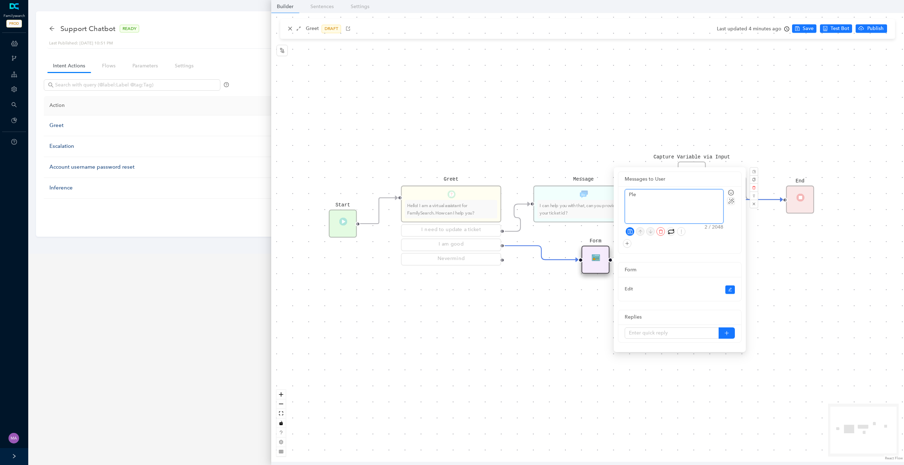
type textarea "Plea"
type textarea "Pleas"
type textarea "Please"
type textarea "Please i"
click at [630, 234] on icon "save" at bounding box center [629, 231] width 5 height 5
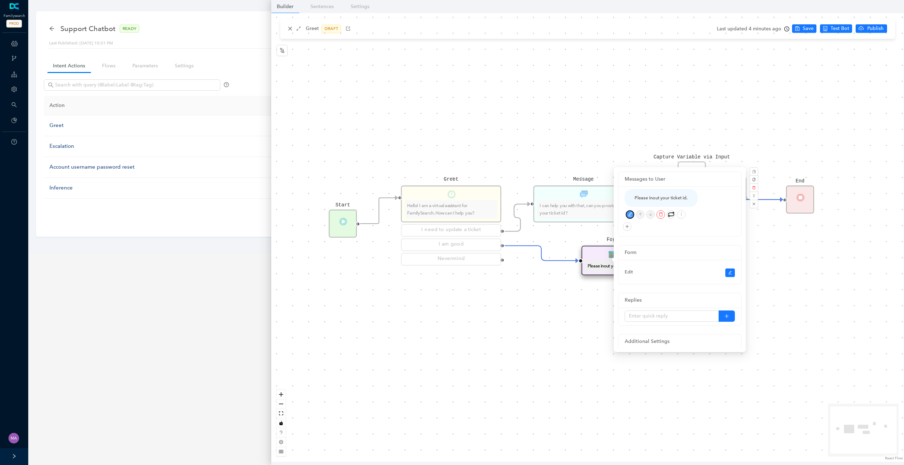
click at [633, 214] on button "button" at bounding box center [630, 214] width 8 height 8
click at [652, 194] on textarea "Please inout your ticket id." at bounding box center [674, 207] width 98 height 34
click at [630, 231] on icon "save" at bounding box center [629, 231] width 5 height 5
click at [731, 261] on icon "edit" at bounding box center [730, 261] width 4 height 4
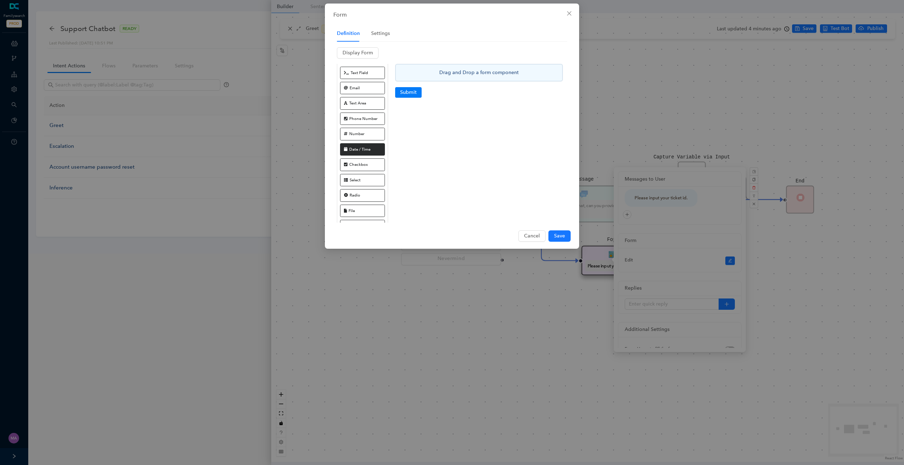
scroll to position [36, 0]
drag, startPoint x: 368, startPoint y: 152, endPoint x: 430, endPoint y: 73, distance: 100.3
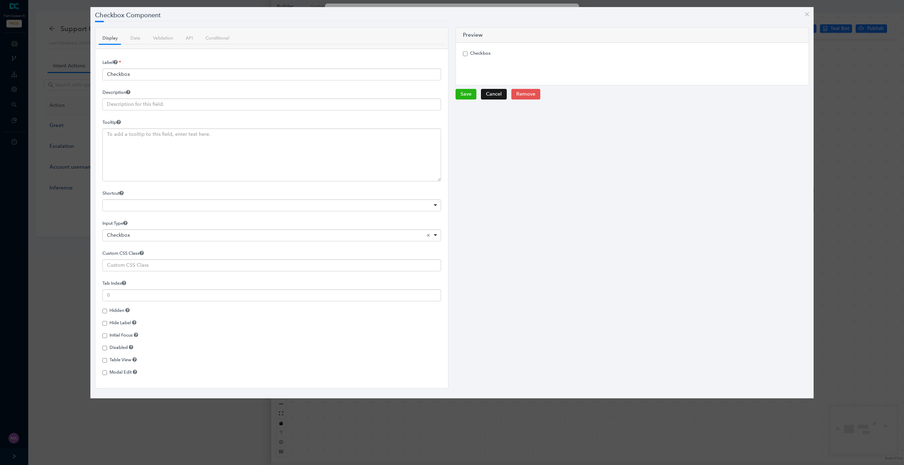
click at [492, 97] on button "Cancel" at bounding box center [494, 94] width 26 height 11
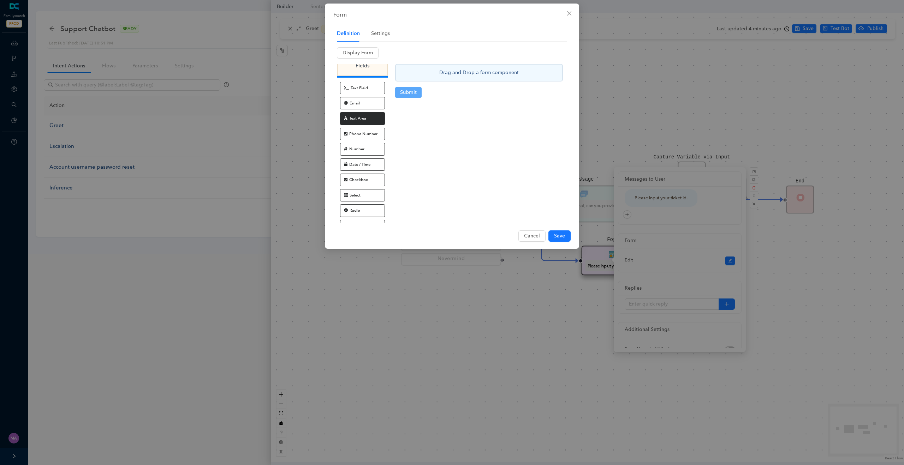
scroll to position [10, 0]
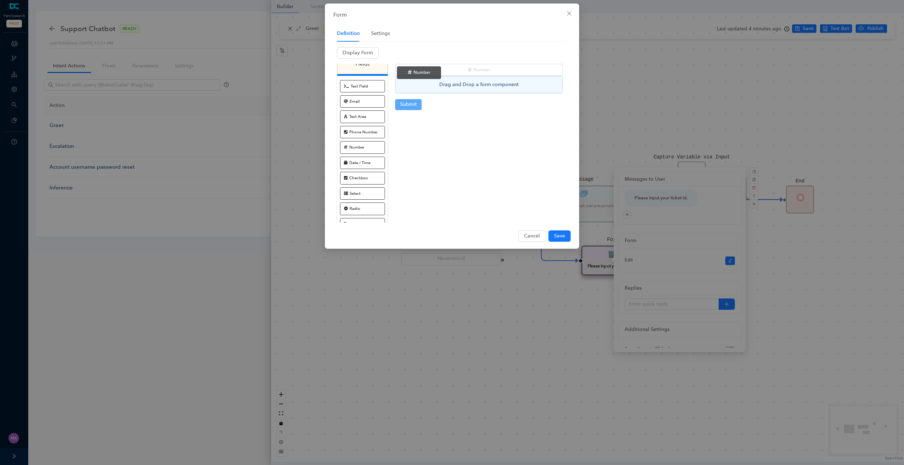
drag, startPoint x: 357, startPoint y: 147, endPoint x: 415, endPoint y: 72, distance: 95.1
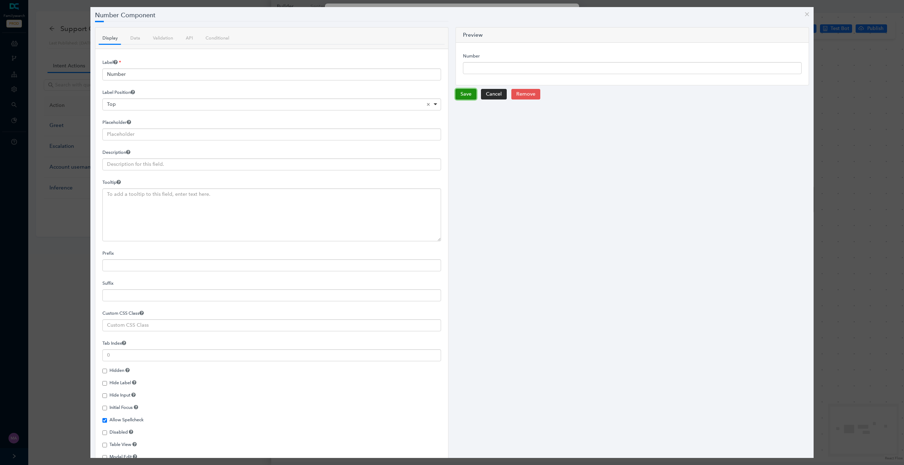
click at [469, 95] on button "Save" at bounding box center [466, 94] width 21 height 11
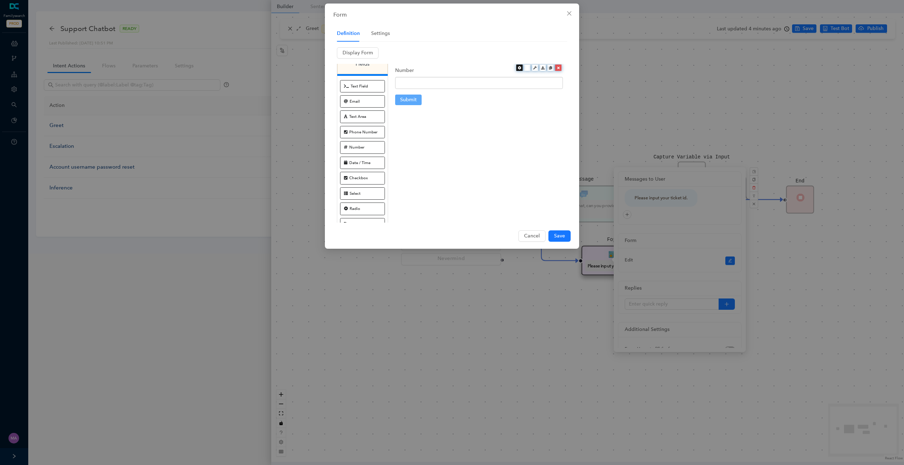
click at [519, 69] on icon at bounding box center [520, 68] width 4 height 4
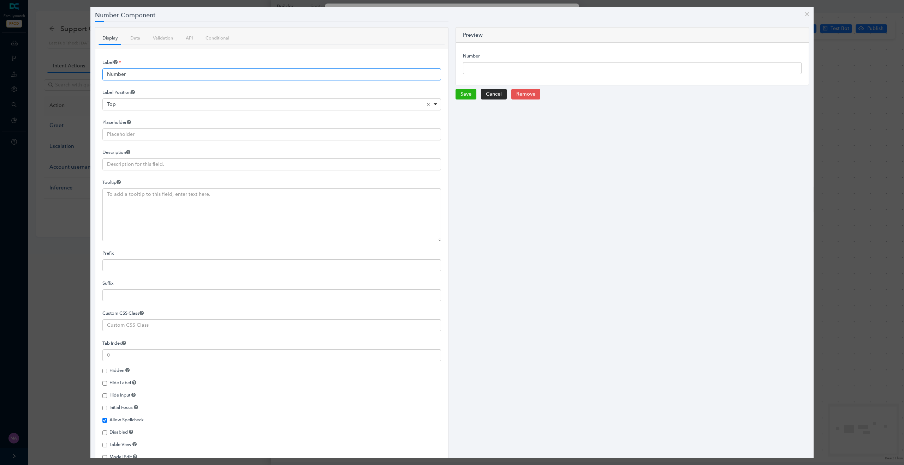
click at [156, 74] on input "Number" at bounding box center [271, 75] width 339 height 12
click at [472, 96] on button "Save" at bounding box center [466, 94] width 21 height 11
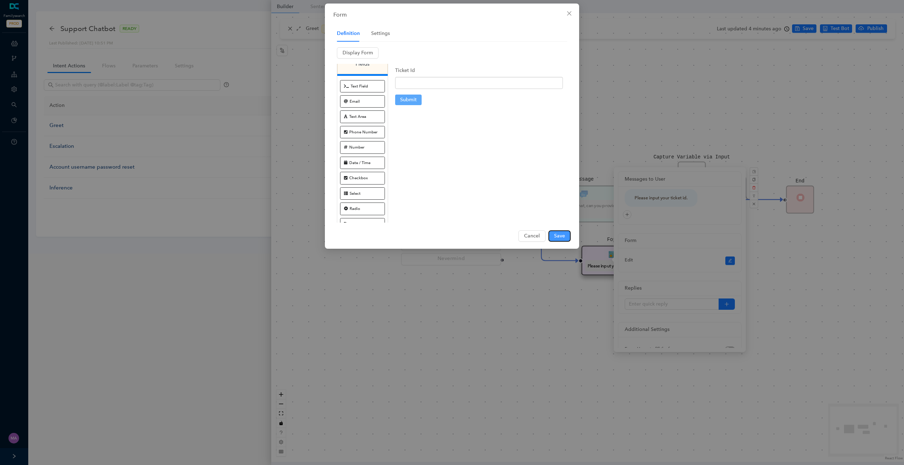
click at [561, 238] on span "Save" at bounding box center [559, 236] width 11 height 8
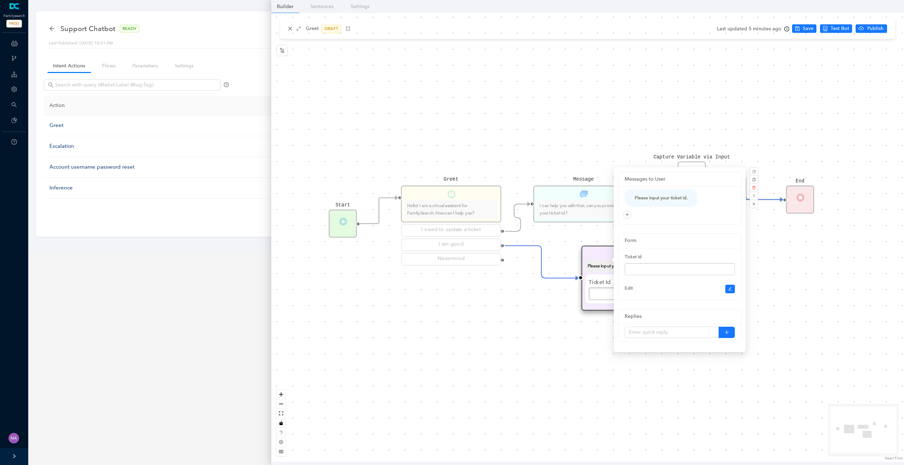
click at [541, 341] on div "Start Greet Hello! I am a virtual assistant for FamilySearch. How can I help yo…" at bounding box center [587, 237] width 633 height 449
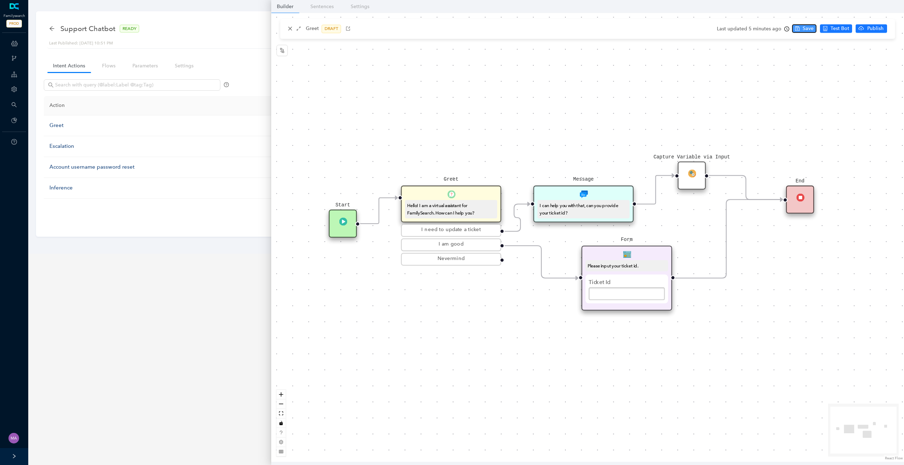
click at [804, 28] on span "Save" at bounding box center [808, 29] width 11 height 8
click at [848, 30] on span "Test Bot" at bounding box center [850, 29] width 19 height 8
drag, startPoint x: 695, startPoint y: 175, endPoint x: 706, endPoint y: 164, distance: 16.0
click at [706, 164] on img at bounding box center [704, 161] width 8 height 8
click at [708, 165] on div "Capture Variable via Input" at bounding box center [704, 164] width 28 height 28
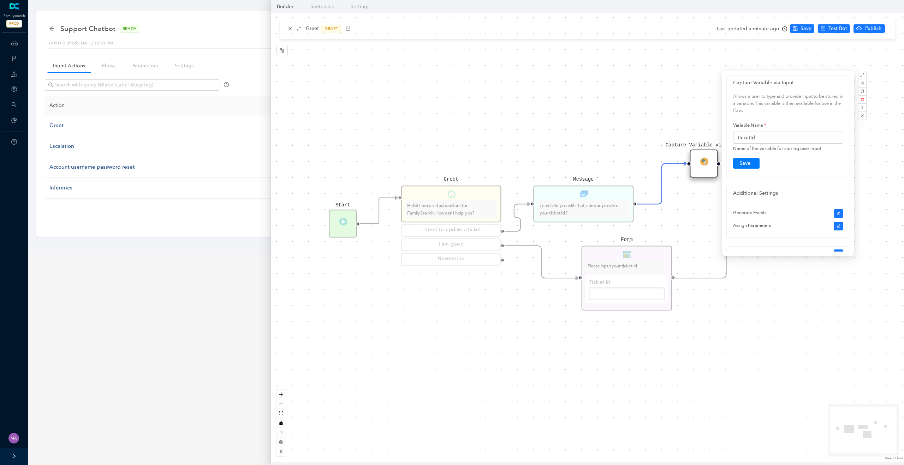
click at [650, 121] on div "Start Greet Hello! I am a virtual assistant for FamilySearch. How can I help yo…" at bounding box center [587, 237] width 633 height 449
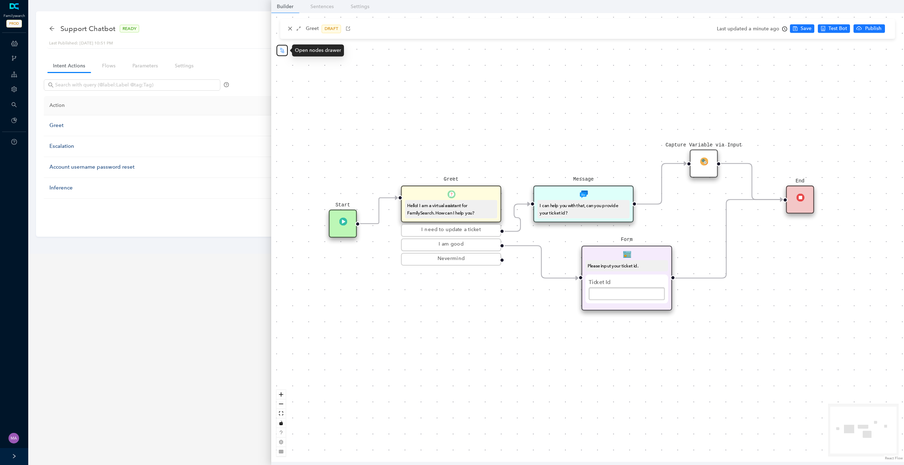
click at [282, 49] on icon "node-index" at bounding box center [282, 50] width 4 height 5
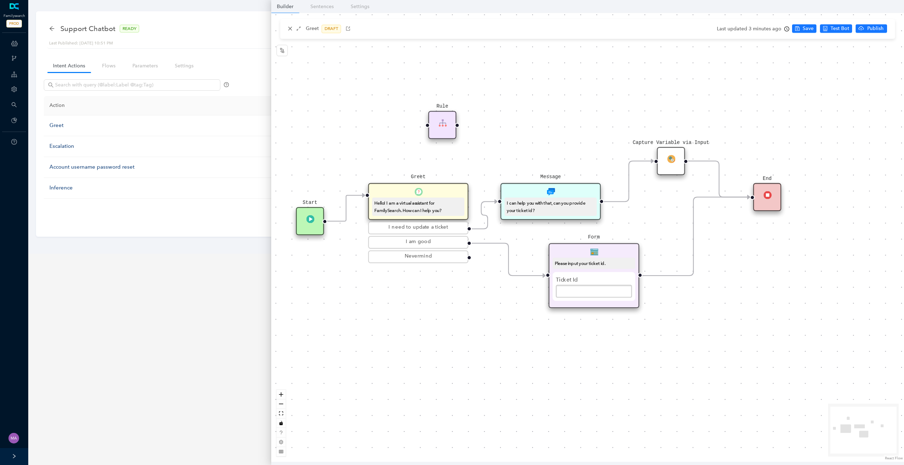
drag, startPoint x: 594, startPoint y: 106, endPoint x: 564, endPoint y: 102, distance: 30.6
click at [564, 102] on div "Start Greet Hello! I am a virtual assistant for FamilySearch. How can I help yo…" at bounding box center [587, 237] width 633 height 449
drag, startPoint x: 447, startPoint y: 127, endPoint x: 500, endPoint y: 142, distance: 55.0
click at [501, 143] on div "Rule" at bounding box center [493, 136] width 28 height 28
drag, startPoint x: 495, startPoint y: 136, endPoint x: 510, endPoint y: 325, distance: 189.8
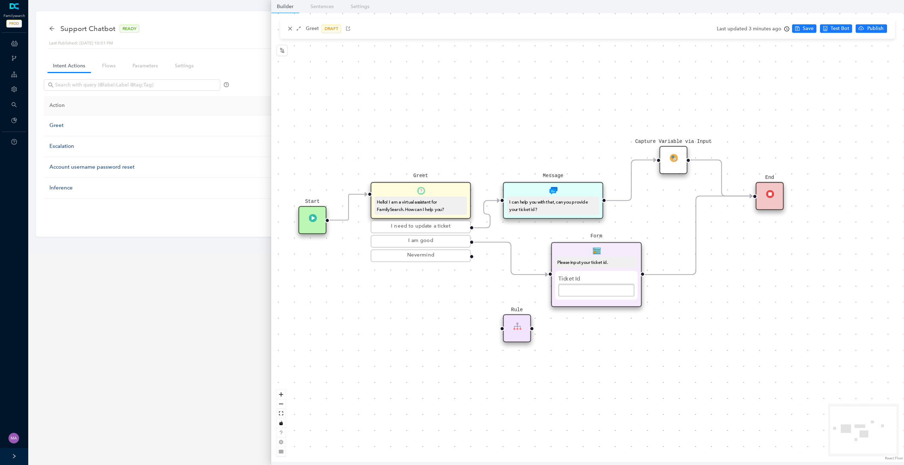
click at [510, 325] on div "Rule" at bounding box center [517, 329] width 28 height 28
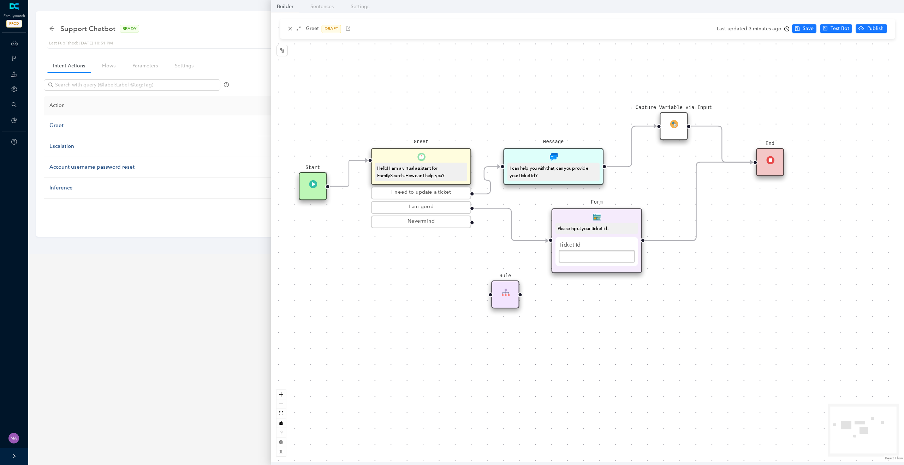
drag, startPoint x: 548, startPoint y: 247, endPoint x: 564, endPoint y: 151, distance: 97.1
click at [564, 151] on div "Start Greet Hello! I am a virtual assistant for FamilySearch. How can I help yo…" at bounding box center [587, 237] width 633 height 449
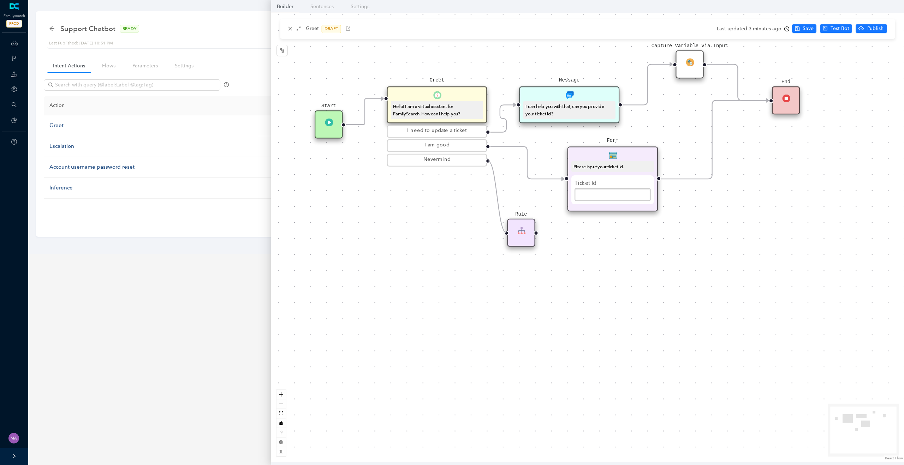
drag, startPoint x: 488, startPoint y: 160, endPoint x: 502, endPoint y: 230, distance: 71.1
click at [502, 230] on div "Start Greet Hello! I am a virtual assistant for FamilySearch. How can I help yo…" at bounding box center [587, 237] width 633 height 449
drag, startPoint x: 513, startPoint y: 230, endPoint x: 518, endPoint y: 245, distance: 15.6
click at [518, 245] on div "Rule" at bounding box center [521, 245] width 28 height 28
click at [519, 240] on img at bounding box center [521, 242] width 8 height 8
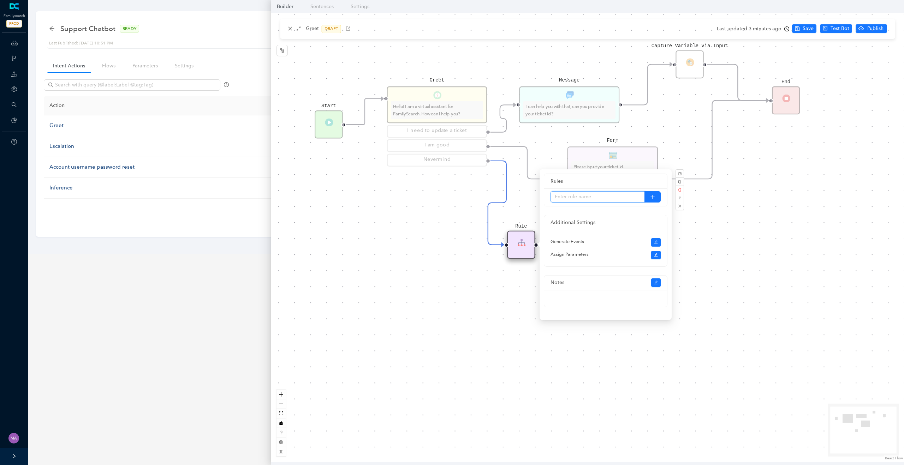
click at [632, 198] on input "text" at bounding box center [597, 196] width 94 height 11
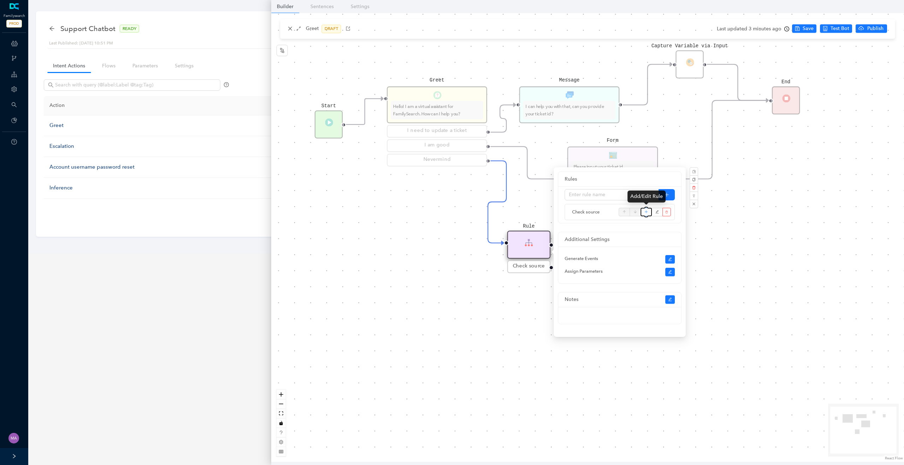
click at [644, 210] on icon "plus" at bounding box center [646, 212] width 4 height 11
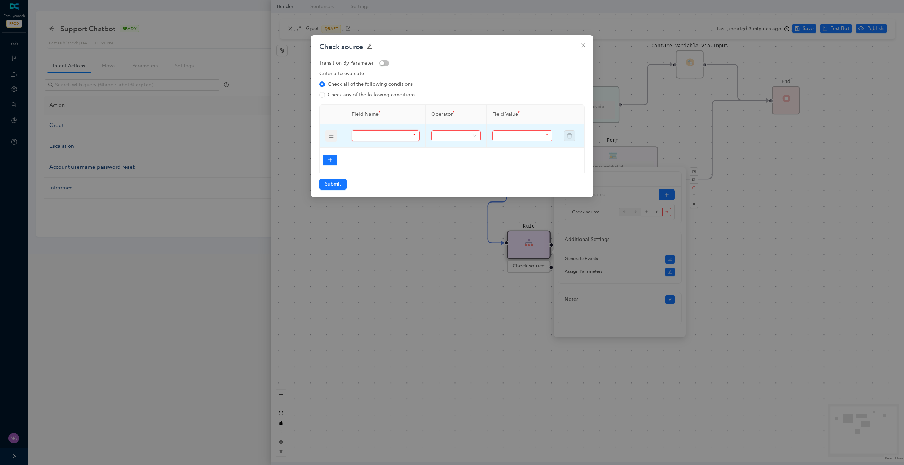
click at [393, 137] on input "text" at bounding box center [384, 136] width 56 height 8
click at [449, 138] on span at bounding box center [455, 136] width 41 height 11
click at [450, 157] on div "Equals" at bounding box center [456, 161] width 38 height 8
click at [510, 136] on input "text" at bounding box center [520, 136] width 48 height 8
click at [466, 139] on span "Equals" at bounding box center [455, 136] width 41 height 11
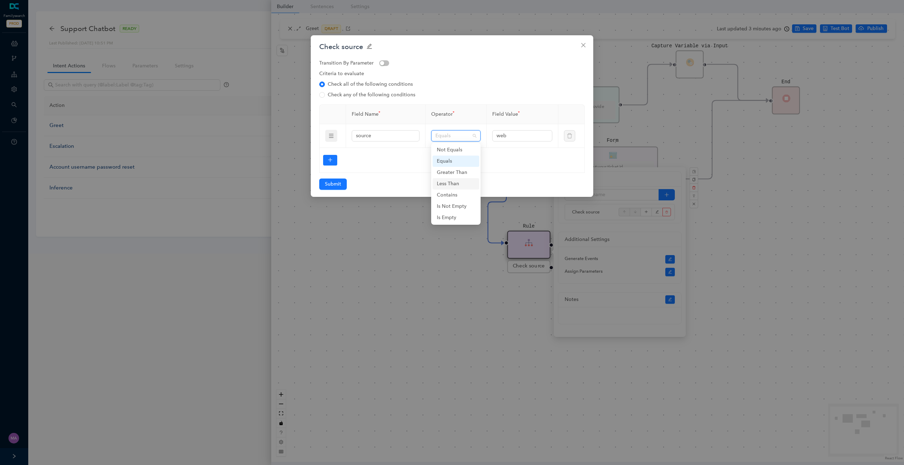
click at [399, 169] on div at bounding box center [452, 160] width 266 height 25
click at [331, 184] on span "Submit" at bounding box center [333, 184] width 16 height 8
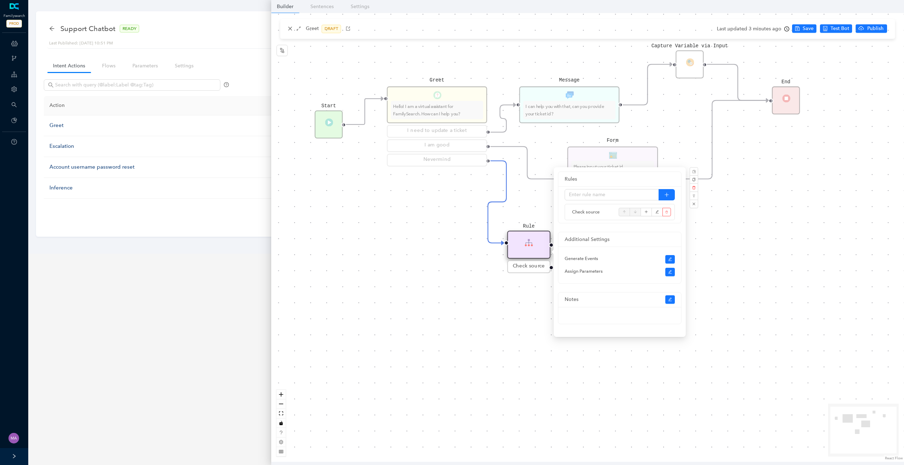
click at [421, 282] on div "Start Greet Hello! I am a virtual assistant for FamilySearch. How can I help yo…" at bounding box center [587, 237] width 633 height 449
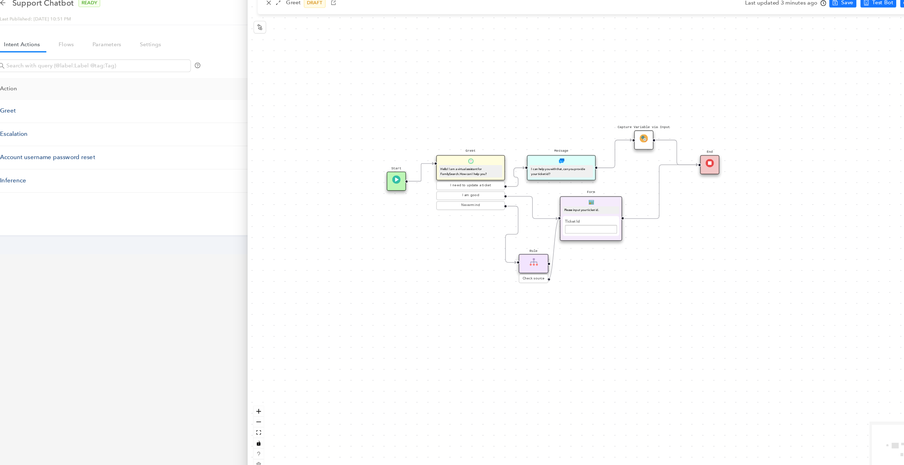
drag, startPoint x: 541, startPoint y: 277, endPoint x: 551, endPoint y: 225, distance: 53.3
click at [551, 225] on div "Start Greet Hello! I am a virtual assistant for FamilySearch. How can I help yo…" at bounding box center [696, 404] width 882 height 626
drag, startPoint x: 531, startPoint y: 255, endPoint x: 492, endPoint y: 258, distance: 39.0
click at [492, 258] on div "Rule" at bounding box center [490, 262] width 26 height 17
drag, startPoint x: 504, startPoint y: 262, endPoint x: 524, endPoint y: 179, distance: 86.1
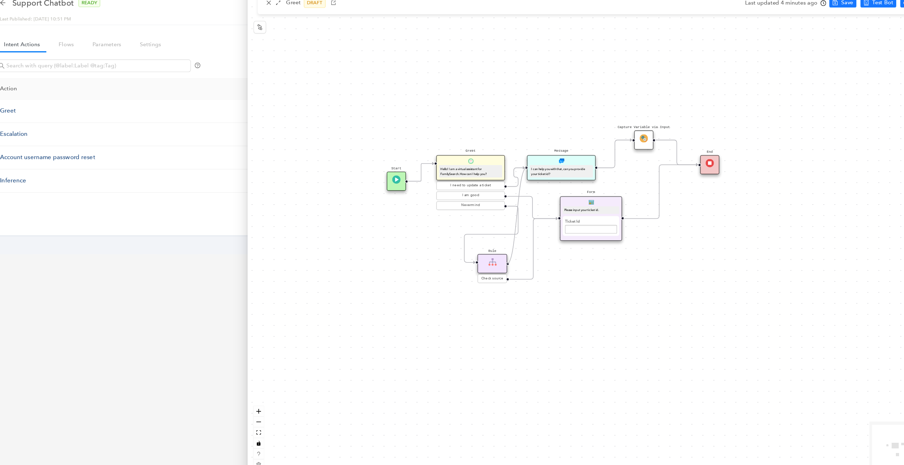
click at [524, 179] on div "Start Greet Hello! I am a virtual assistant for FamilySearch. How can I help yo…" at bounding box center [696, 404] width 882 height 626
drag, startPoint x: 544, startPoint y: 171, endPoint x: 561, endPoint y: 147, distance: 29.2
click at [561, 147] on div "Message I can help you with that, can you provide your ticket id?" at bounding box center [566, 154] width 61 height 23
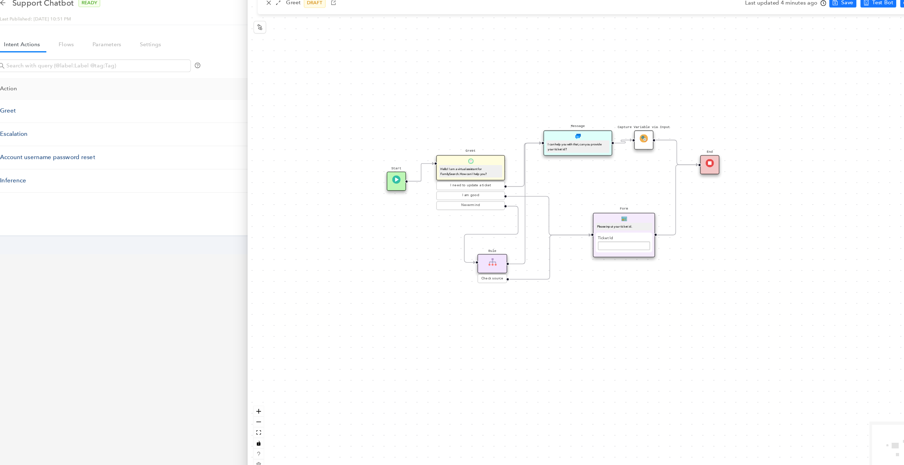
drag, startPoint x: 570, startPoint y: 208, endPoint x: 602, endPoint y: 226, distance: 37.3
click at [602, 226] on div "Form Please input your ticket id. Ticket Id Submit" at bounding box center [609, 237] width 56 height 40
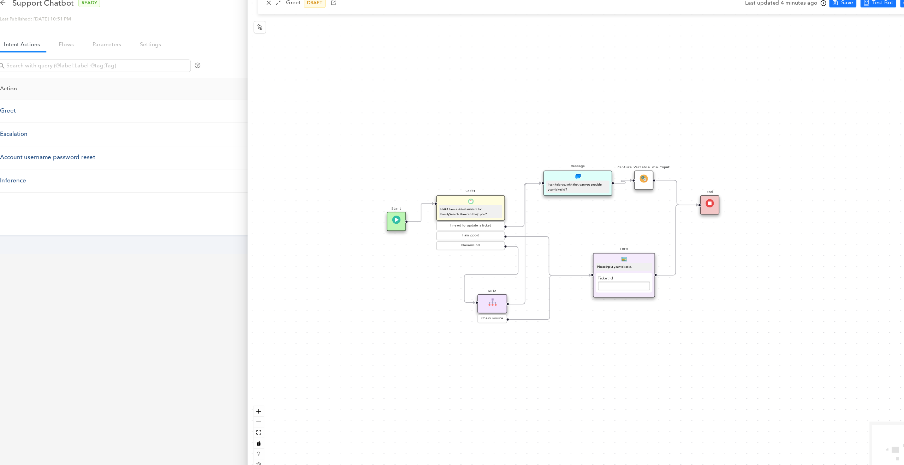
drag, startPoint x: 419, startPoint y: 256, endPoint x: 420, endPoint y: 292, distance: 36.0
click at [419, 292] on div "Start Greet Hello! I am a virtual assistant for FamilySearch. How can I help yo…" at bounding box center [587, 237] width 633 height 449
click at [280, 52] on icon "node-index" at bounding box center [282, 51] width 6 height 6
drag, startPoint x: 442, startPoint y: 153, endPoint x: 505, endPoint y: 144, distance: 62.8
click at [505, 144] on div "Sub Flow" at bounding box center [500, 143] width 17 height 17
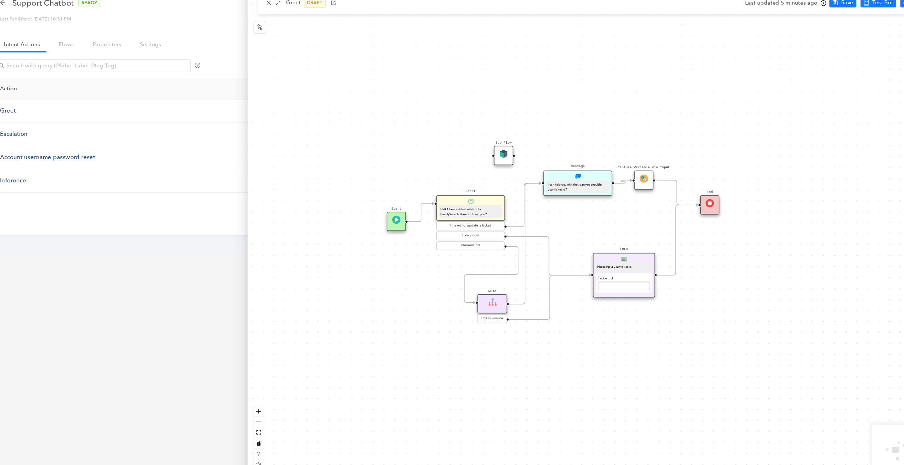
drag, startPoint x: 501, startPoint y: 144, endPoint x: 500, endPoint y: 166, distance: 21.9
click at [500, 166] on img at bounding box center [500, 163] width 7 height 7
click at [281, 48] on icon "node-index" at bounding box center [282, 51] width 6 height 6
drag, startPoint x: 460, startPoint y: 180, endPoint x: 462, endPoint y: 140, distance: 40.7
click at [462, 140] on div "Guide" at bounding box center [457, 135] width 21 height 17
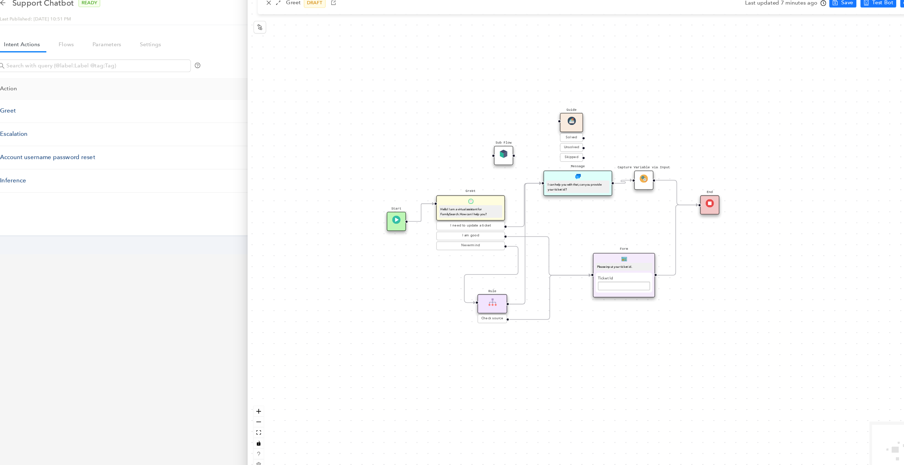
drag, startPoint x: 462, startPoint y: 140, endPoint x: 566, endPoint y: 131, distance: 104.9
click at [566, 131] on div "Guide" at bounding box center [561, 135] width 21 height 17
drag, startPoint x: 565, startPoint y: 132, endPoint x: 567, endPoint y: 113, distance: 19.1
click at [567, 113] on div "Guide" at bounding box center [561, 113] width 21 height 17
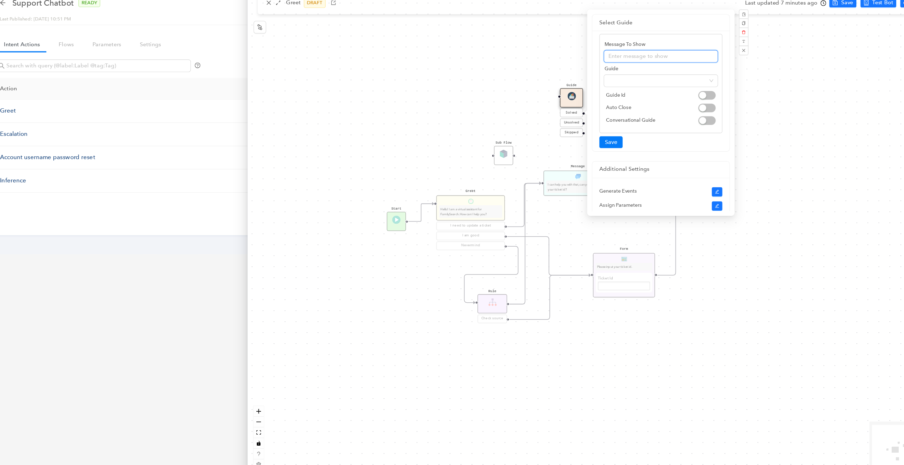
click at [626, 76] on input "text" at bounding box center [641, 76] width 102 height 11
click at [641, 97] on span at bounding box center [641, 98] width 94 height 11
click at [483, 111] on div "Start Greet Hello! I am a virtual assistant for FamilySearch. How can I help yo…" at bounding box center [587, 237] width 633 height 449
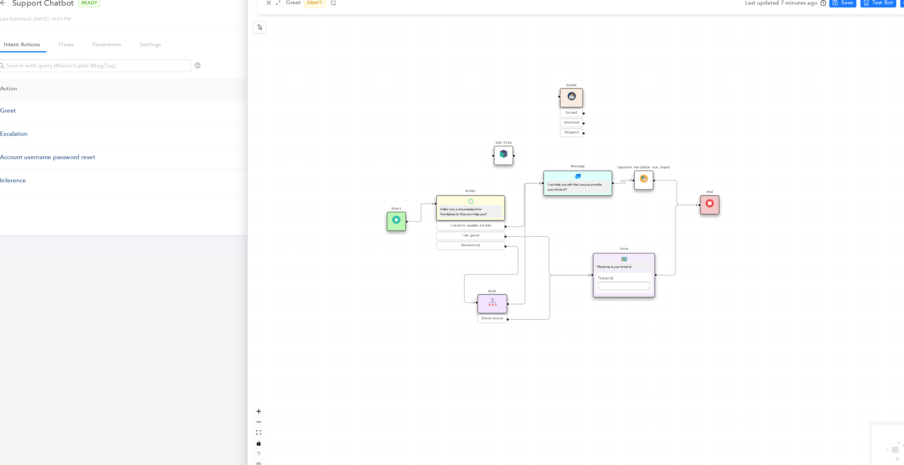
click at [560, 115] on img at bounding box center [561, 112] width 7 height 7
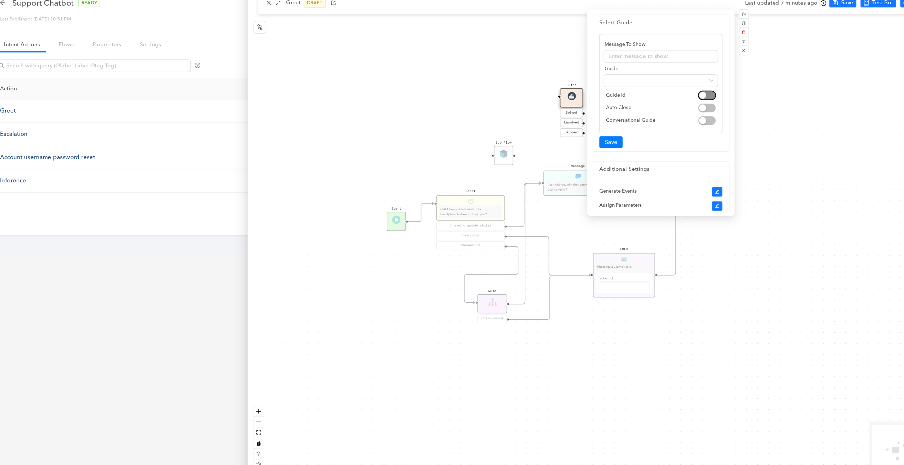
click at [682, 113] on button "button" at bounding box center [683, 112] width 16 height 8
click at [629, 102] on input "text" at bounding box center [641, 98] width 102 height 11
click at [631, 78] on input "text" at bounding box center [641, 76] width 102 height 11
click at [650, 99] on input "0c034ecc47174b75" at bounding box center [641, 98] width 102 height 11
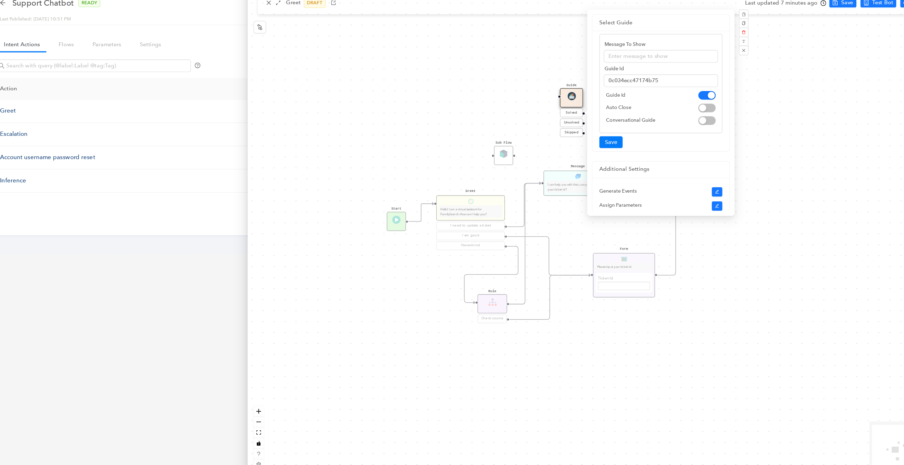
click at [644, 112] on span "Guide Id" at bounding box center [633, 112] width 83 height 8
click at [683, 135] on span "button" at bounding box center [683, 134] width 16 height 8
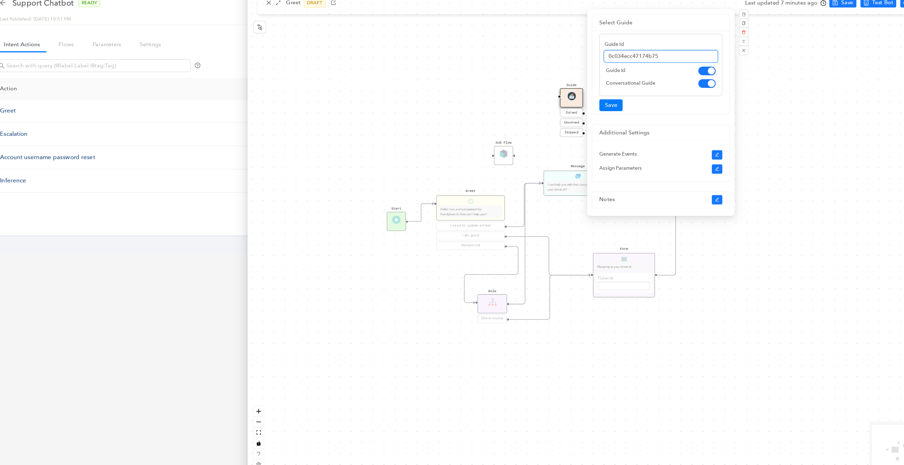
click at [656, 77] on input "0c034ecc47174b75" at bounding box center [641, 76] width 102 height 11
click at [656, 77] on input "text" at bounding box center [641, 76] width 102 height 11
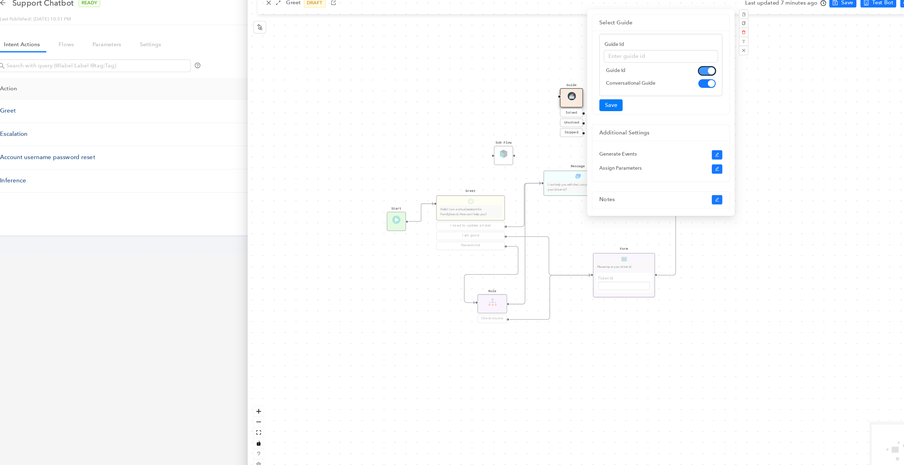
click at [686, 87] on div "button" at bounding box center [686, 90] width 6 height 6
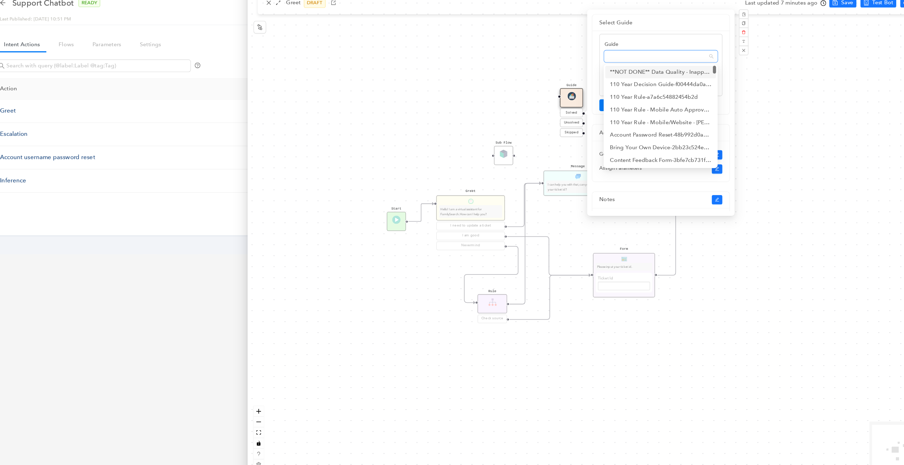
click at [668, 78] on span at bounding box center [641, 76] width 94 height 11
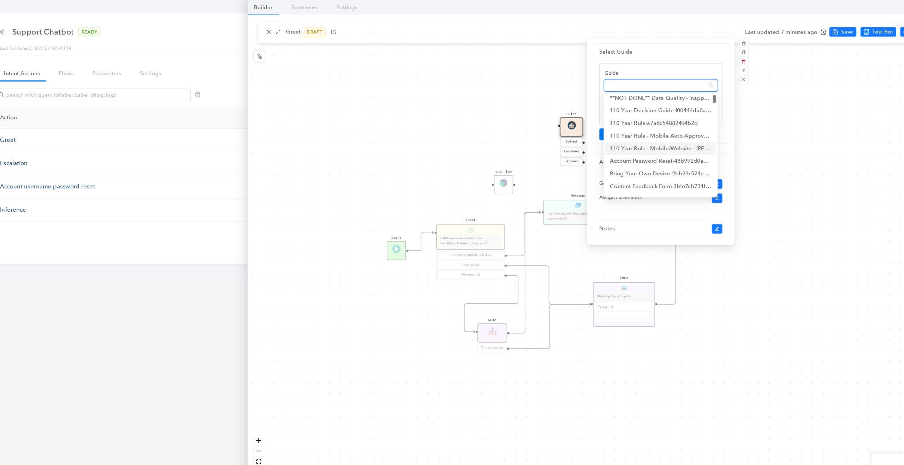
scroll to position [2, 0]
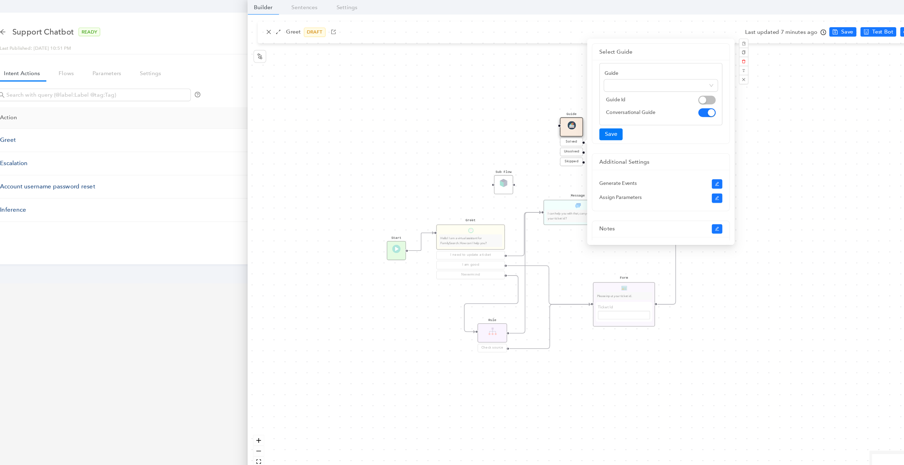
click at [677, 61] on div "Guide 71b8034a1c0a4fe9 f00444da0a1d471f **NOT DONE** Data Quality - Inappropria…" at bounding box center [641, 84] width 110 height 56
click at [666, 79] on span at bounding box center [641, 76] width 94 height 11
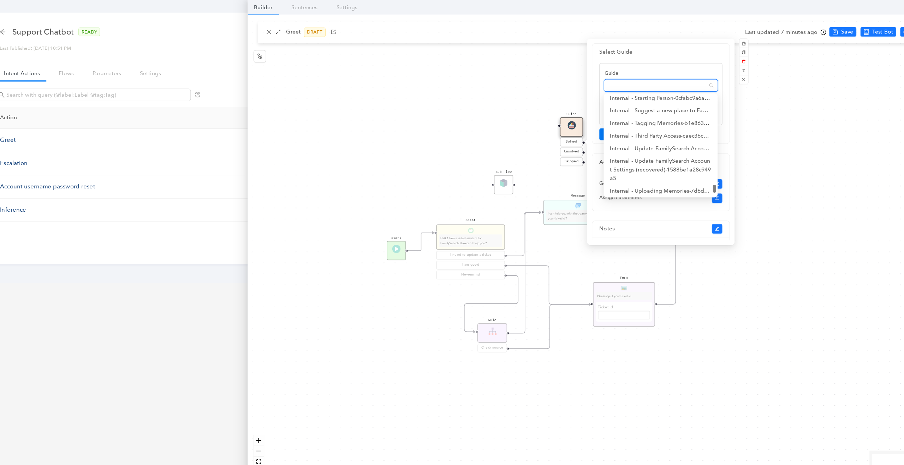
scroll to position [1476, 0]
click at [614, 131] on div "Internal - Update FamilySearch Account Settings - b0e5f9d3d7464630" at bounding box center [641, 133] width 91 height 16
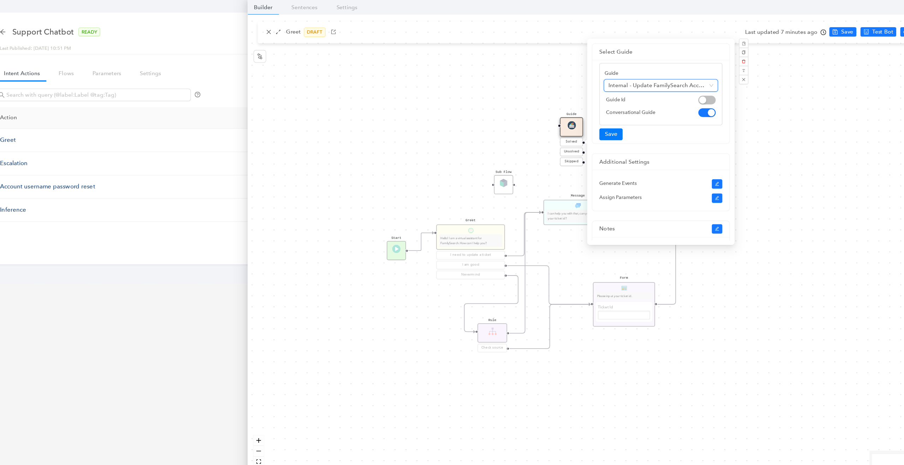
click at [553, 83] on div "Start Greet Hello! I am a virtual assistant for FamilySearch. How can I help yo…" at bounding box center [587, 237] width 633 height 449
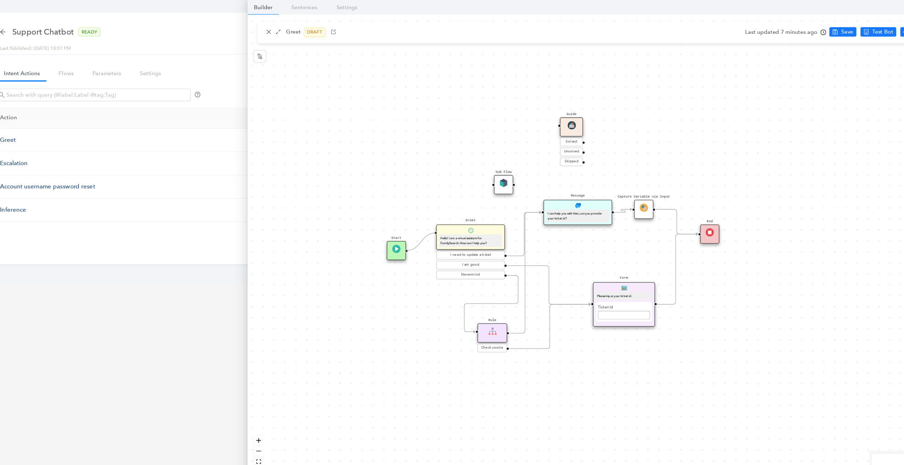
drag, startPoint x: 433, startPoint y: 209, endPoint x: 440, endPoint y: 213, distance: 8.2
click at [512, 231] on circle "Edge from 6117501c-f15d-2d93-4aed-55029085c9e6 to reactflownode_df0b09a1-9cc7-4…" at bounding box center [509, 229] width 10 height 10
click at [518, 209] on icon "Edge from reactflownode_569aeb09-f320-4bfe-bf11-4ed7daaf10c6 to reactflownode_d…" at bounding box center [519, 244] width 29 height 108
drag, startPoint x: 553, startPoint y: 186, endPoint x: 566, endPoint y: 198, distance: 17.5
click at [566, 198] on div "Message I can help you with that, can you provide your ticket id?" at bounding box center [581, 205] width 61 height 23
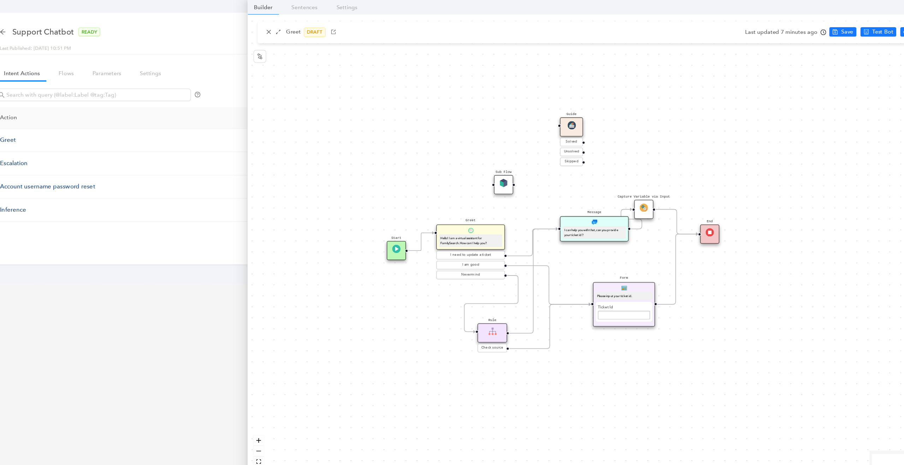
click at [513, 230] on circle "Edge from 6117501c-f15d-2d93-4aed-55029085c9e6 to reactflownode_df0b09a1-9cc7-4…" at bounding box center [509, 229] width 10 height 10
click at [524, 218] on icon "Edge from reactflownode_569aeb09-f320-4bfe-bf11-4ed7daaf10c6 to reactflownode_d…" at bounding box center [527, 252] width 44 height 94
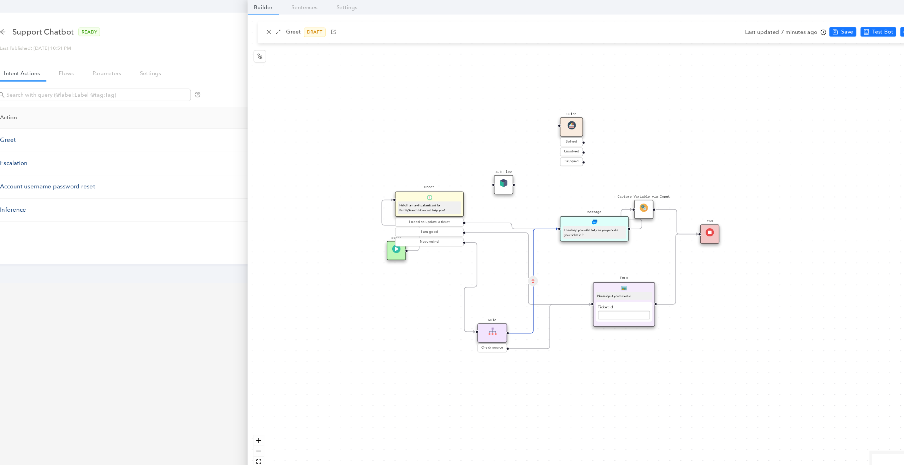
drag, startPoint x: 491, startPoint y: 208, endPoint x: 452, endPoint y: 179, distance: 48.0
click at [452, 179] on div "Greet Hello! I am a virtual assistant for FamilySearch. How can I help you?" at bounding box center [433, 183] width 61 height 23
click at [509, 201] on icon "Edge from 6117501c-f15d-2d93-4aed-55029085c9e6 to reactflownode_df0b09a1-9cc7-4…" at bounding box center [508, 202] width 82 height 5
click at [510, 202] on button "Edge from 6117501c-f15d-2d93-4aed-55029085c9e6 to reactflownode_df0b09a1-9cc7-4…" at bounding box center [508, 202] width 10 height 10
click at [550, 185] on span "Yes" at bounding box center [550, 185] width 8 height 8
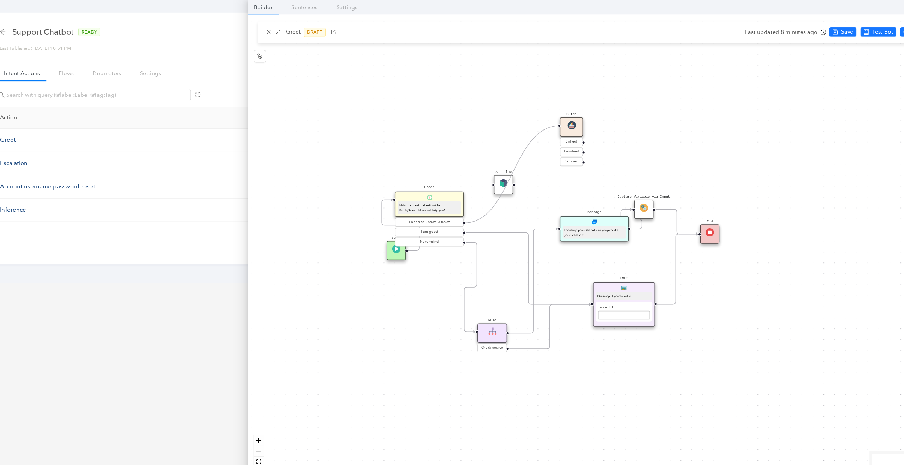
drag, startPoint x: 466, startPoint y: 200, endPoint x: 550, endPoint y: 110, distance: 122.7
click at [550, 110] on div "Start Greet Hello! I am a virtual assistant for FamilySearch. How can I help yo…" at bounding box center [587, 237] width 633 height 449
drag, startPoint x: 503, startPoint y: 169, endPoint x: 556, endPoint y: 177, distance: 53.5
click at [556, 177] on div "Sub Flow" at bounding box center [551, 172] width 17 height 17
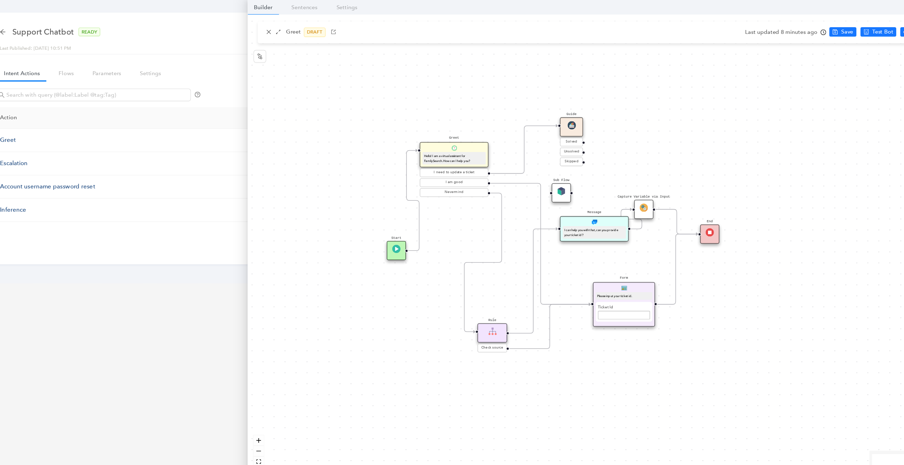
drag, startPoint x: 458, startPoint y: 178, endPoint x: 479, endPoint y: 135, distance: 47.2
click at [479, 135] on div "Greet Hello! I am a virtual assistant for FamilySearch. How can I help you?" at bounding box center [455, 138] width 61 height 23
drag, startPoint x: 571, startPoint y: 127, endPoint x: 676, endPoint y: 211, distance: 134.2
click at [676, 211] on div "Start Greet Hello! I am a virtual assistant for FamilySearch. How can I help yo…" at bounding box center [696, 440] width 882 height 626
drag, startPoint x: 563, startPoint y: 116, endPoint x: 565, endPoint y: 96, distance: 20.6
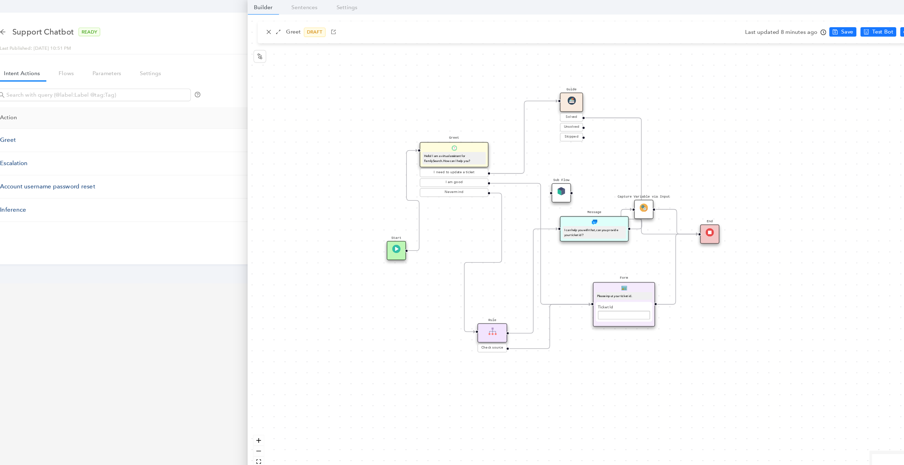
click at [565, 95] on div "Guide" at bounding box center [561, 91] width 21 height 17
click at [560, 93] on img at bounding box center [561, 90] width 7 height 7
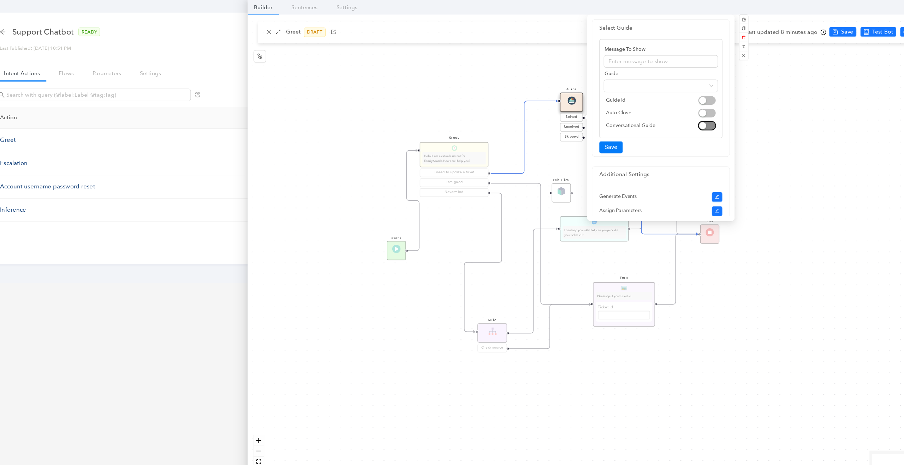
click at [684, 112] on span "button" at bounding box center [683, 113] width 16 height 8
click at [656, 58] on span at bounding box center [641, 55] width 94 height 11
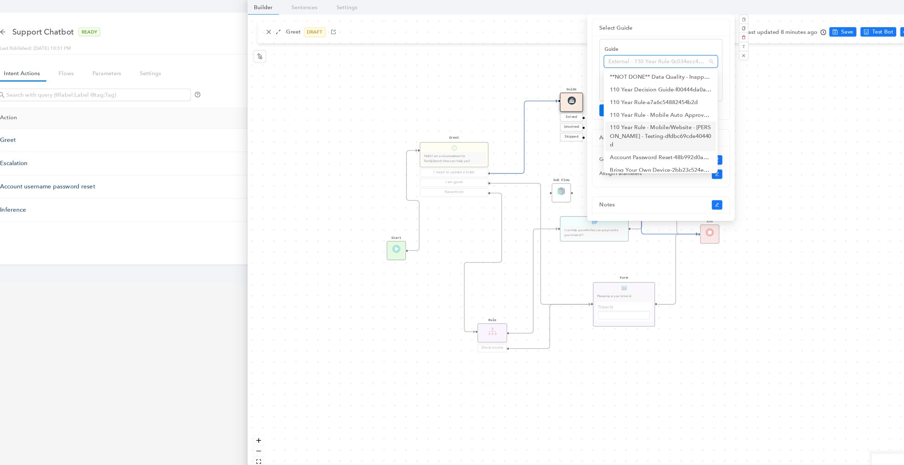
click at [636, 113] on div "110 Year Rule - Mobile/Website - Joseph - Testing - dfdbc69cde40440d" at bounding box center [641, 122] width 91 height 23
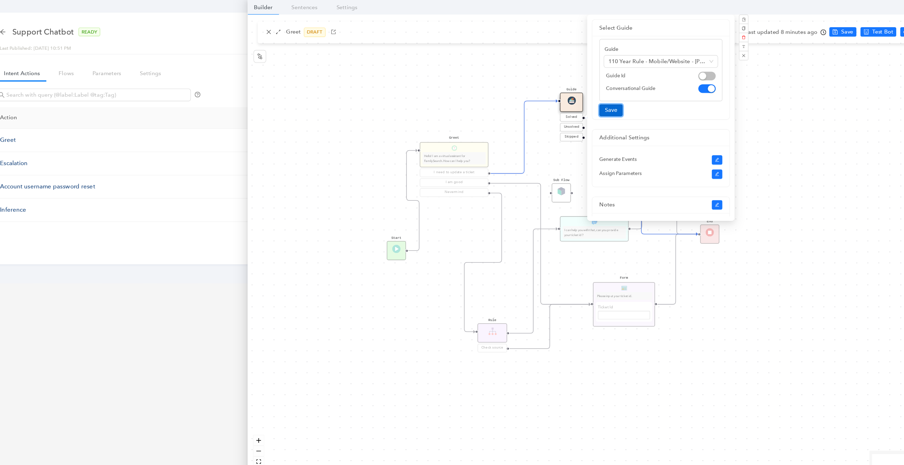
click at [599, 97] on button "Save" at bounding box center [596, 99] width 21 height 11
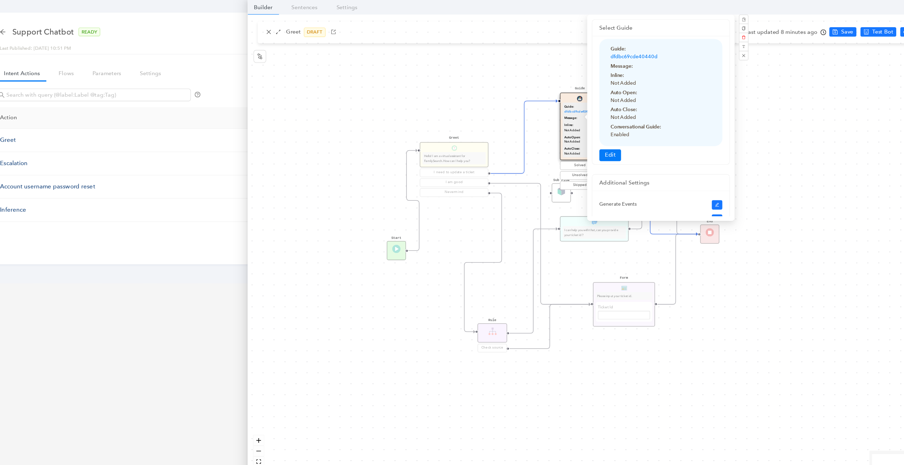
click at [487, 80] on div "Start Greet Hello! I am a virtual assistant for FamilySearch. How can I help yo…" at bounding box center [587, 237] width 633 height 449
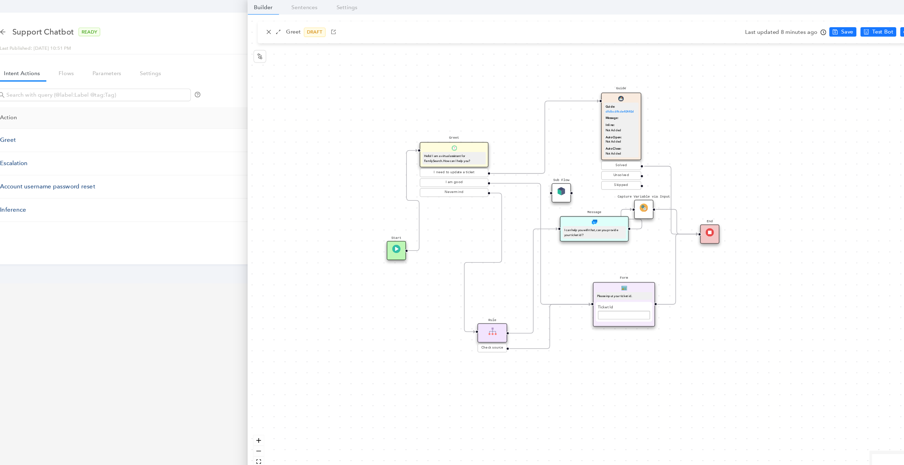
drag, startPoint x: 576, startPoint y: 91, endPoint x: 612, endPoint y: 92, distance: 35.3
click at [612, 92] on div "Guide: dfdbc69cde40440d Message: Inline: Not Added Auto Open: Not Added Auto Cl…" at bounding box center [605, 123] width 31 height 62
drag, startPoint x: 611, startPoint y: 92, endPoint x: 606, endPoint y: 88, distance: 6.7
click at [606, 88] on div "Guide: dfdbc69cde40440d Message: Inline: Not Added Auto Open: Not Added Auto Cl…" at bounding box center [598, 115] width 31 height 62
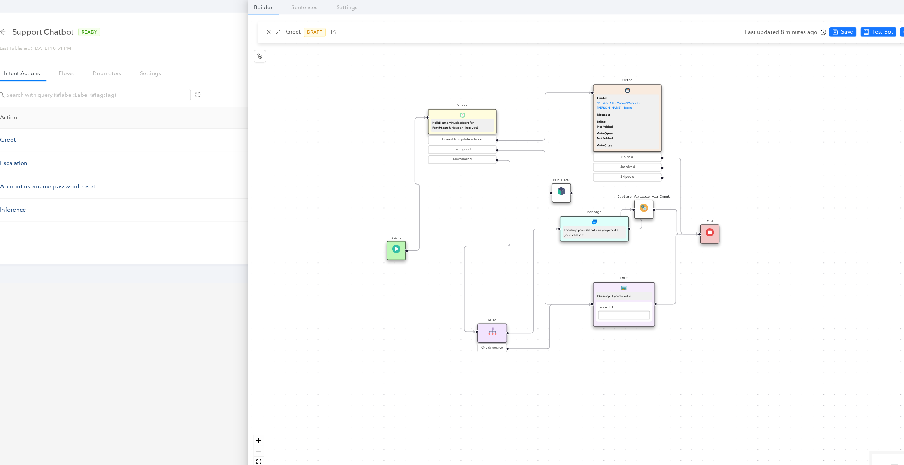
drag, startPoint x: 477, startPoint y: 135, endPoint x: 485, endPoint y: 105, distance: 30.8
click at [485, 105] on div "Greet Hello! I am a virtual assistant for FamilySearch. How can I help you?" at bounding box center [463, 109] width 61 height 23
drag, startPoint x: 686, startPoint y: 212, endPoint x: 707, endPoint y: 171, distance: 45.8
click at [707, 171] on div "End" at bounding box center [706, 165] width 17 height 17
click at [799, 29] on button "Save" at bounding box center [804, 28] width 24 height 8
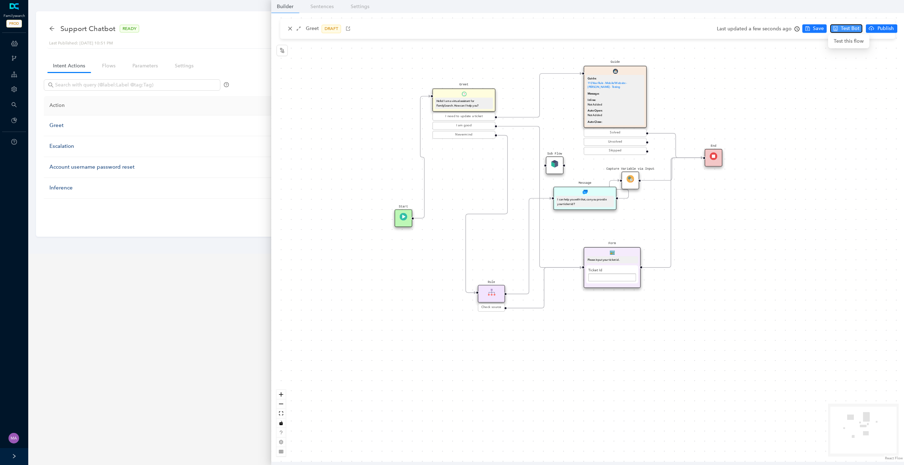
click at [854, 27] on span "Test Bot" at bounding box center [850, 29] width 19 height 8
drag, startPoint x: 647, startPoint y: 142, endPoint x: 707, endPoint y: 156, distance: 61.5
click at [707, 156] on div "Start Greet Hello! I am a virtual assistant for FamilySearch. How can I help yo…" at bounding box center [703, 439] width 904 height 641
drag, startPoint x: 648, startPoint y: 151, endPoint x: 700, endPoint y: 157, distance: 53.0
click at [700, 157] on div "Start Greet Hello! I am a virtual assistant for FamilySearch. How can I help yo…" at bounding box center [703, 439] width 904 height 641
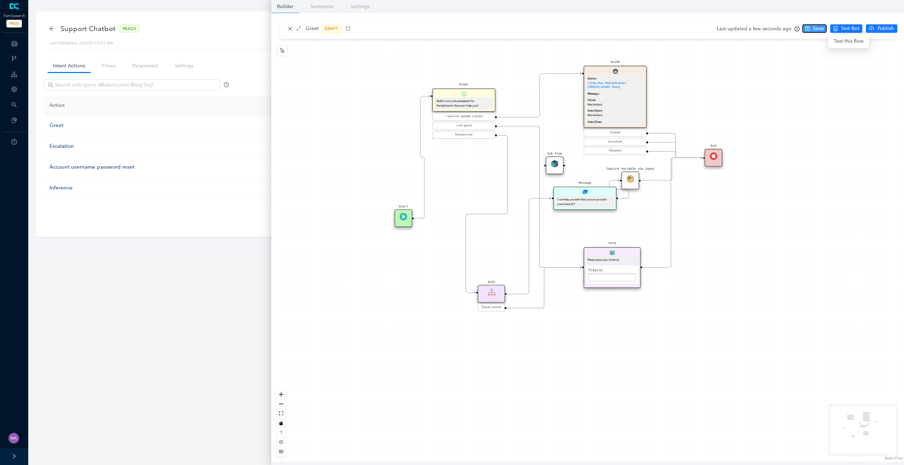
click at [820, 26] on span "Save" at bounding box center [818, 29] width 11 height 8
click at [816, 29] on span "Save" at bounding box center [818, 29] width 11 height 8
click at [842, 26] on span "Test Bot" at bounding box center [850, 29] width 19 height 8
click at [601, 71] on div "Guide Guide: 110 Year Rule - Mobile/Website - Joseph - Testing Message: Inline:…" at bounding box center [615, 97] width 63 height 62
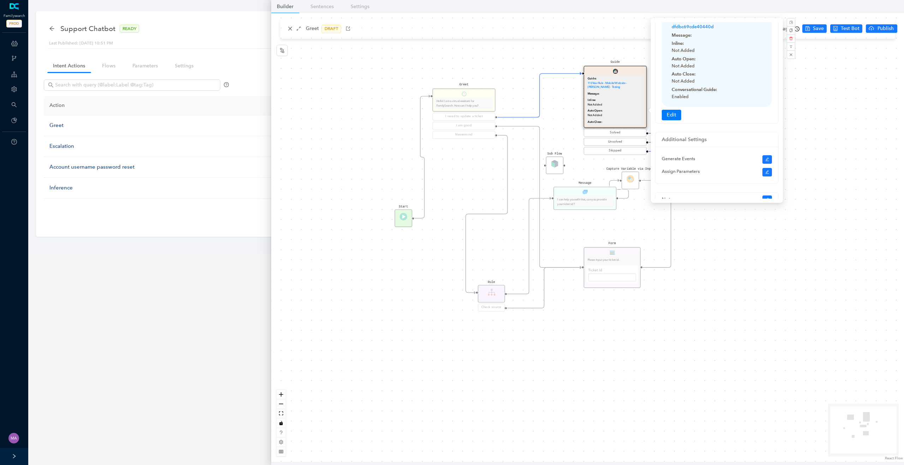
scroll to position [0, 0]
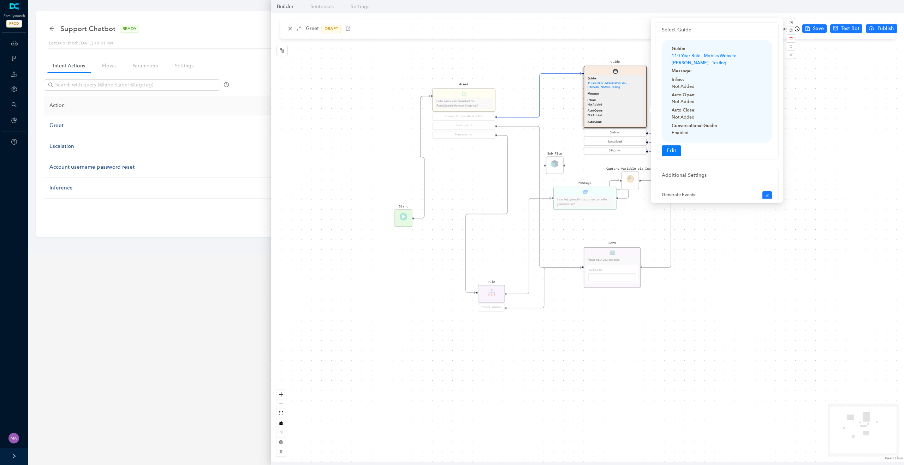
click at [517, 76] on div "Start Greet Hello! I am a virtual assistant for FamilySearch. How can I help yo…" at bounding box center [587, 237] width 633 height 449
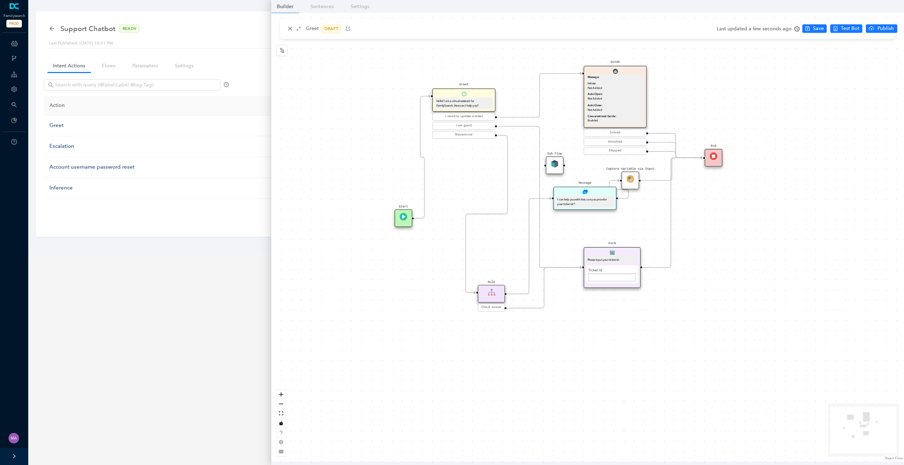
scroll to position [12, 0]
click at [619, 105] on div "Auto Close: Not Added" at bounding box center [615, 107] width 55 height 9
click at [630, 72] on div "Guide Guide: 110 Year Rule - Mobile/Website - Joseph - Testing Message: Inline:…" at bounding box center [615, 97] width 63 height 62
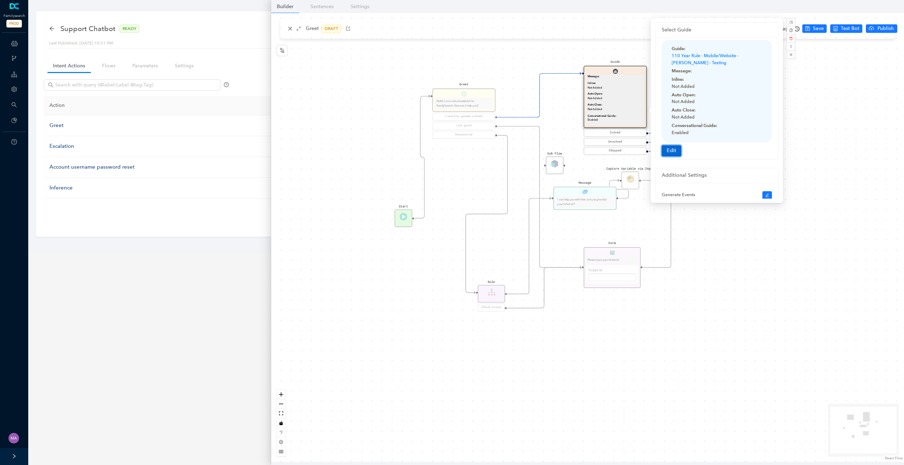
click at [673, 153] on button "Edit" at bounding box center [671, 150] width 19 height 11
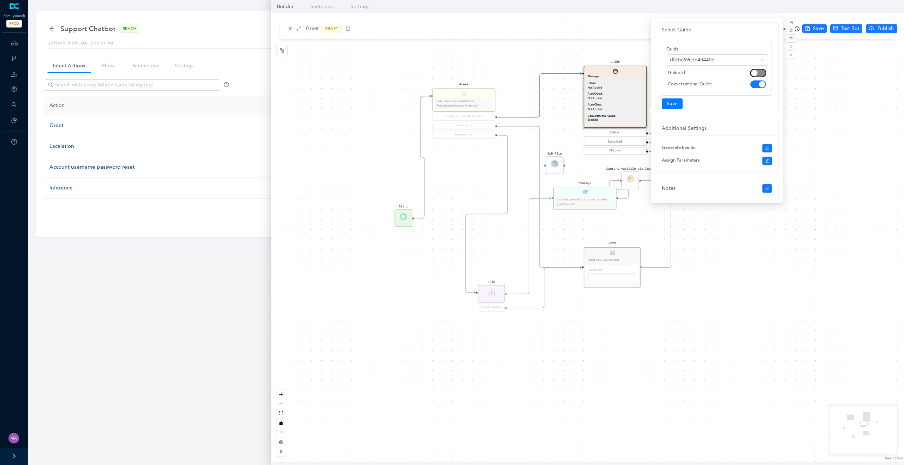
click at [757, 76] on span "button" at bounding box center [758, 73] width 16 height 8
click at [671, 105] on button "Save" at bounding box center [672, 104] width 21 height 11
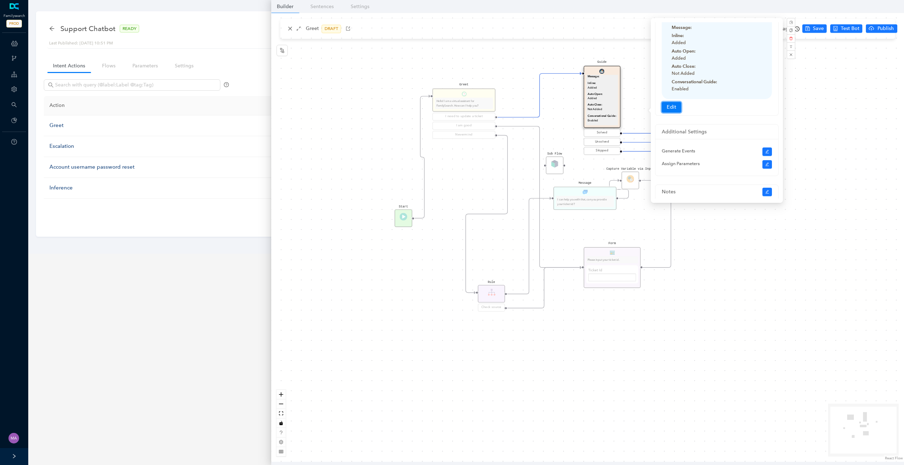
scroll to position [63, 0]
click at [533, 65] on div "Start Greet Hello! I am a virtual assistant for FamilySearch. How can I help yo…" at bounding box center [587, 237] width 633 height 449
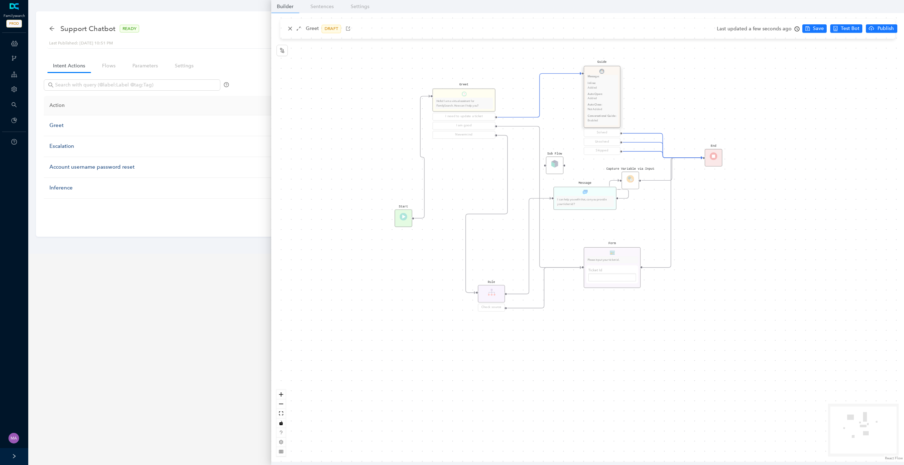
scroll to position [0, 0]
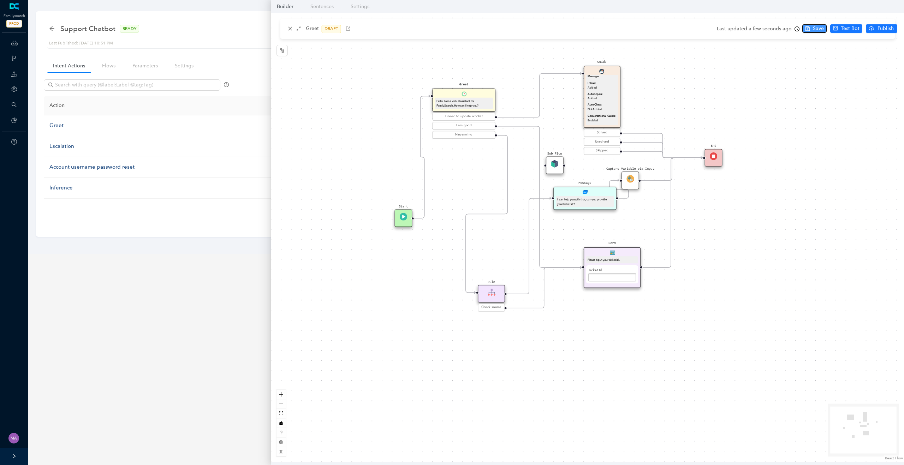
click at [815, 29] on span "Save" at bounding box center [818, 29] width 11 height 8
click at [282, 48] on icon "node-index" at bounding box center [282, 51] width 6 height 6
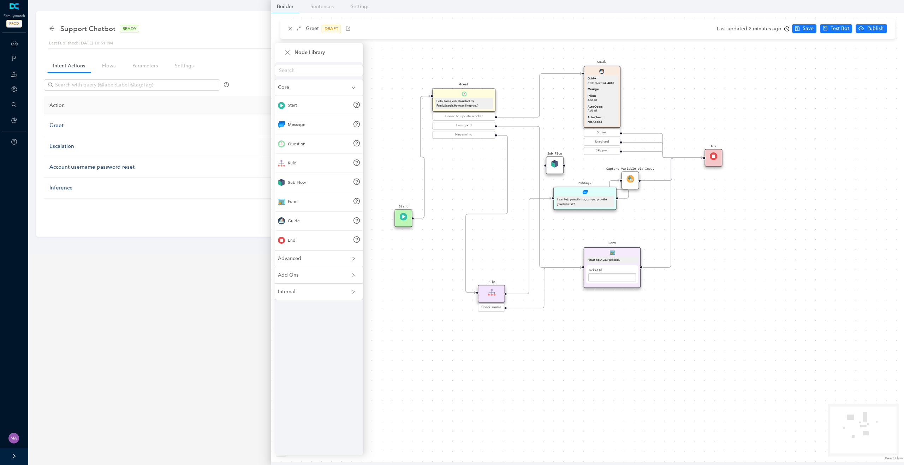
click at [422, 355] on div "Start Greet Hello! I am a virtual assistant for FamilySearch. How can I help yo…" at bounding box center [587, 237] width 633 height 449
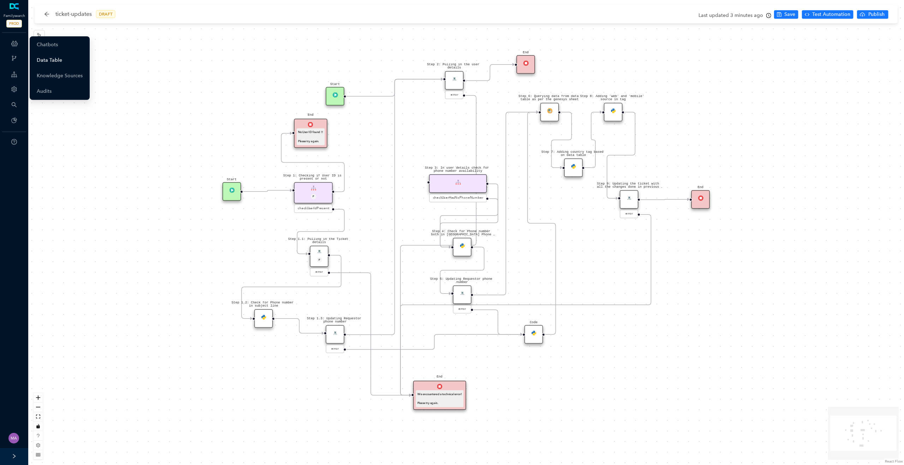
click at [53, 60] on link "Data Table" at bounding box center [49, 60] width 25 height 14
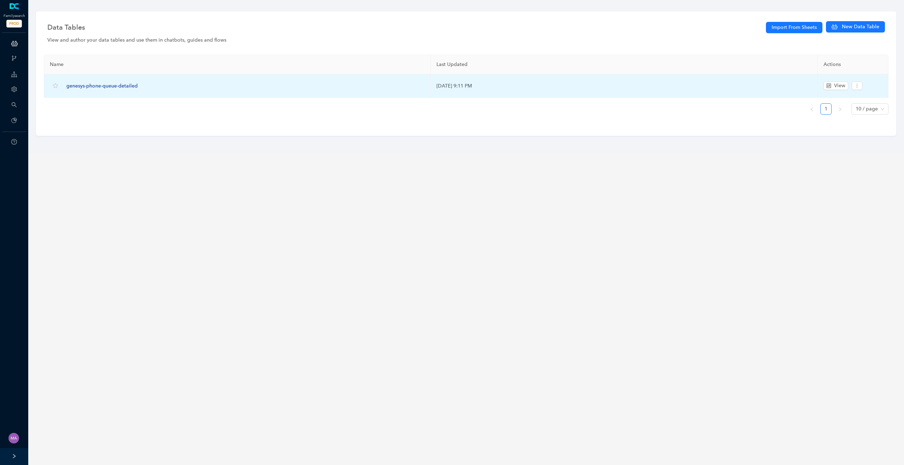
click at [118, 88] on span "genesys-phone-queue-detailed" at bounding box center [101, 86] width 71 height 6
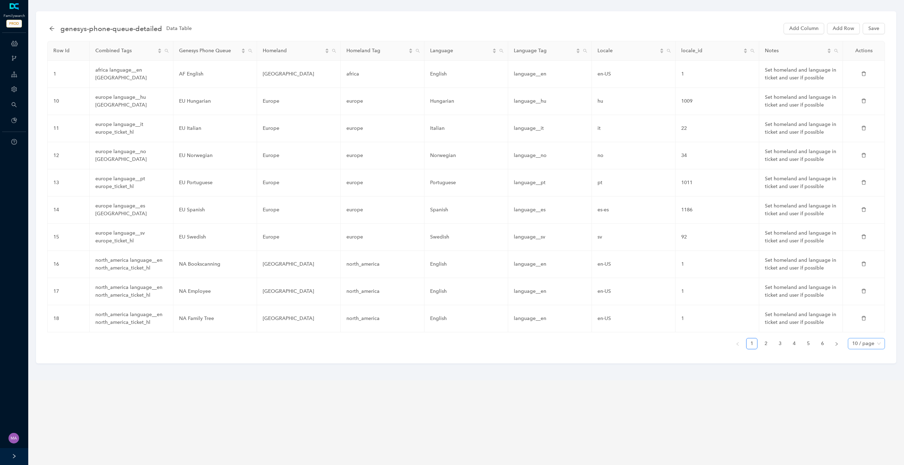
click at [880, 341] on span "10 / page" at bounding box center [866, 344] width 29 height 11
click at [868, 391] on div "100 / page" at bounding box center [865, 392] width 25 height 8
